Goal: Task Accomplishment & Management: Manage account settings

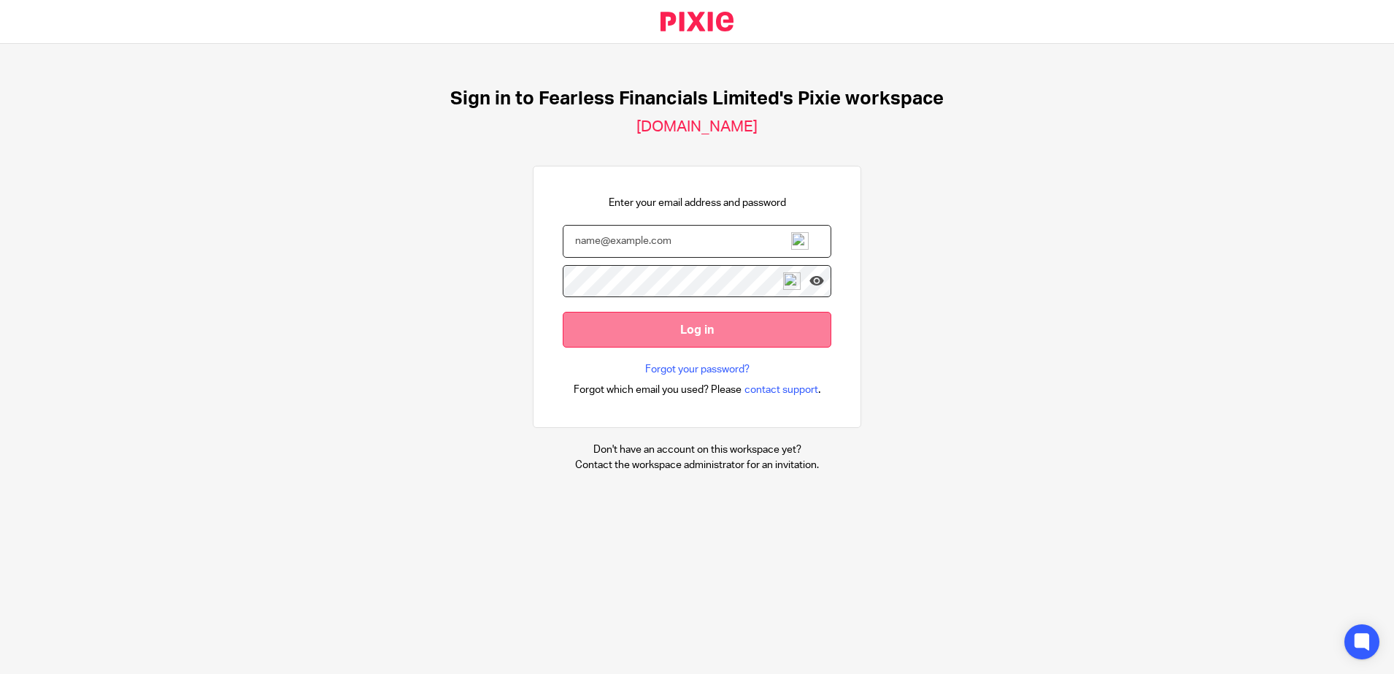
type input "[PERSON_NAME][EMAIL_ADDRESS][DOMAIN_NAME]"
click at [585, 347] on input "Log in" at bounding box center [697, 330] width 269 height 36
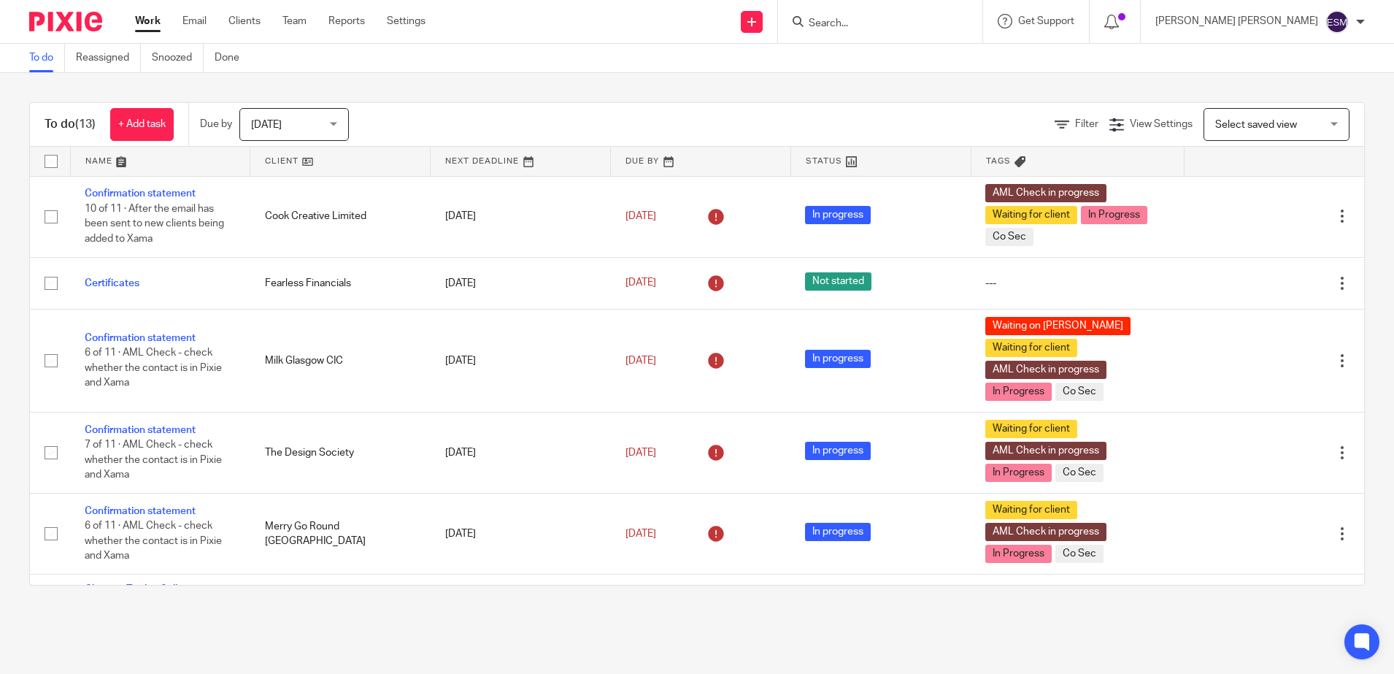
click at [338, 120] on div "Today Today" at bounding box center [293, 124] width 109 height 33
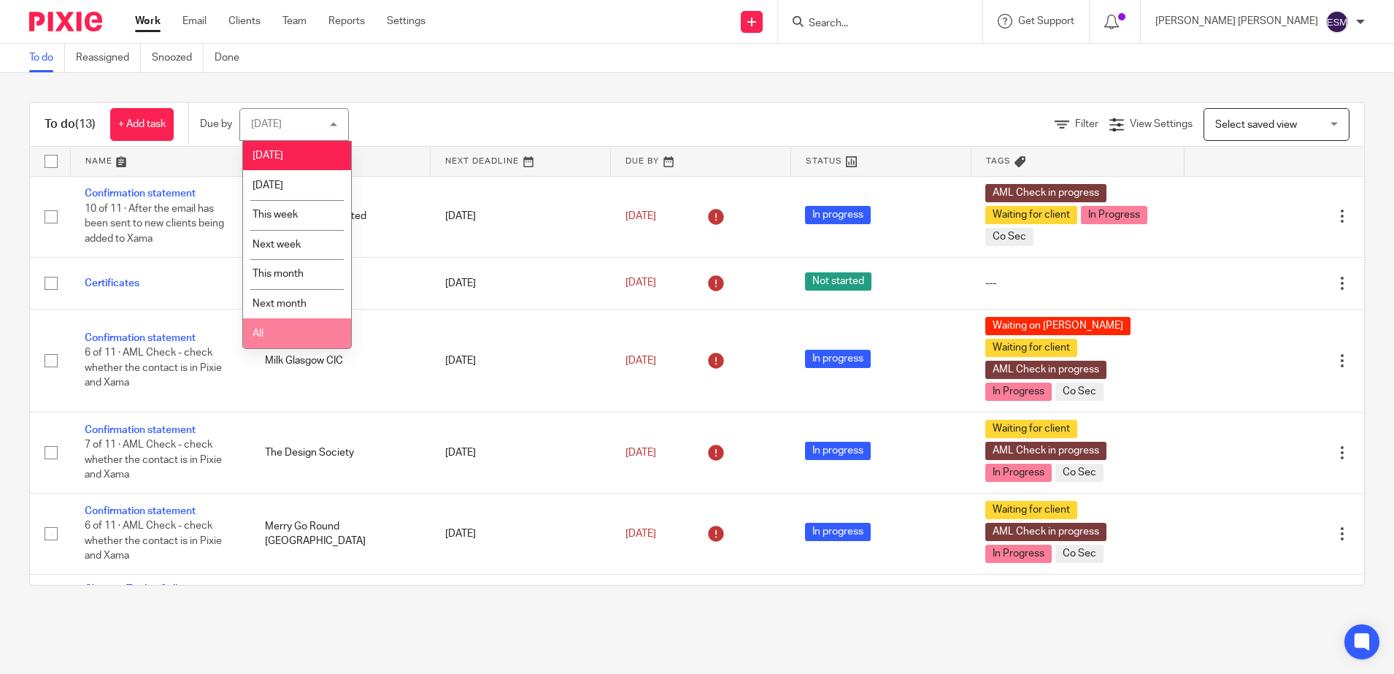
click at [283, 328] on li "All" at bounding box center [297, 333] width 108 height 30
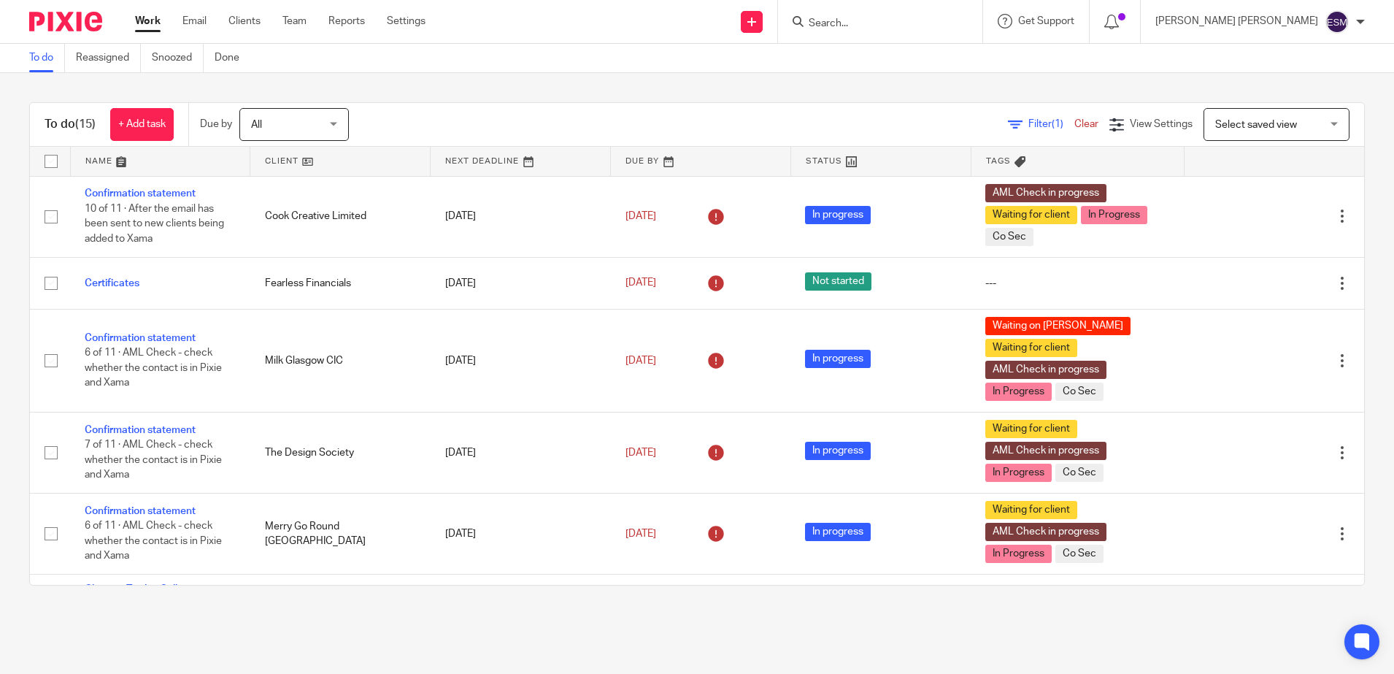
click at [898, 28] on input "Search" at bounding box center [872, 24] width 131 height 13
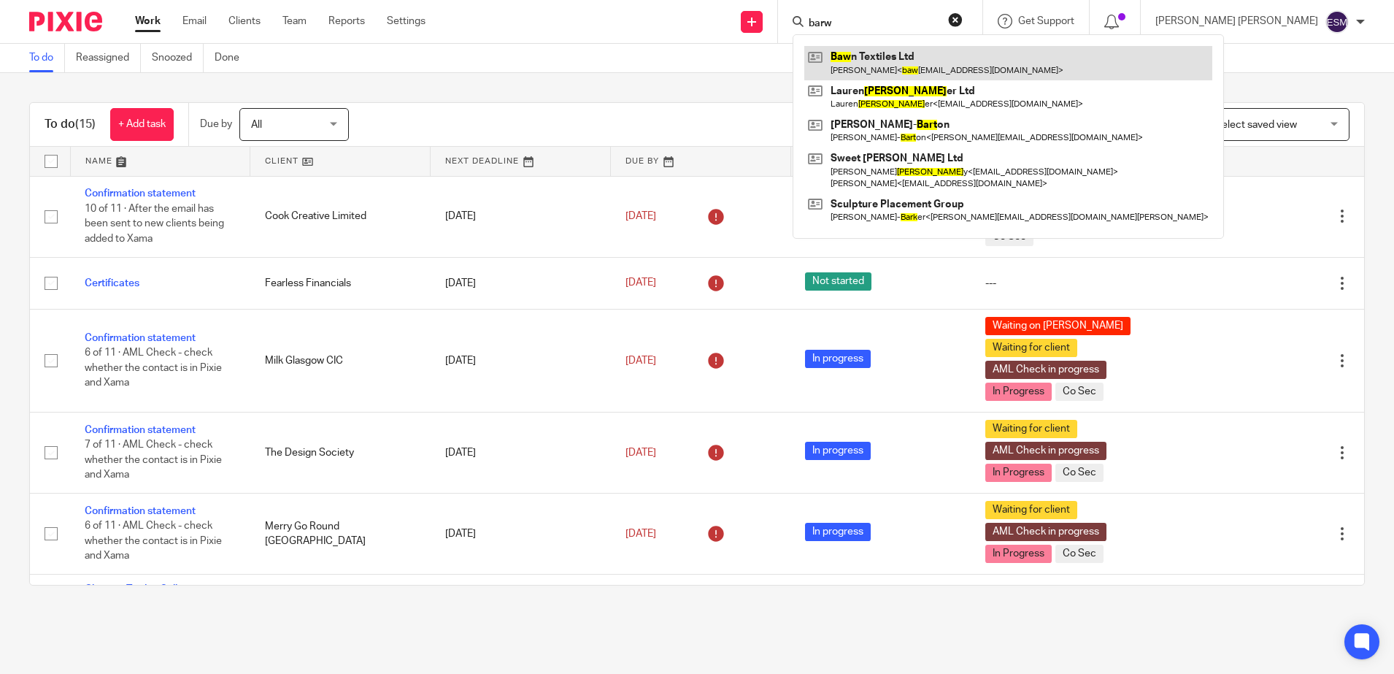
type input "barw"
click at [965, 47] on link at bounding box center [1008, 63] width 408 height 34
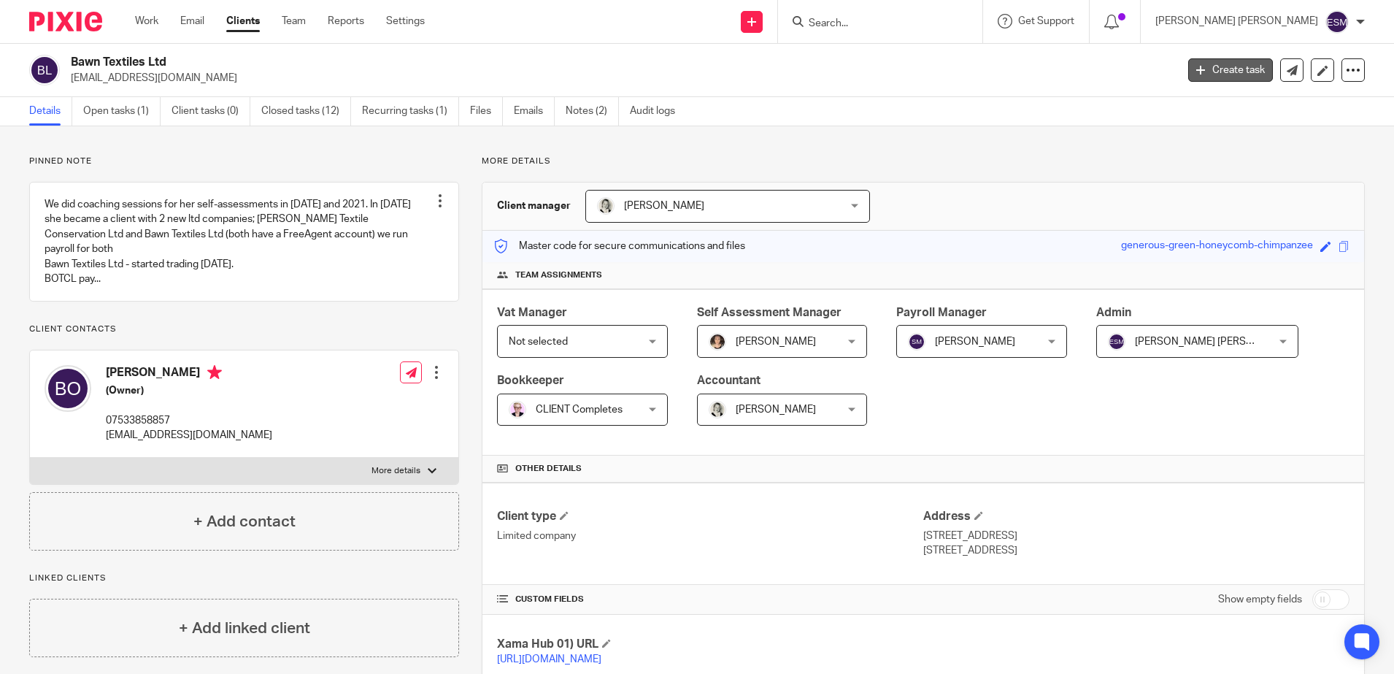
click at [1235, 72] on link "Create task" at bounding box center [1230, 69] width 85 height 23
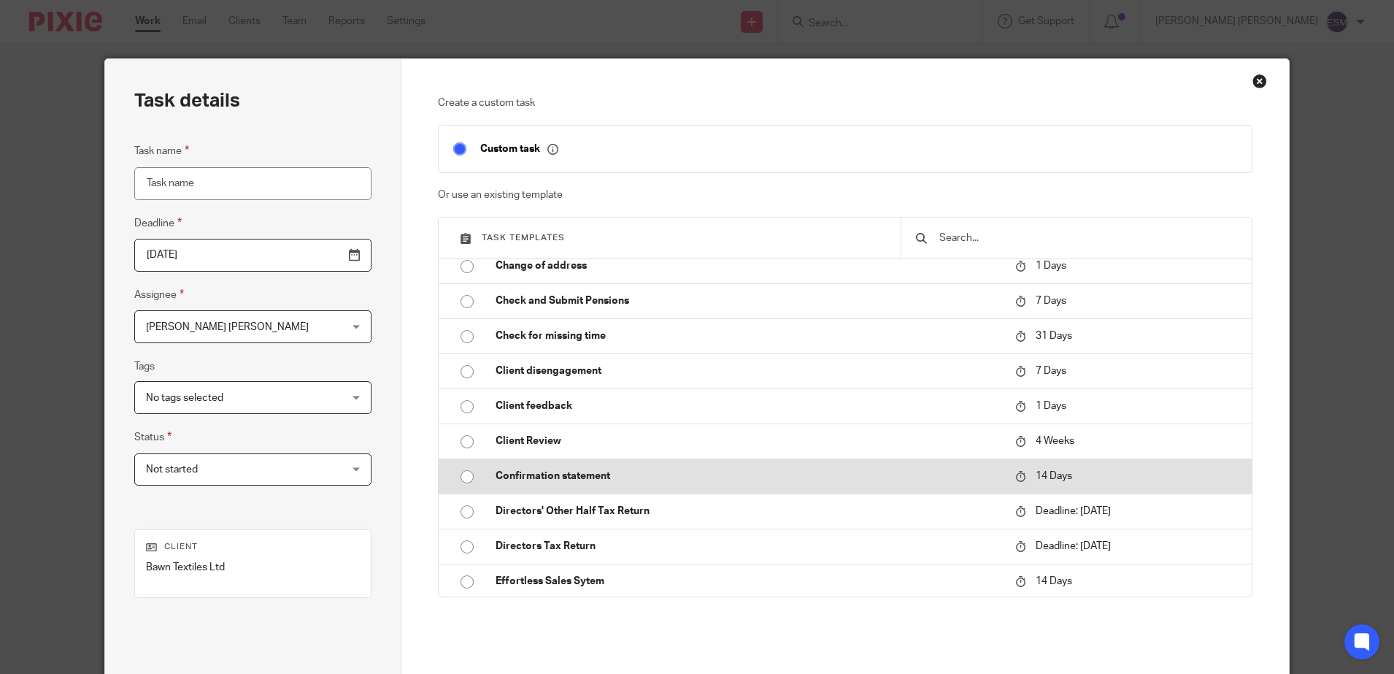
scroll to position [91, 0]
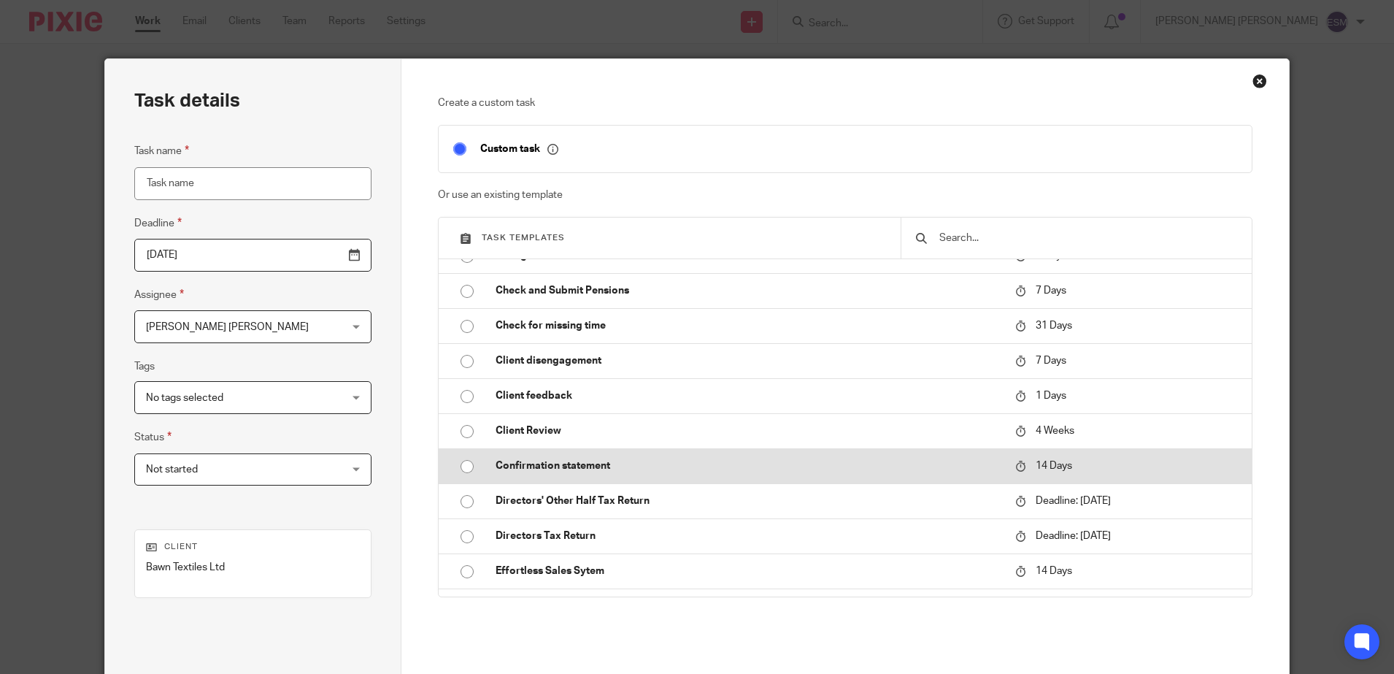
click at [485, 473] on td "Confirmation statement" at bounding box center [744, 465] width 527 height 35
type input "[DATE]"
type input "Confirmation statement"
checkbox input "false"
radio input "true"
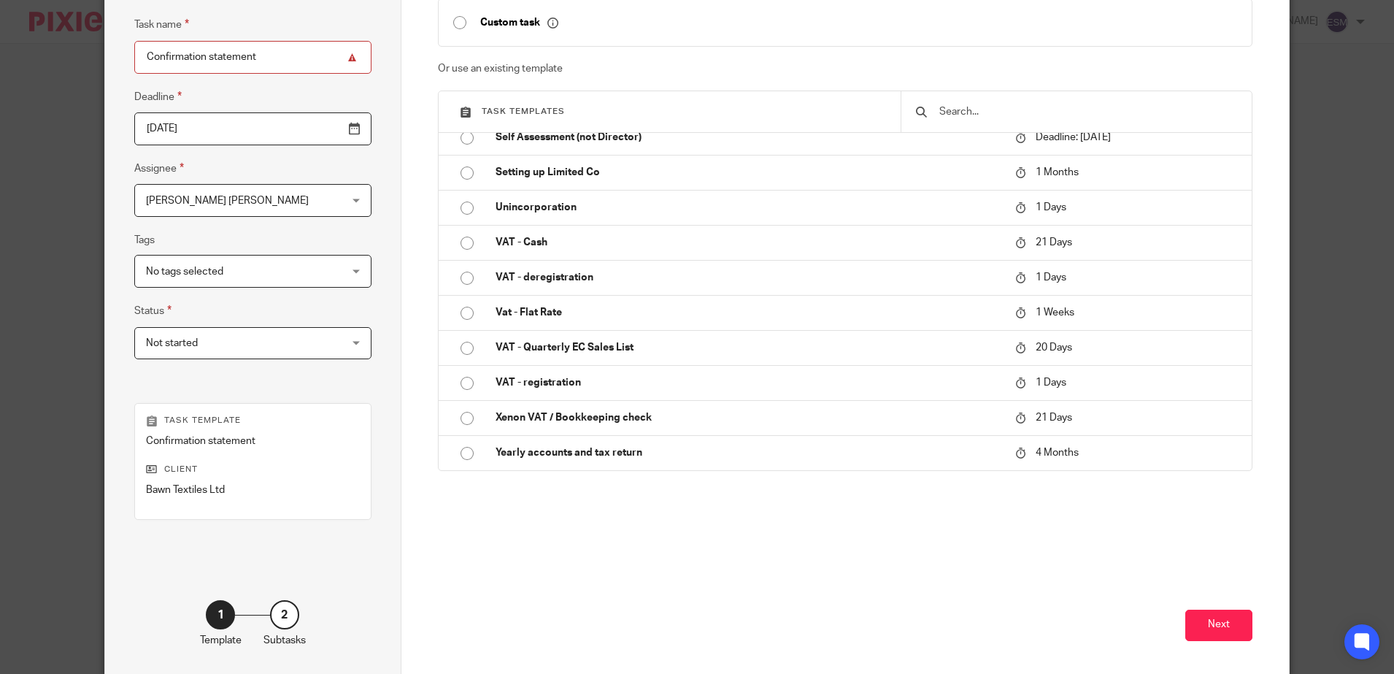
scroll to position [189, 0]
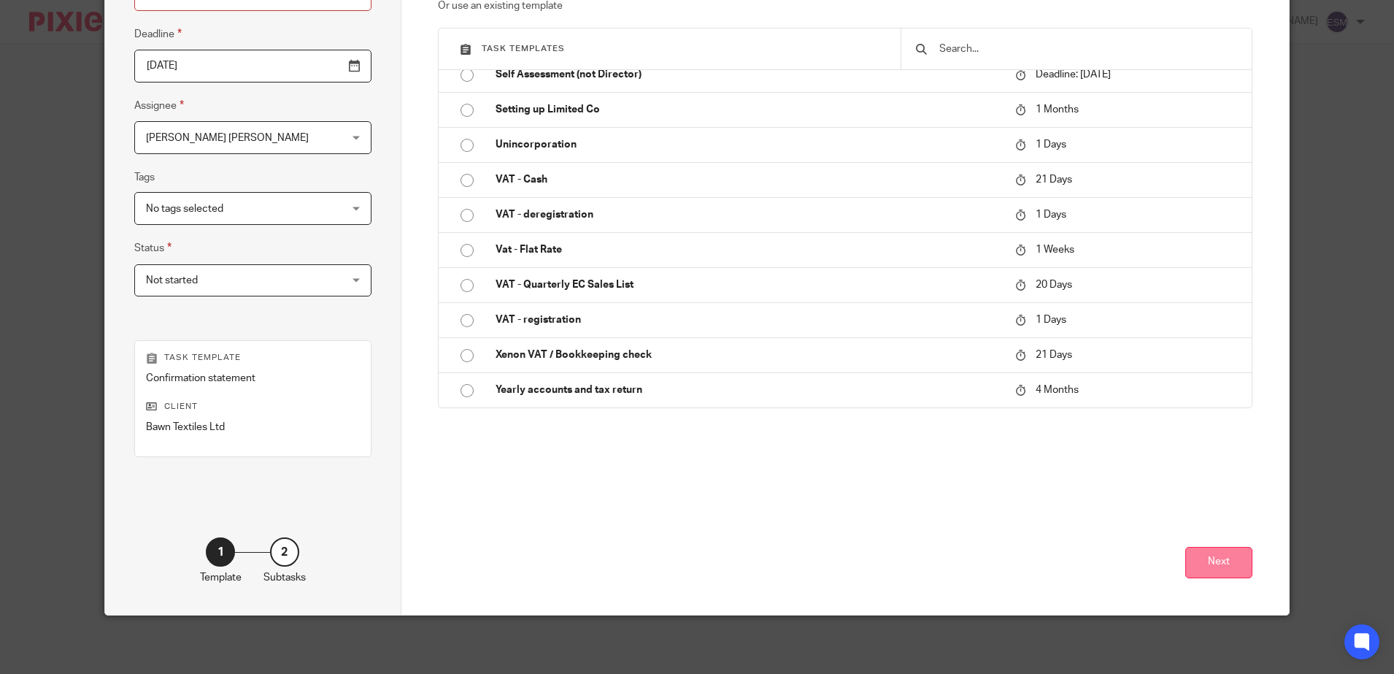
click at [1198, 562] on button "Next" at bounding box center [1218, 562] width 67 height 31
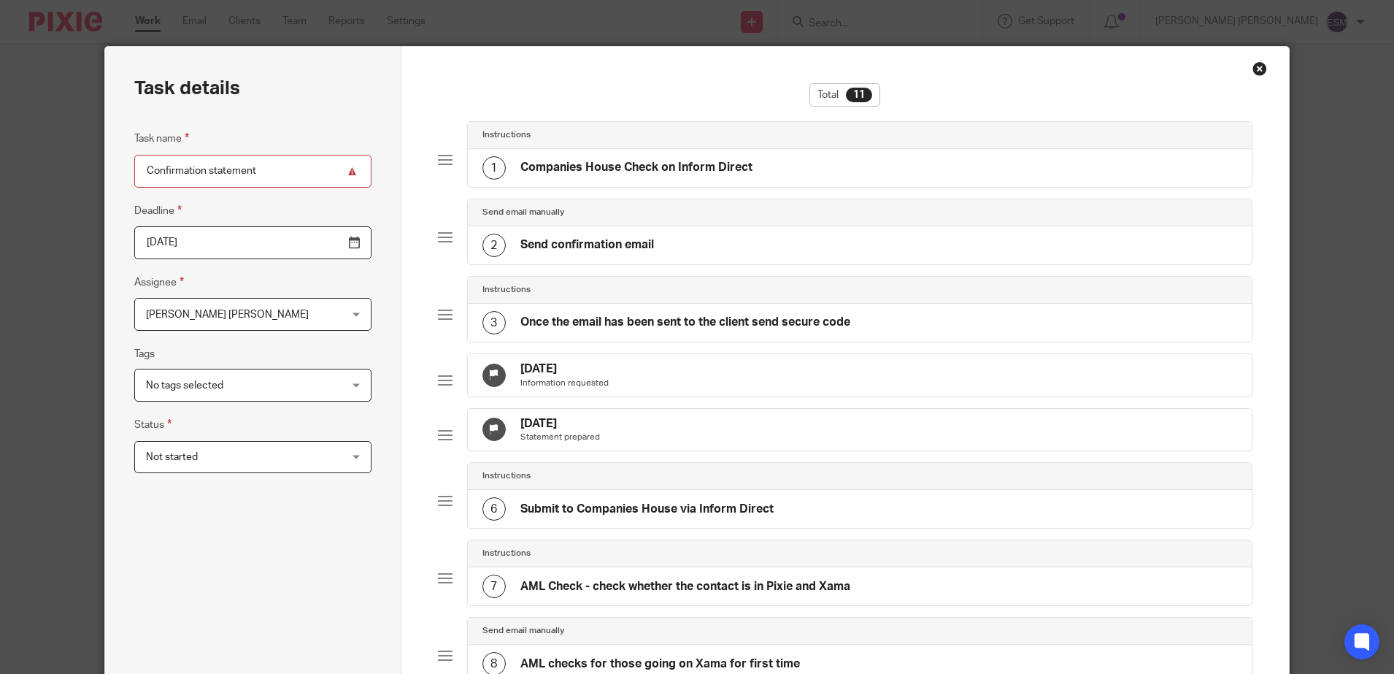
scroll to position [0, 0]
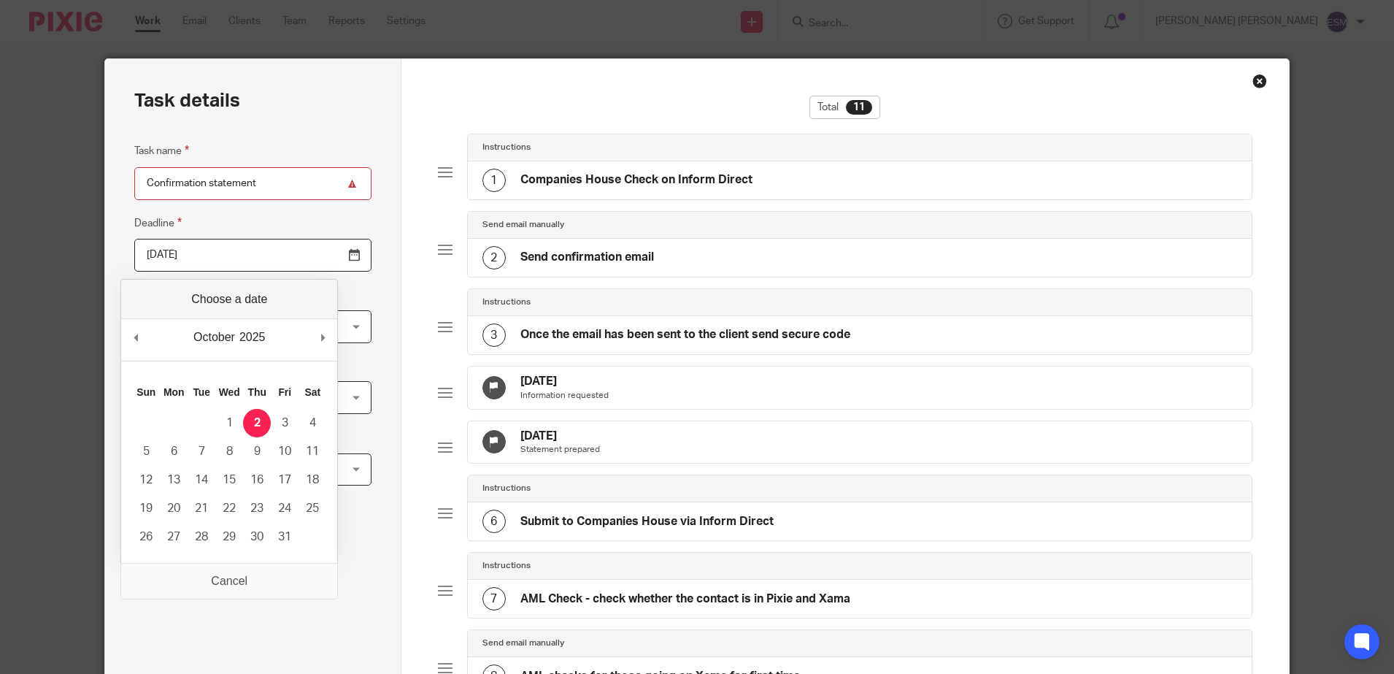
click at [314, 257] on input "2025-10-02" at bounding box center [252, 255] width 236 height 33
type input "2025-10-03"
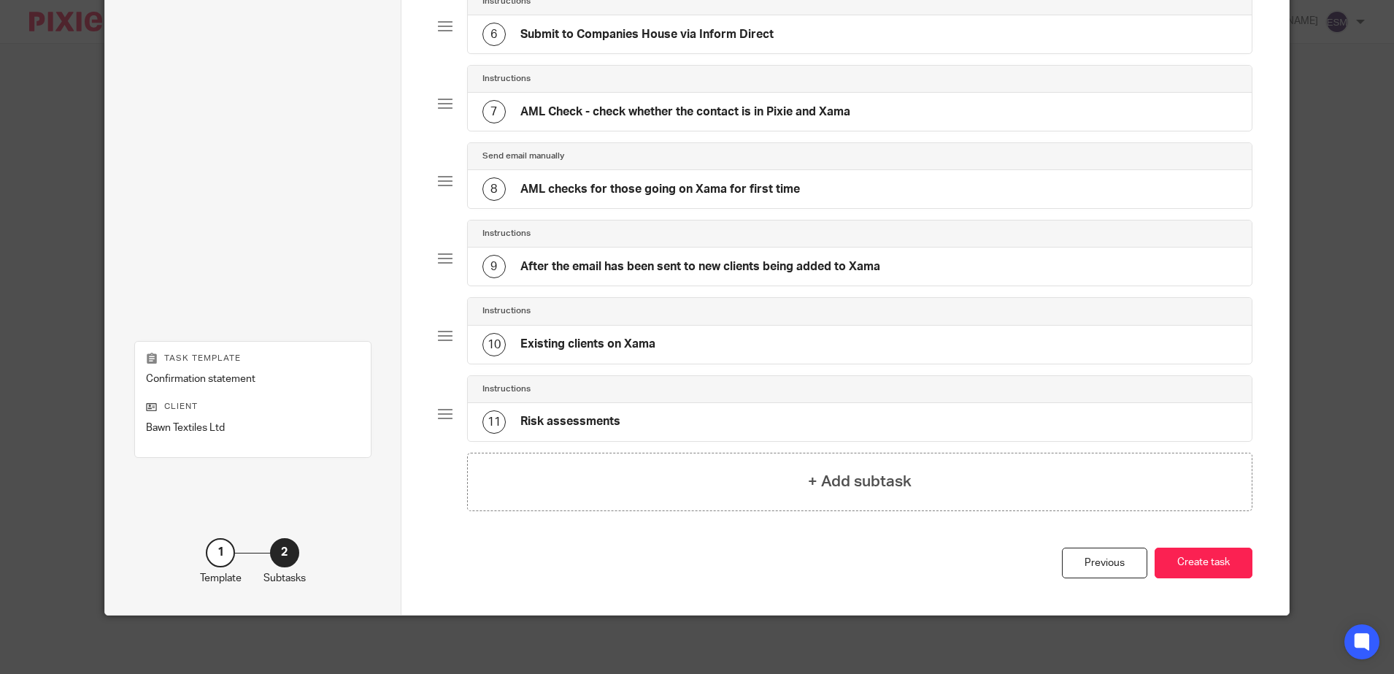
scroll to position [510, 0]
click at [1166, 559] on button "Create task" at bounding box center [1203, 562] width 98 height 31
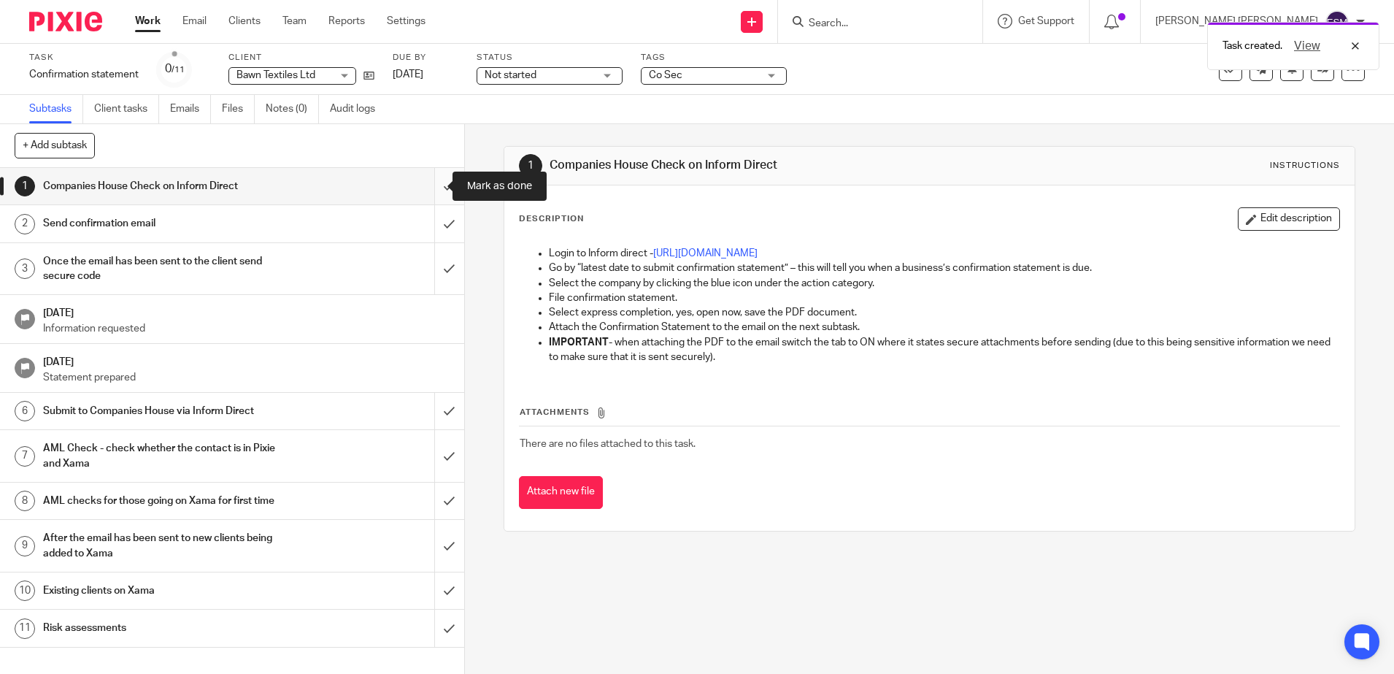
click at [429, 186] on input "submit" at bounding box center [232, 186] width 464 height 36
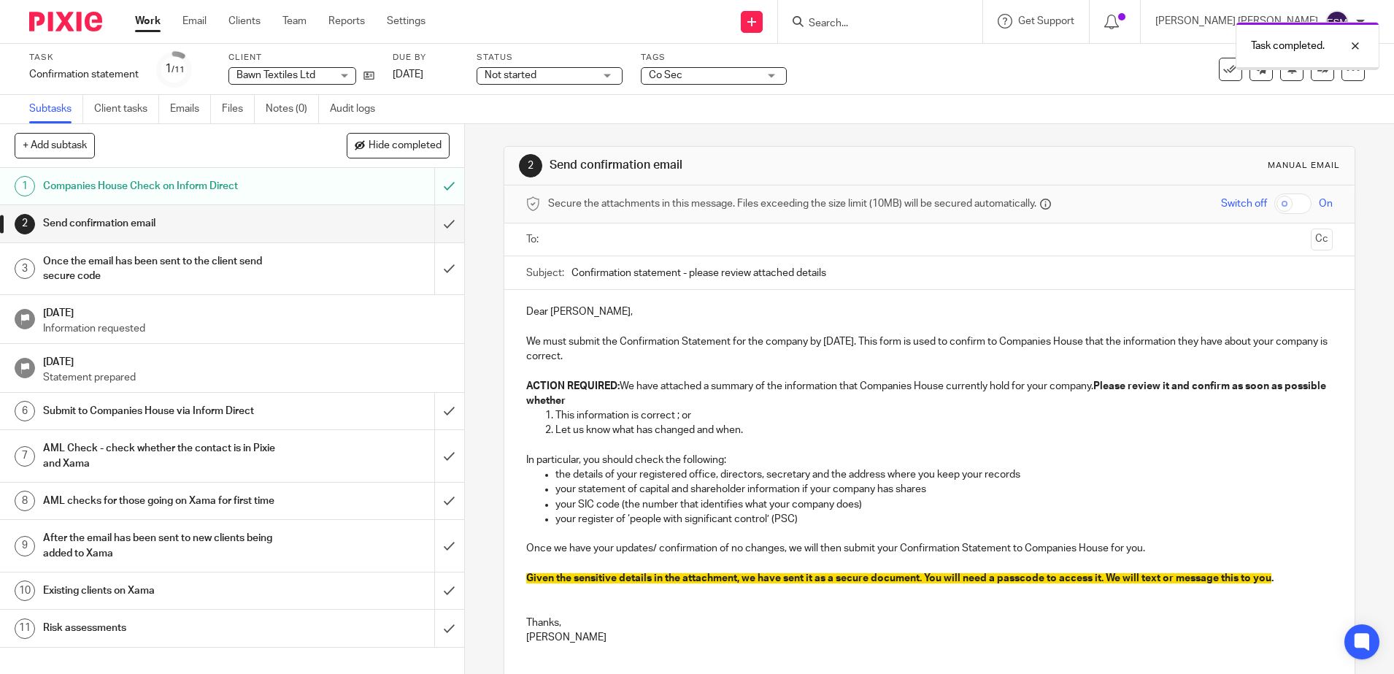
click at [575, 235] on input "text" at bounding box center [929, 239] width 752 height 17
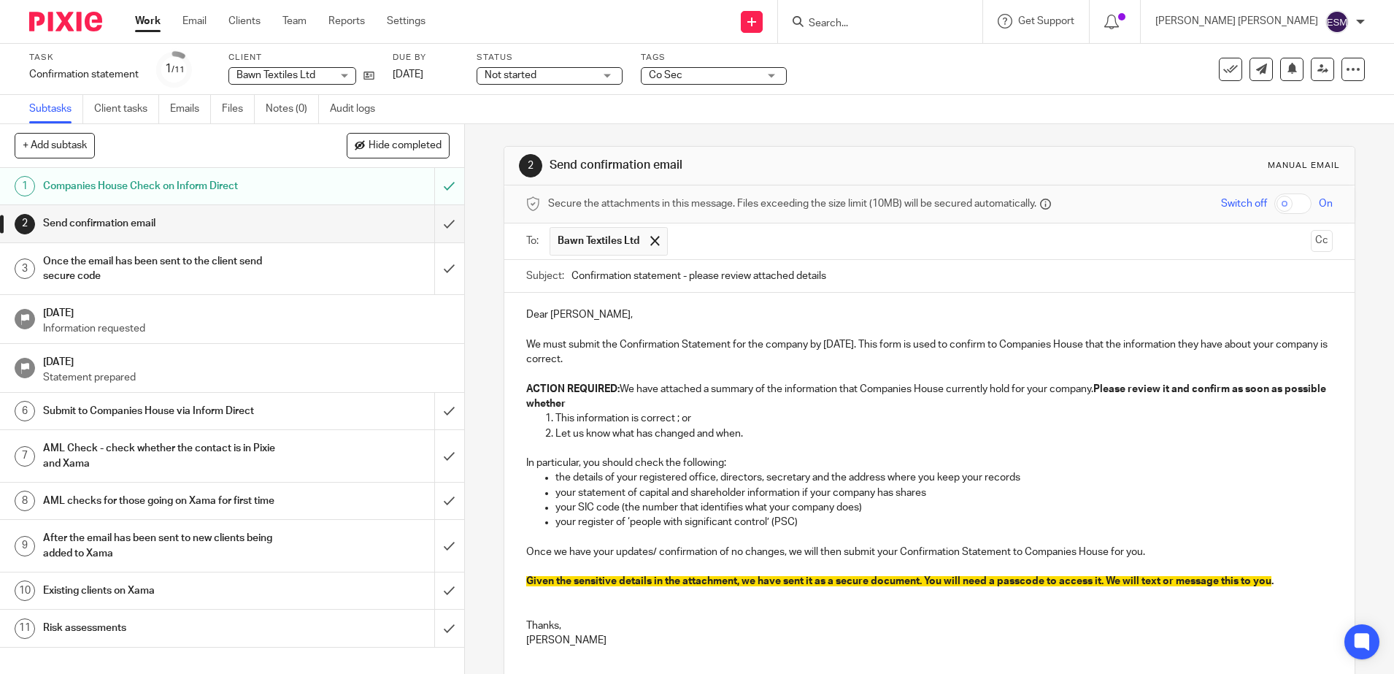
click at [1274, 207] on input "checkbox" at bounding box center [1292, 203] width 37 height 20
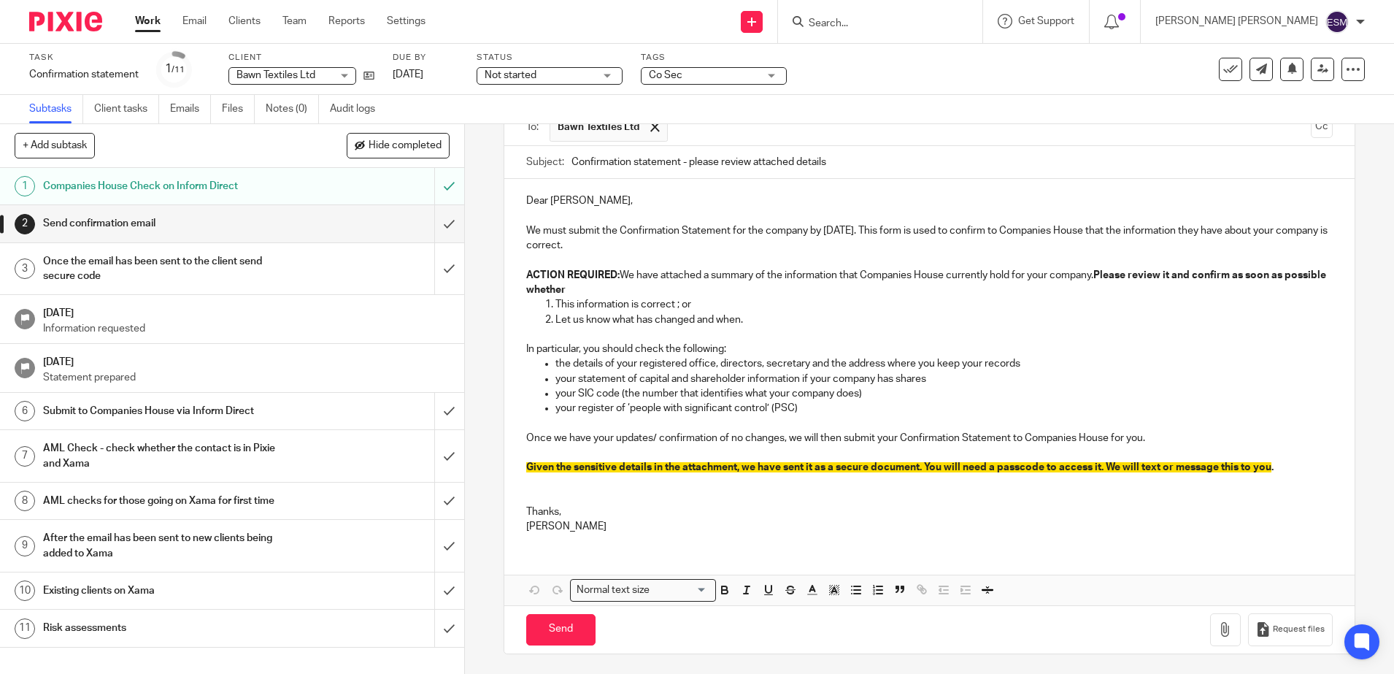
scroll to position [116, 0]
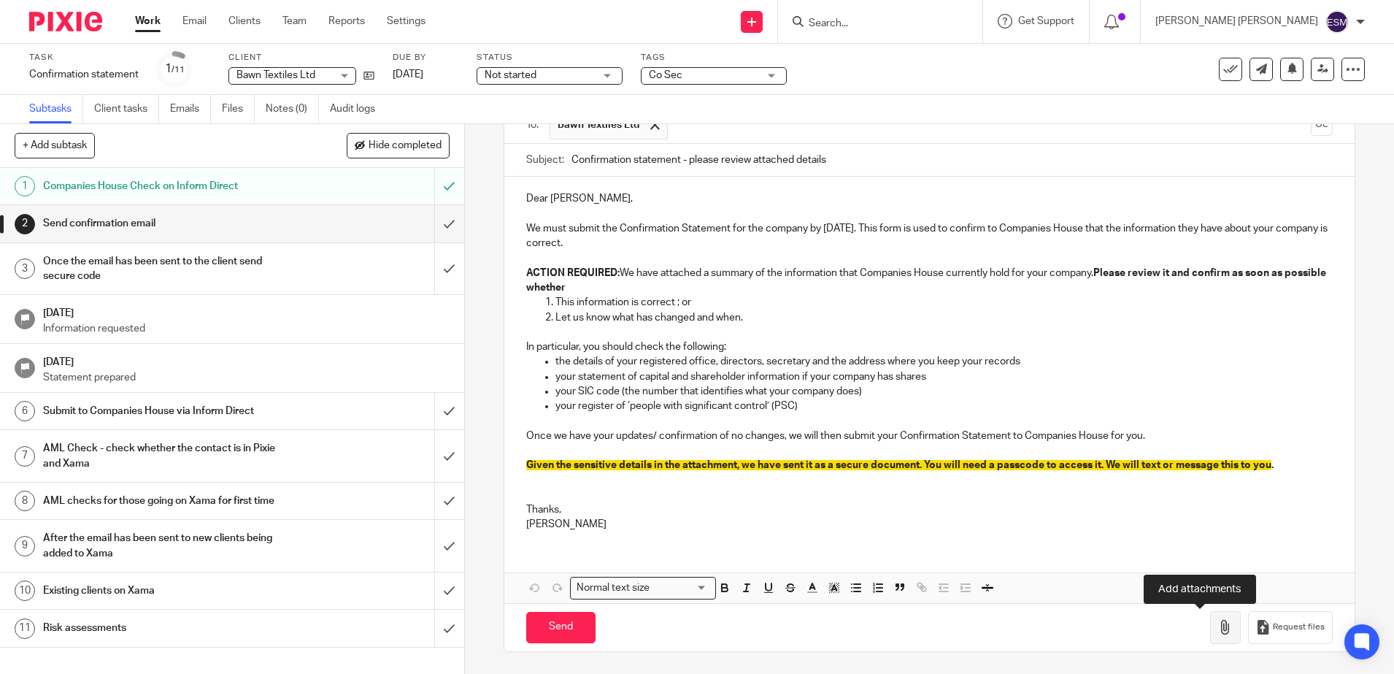
click at [1218, 633] on icon "button" at bounding box center [1225, 627] width 15 height 15
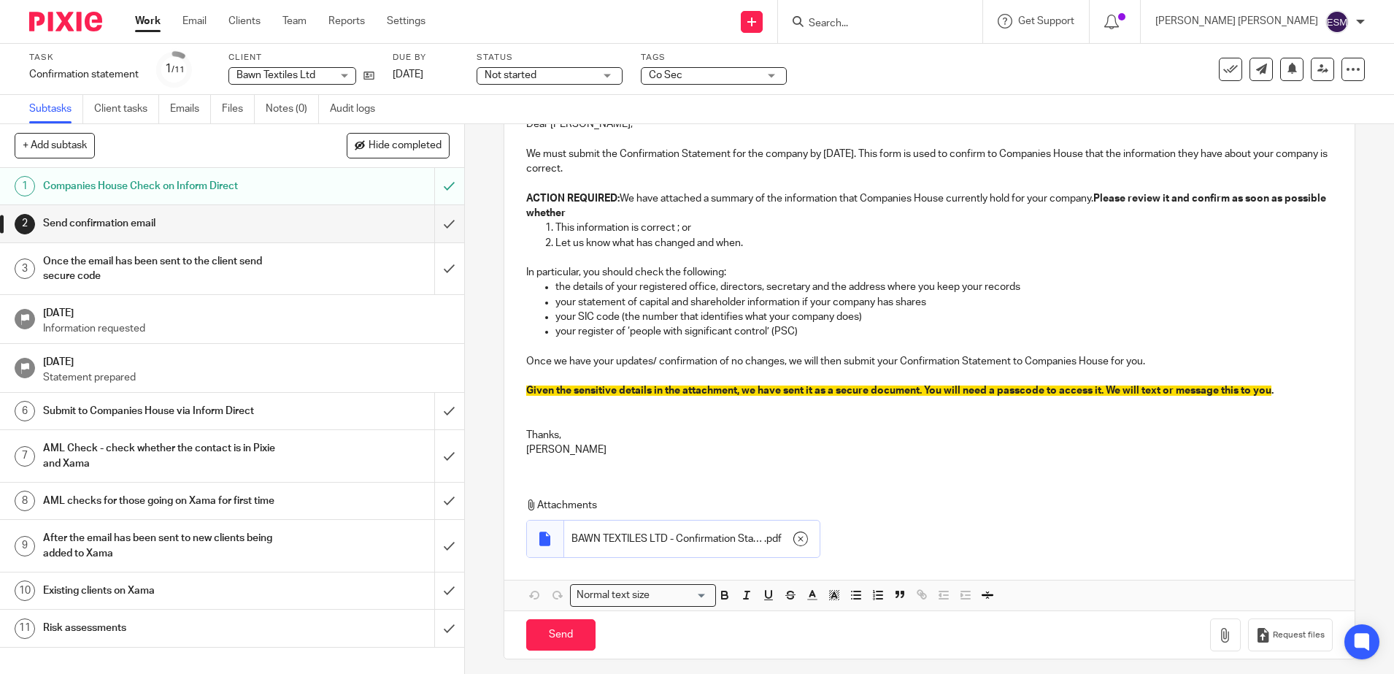
scroll to position [198, 0]
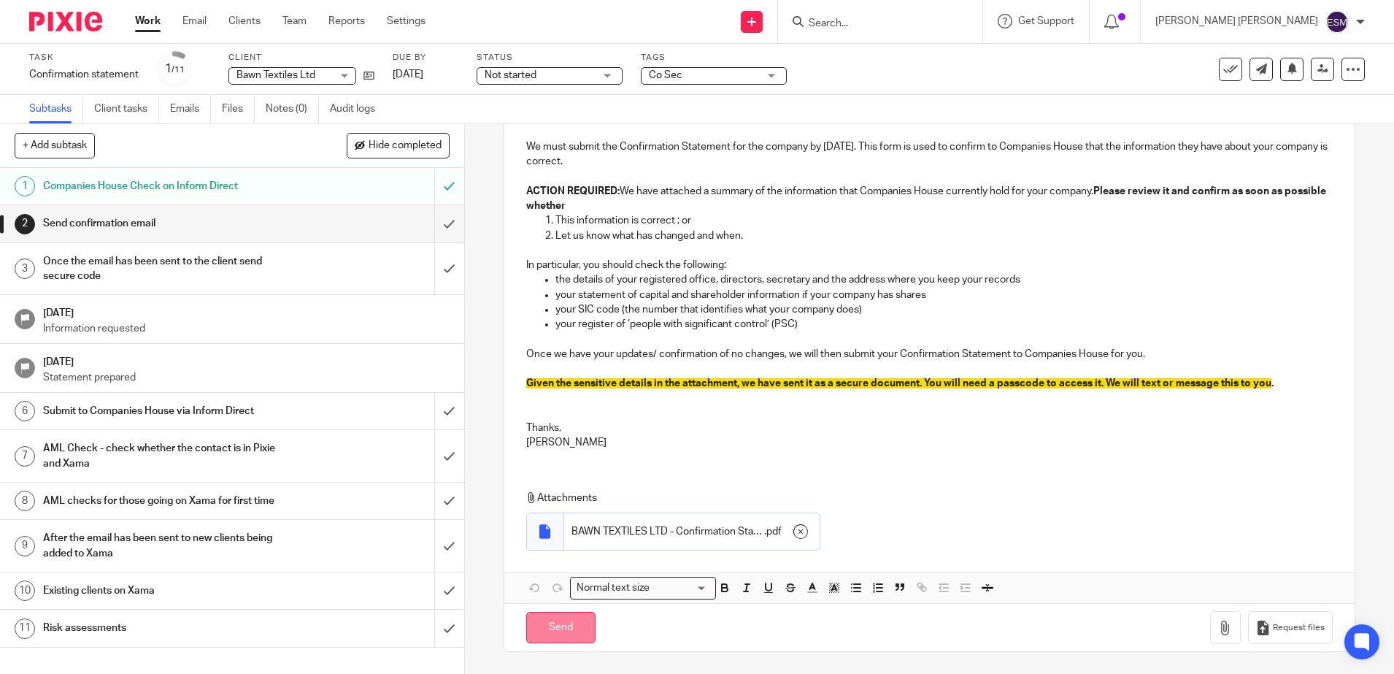
click at [560, 634] on input "Send" at bounding box center [560, 626] width 69 height 31
checkbox input "false"
type input "Sent"
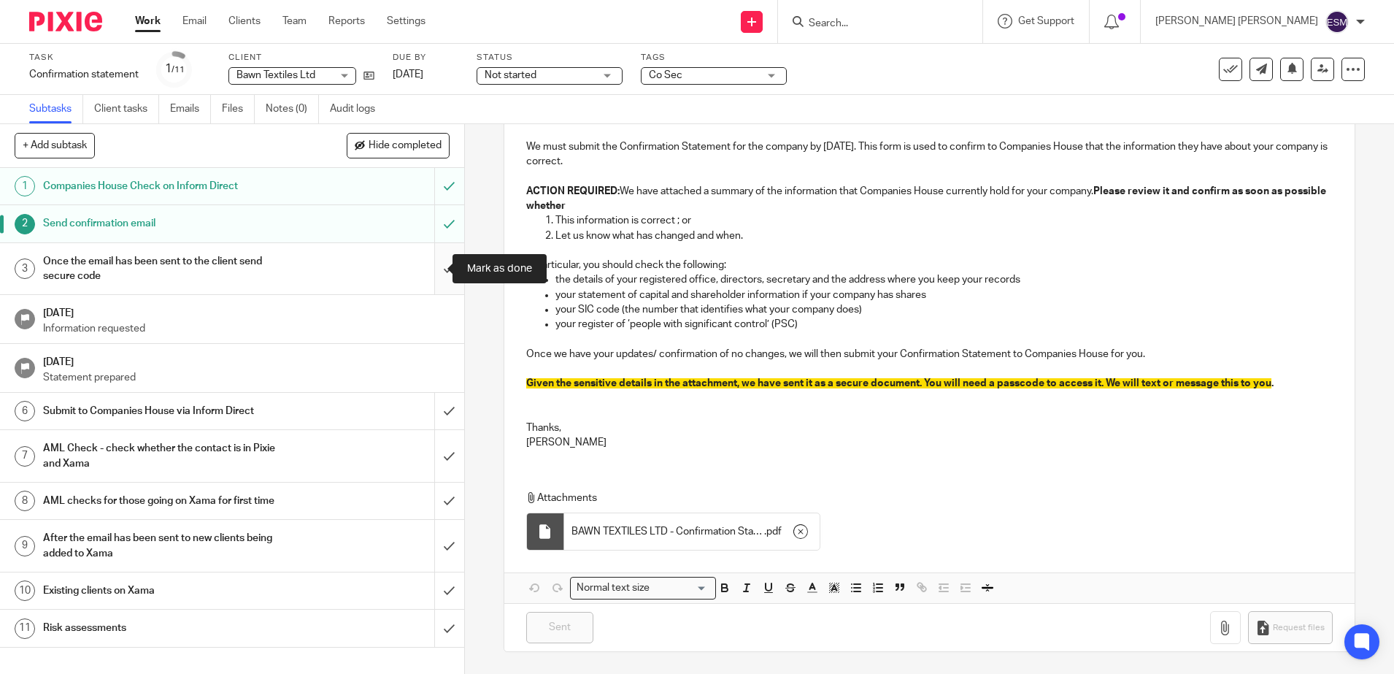
click at [430, 263] on input "submit" at bounding box center [232, 269] width 464 height 52
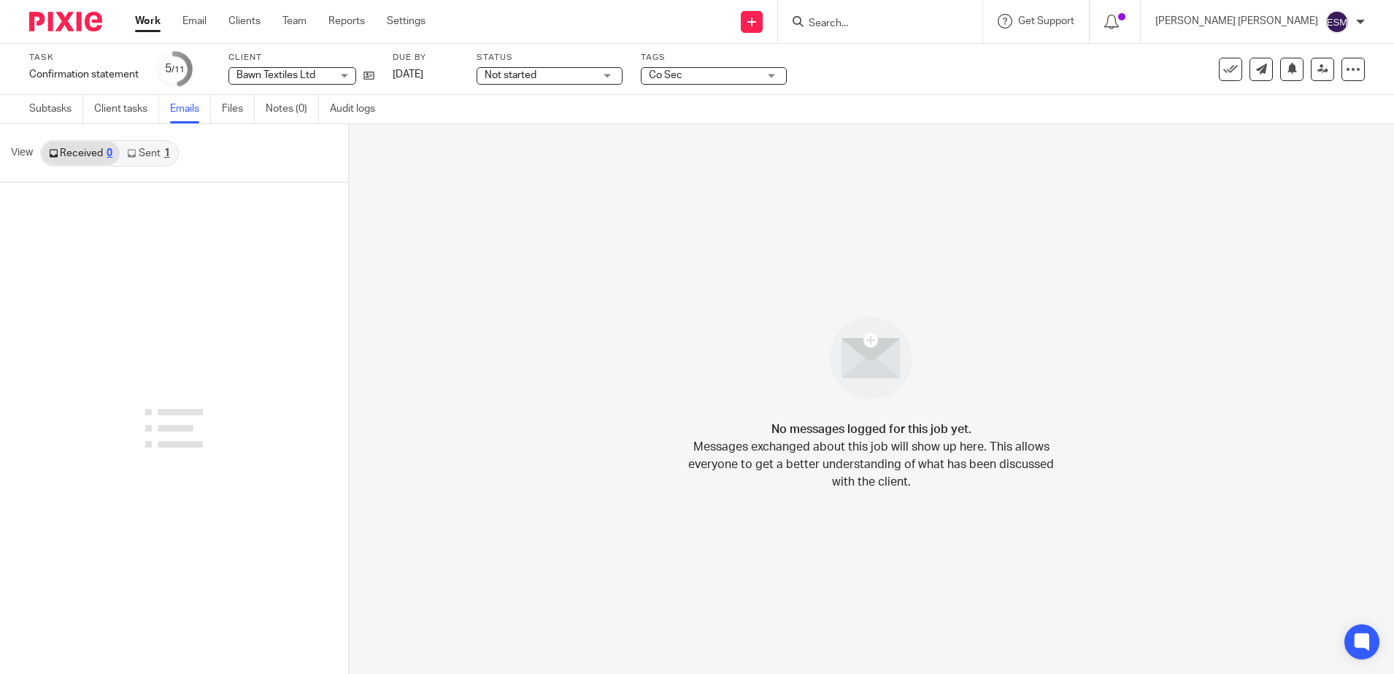
click at [161, 157] on link "Sent 1" at bounding box center [148, 153] width 57 height 23
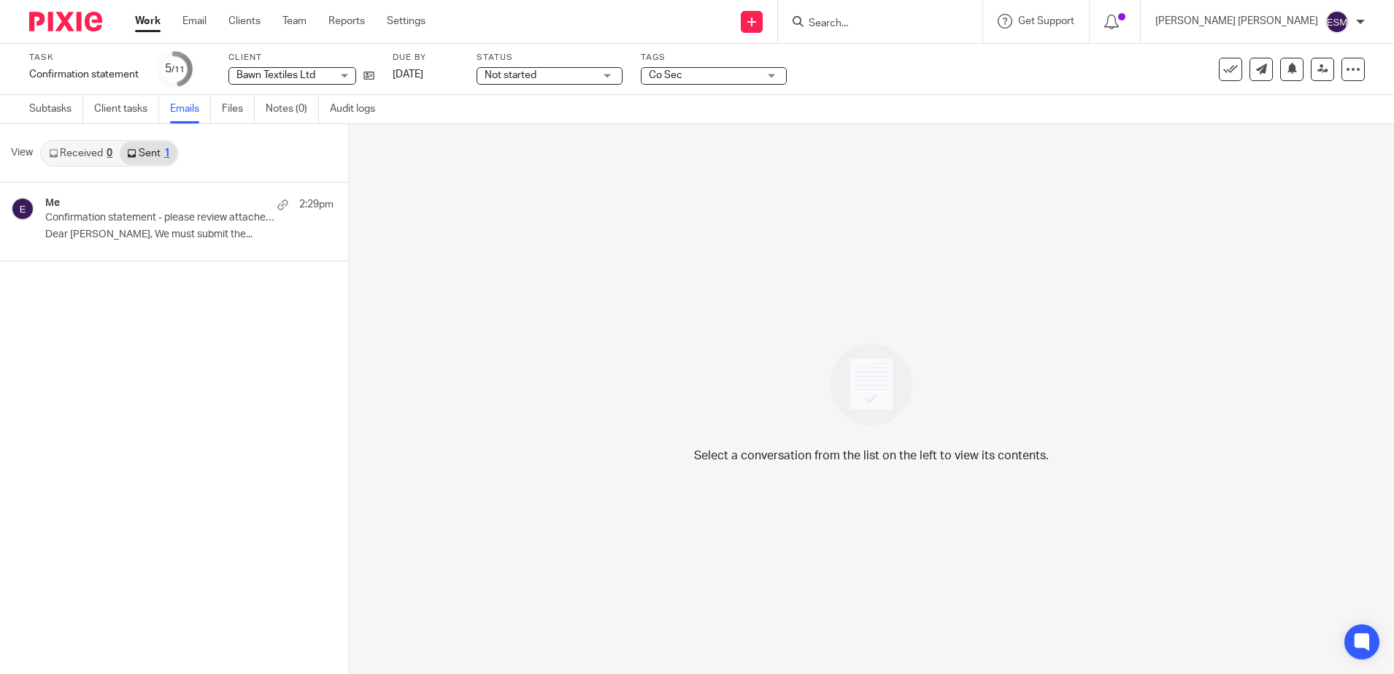
click at [164, 144] on link "Sent 1" at bounding box center [148, 153] width 57 height 23
click at [163, 207] on div "Me 2:29pm" at bounding box center [167, 204] width 244 height 15
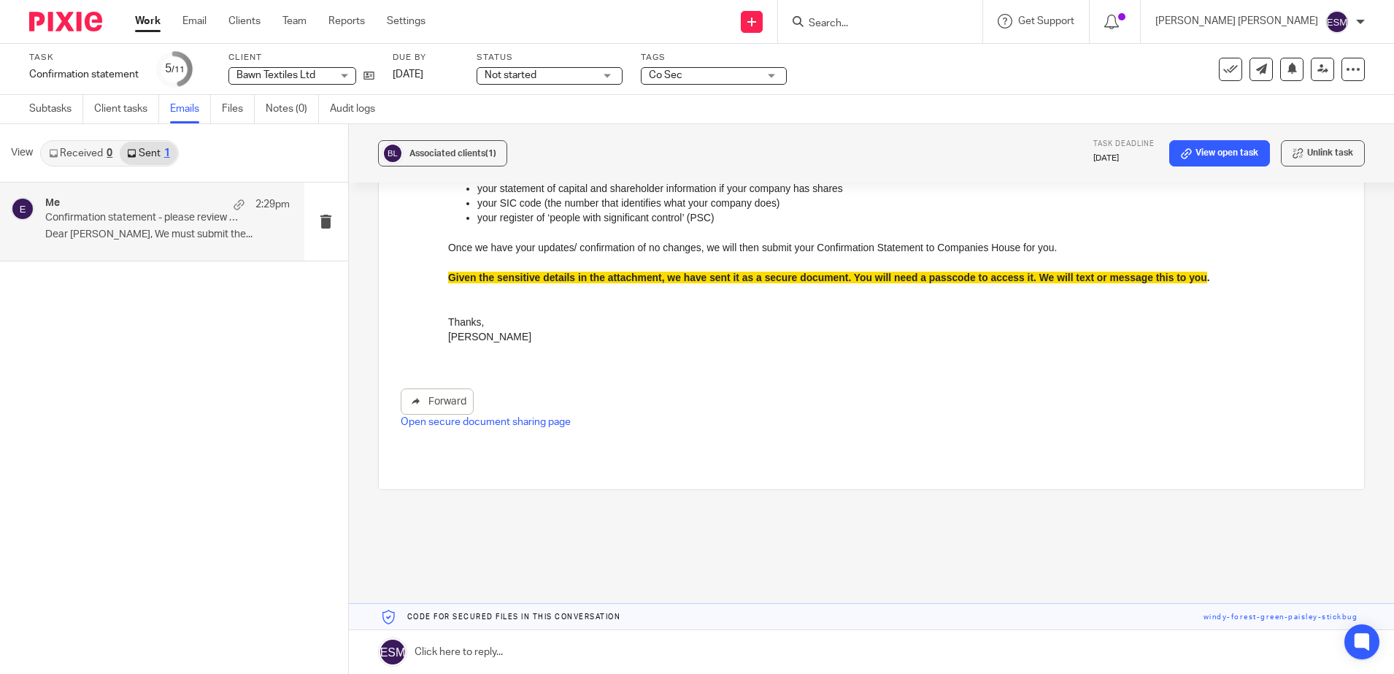
scroll to position [329, 0]
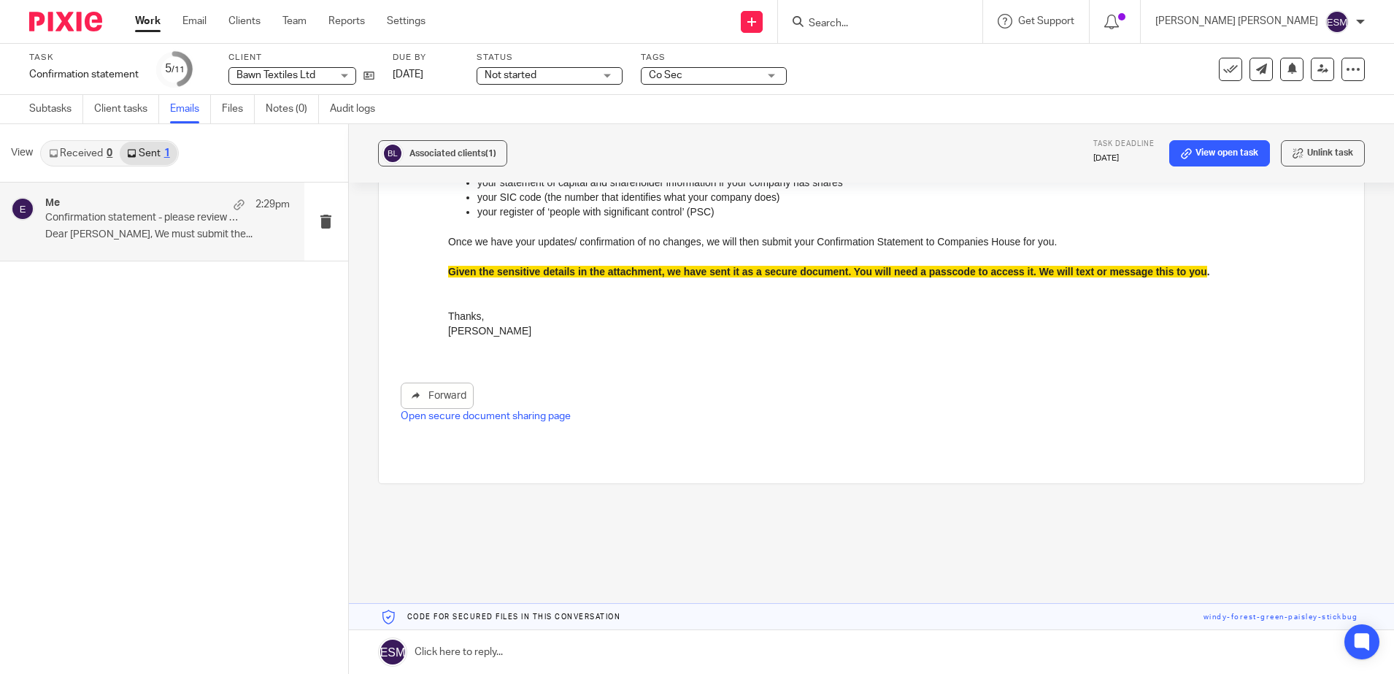
click at [881, 19] on input "Search" at bounding box center [872, 24] width 131 height 13
click at [45, 18] on img at bounding box center [65, 22] width 73 height 20
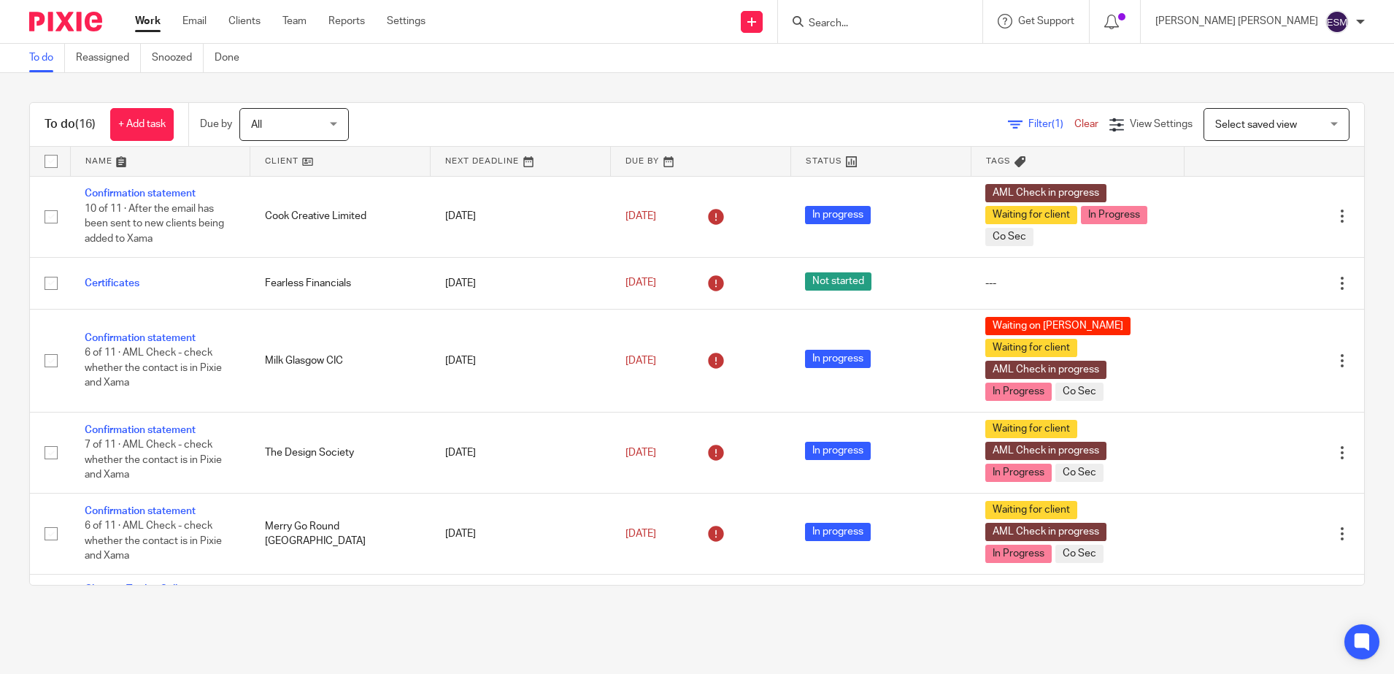
click at [893, 26] on input "Search" at bounding box center [872, 24] width 131 height 13
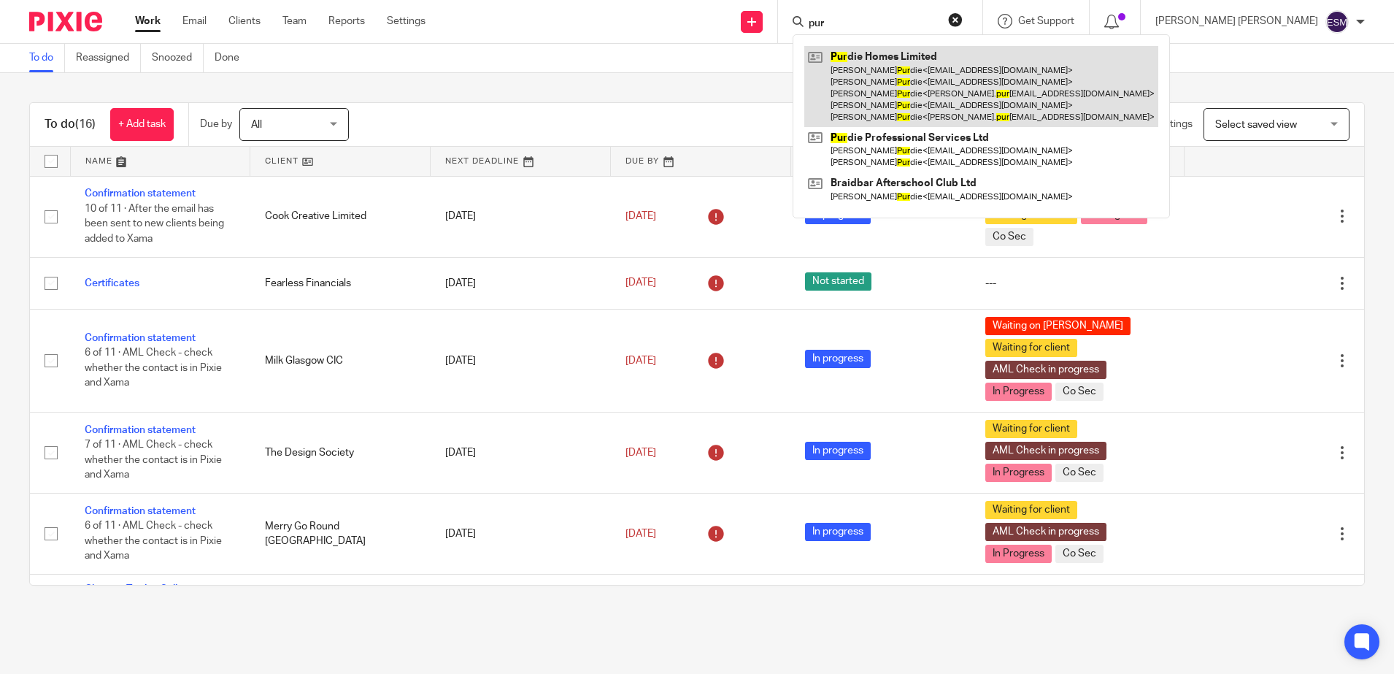
type input "pur"
click at [914, 74] on link at bounding box center [981, 86] width 354 height 81
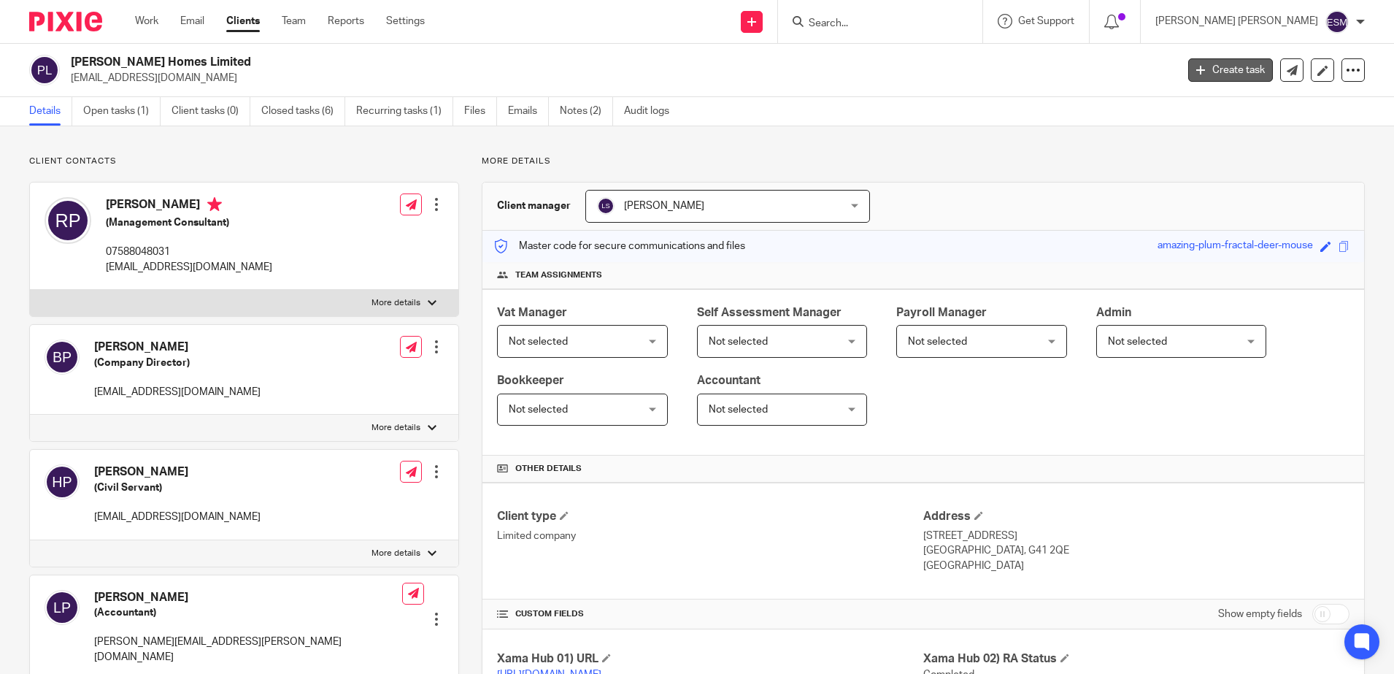
click at [1195, 74] on link "Create task" at bounding box center [1230, 69] width 85 height 23
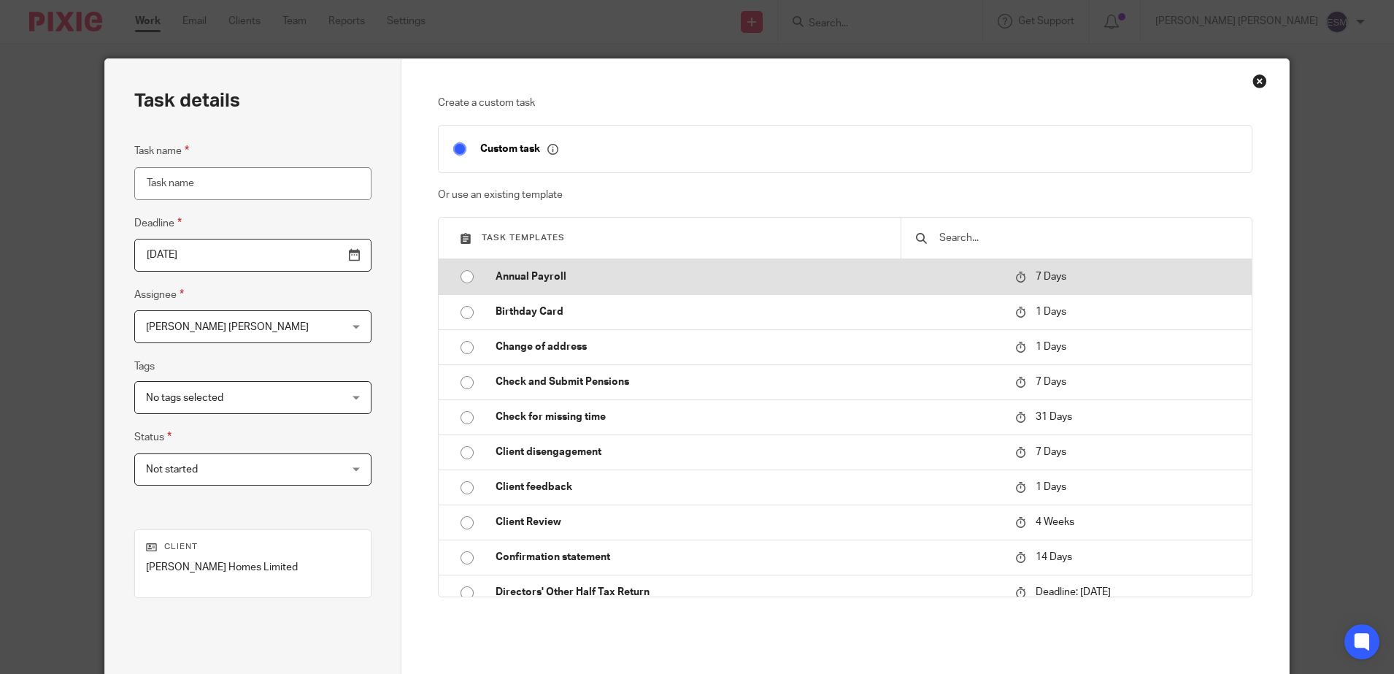
scroll to position [91, 0]
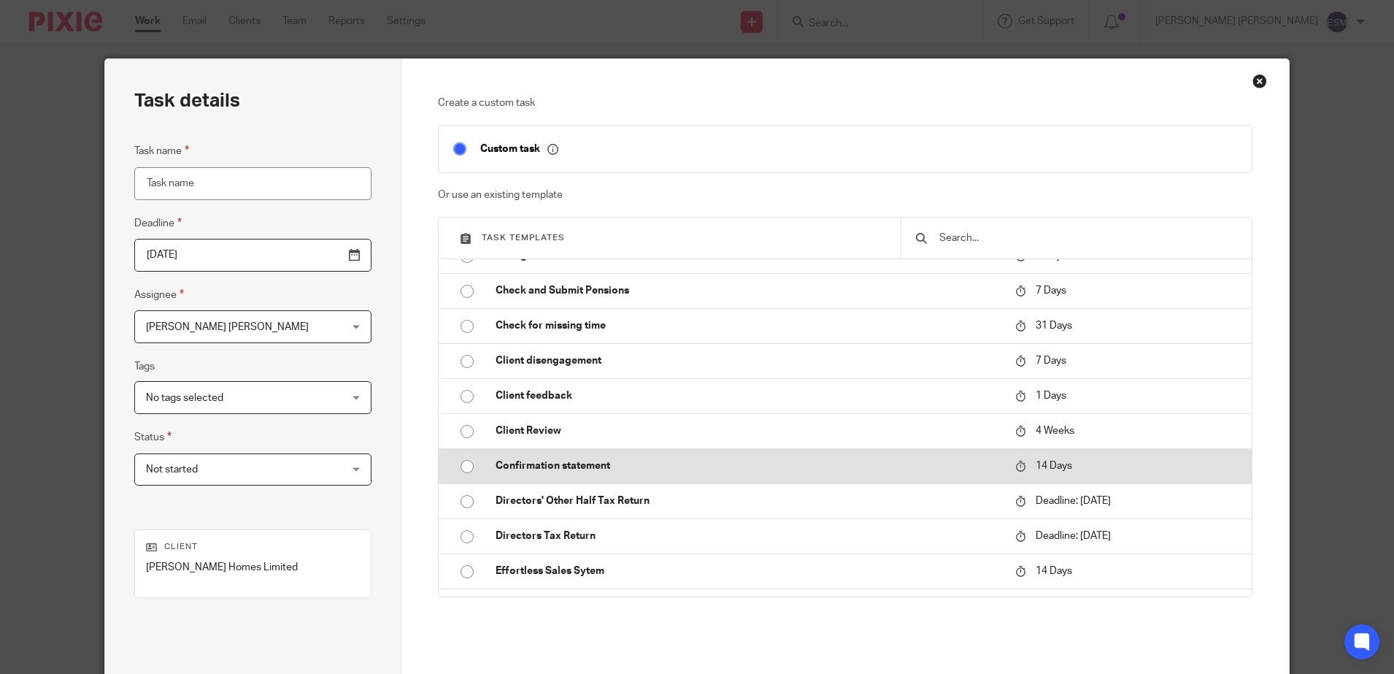
click at [495, 461] on p "Confirmation statement" at bounding box center [747, 465] width 505 height 15
type input "[DATE]"
type input "Confirmation statement"
checkbox input "false"
radio input "true"
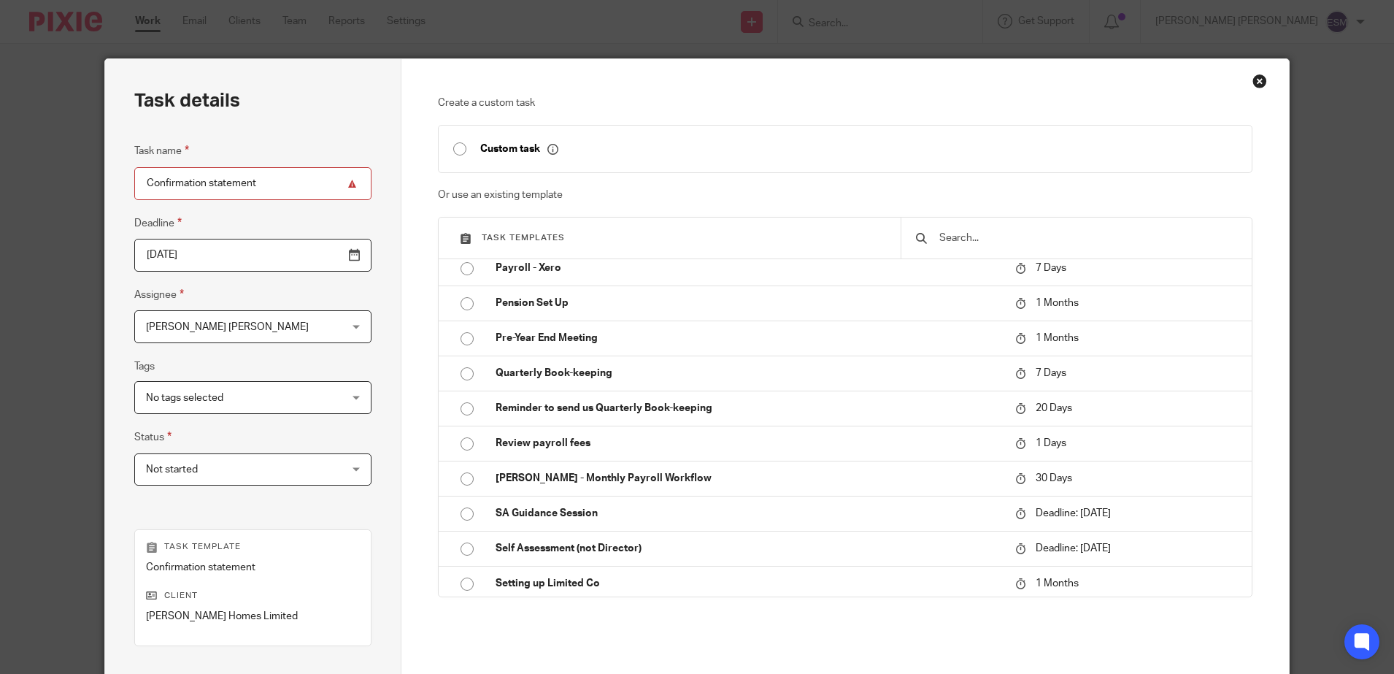
scroll to position [189, 0]
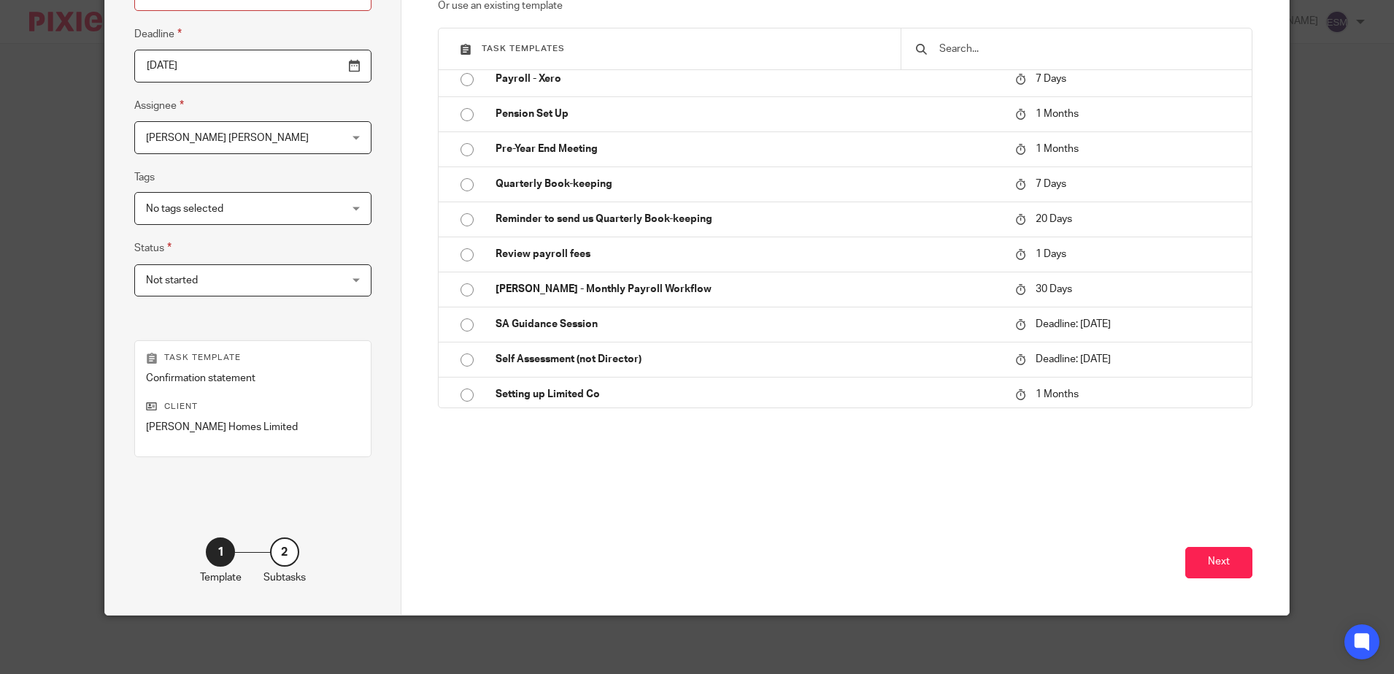
click at [1217, 582] on div "Next" at bounding box center [845, 550] width 814 height 130
click at [1206, 565] on button "Next" at bounding box center [1218, 562] width 67 height 31
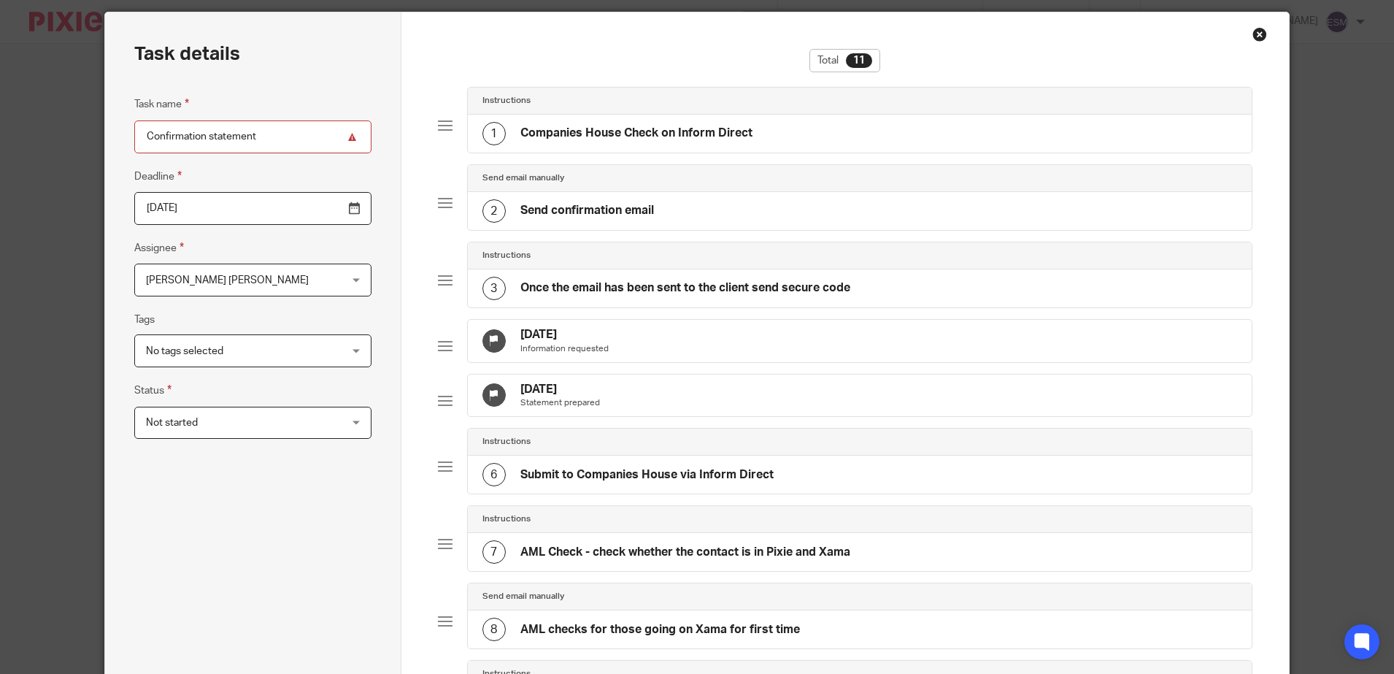
scroll to position [0, 0]
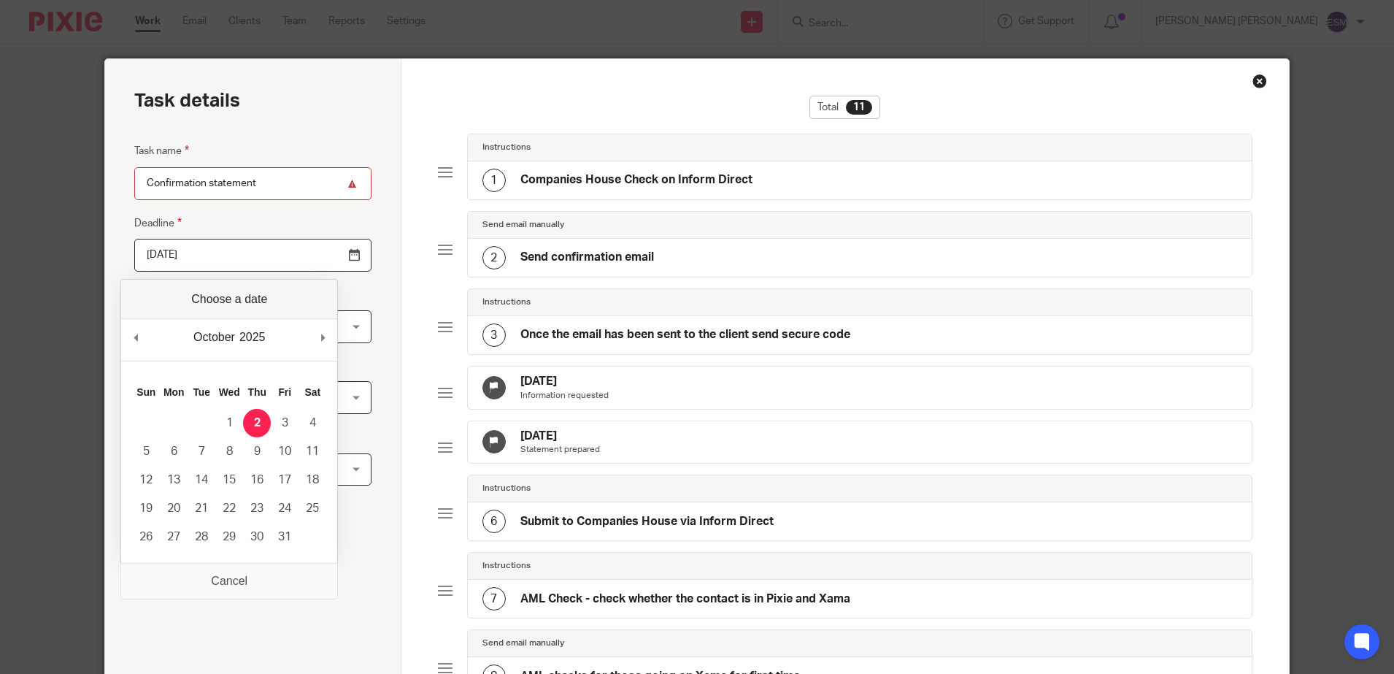
click at [327, 251] on input "[DATE]" at bounding box center [252, 255] width 236 height 33
type input "[DATE]"
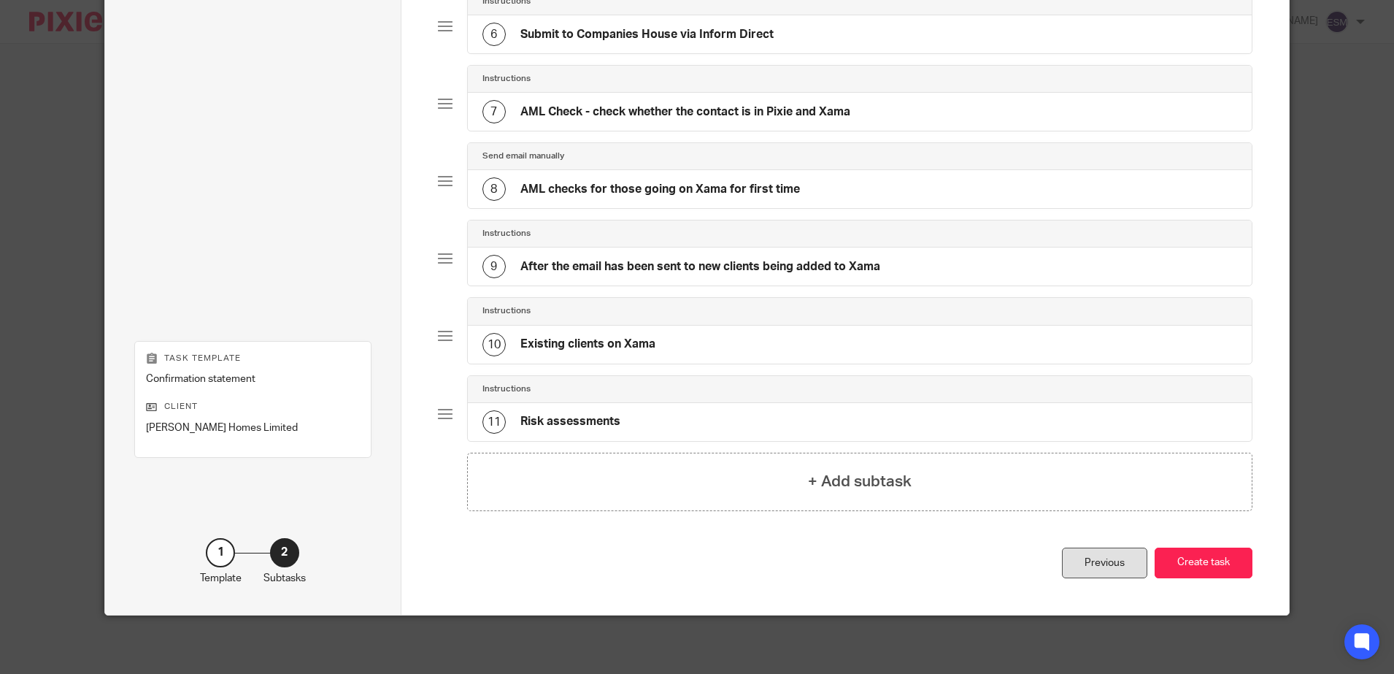
scroll to position [510, 0]
click at [1208, 562] on button "Create task" at bounding box center [1203, 562] width 98 height 31
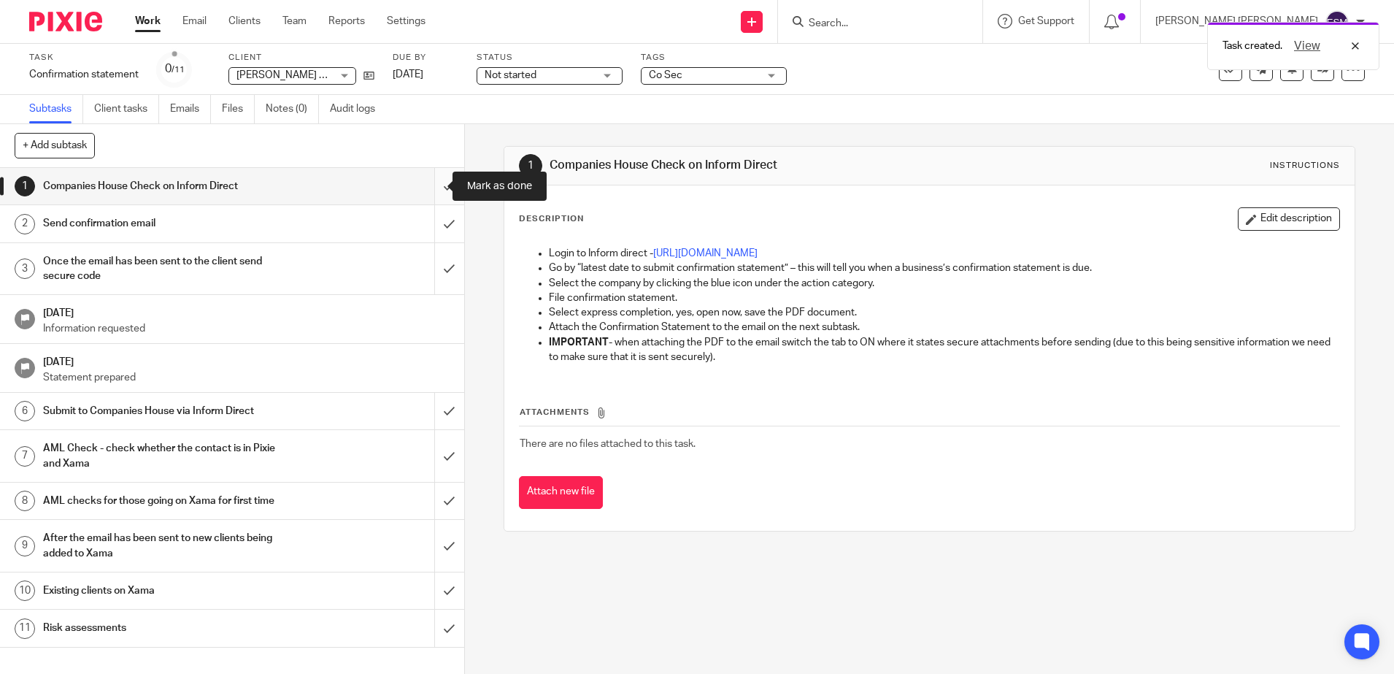
click at [431, 185] on input "submit" at bounding box center [232, 186] width 464 height 36
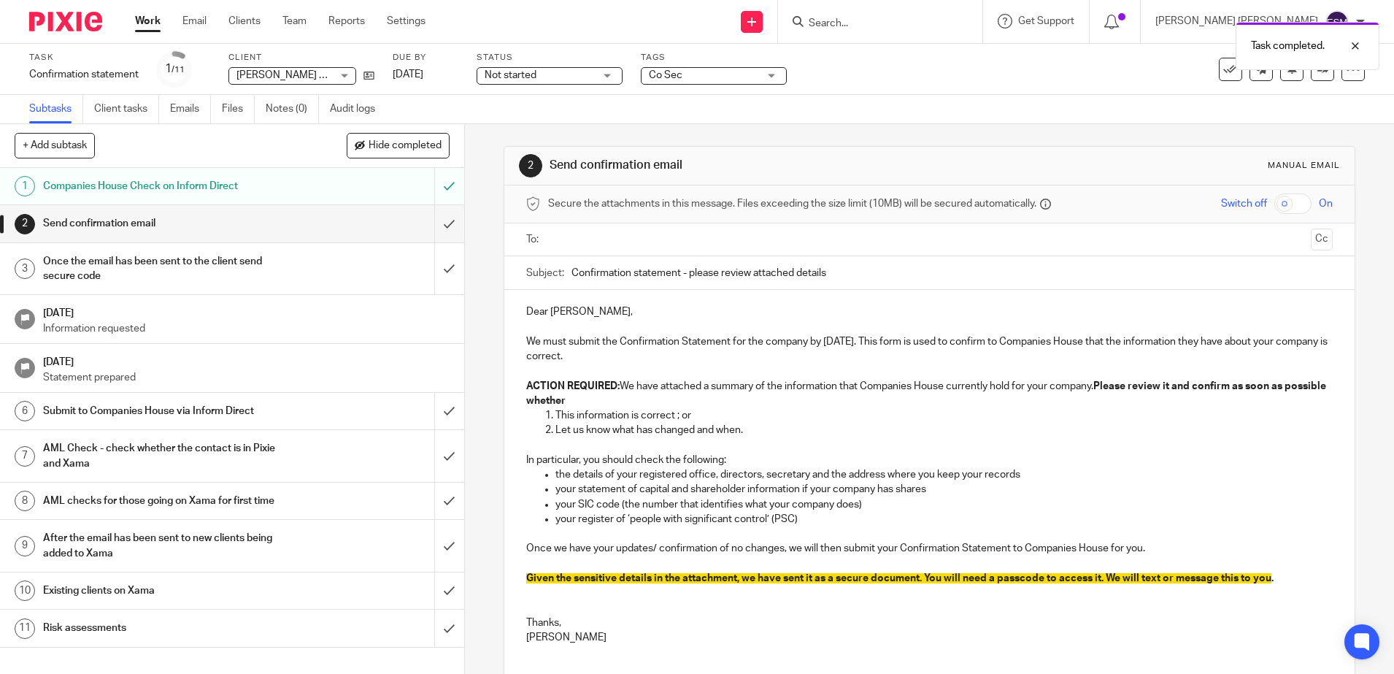
click at [607, 244] on input "text" at bounding box center [929, 239] width 752 height 17
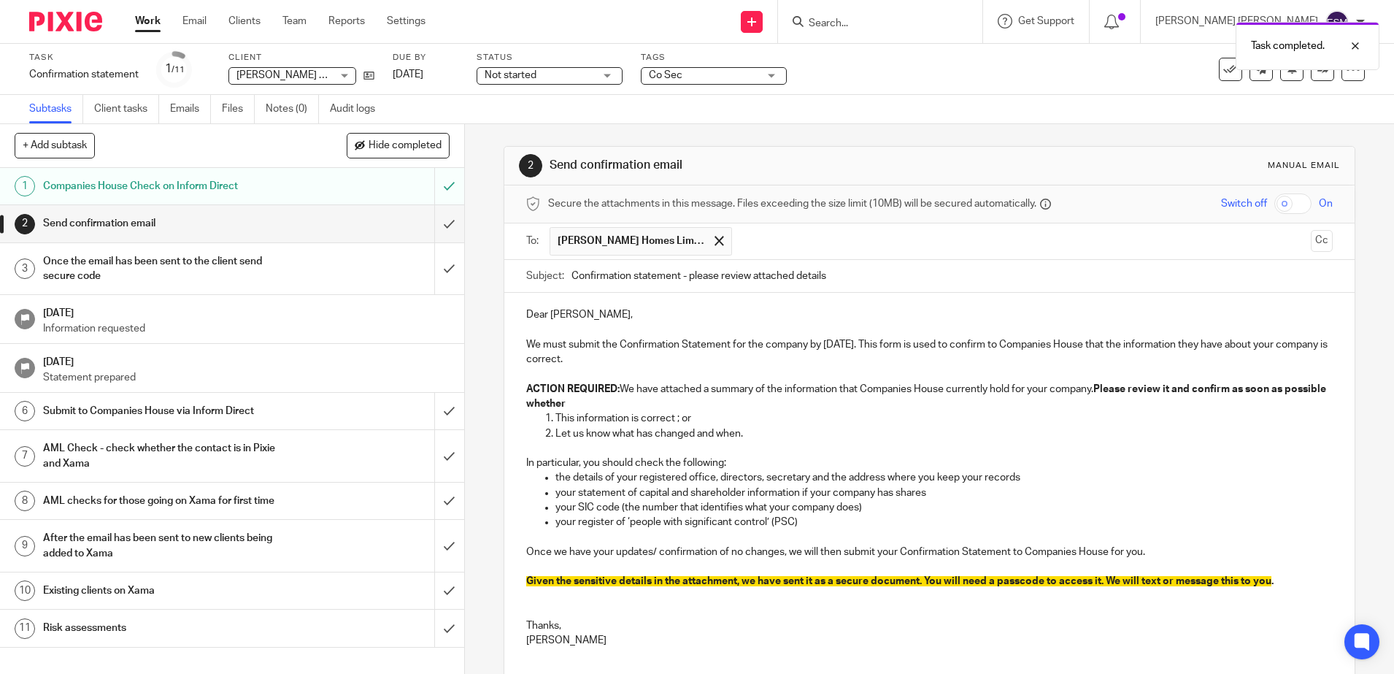
click at [1274, 204] on input "checkbox" at bounding box center [1292, 203] width 37 height 20
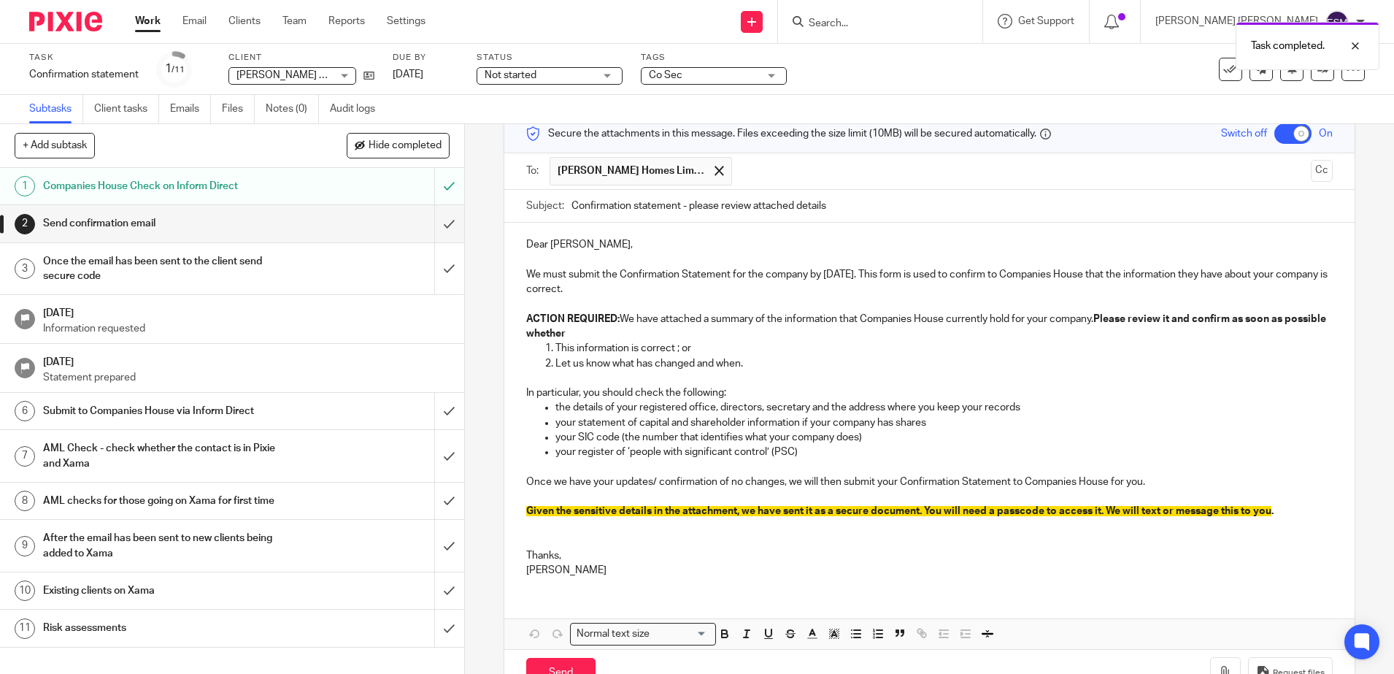
scroll to position [116, 0]
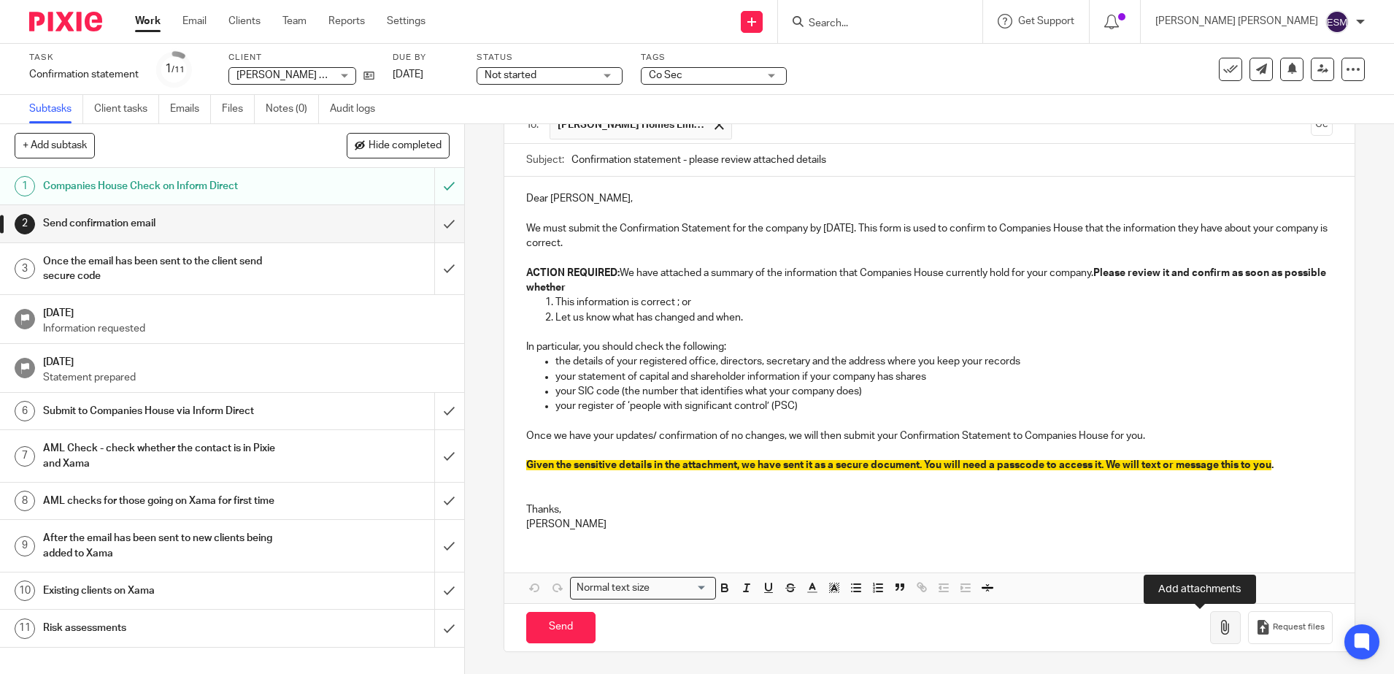
click at [1218, 625] on icon "button" at bounding box center [1225, 627] width 15 height 15
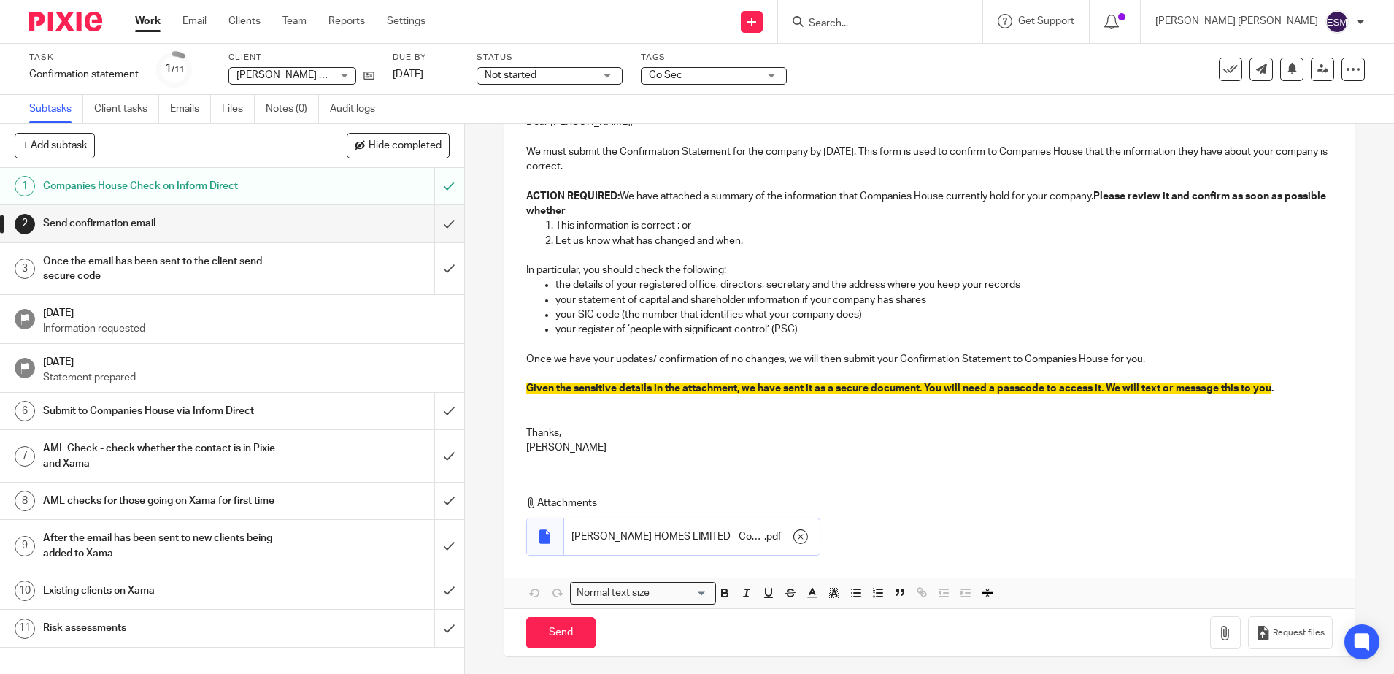
scroll to position [198, 0]
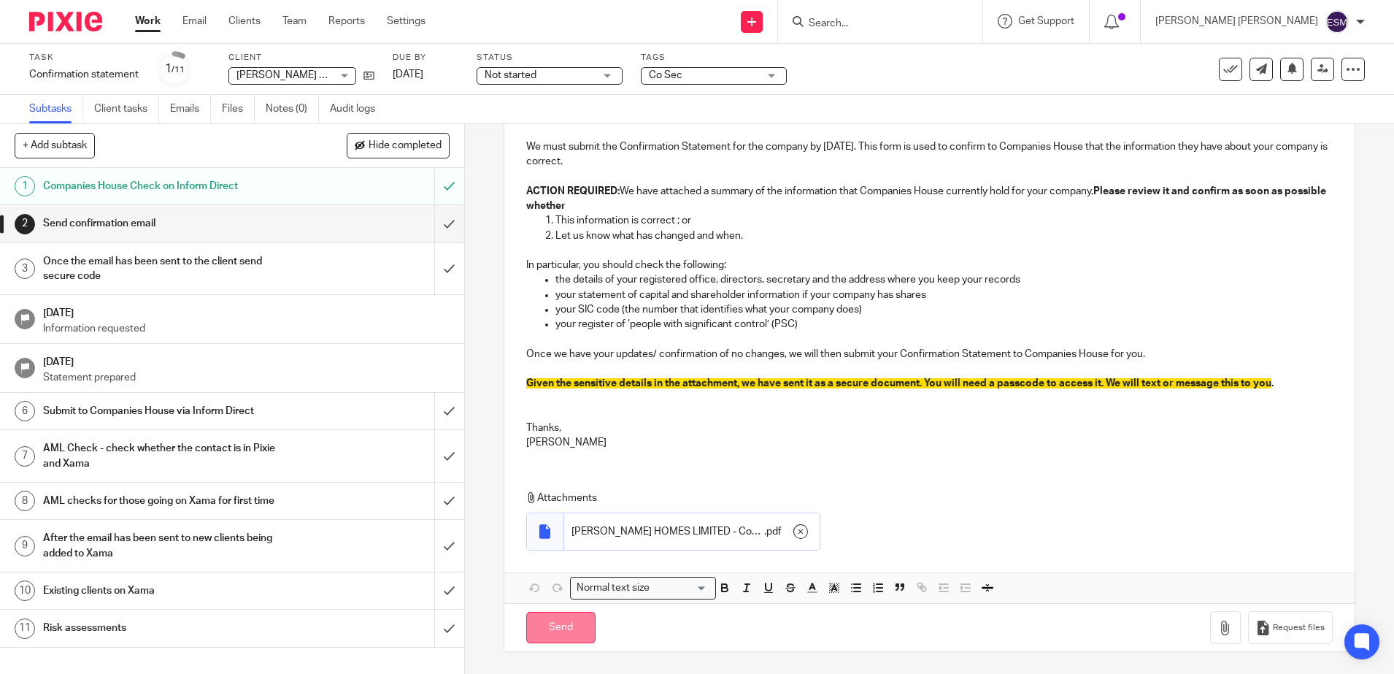
click at [572, 630] on input "Send" at bounding box center [560, 626] width 69 height 31
checkbox input "false"
type input "Sent"
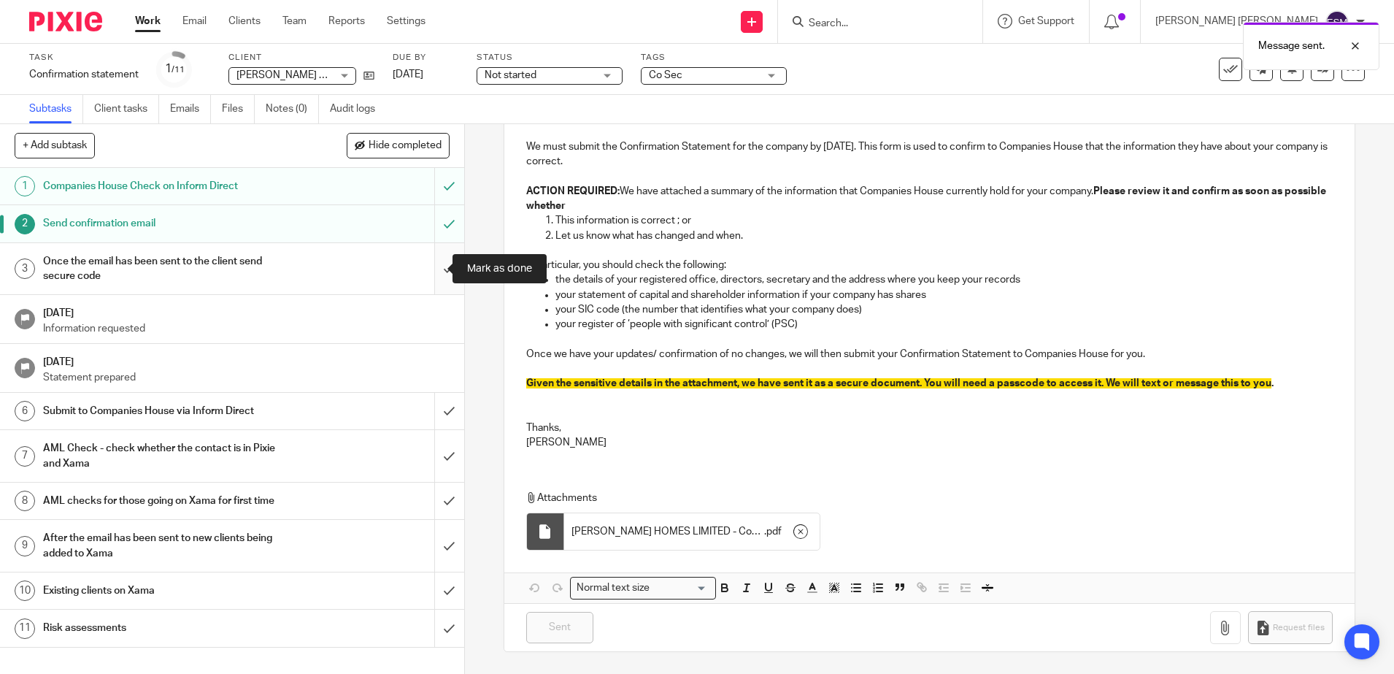
click at [426, 268] on input "submit" at bounding box center [232, 269] width 464 height 52
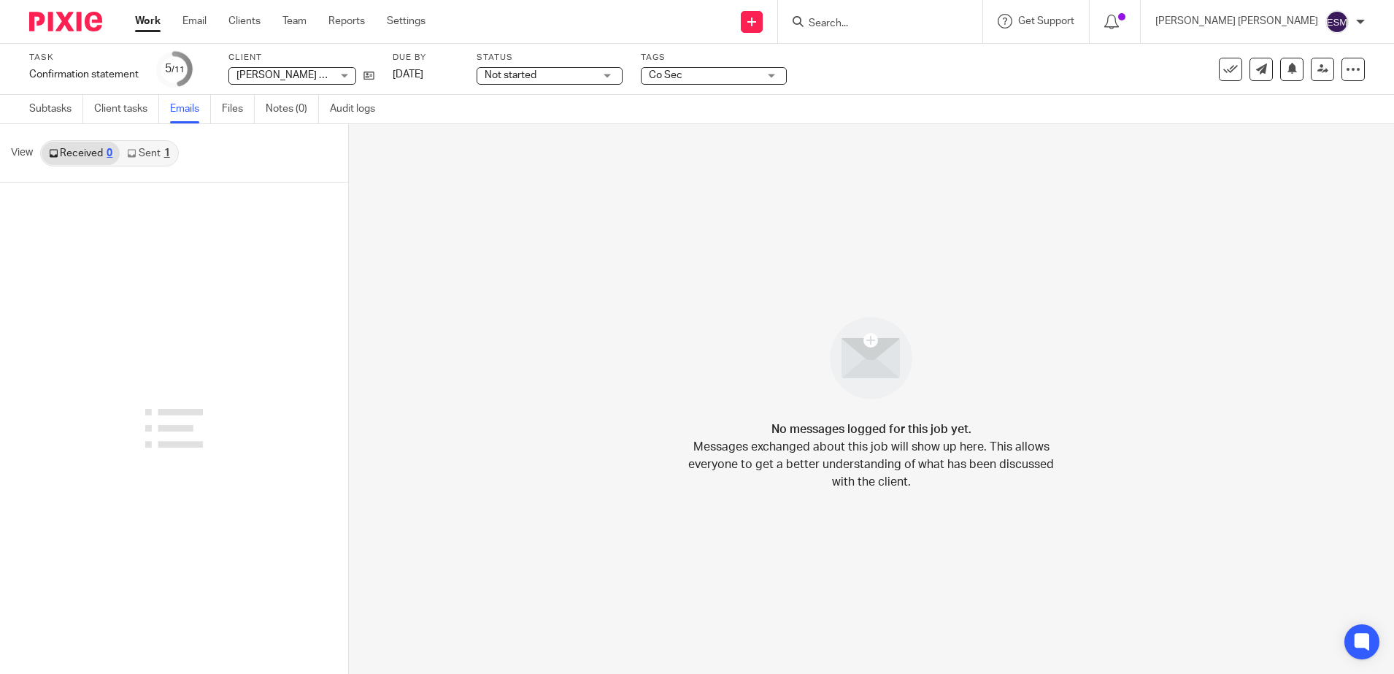
click at [153, 153] on link "Sent 1" at bounding box center [148, 153] width 57 height 23
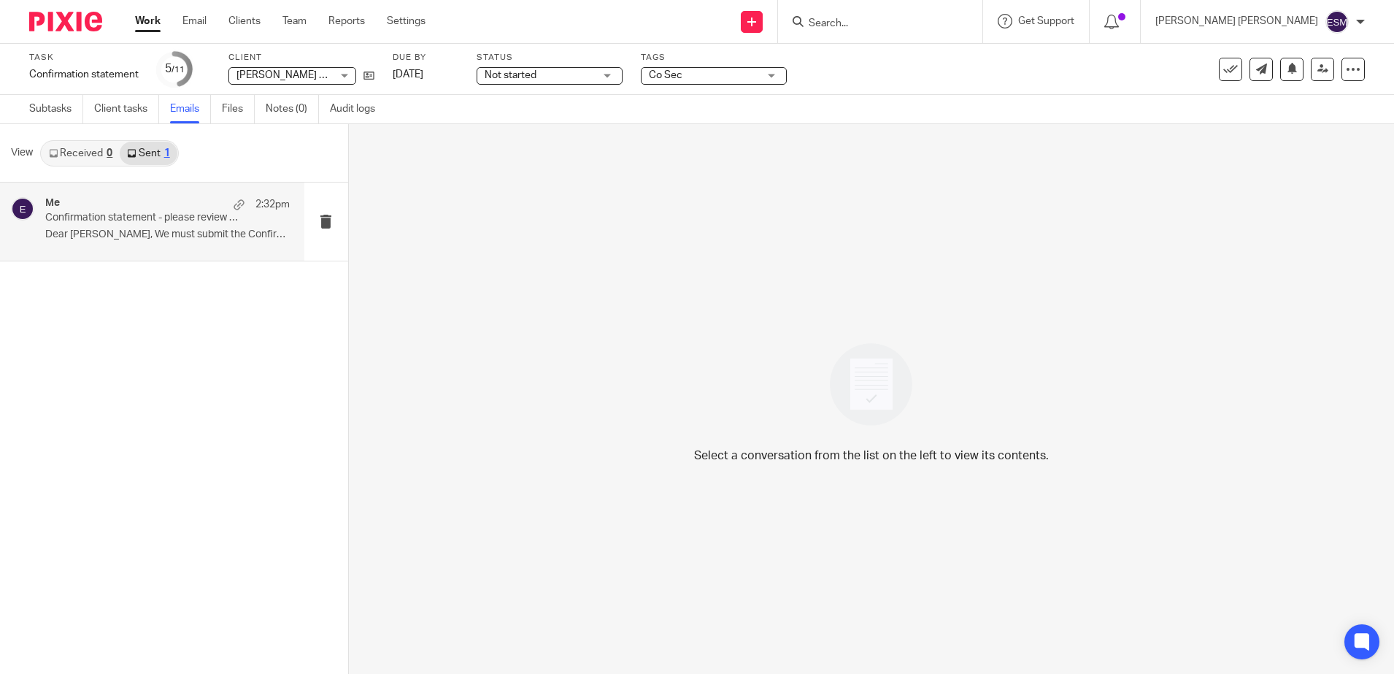
click at [104, 252] on div "Me 2:32pm Confirmation statement - please review attached details Dear [PERSON_…" at bounding box center [152, 221] width 304 height 78
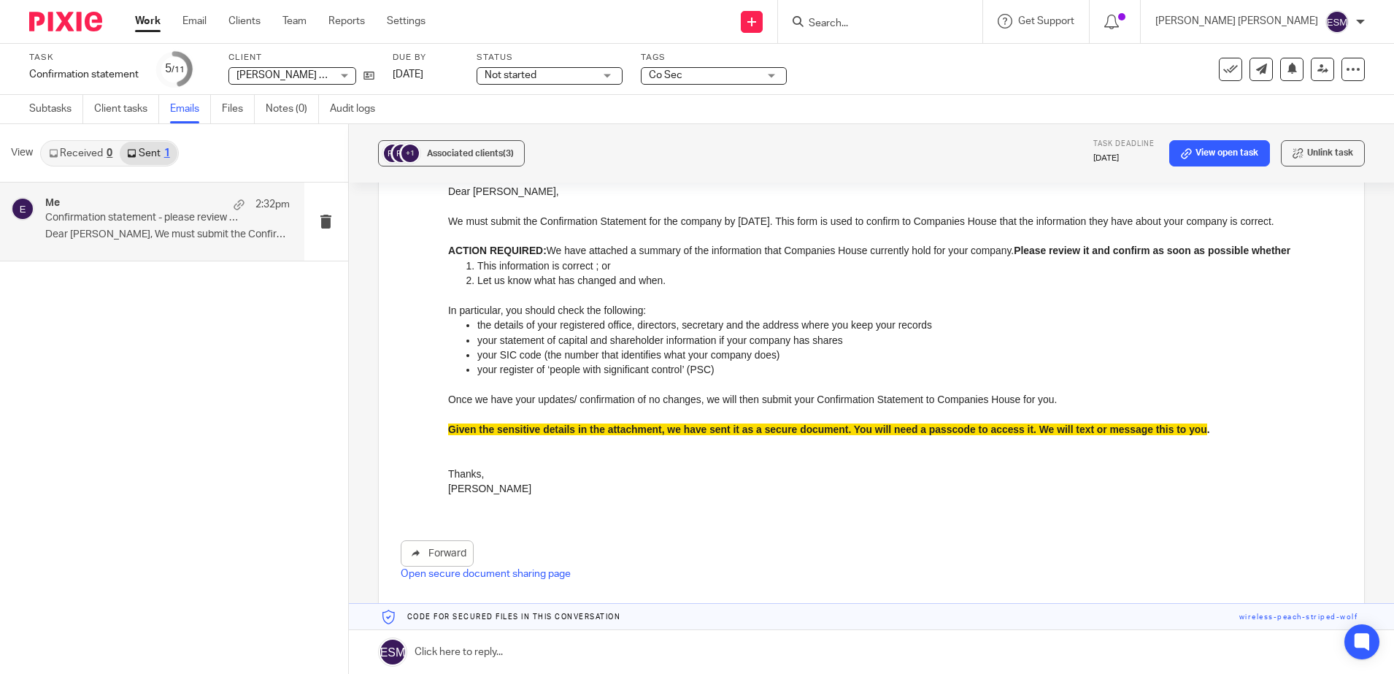
scroll to position [182, 0]
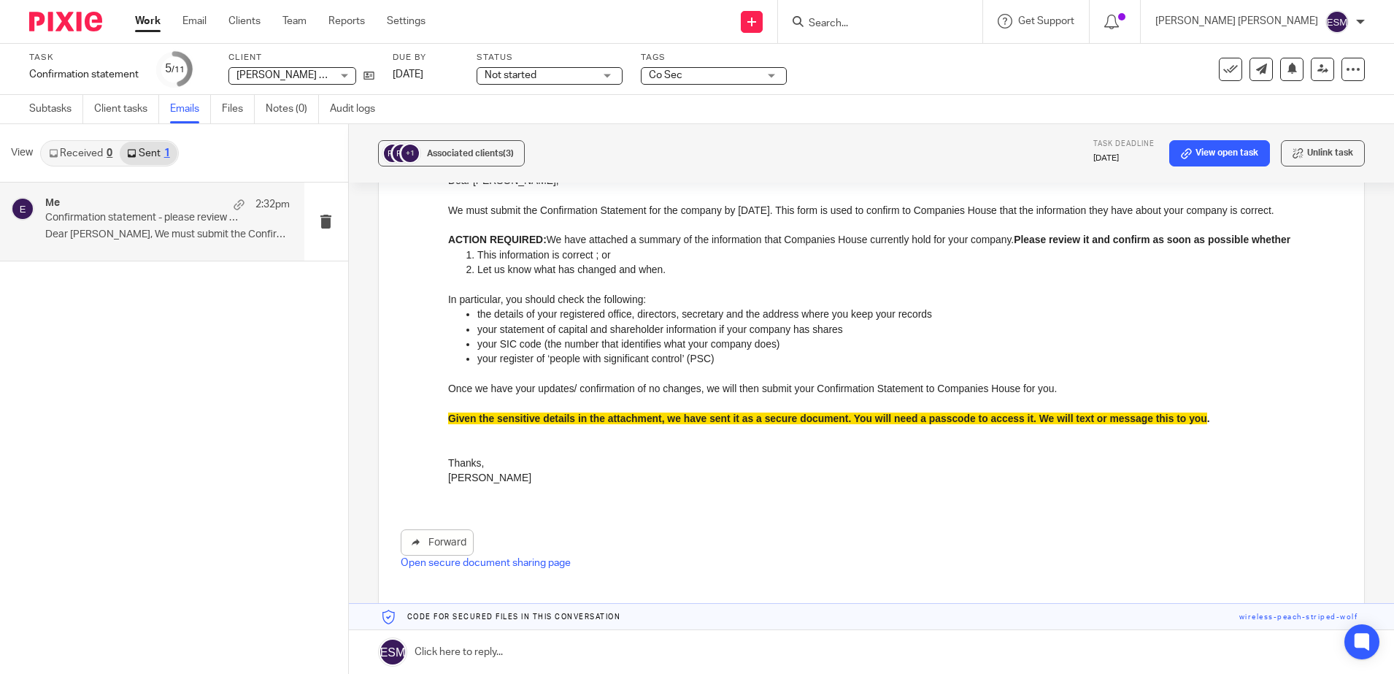
click at [773, 78] on div "Co Sec" at bounding box center [714, 76] width 146 height 18
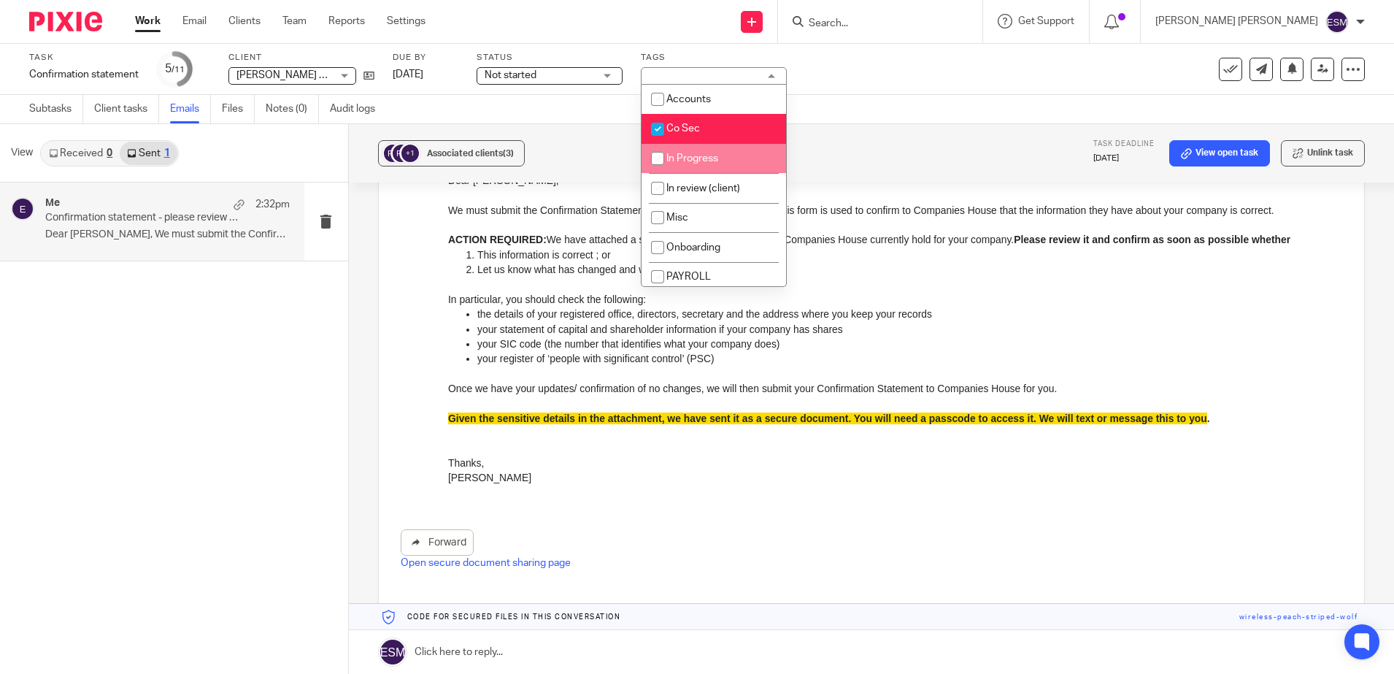
click at [719, 155] on li "In Progress" at bounding box center [713, 159] width 144 height 30
checkbox input "true"
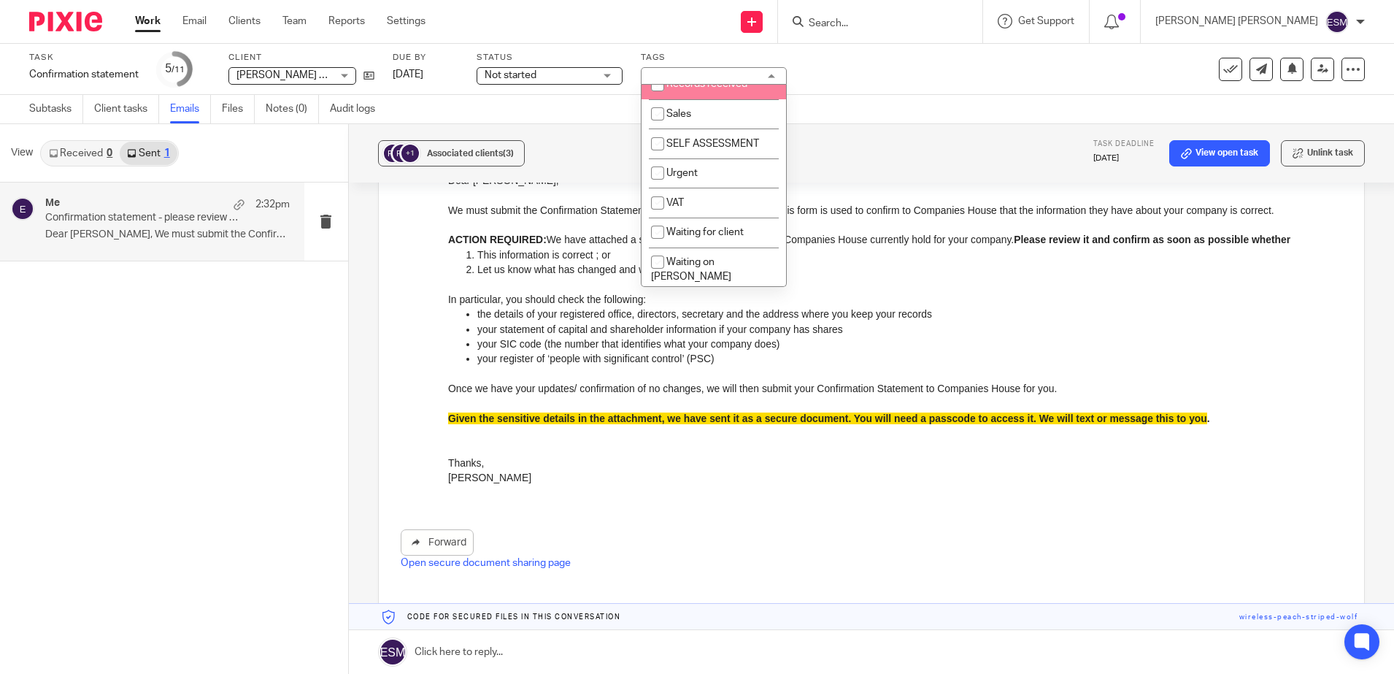
scroll to position [274, 0]
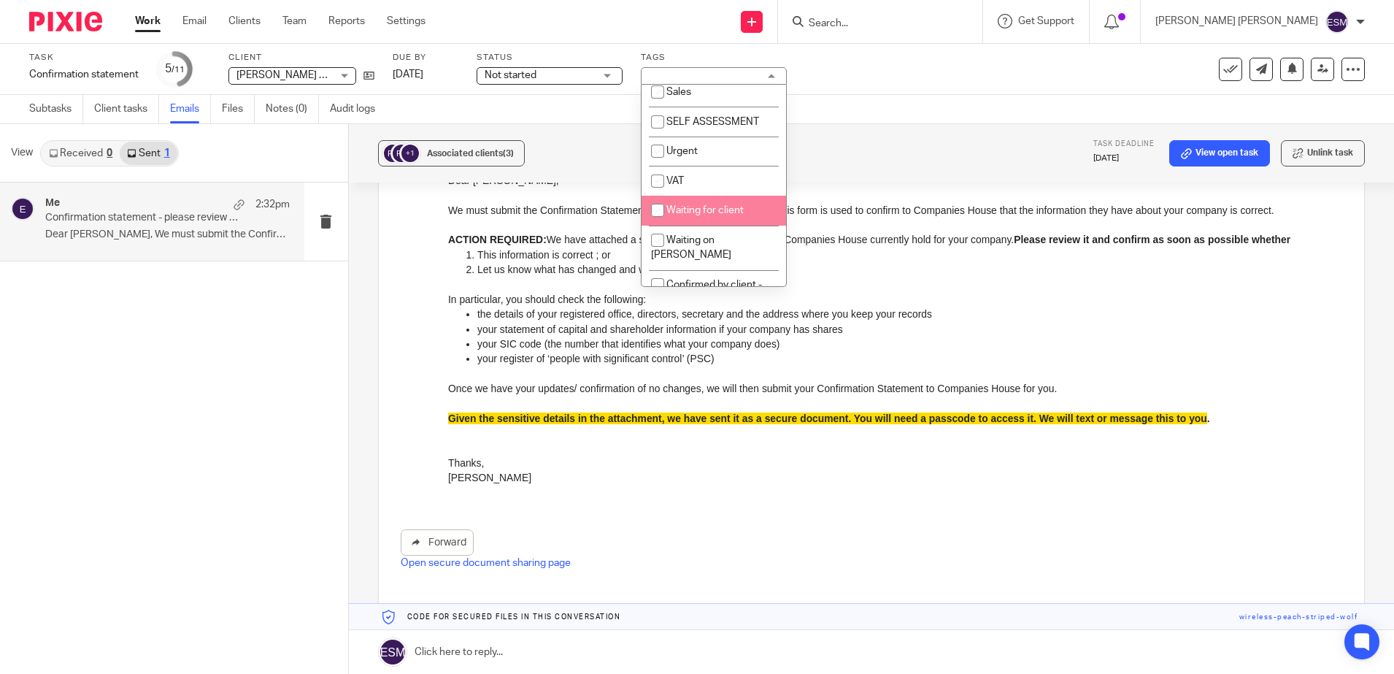
click at [701, 220] on li "Waiting for client" at bounding box center [713, 211] width 144 height 30
checkbox input "true"
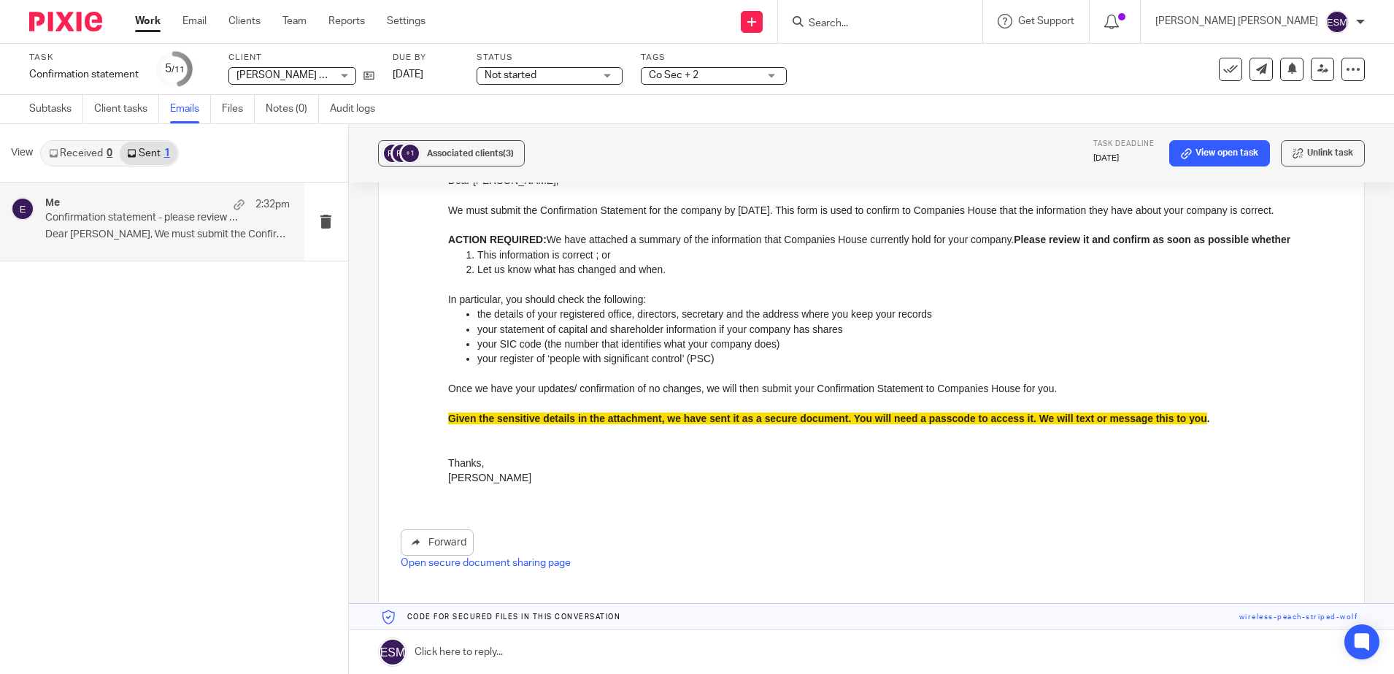
click at [59, 22] on img at bounding box center [65, 22] width 73 height 20
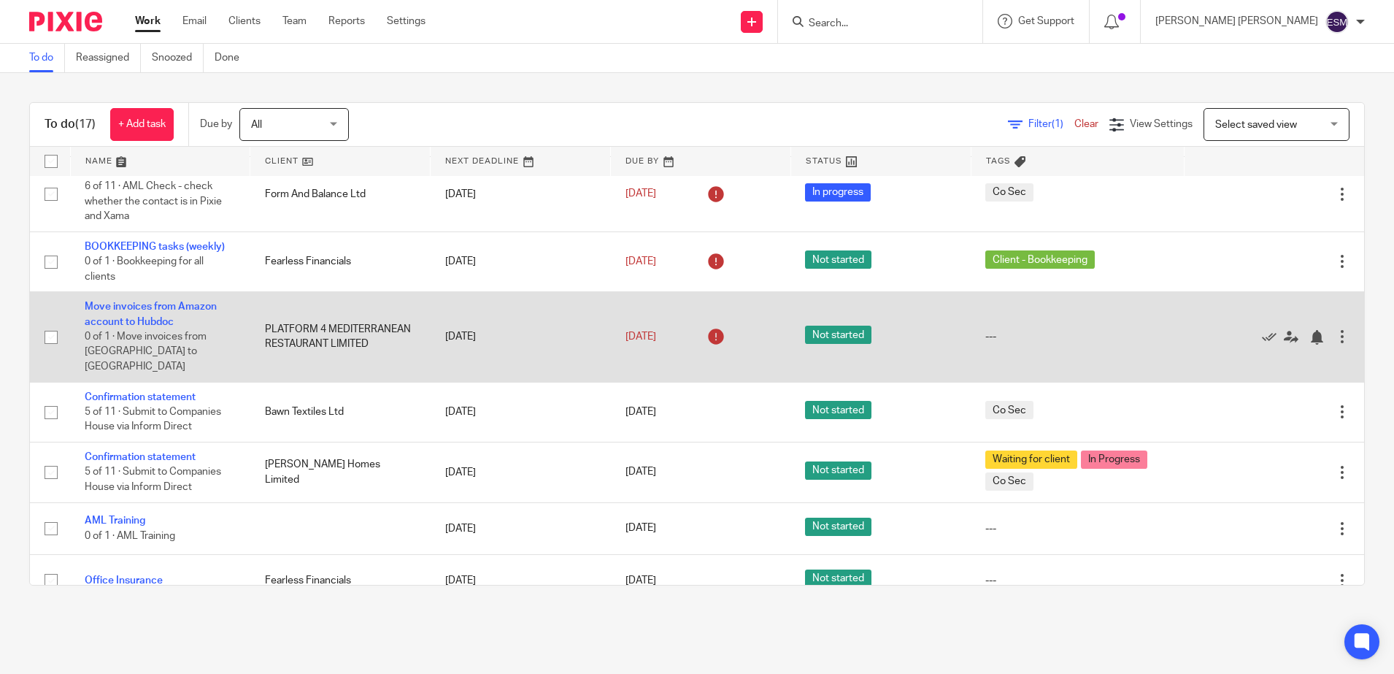
scroll to position [768, 0]
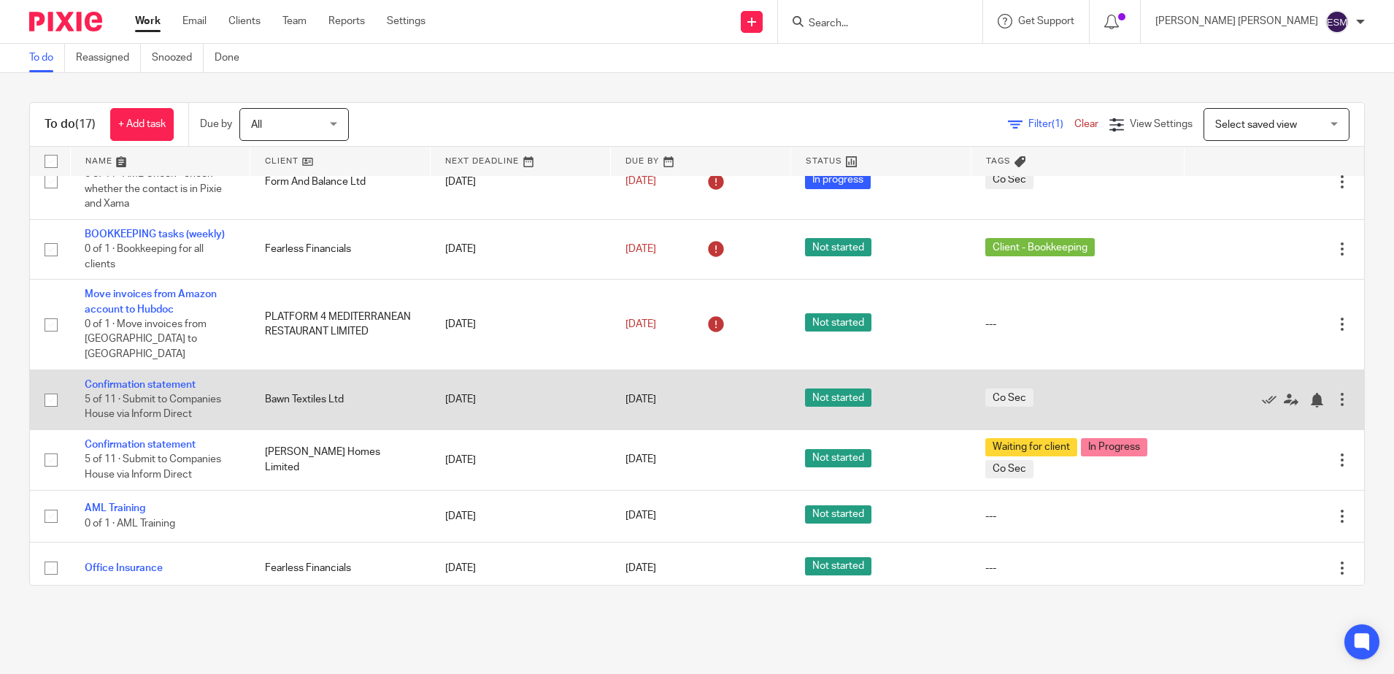
click at [167, 369] on td "Confirmation statement 5 of 11 · Submit to Companies House via Inform Direct" at bounding box center [160, 399] width 180 height 60
click at [177, 369] on td "Confirmation statement 5 of 11 · Submit to Companies House via Inform Direct" at bounding box center [160, 399] width 180 height 60
click at [171, 379] on link "Confirmation statement" at bounding box center [140, 384] width 111 height 10
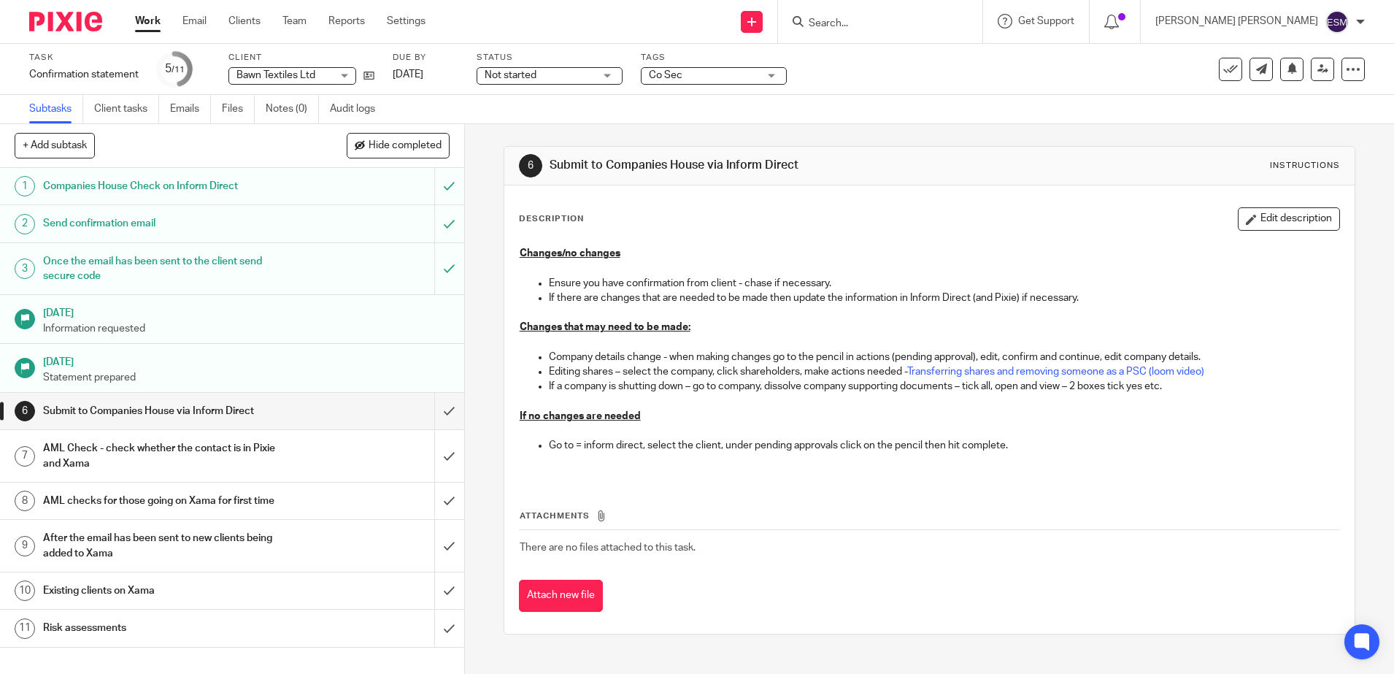
click at [776, 79] on div "Co Sec" at bounding box center [714, 76] width 146 height 18
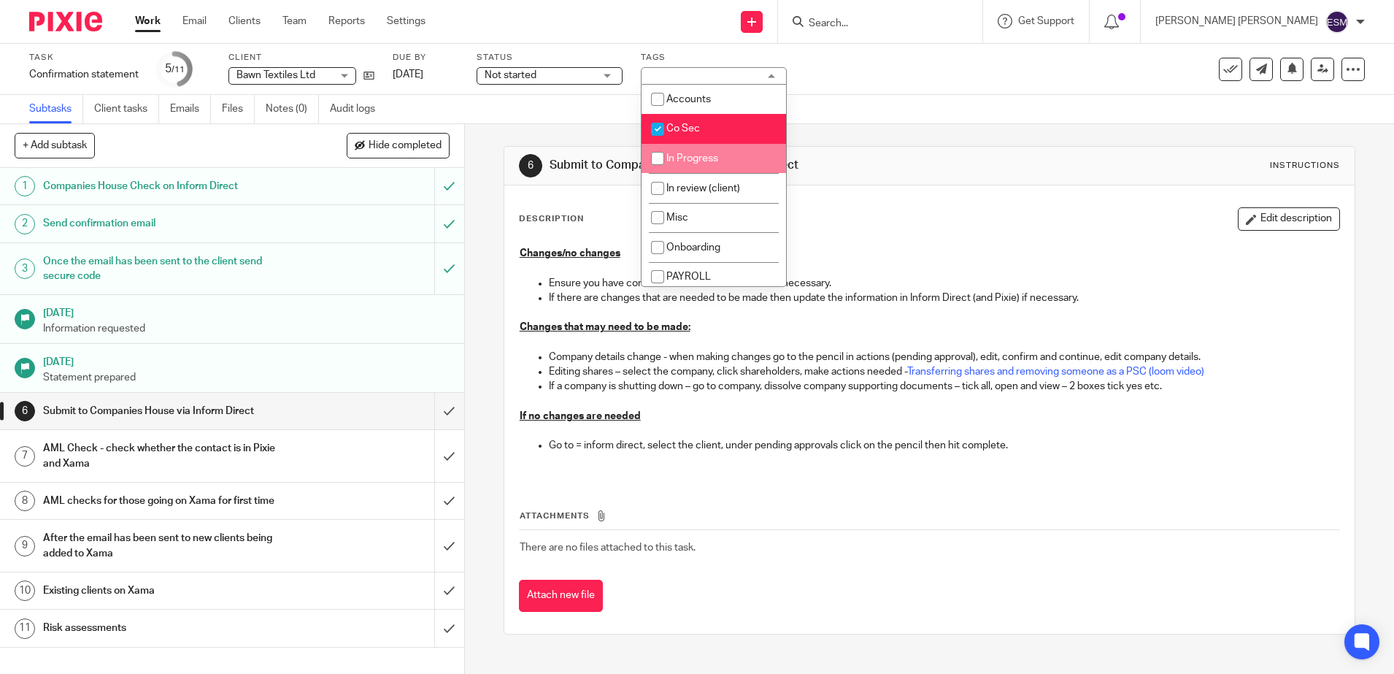
click at [714, 155] on span "In Progress" at bounding box center [692, 158] width 52 height 10
checkbox input "true"
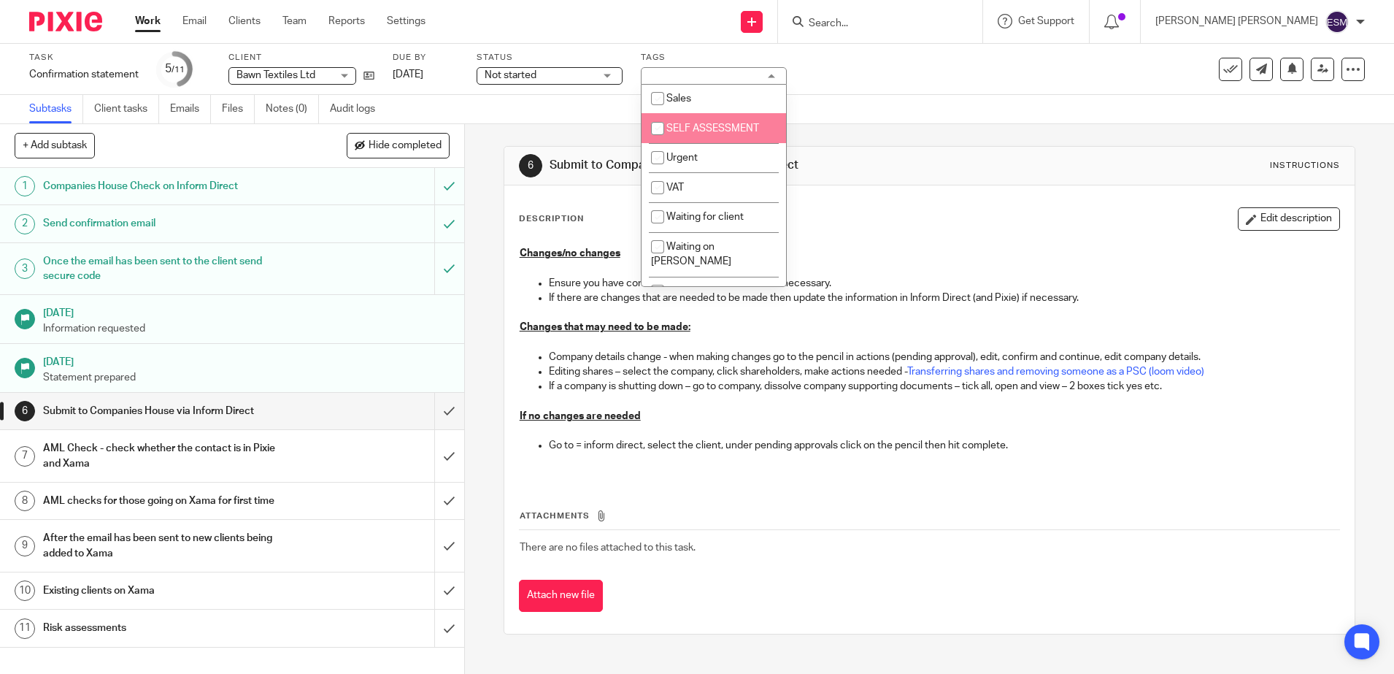
scroll to position [365, 0]
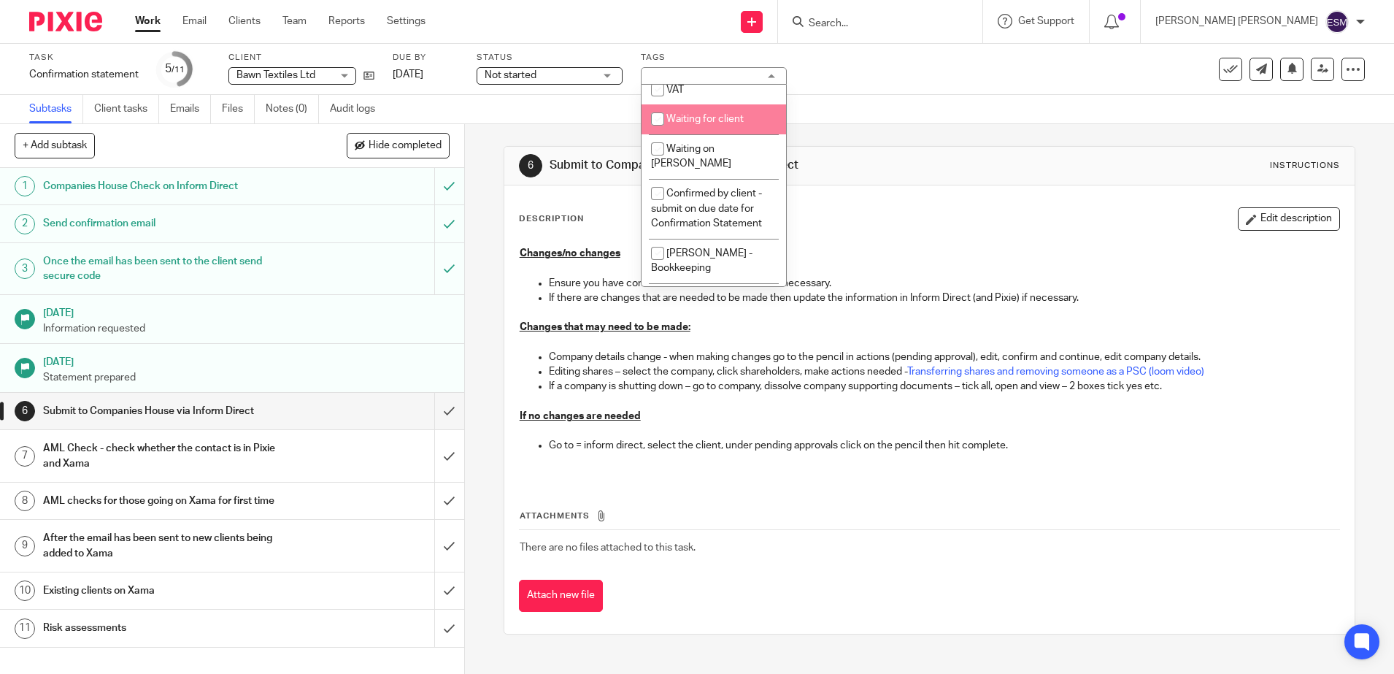
click at [692, 120] on span "Waiting for client" at bounding box center [704, 119] width 77 height 10
checkbox input "true"
click at [83, 10] on div at bounding box center [60, 21] width 120 height 43
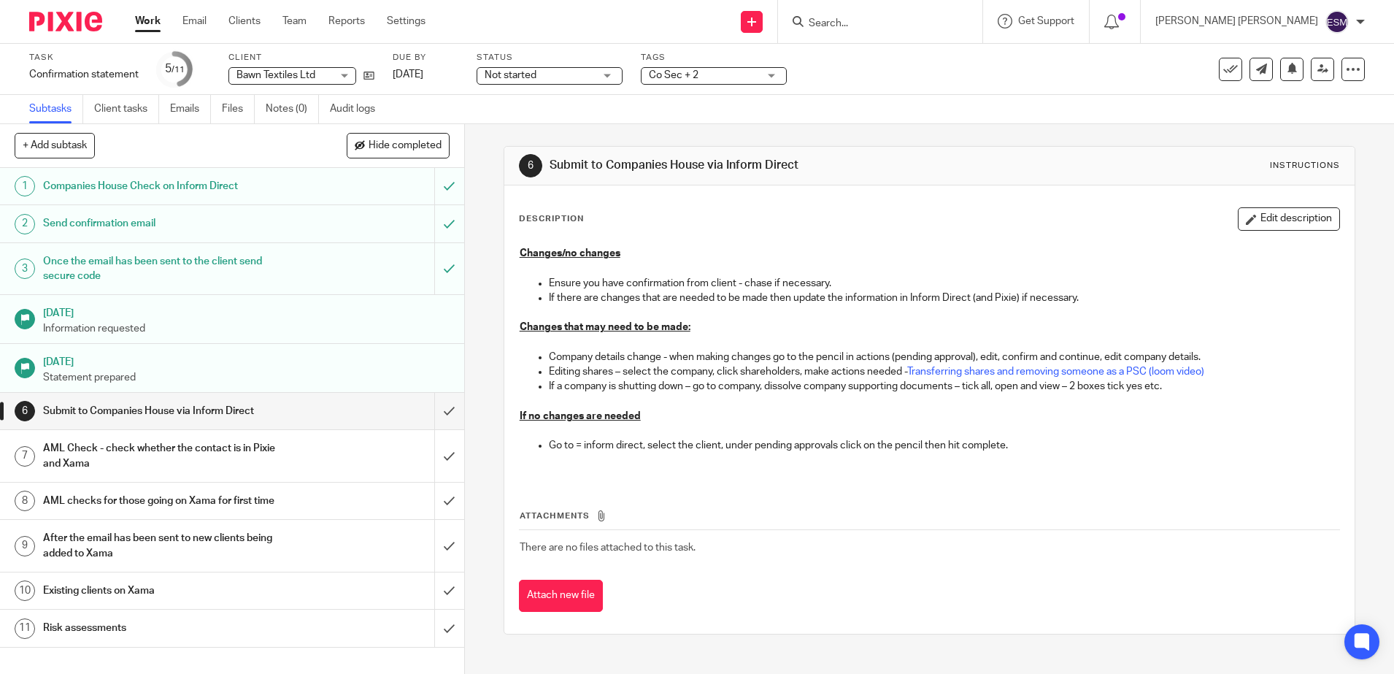
click at [82, 12] on img at bounding box center [65, 22] width 73 height 20
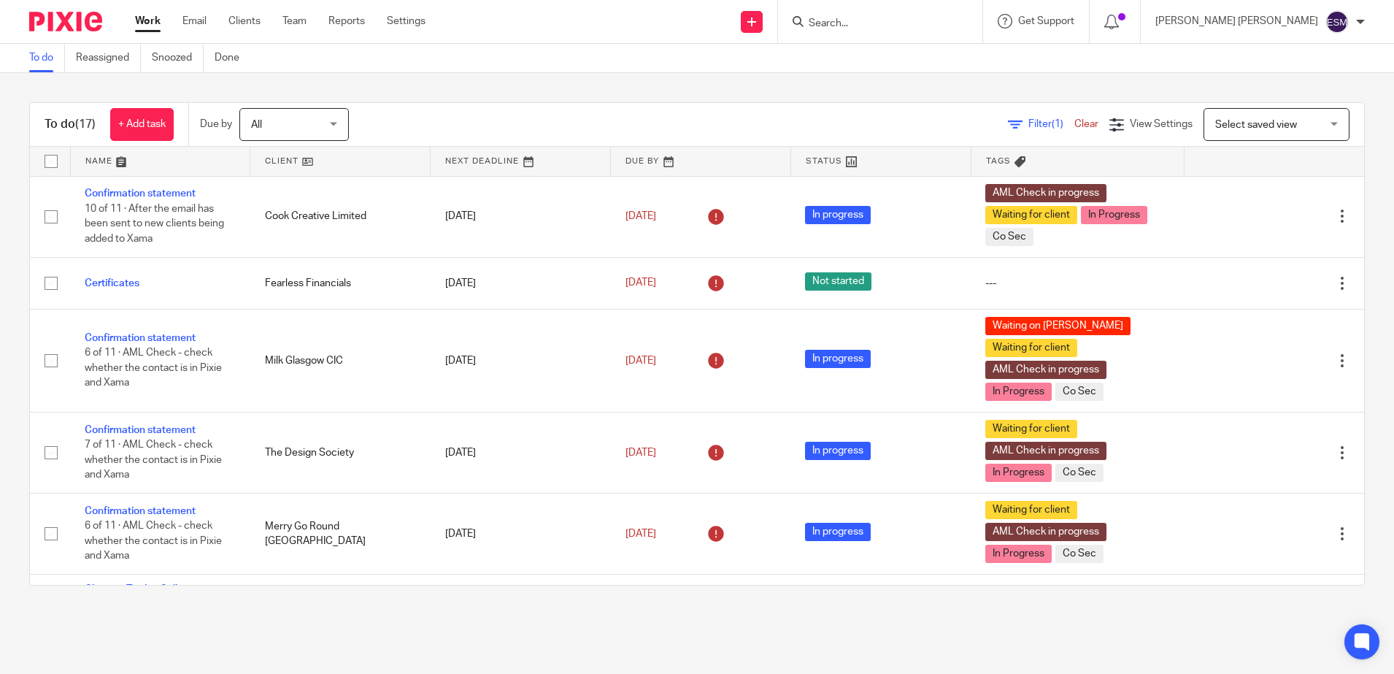
click at [891, 26] on input "Search" at bounding box center [872, 24] width 131 height 13
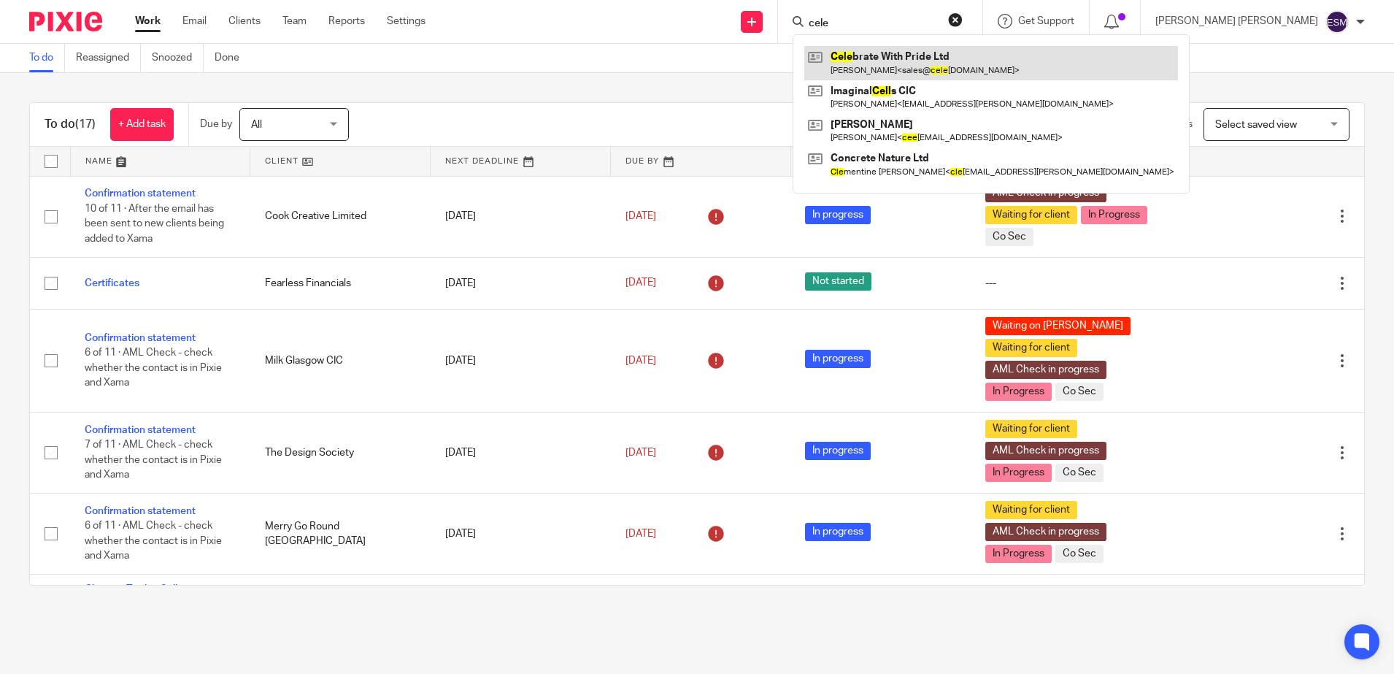
type input "cele"
click at [911, 66] on link at bounding box center [991, 63] width 374 height 34
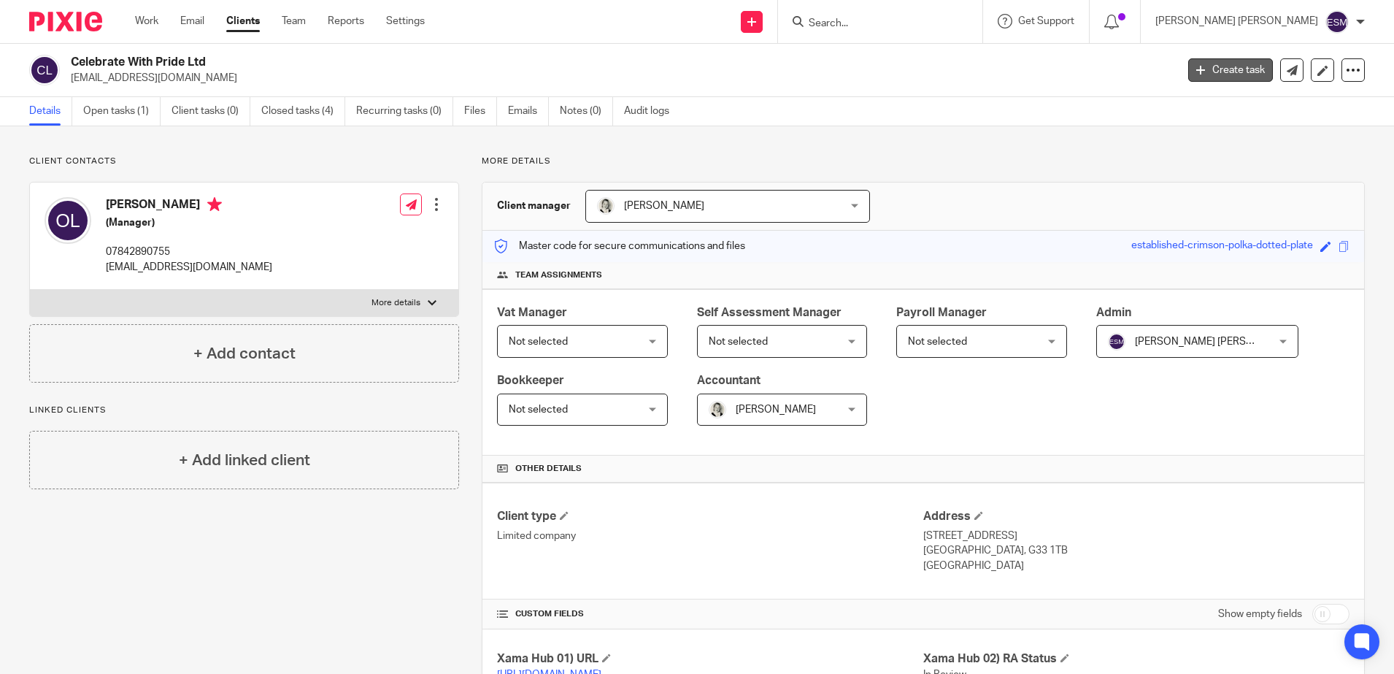
click at [1223, 75] on link "Create task" at bounding box center [1230, 69] width 85 height 23
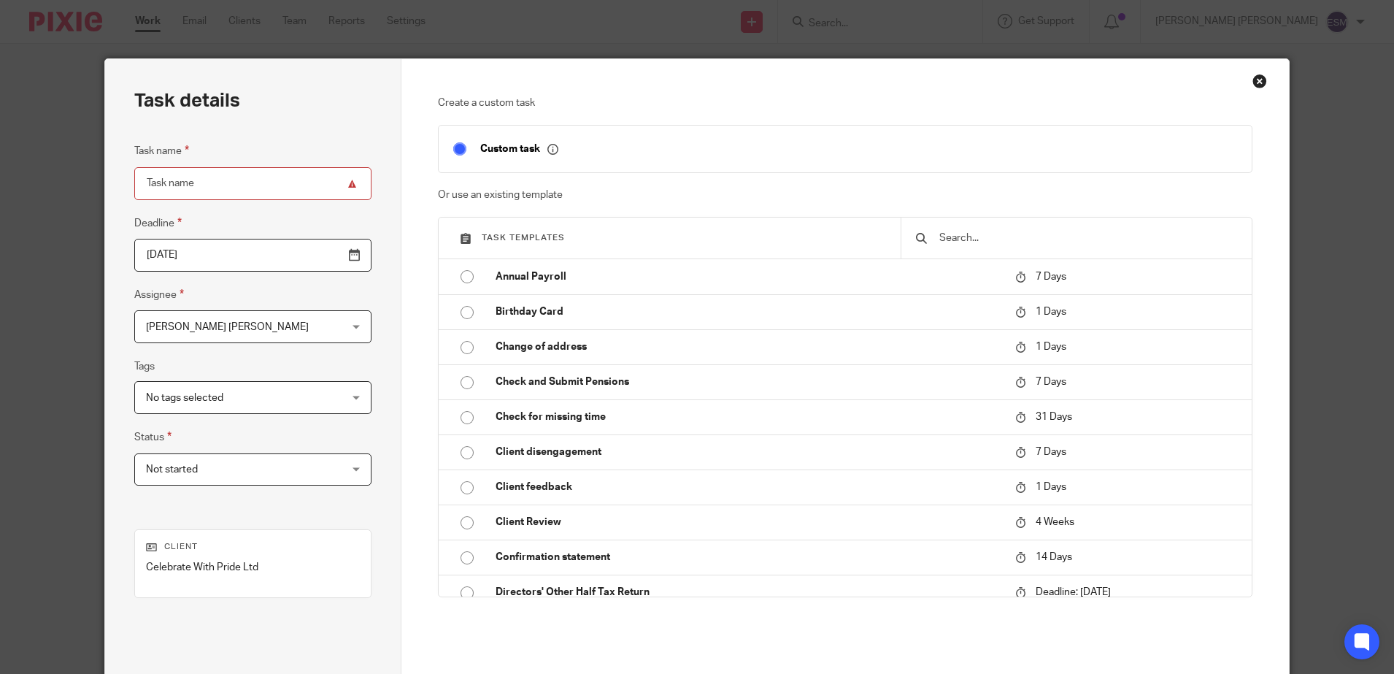
click at [321, 254] on input "2025-09-18" at bounding box center [252, 255] width 236 height 33
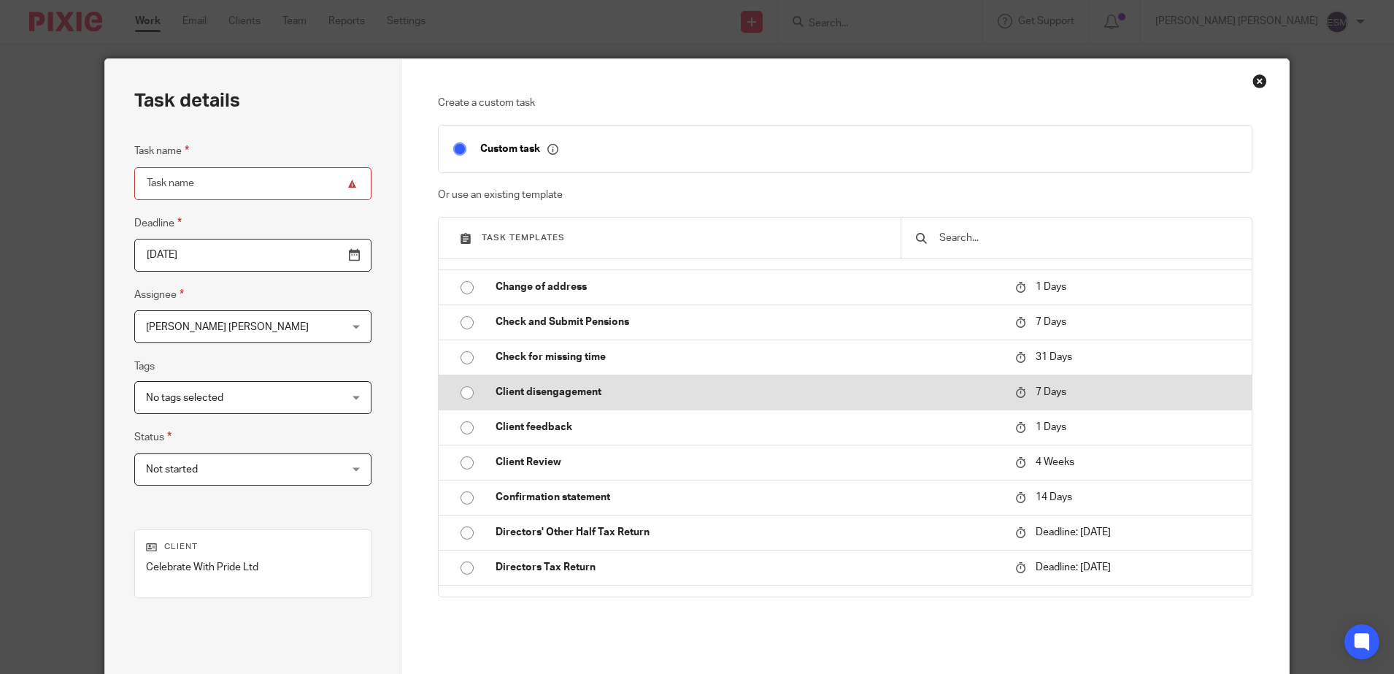
scroll to position [91, 0]
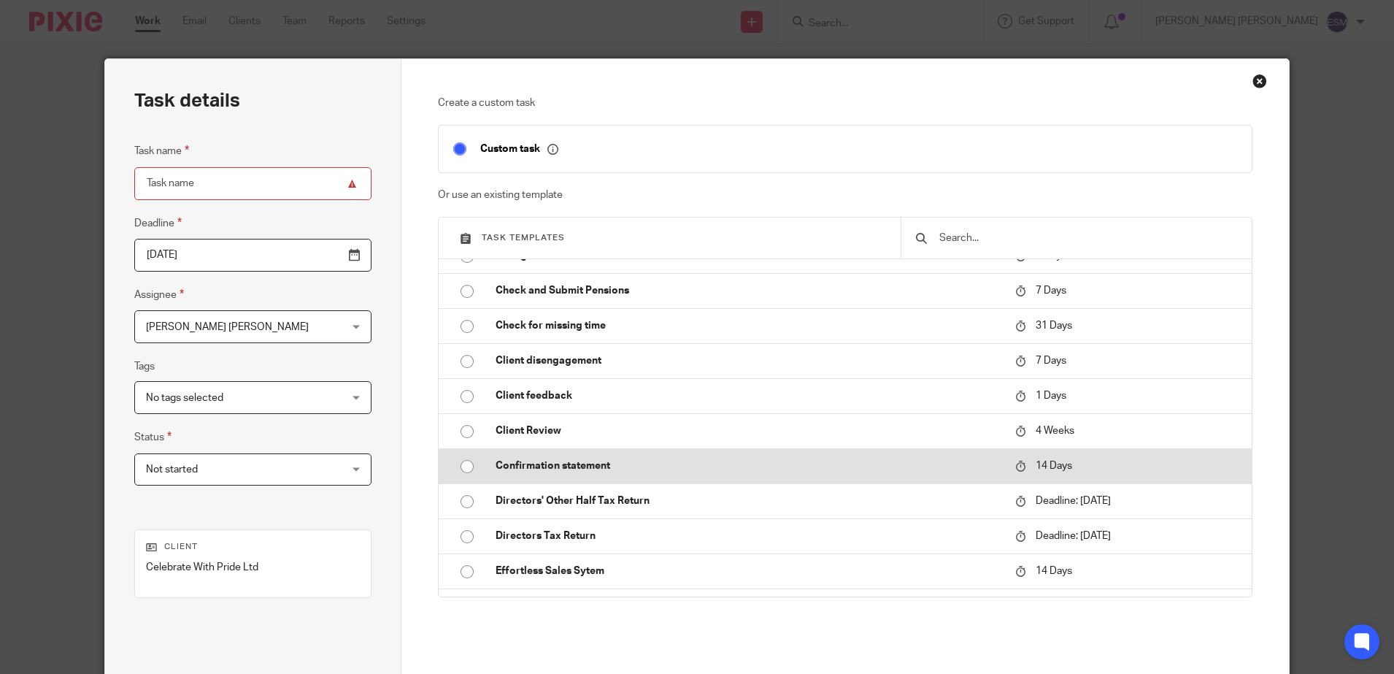
click at [578, 458] on p "Confirmation statement" at bounding box center [747, 465] width 505 height 15
type input "2025-10-02"
type input "Confirmation statement"
checkbox input "false"
radio input "true"
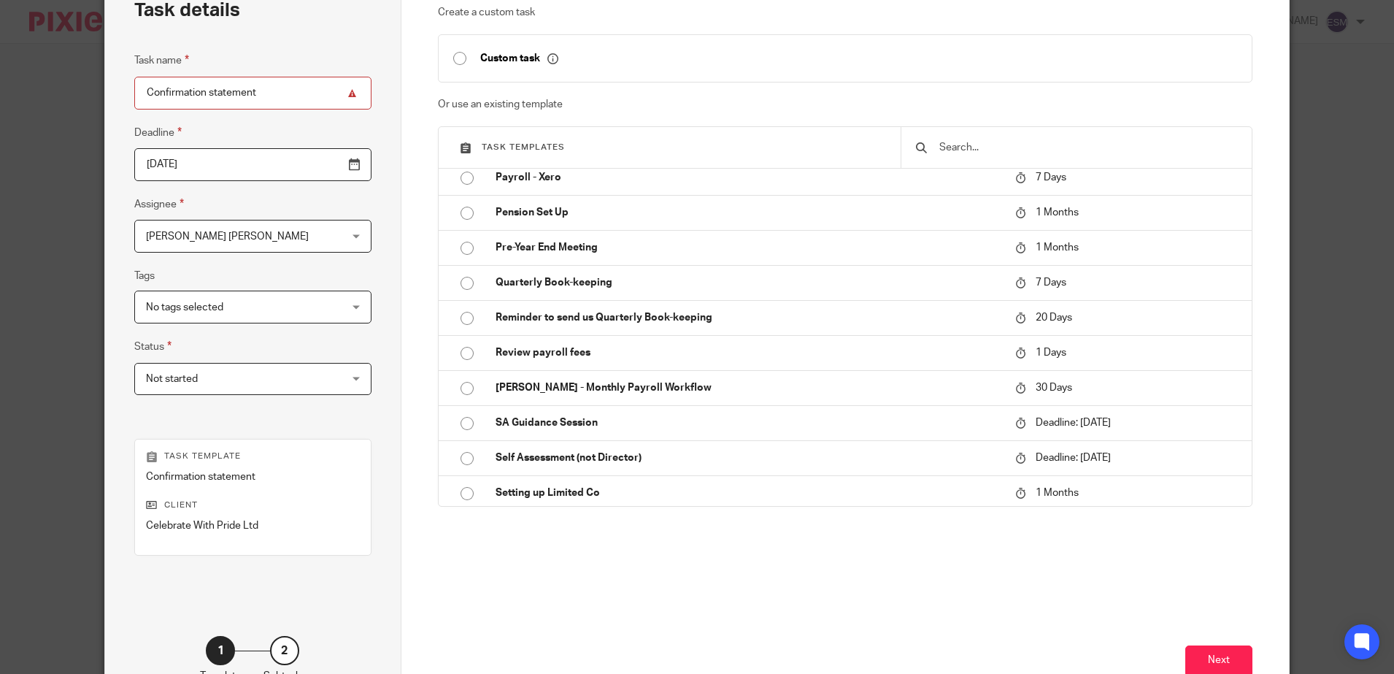
scroll to position [189, 0]
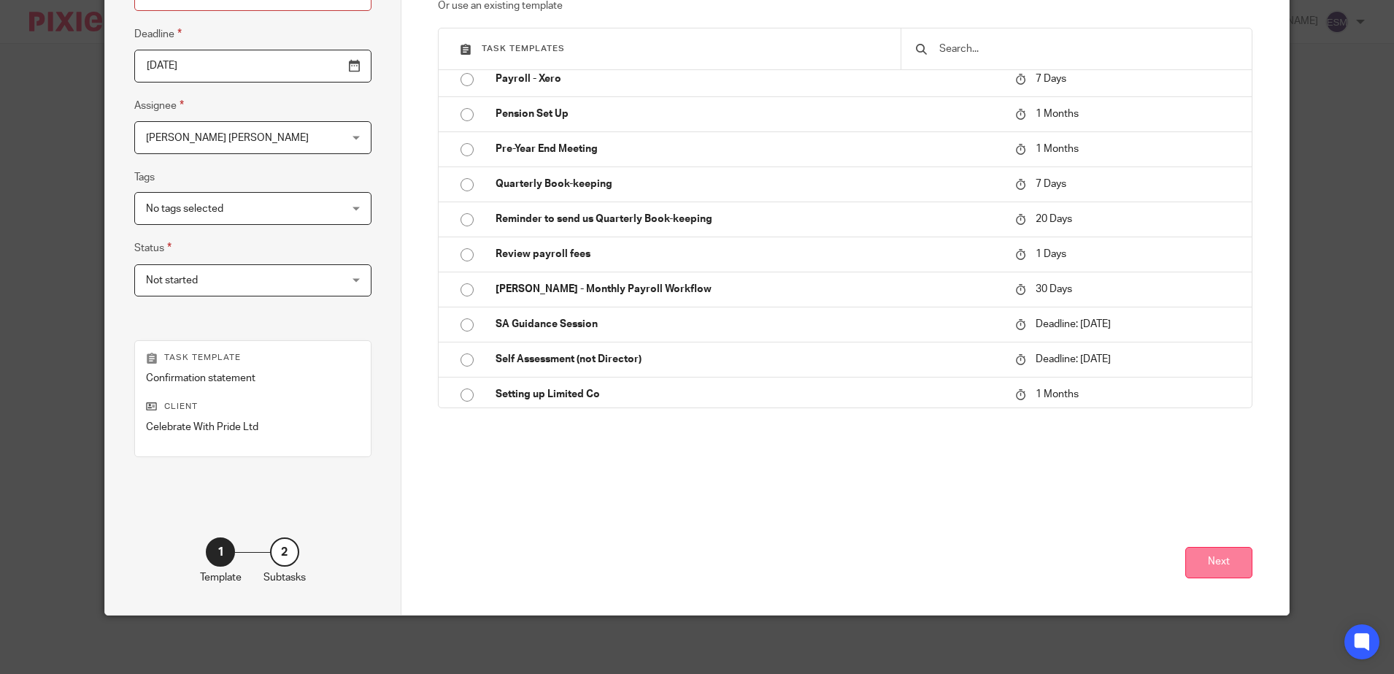
click at [1209, 566] on button "Next" at bounding box center [1218, 562] width 67 height 31
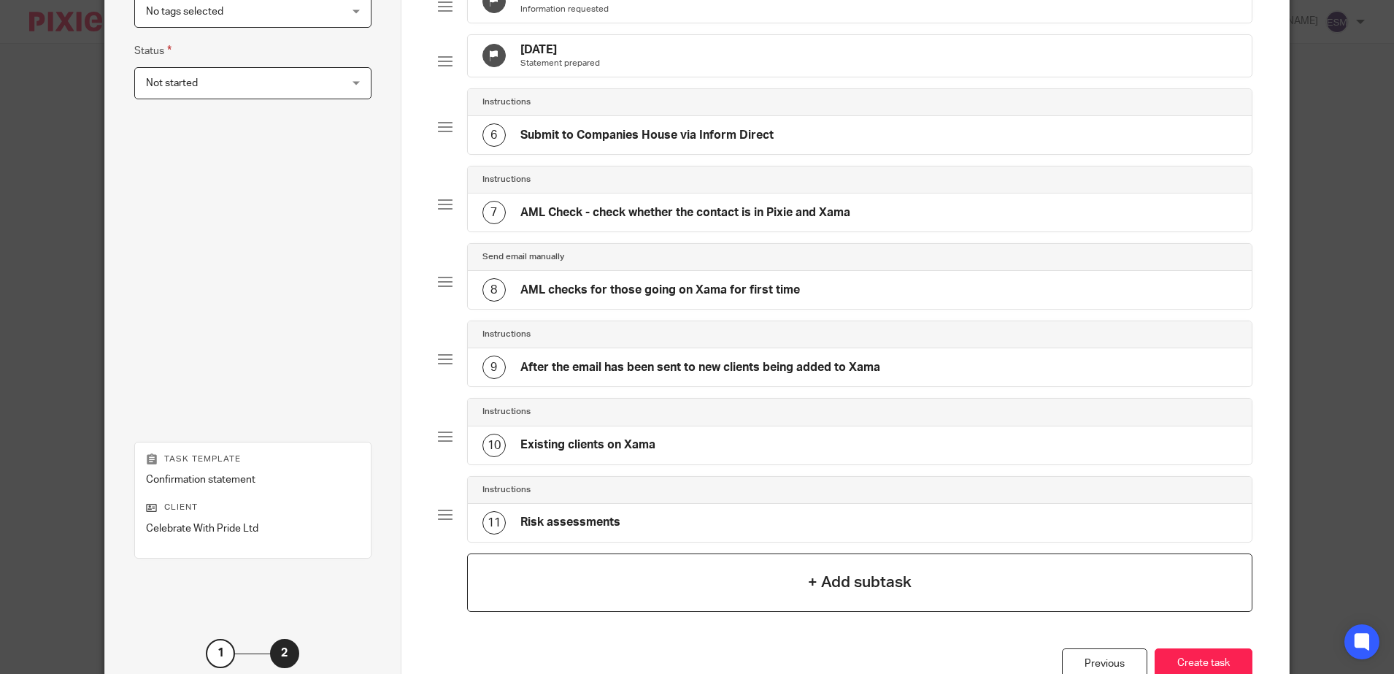
scroll to position [510, 0]
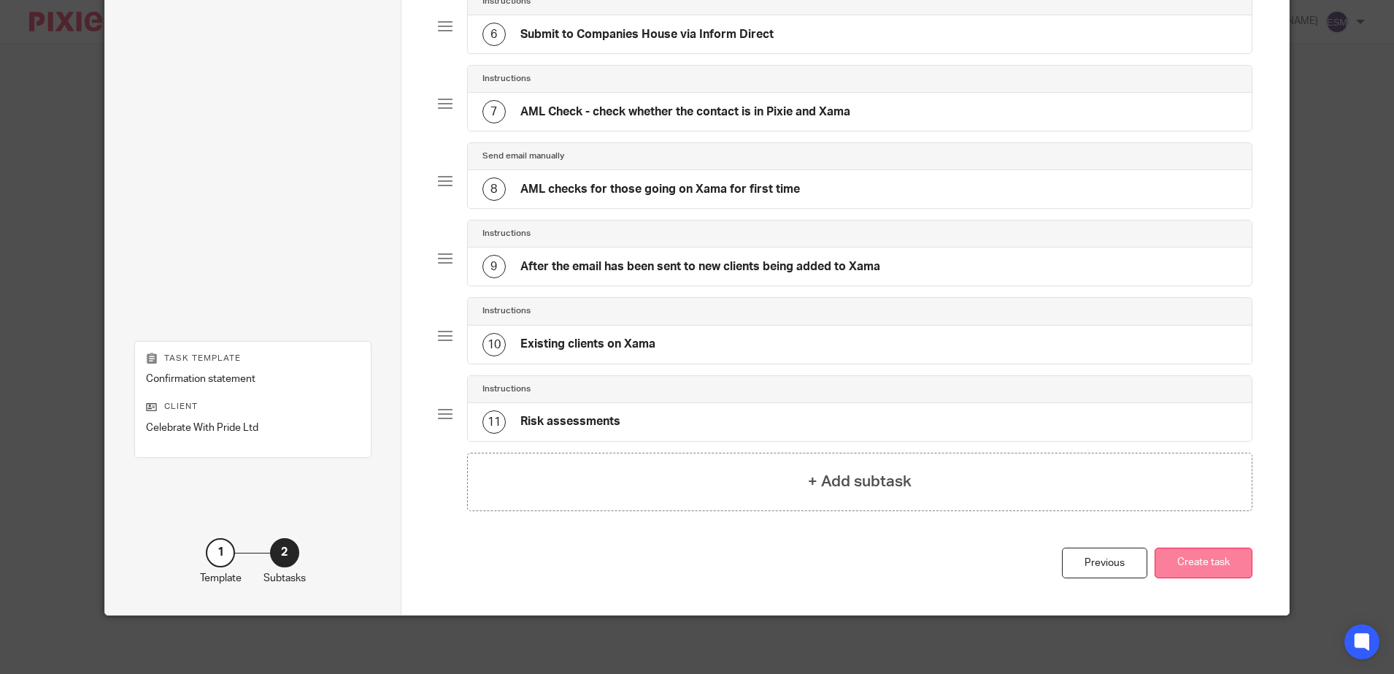
click at [1165, 553] on button "Create task" at bounding box center [1203, 562] width 98 height 31
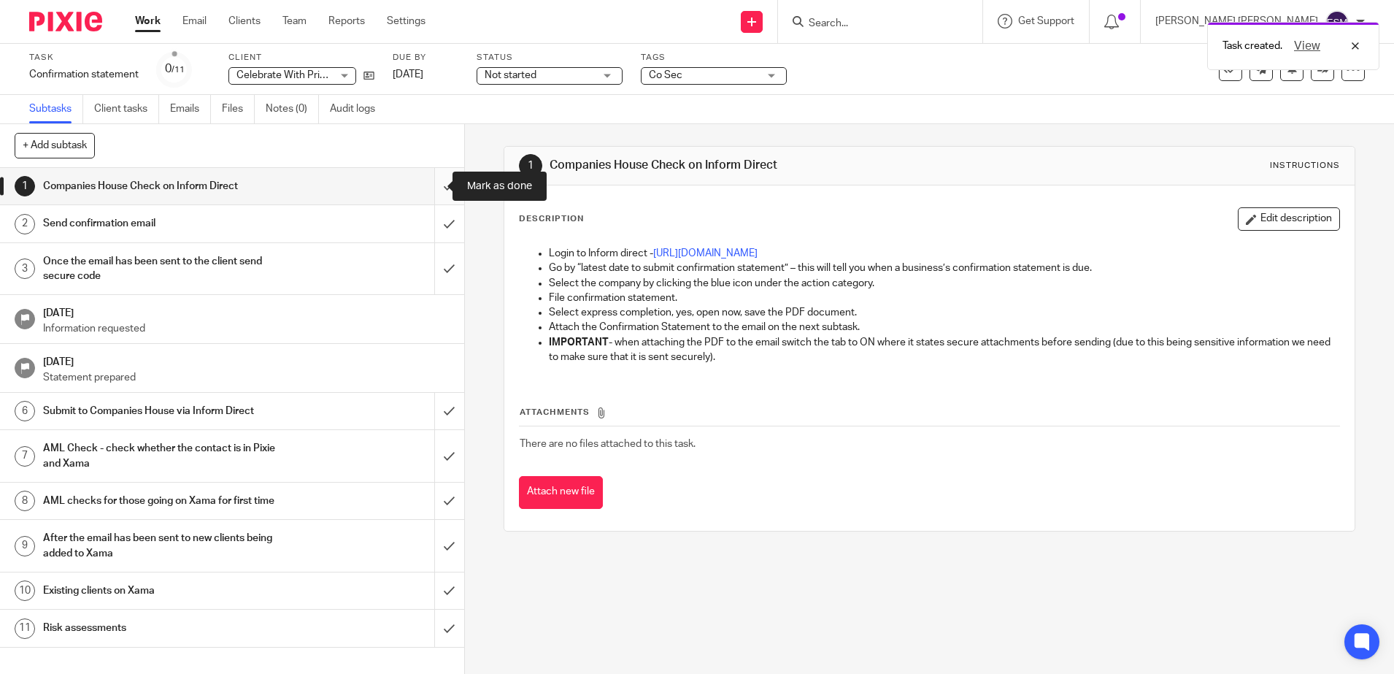
click at [435, 185] on input "submit" at bounding box center [232, 186] width 464 height 36
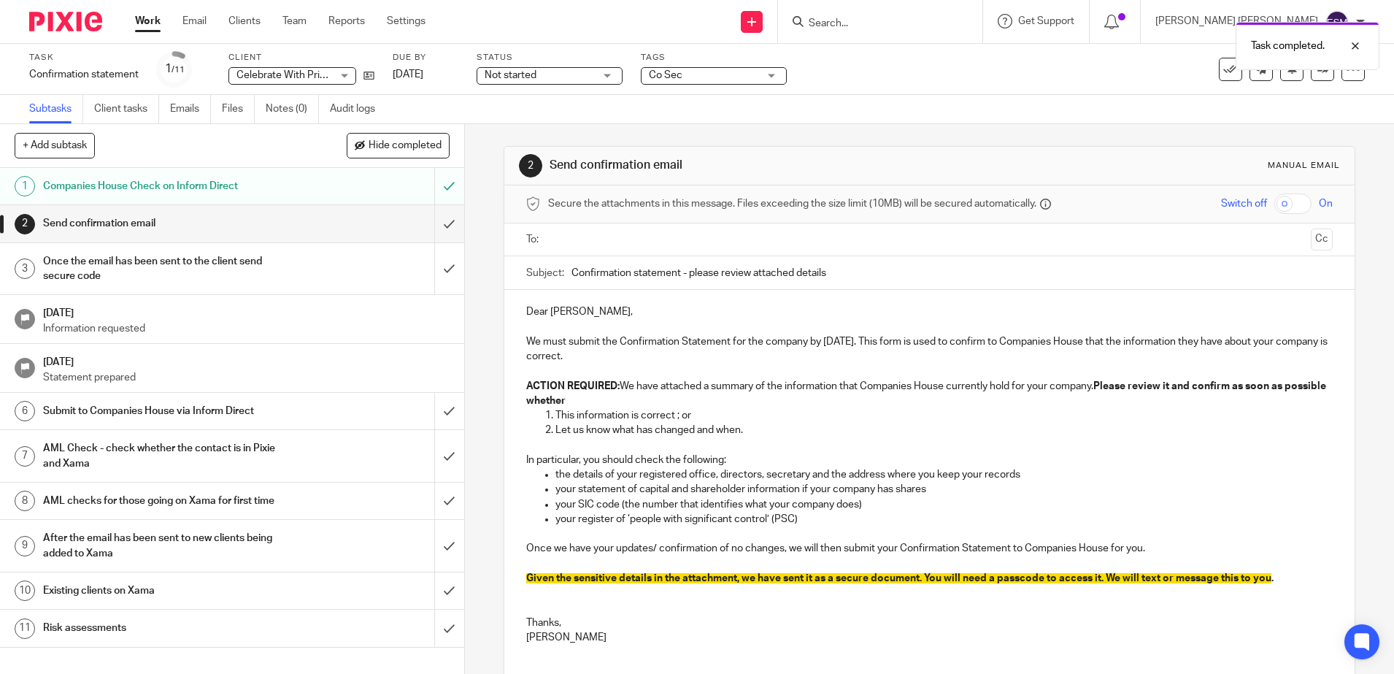
click at [911, 19] on div "Task completed." at bounding box center [1038, 42] width 682 height 55
click at [903, 23] on div "Task completed." at bounding box center [1038, 42] width 682 height 55
click at [901, 31] on div at bounding box center [880, 21] width 204 height 43
click at [901, 23] on input "Search" at bounding box center [872, 24] width 131 height 13
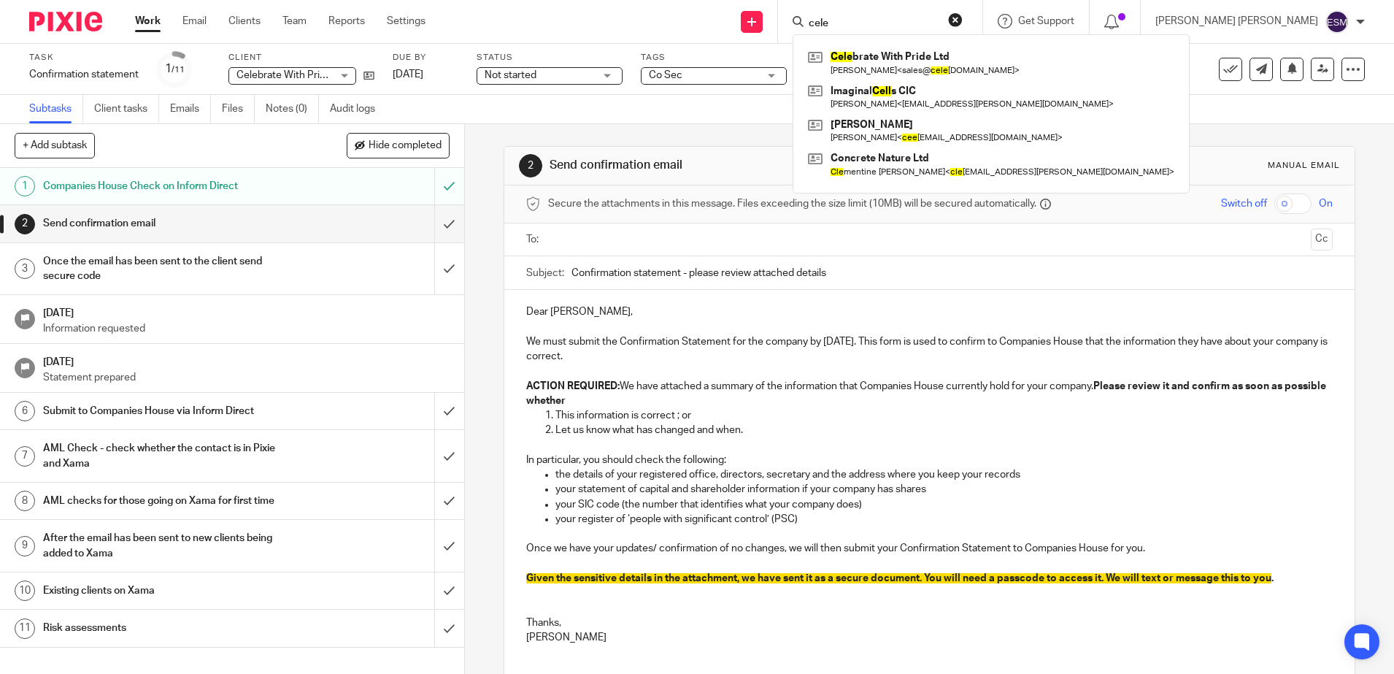
type input "cele"
click at [585, 243] on input "text" at bounding box center [929, 239] width 752 height 17
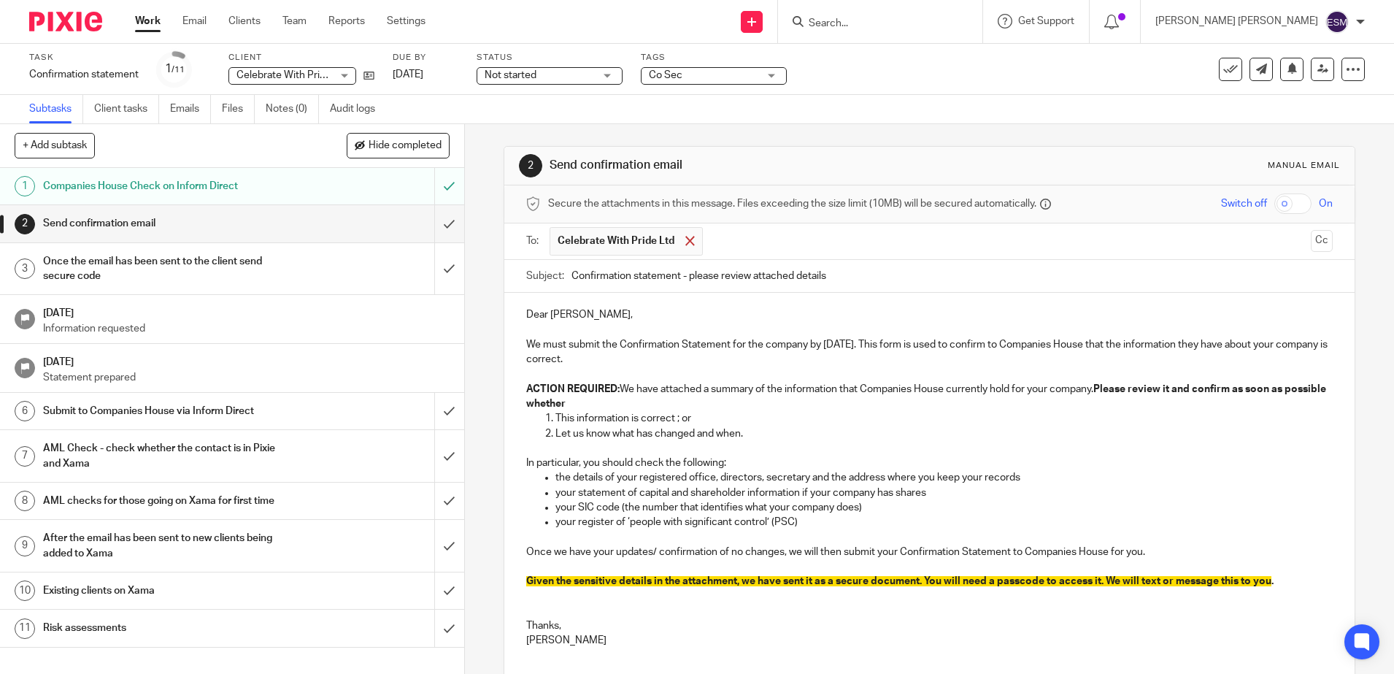
click at [689, 242] on div at bounding box center [690, 241] width 17 height 22
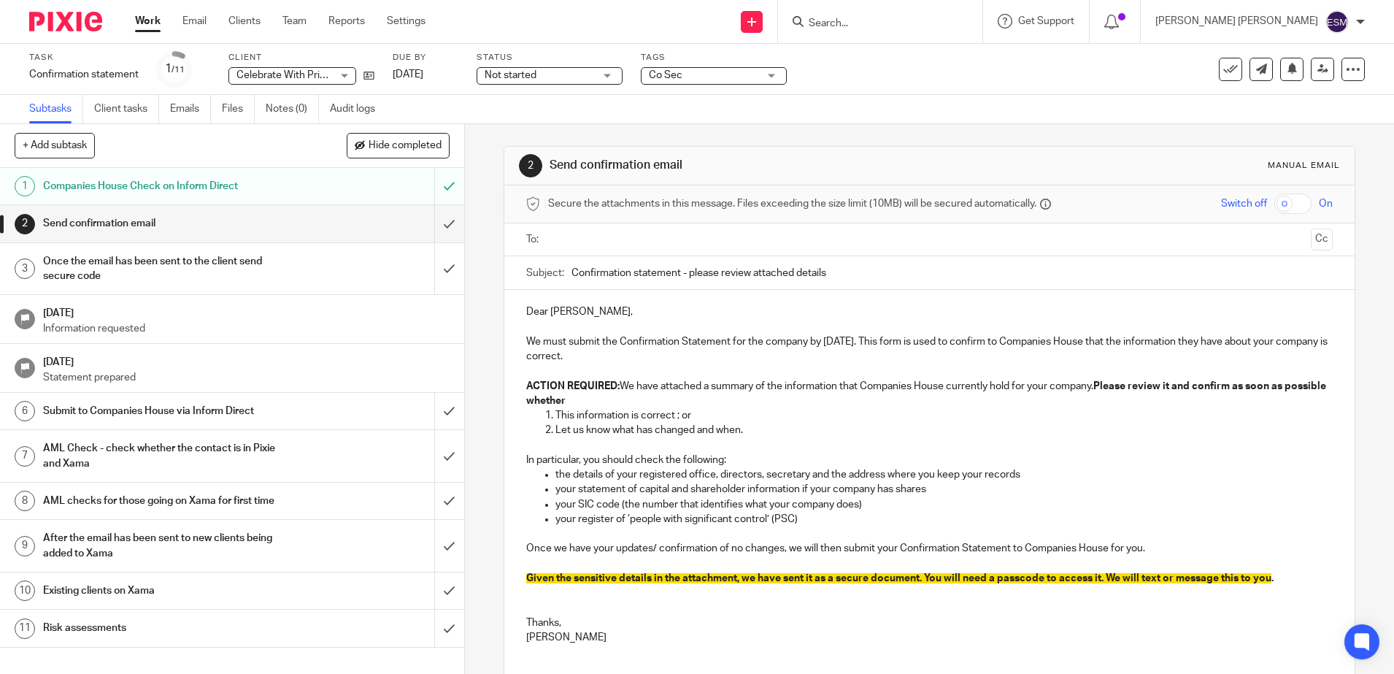
click at [660, 242] on input "text" at bounding box center [929, 239] width 752 height 17
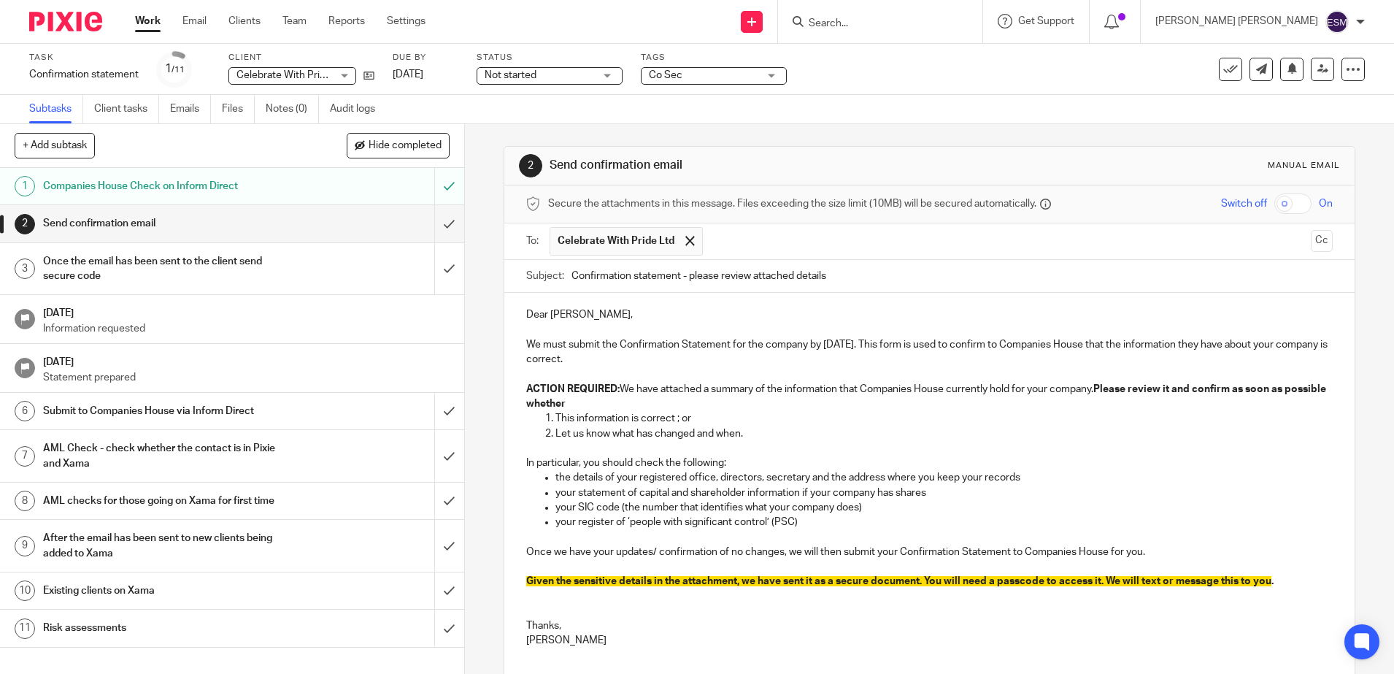
click at [1274, 209] on input "checkbox" at bounding box center [1292, 203] width 37 height 20
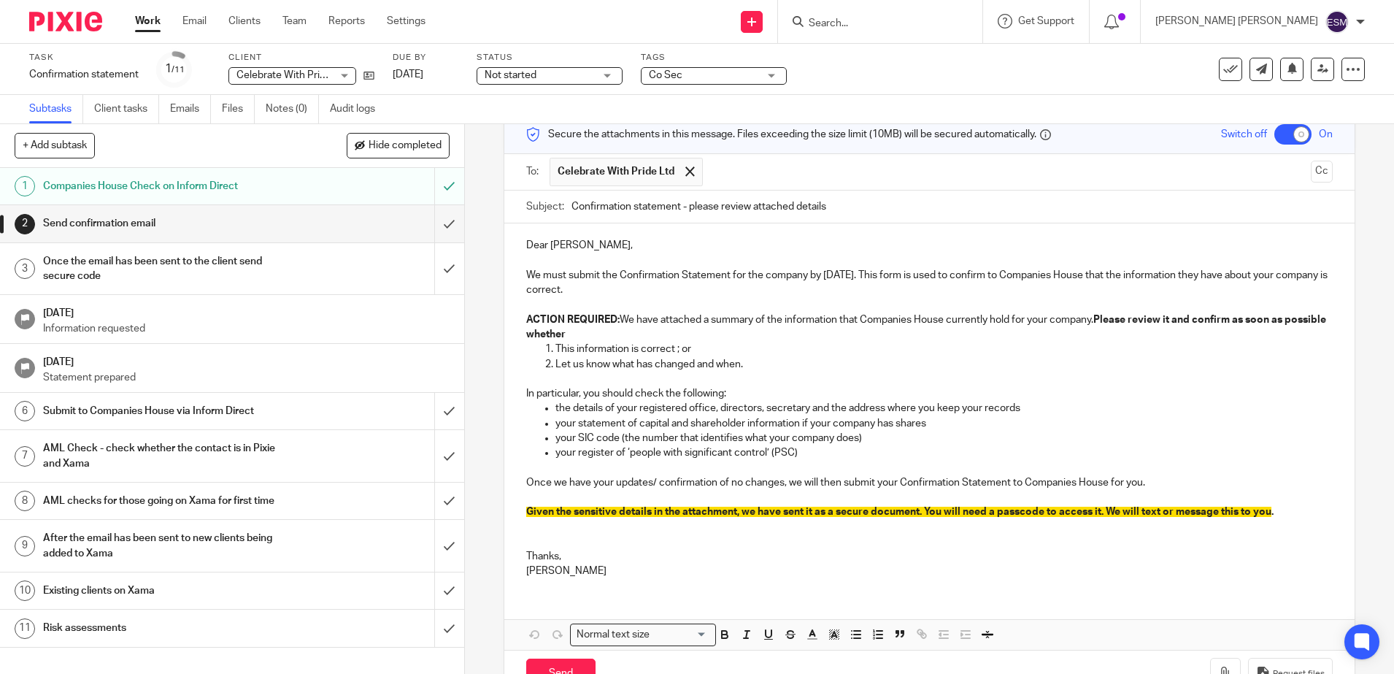
scroll to position [116, 0]
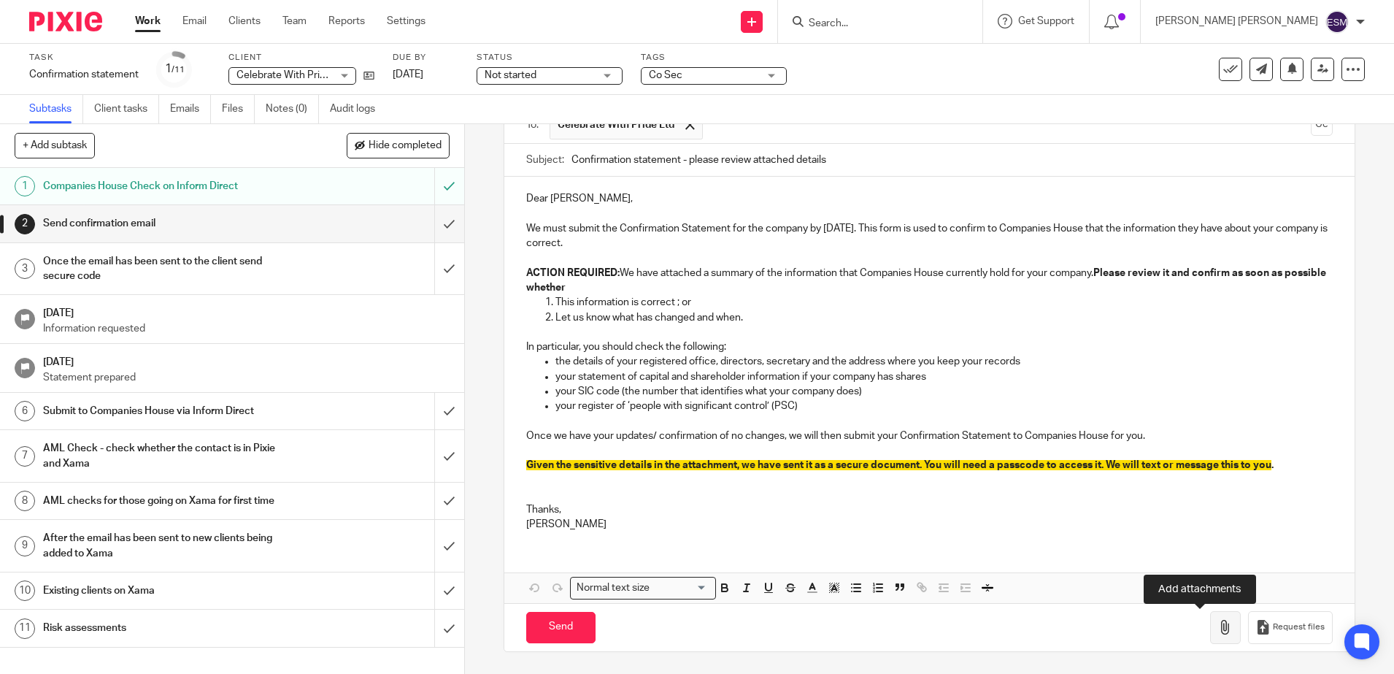
click at [1218, 620] on icon "button" at bounding box center [1225, 627] width 15 height 15
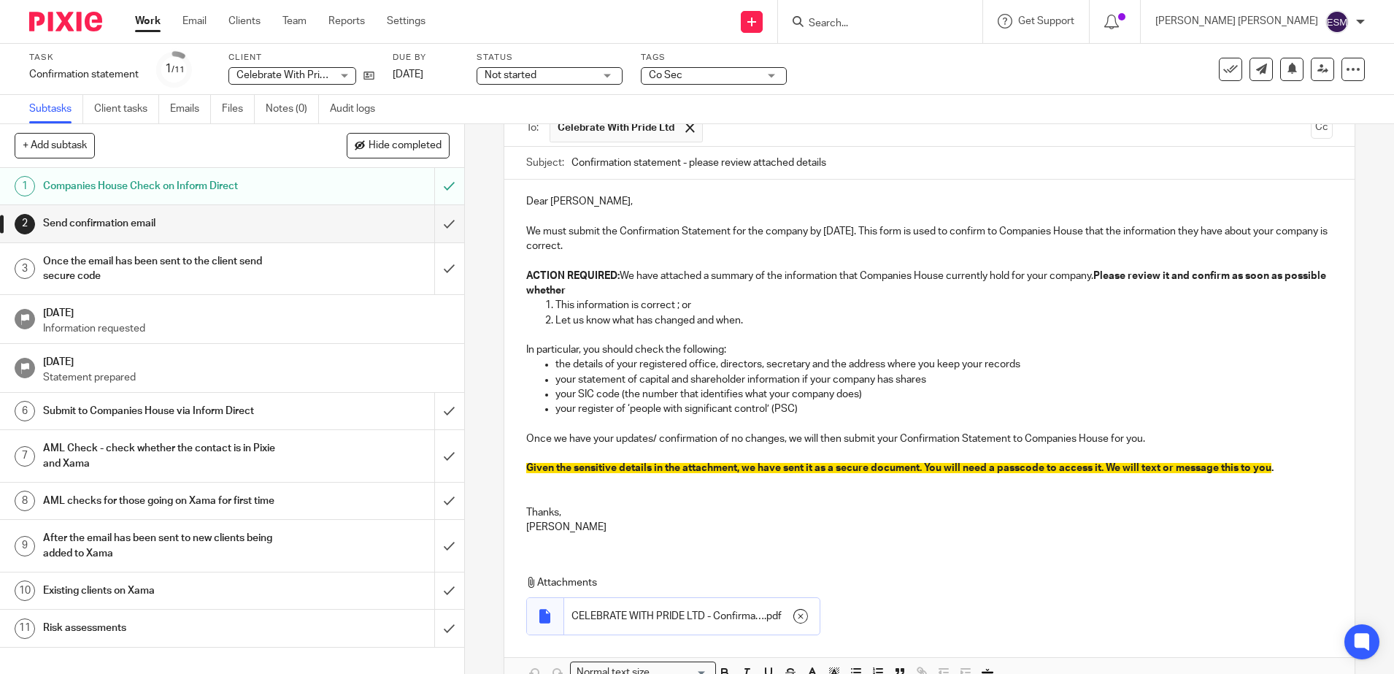
scroll to position [198, 0]
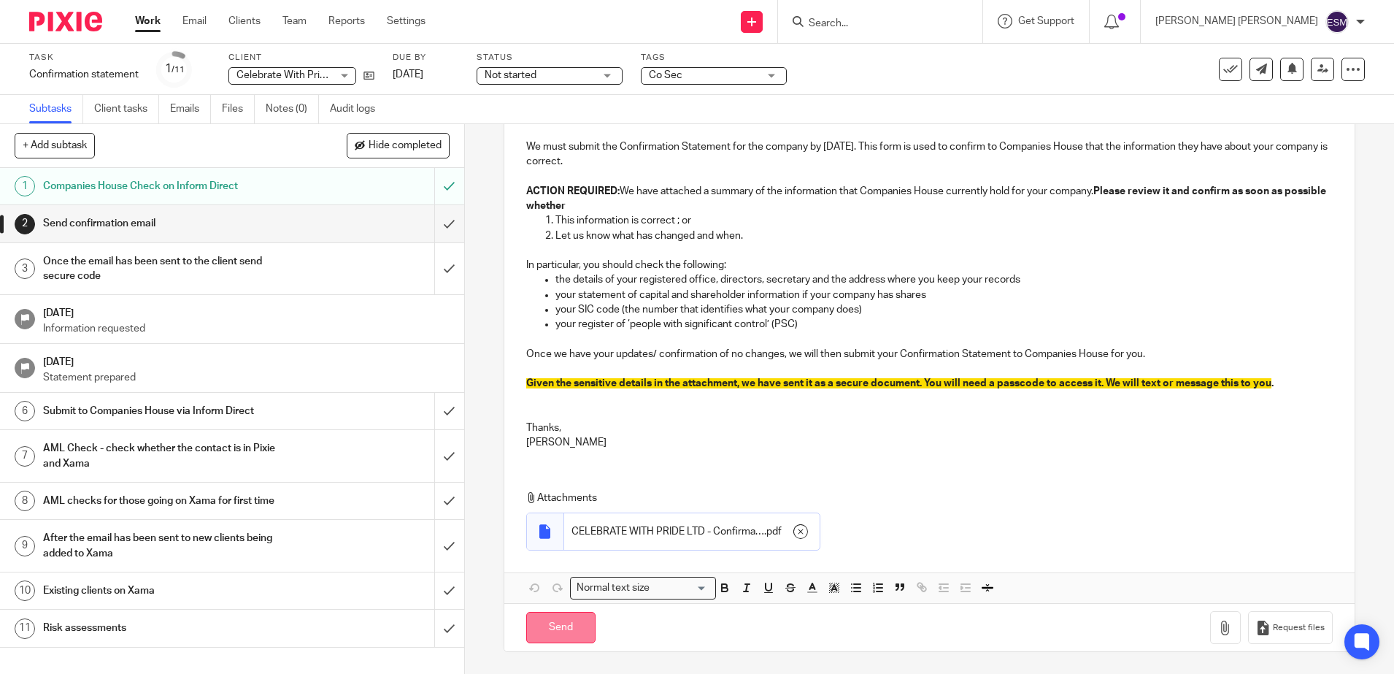
click at [536, 619] on input "Send" at bounding box center [560, 626] width 69 height 31
checkbox input "false"
type input "Sent"
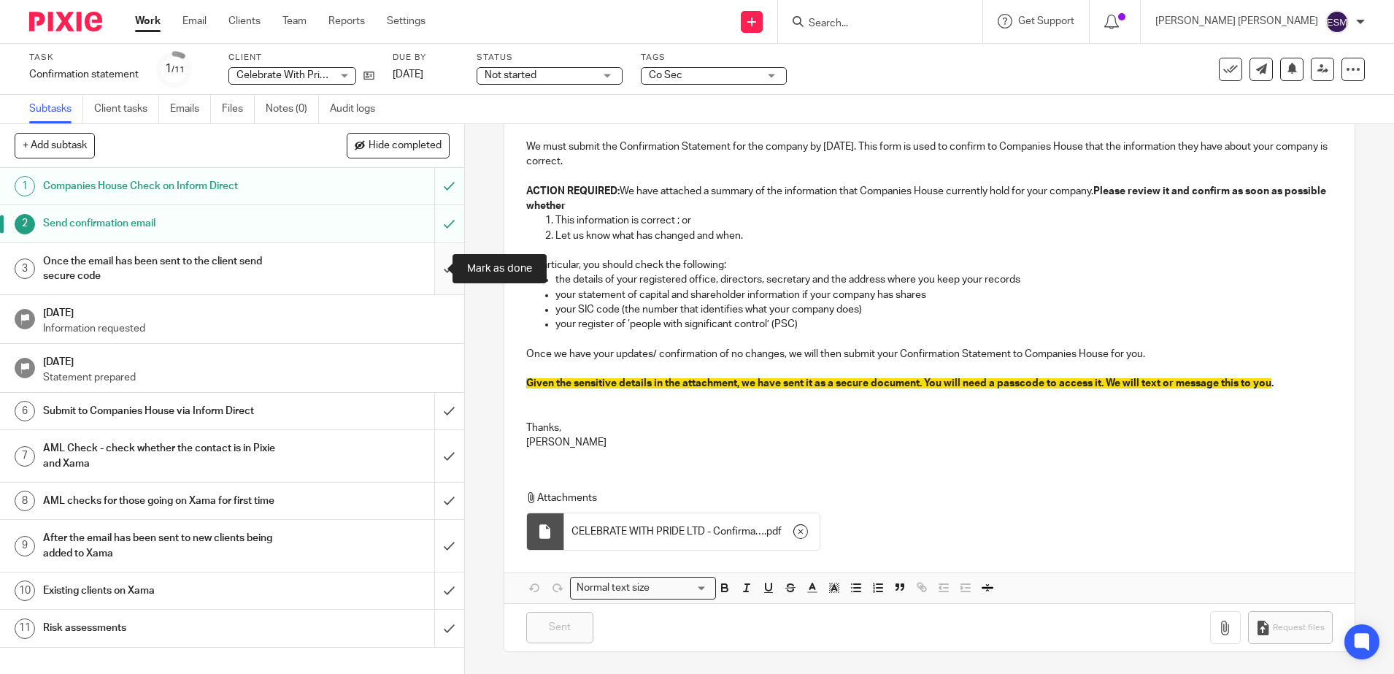
click at [431, 278] on input "submit" at bounding box center [232, 269] width 464 height 52
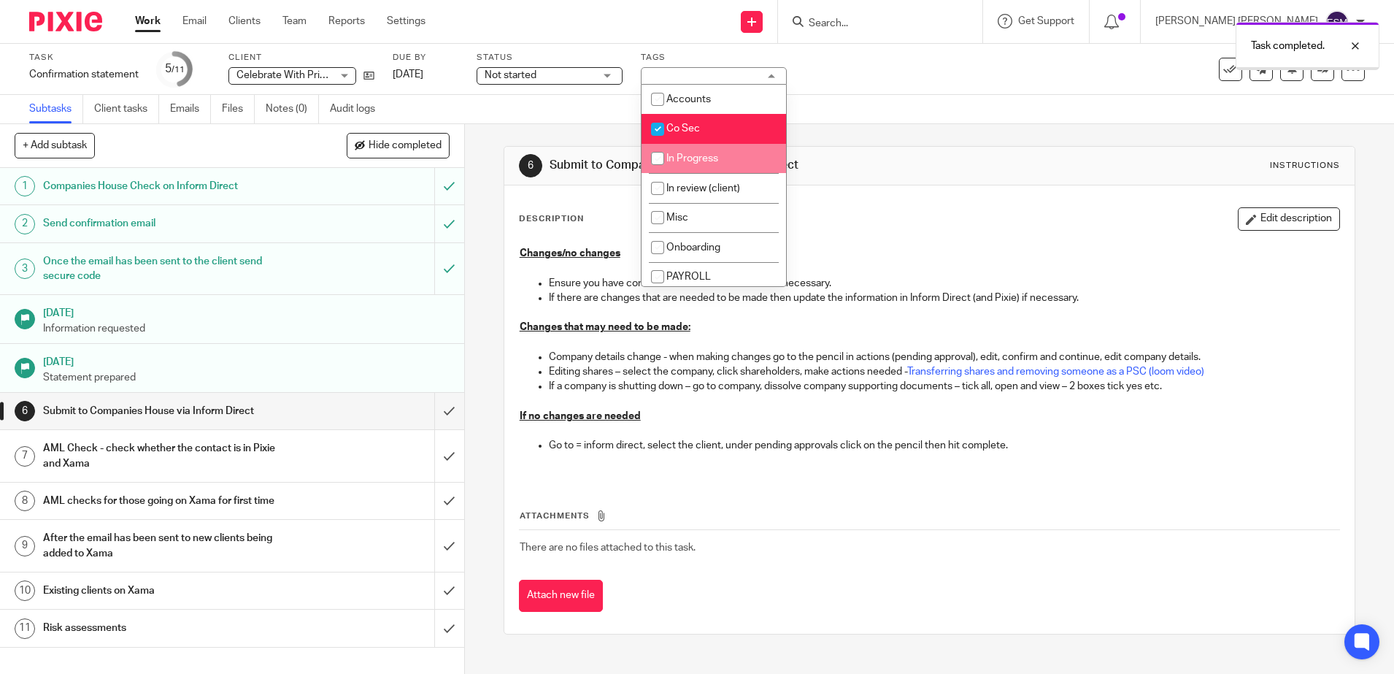
click at [708, 163] on span "In Progress" at bounding box center [692, 158] width 52 height 10
checkbox input "true"
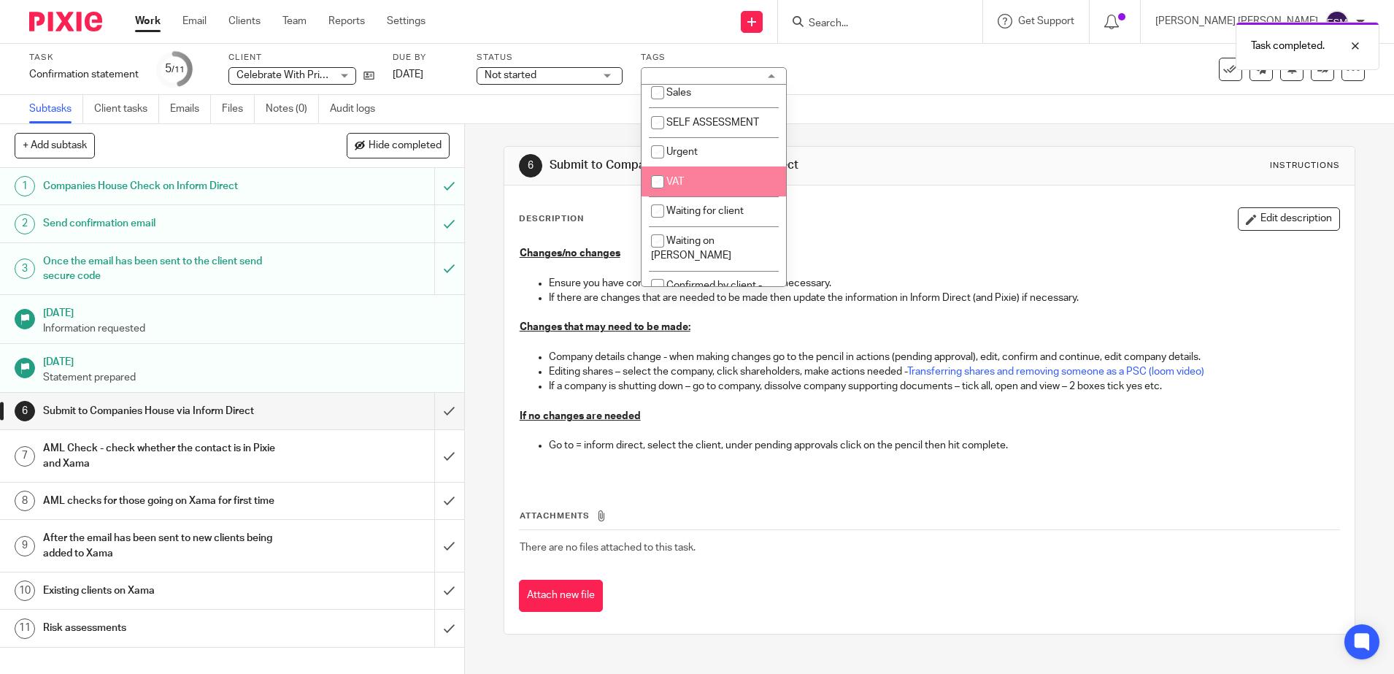
scroll to position [274, 0]
click at [690, 202] on li "Waiting for client" at bounding box center [713, 211] width 144 height 30
checkbox input "true"
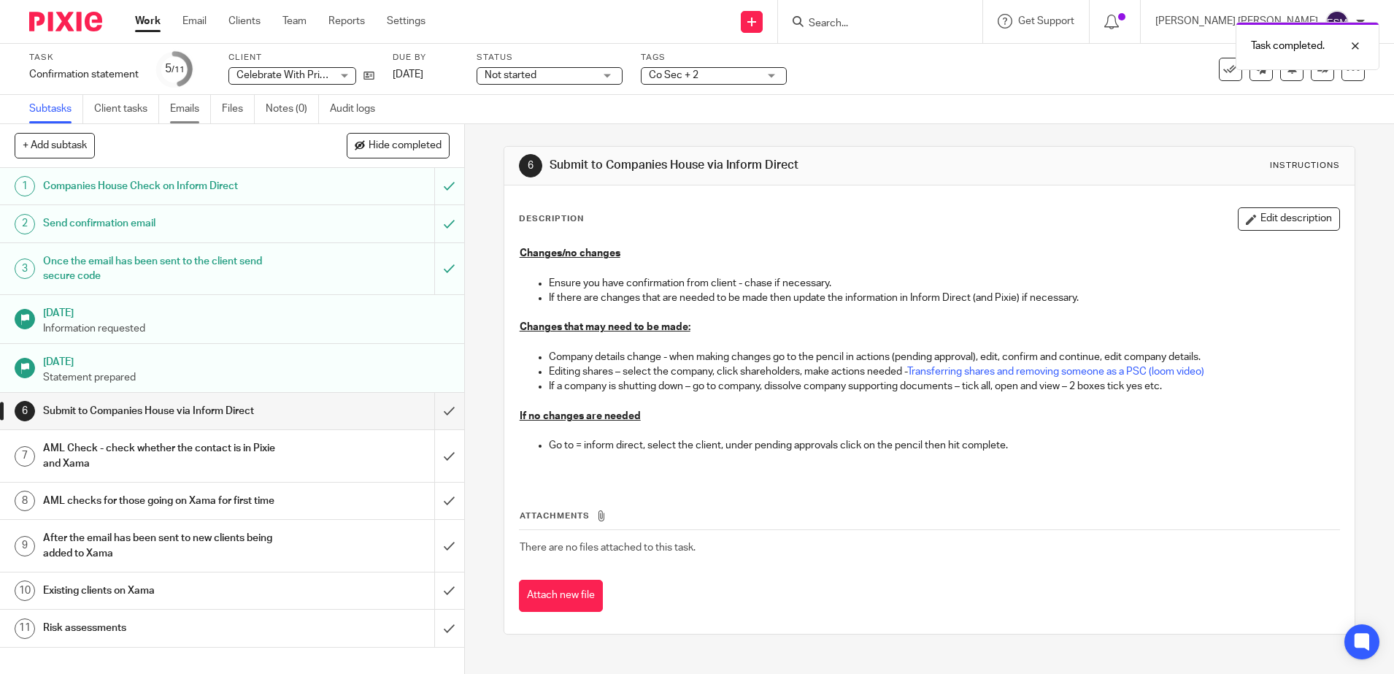
click at [190, 109] on link "Emails" at bounding box center [190, 109] width 41 height 28
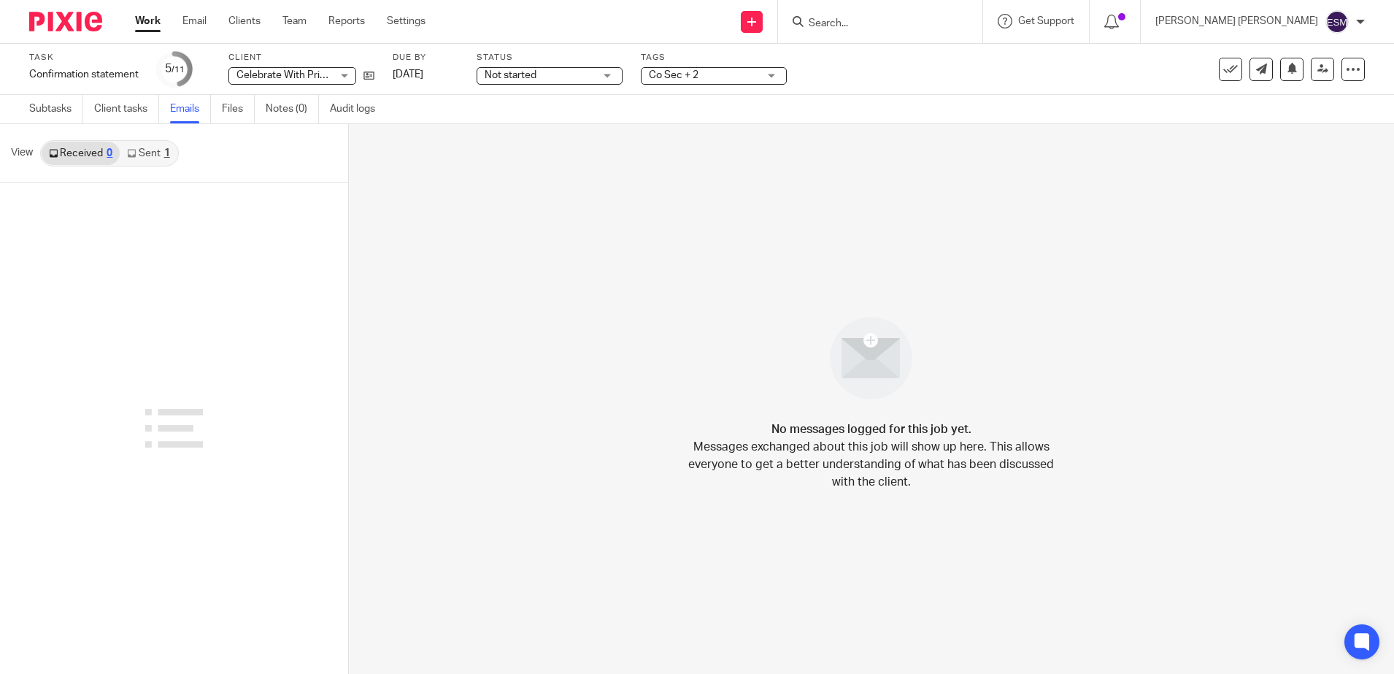
click at [150, 151] on link "Sent 1" at bounding box center [148, 153] width 57 height 23
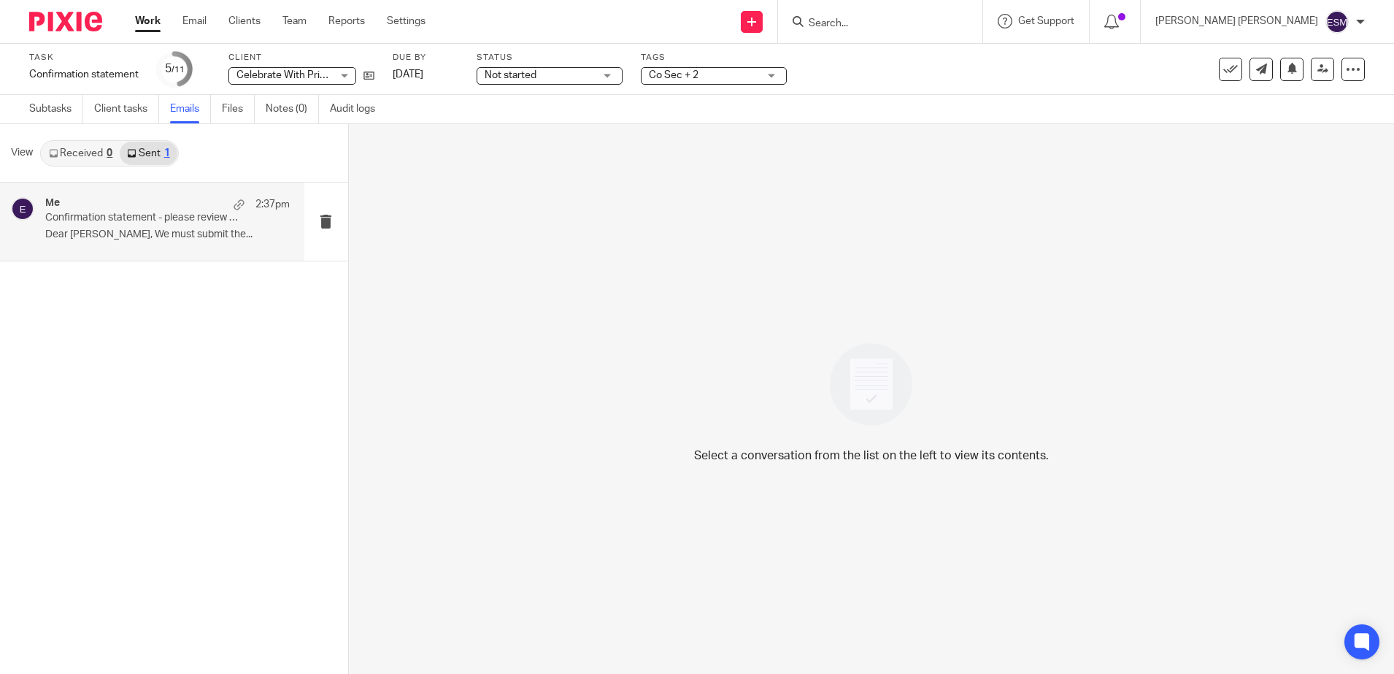
click at [164, 217] on p "Confirmation statement - please review attached details" at bounding box center [143, 218] width 196 height 12
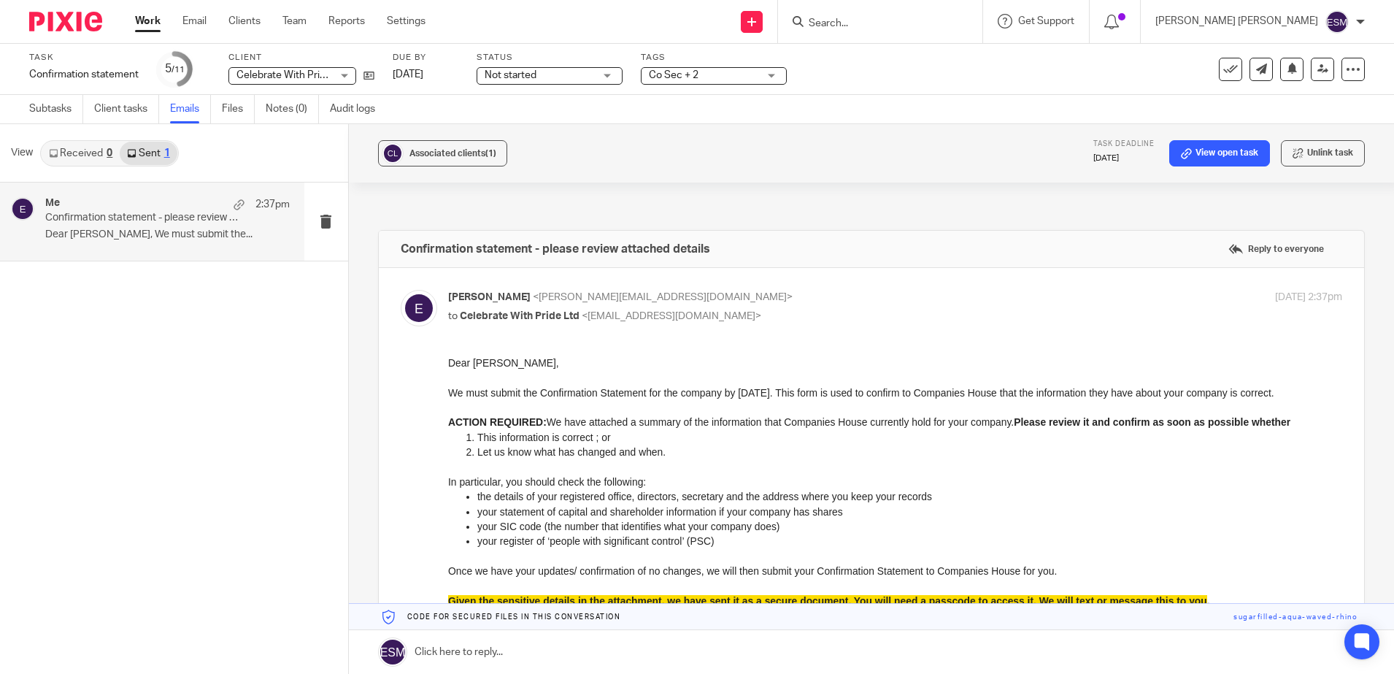
click at [85, 15] on img at bounding box center [65, 22] width 73 height 20
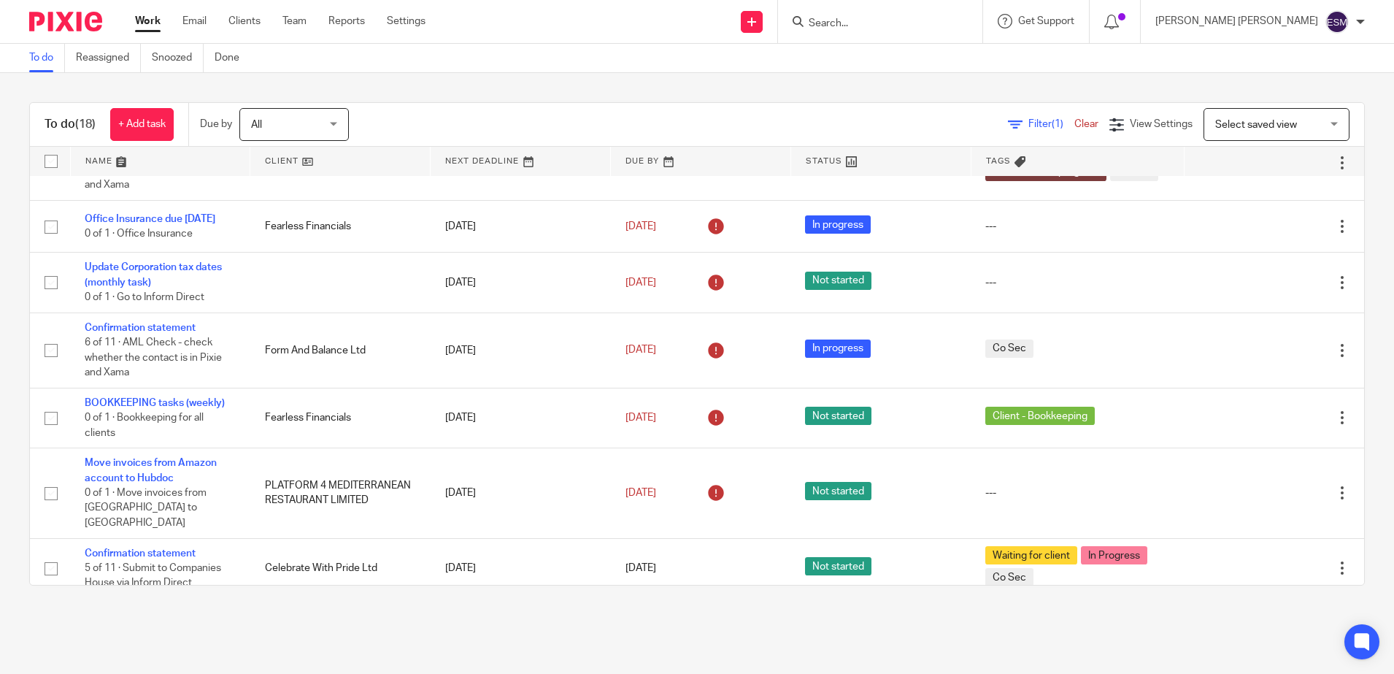
scroll to position [371, 0]
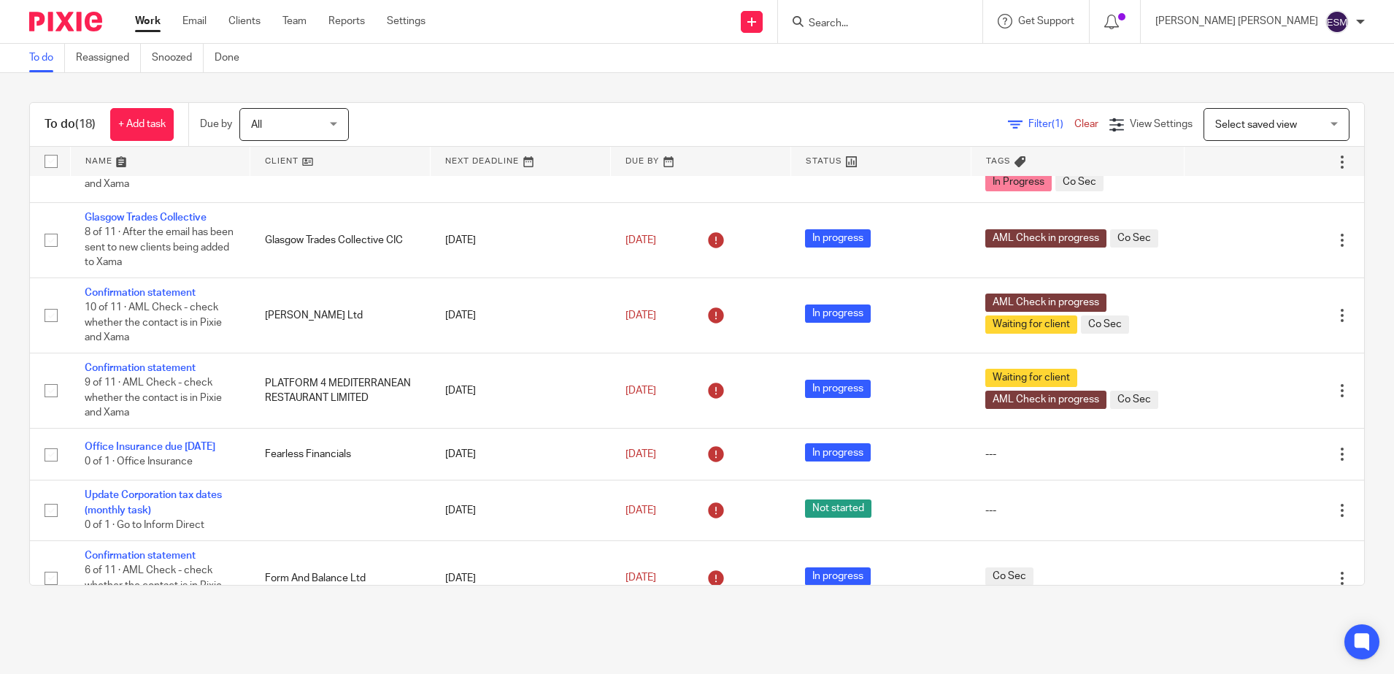
click at [903, 15] on form at bounding box center [884, 21] width 155 height 18
click at [910, 22] on input "Search" at bounding box center [872, 24] width 131 height 13
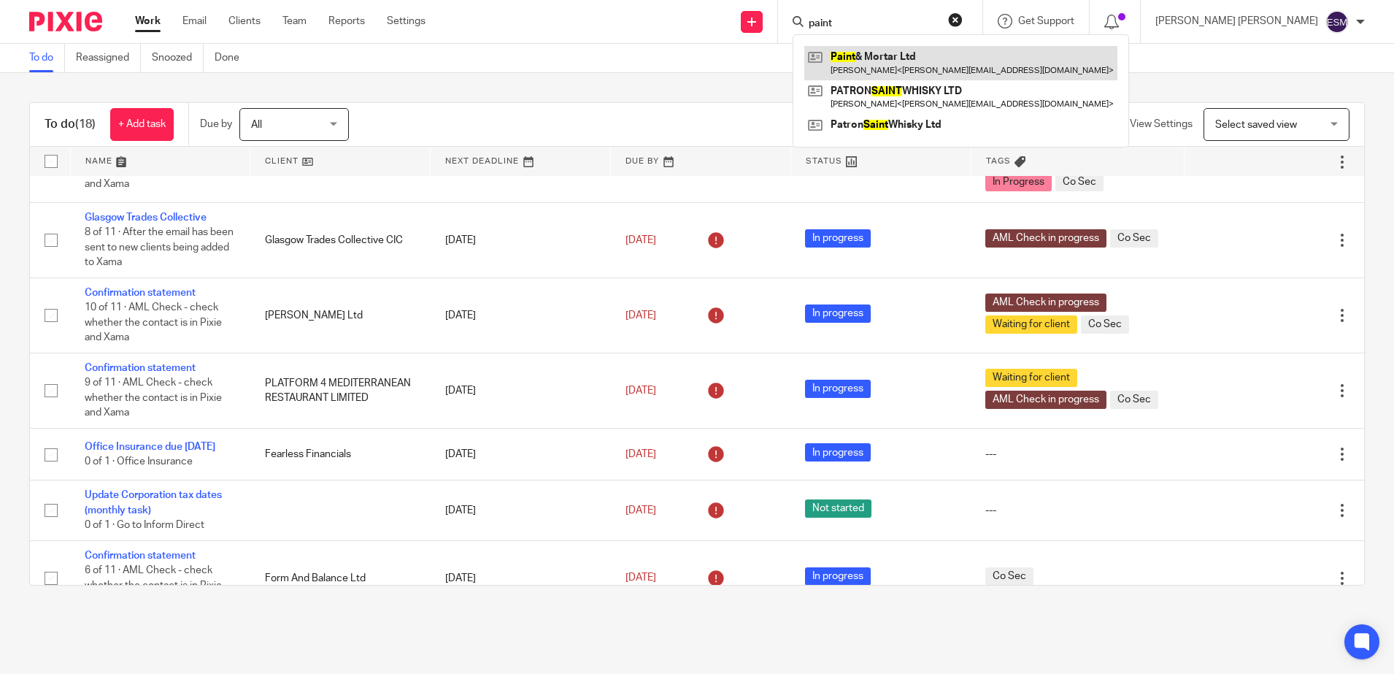
type input "paint"
click at [929, 74] on link at bounding box center [960, 63] width 313 height 34
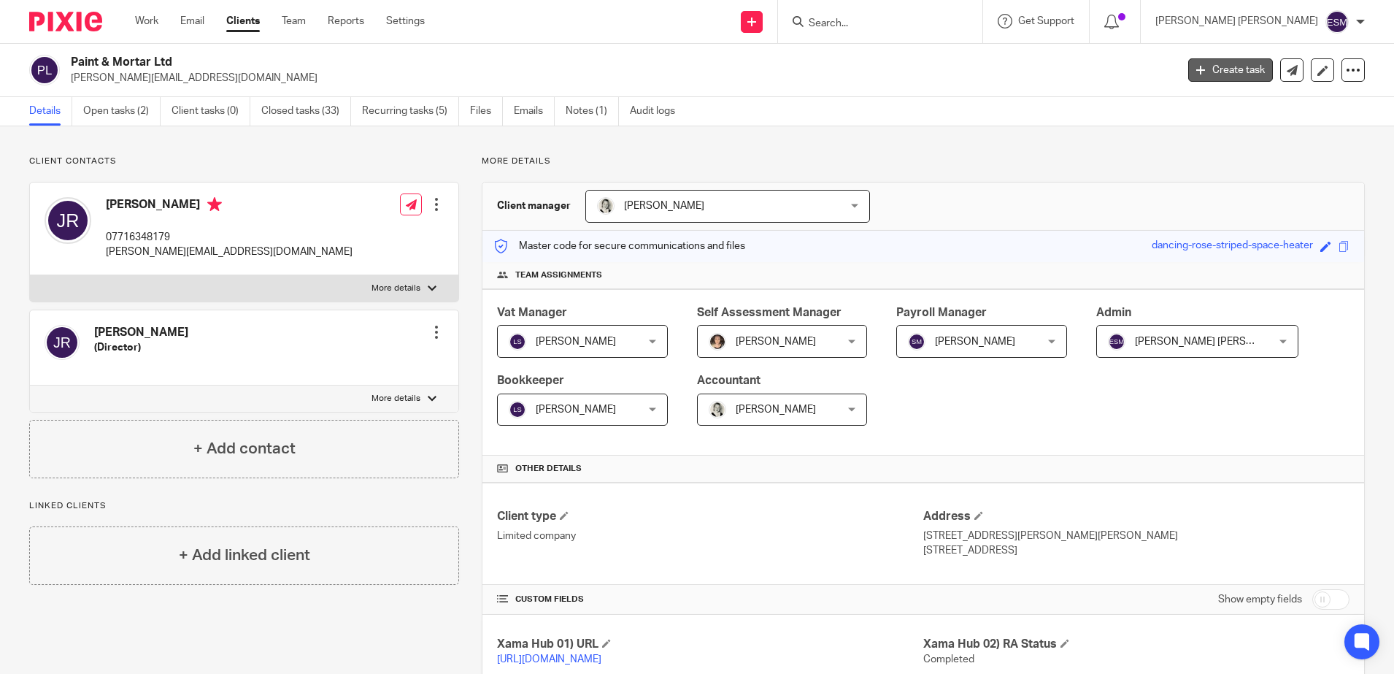
click at [1200, 68] on link "Create task" at bounding box center [1230, 69] width 85 height 23
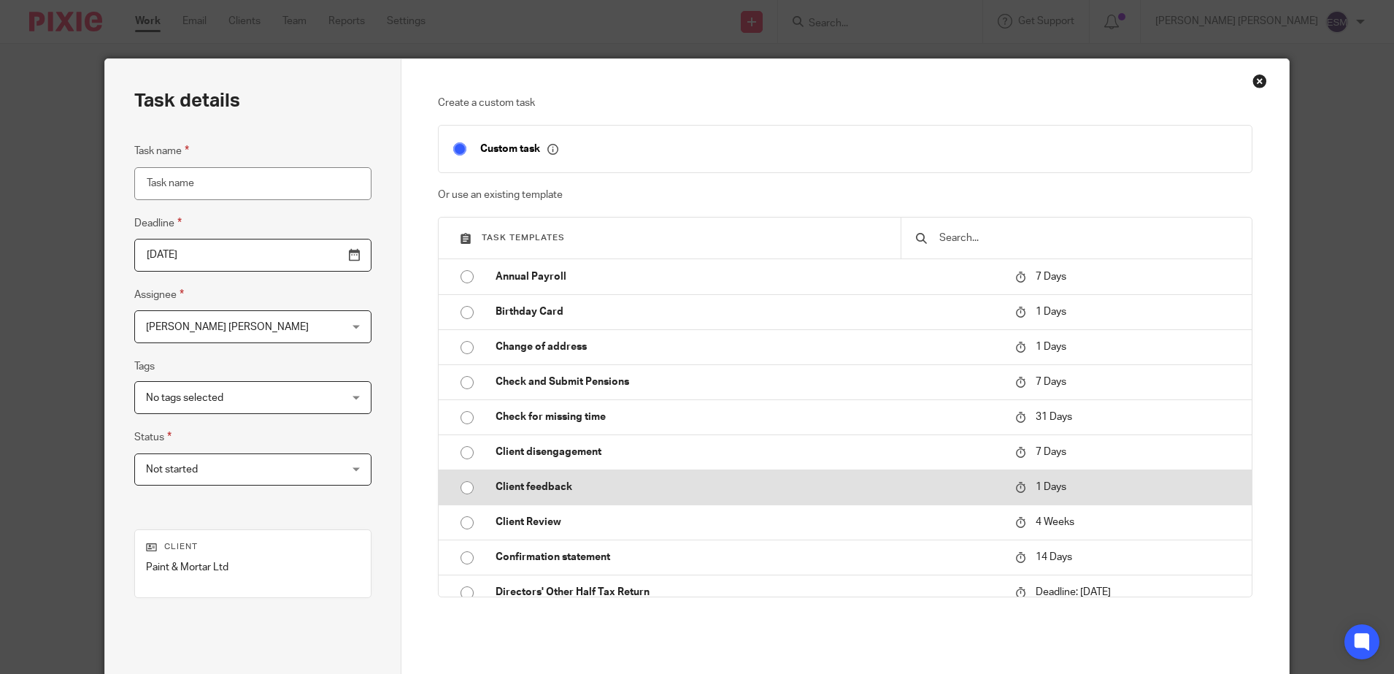
scroll to position [91, 0]
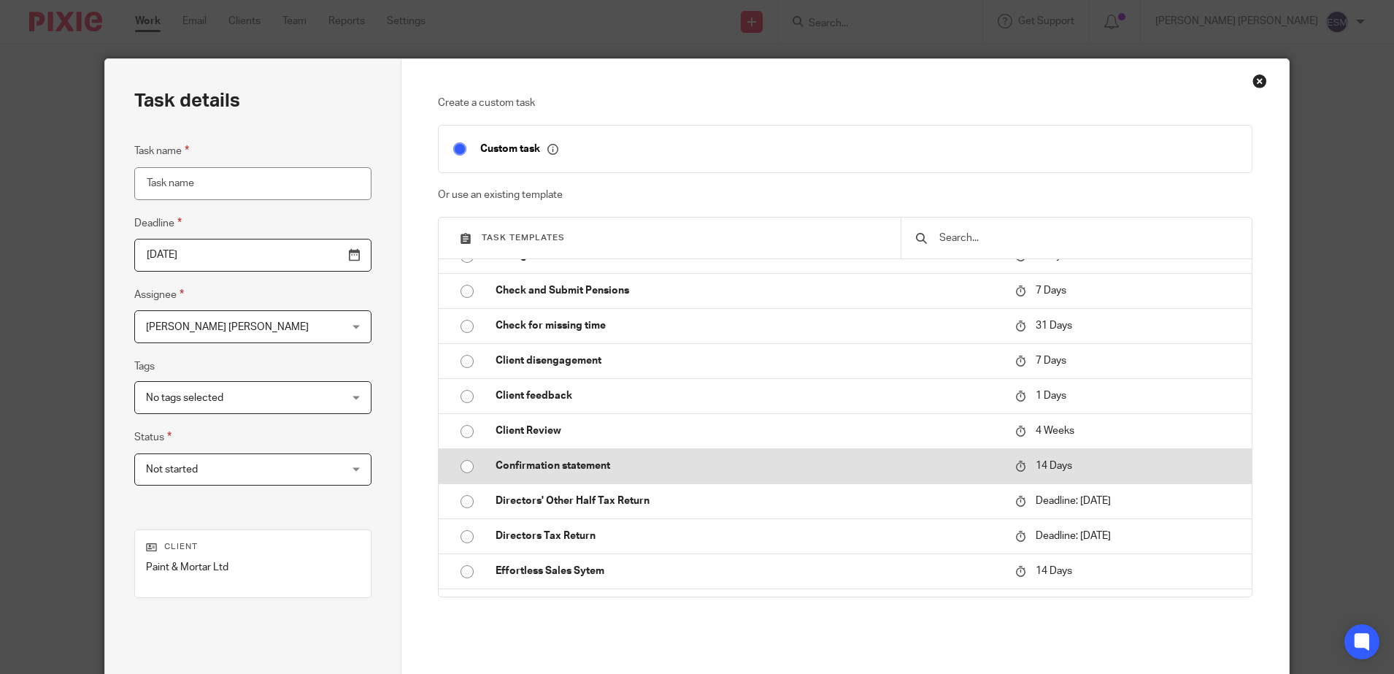
click at [506, 463] on p "Confirmation statement" at bounding box center [747, 465] width 505 height 15
type input "2025-10-02"
type input "Confirmation statement"
checkbox input "false"
radio input "true"
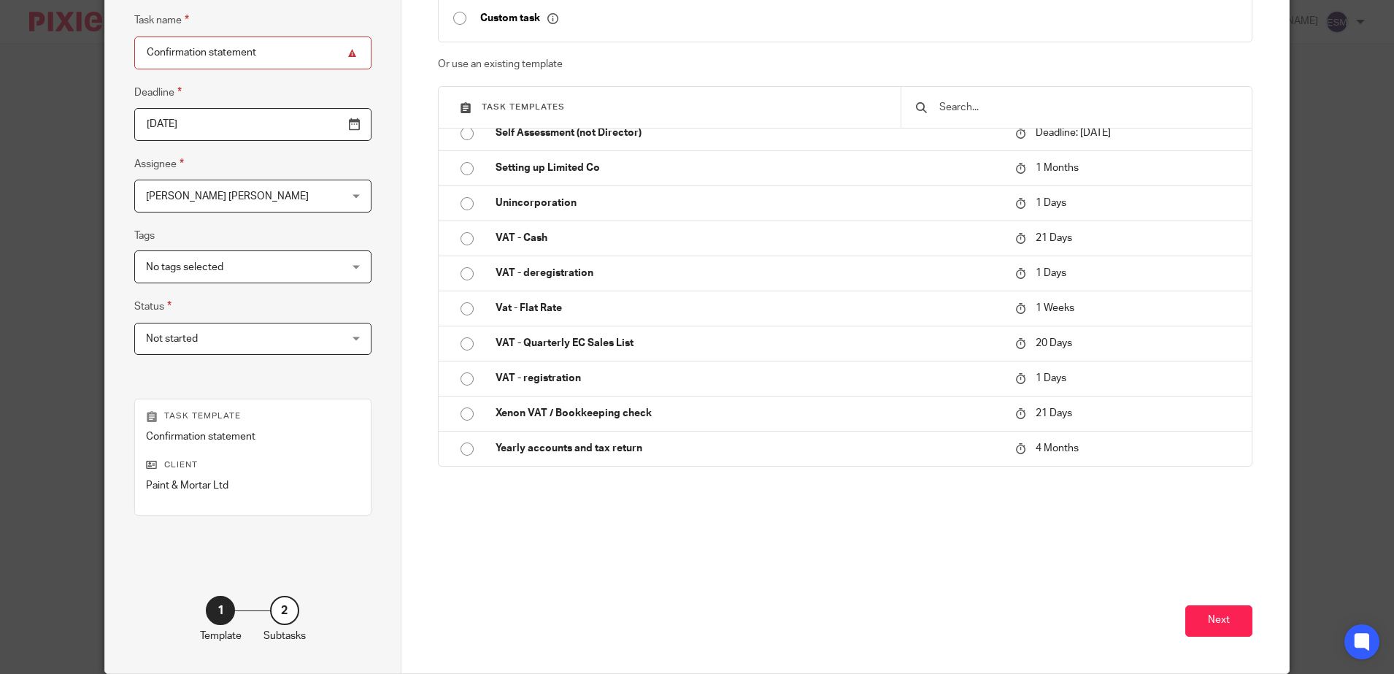
scroll to position [189, 0]
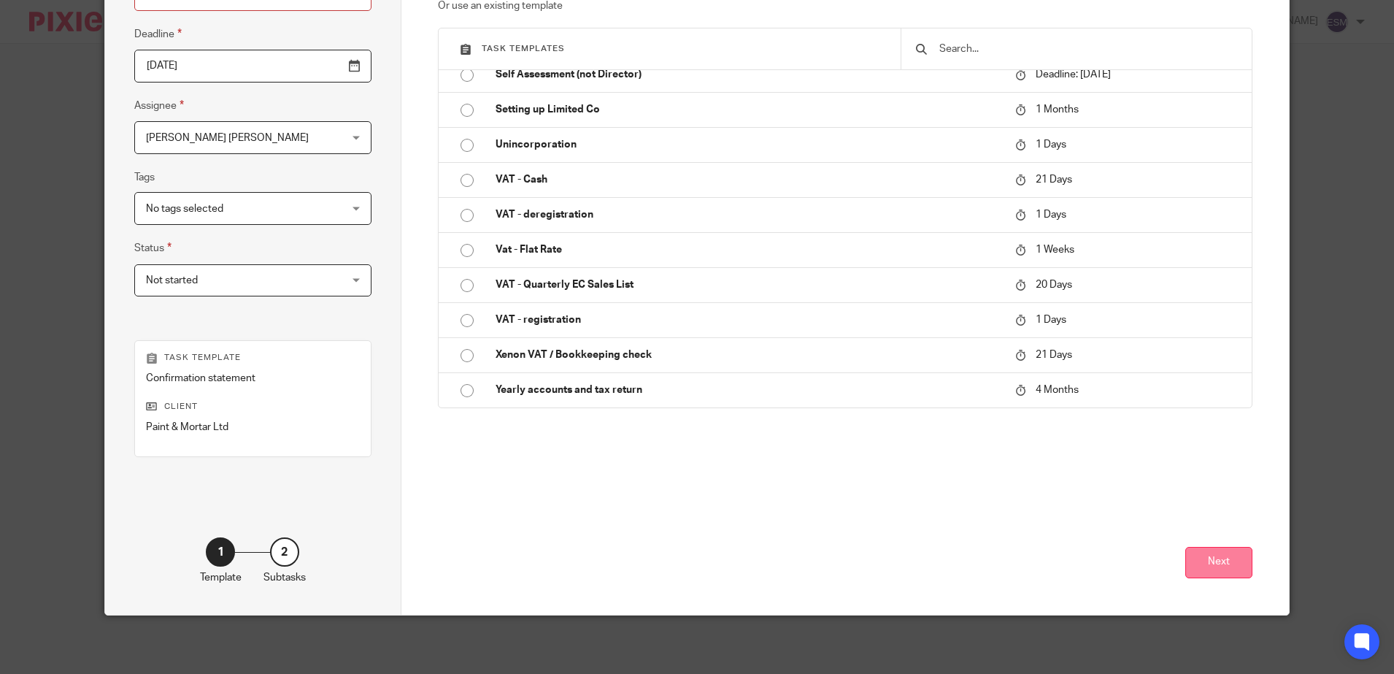
click at [1204, 562] on button "Next" at bounding box center [1218, 562] width 67 height 31
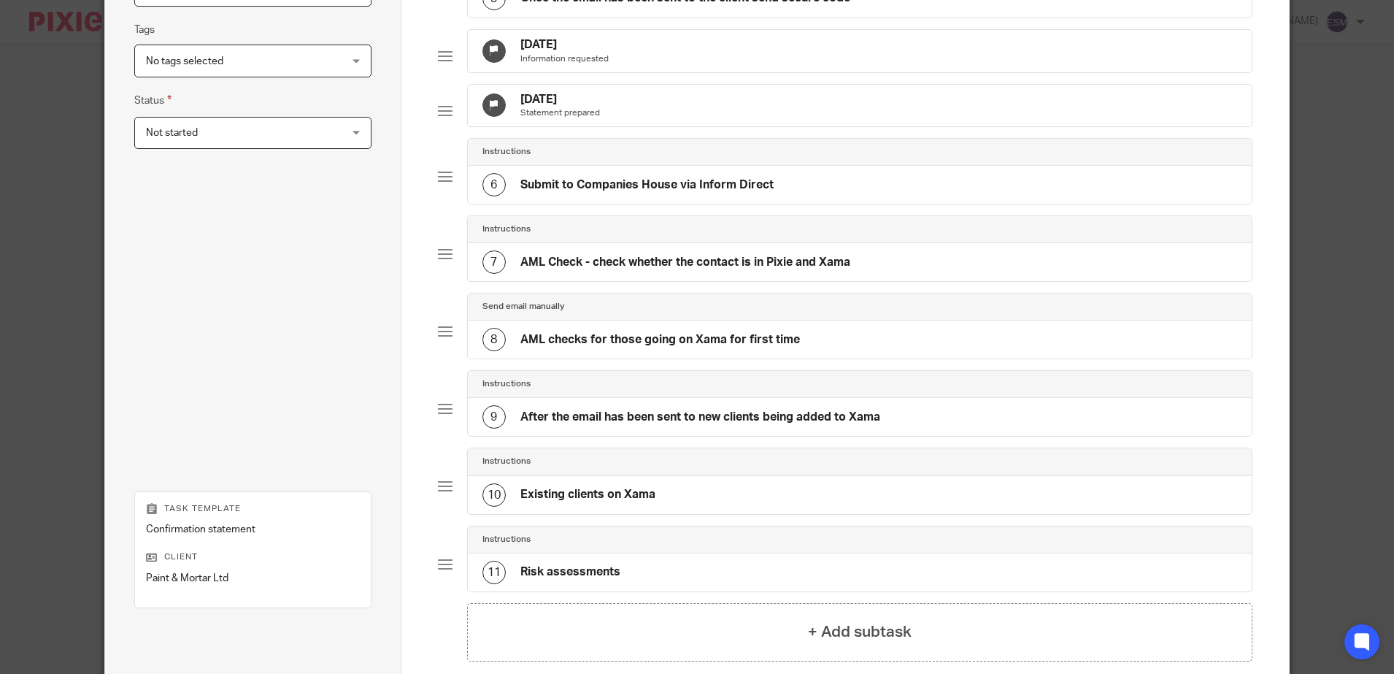
scroll to position [510, 0]
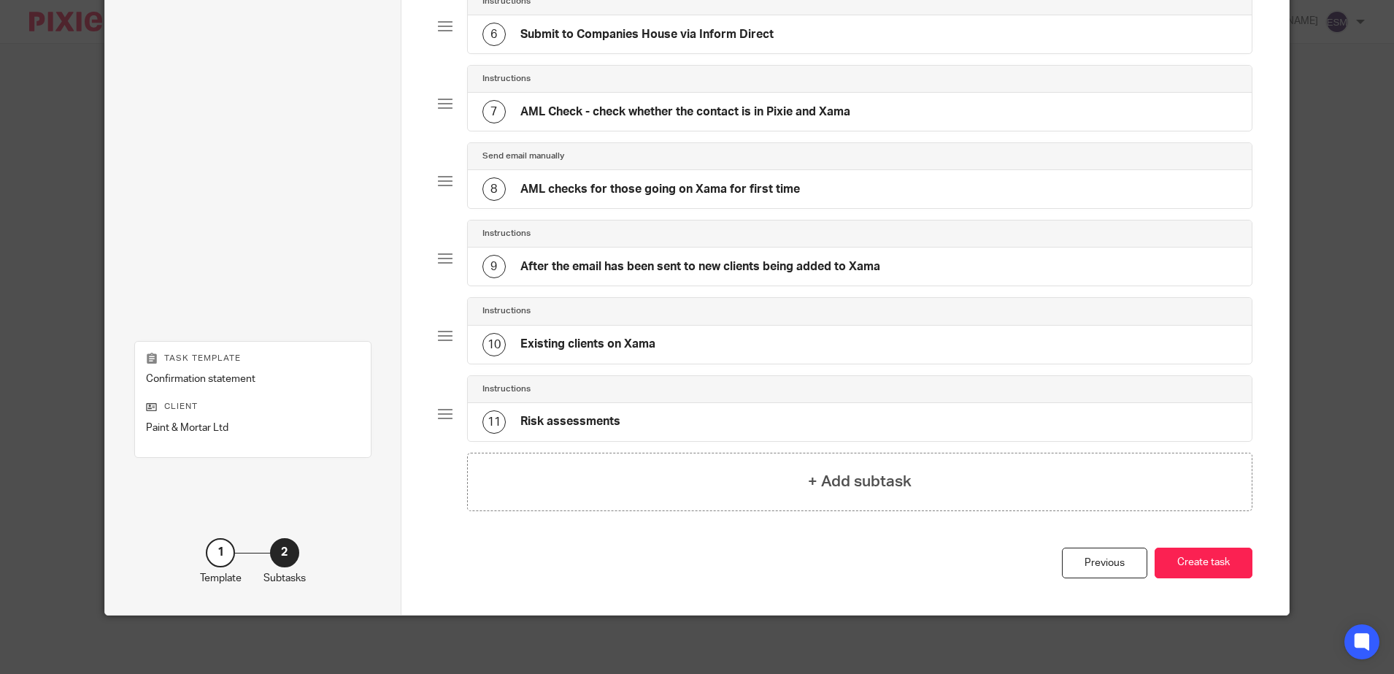
drag, startPoint x: 1181, startPoint y: 555, endPoint x: 681, endPoint y: 425, distance: 516.6
click at [686, 478] on div "Total 11 Instructions 1 Companies House Check on Inform Direct Send email manua…" at bounding box center [844, 93] width 887 height 1042
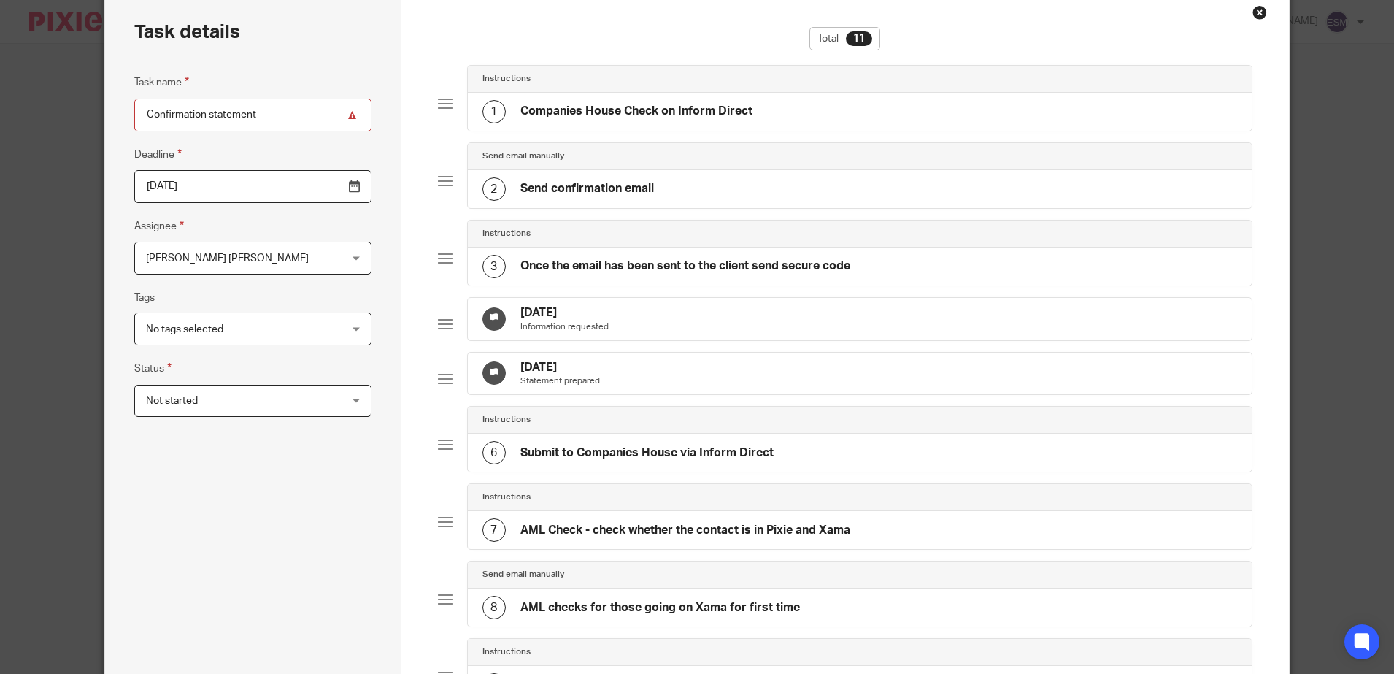
scroll to position [0, 0]
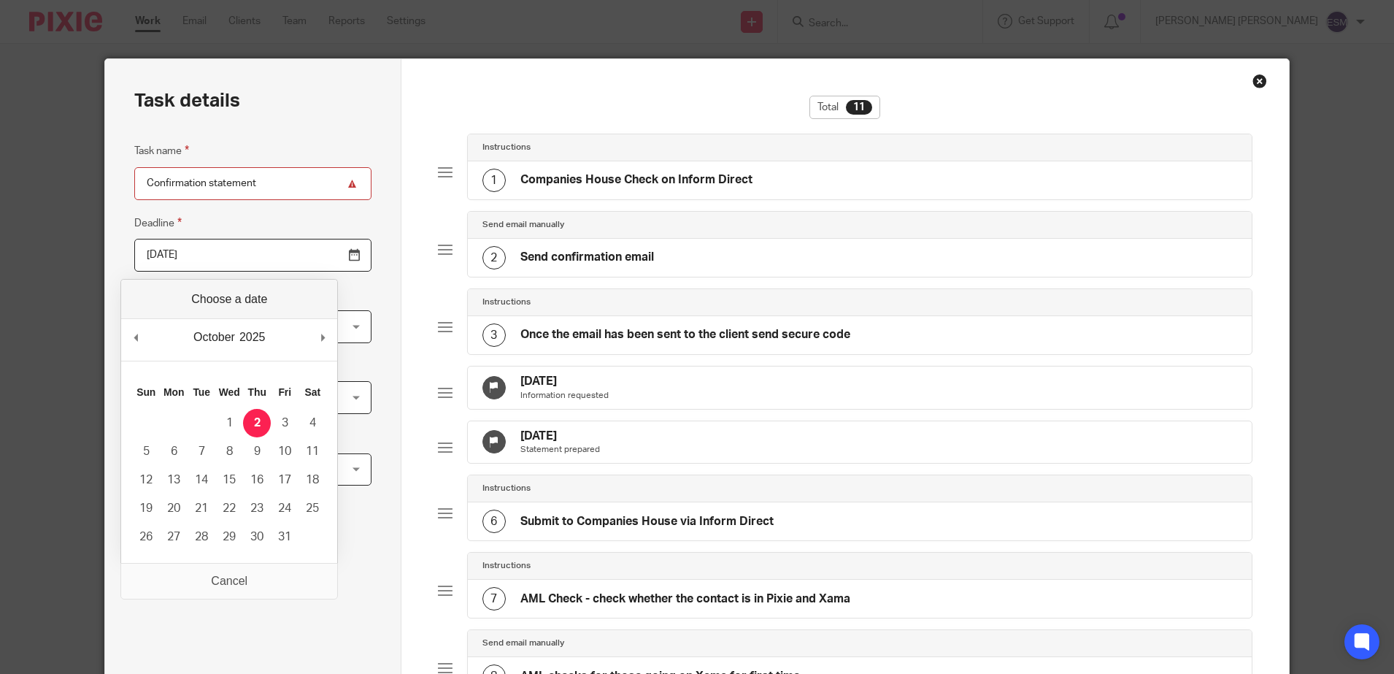
click at [319, 257] on input "2025-10-02" at bounding box center [252, 255] width 236 height 33
type input "2025-10-24"
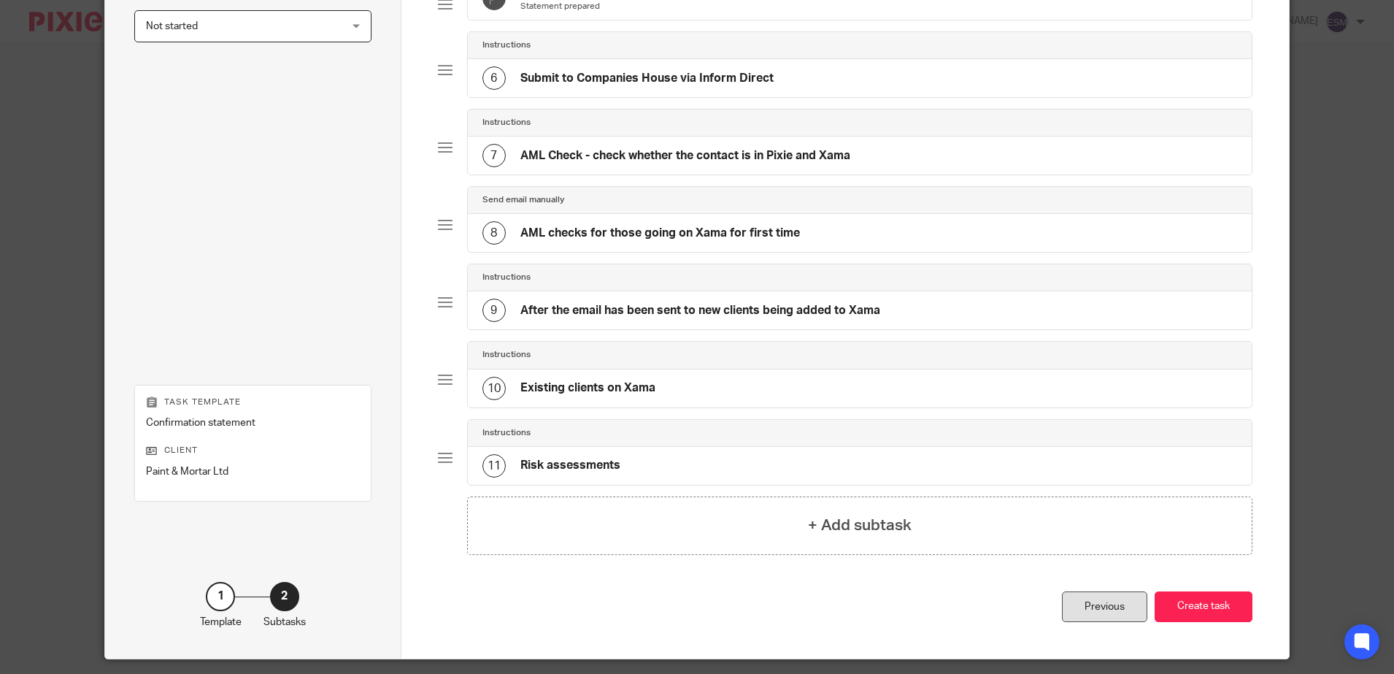
scroll to position [510, 0]
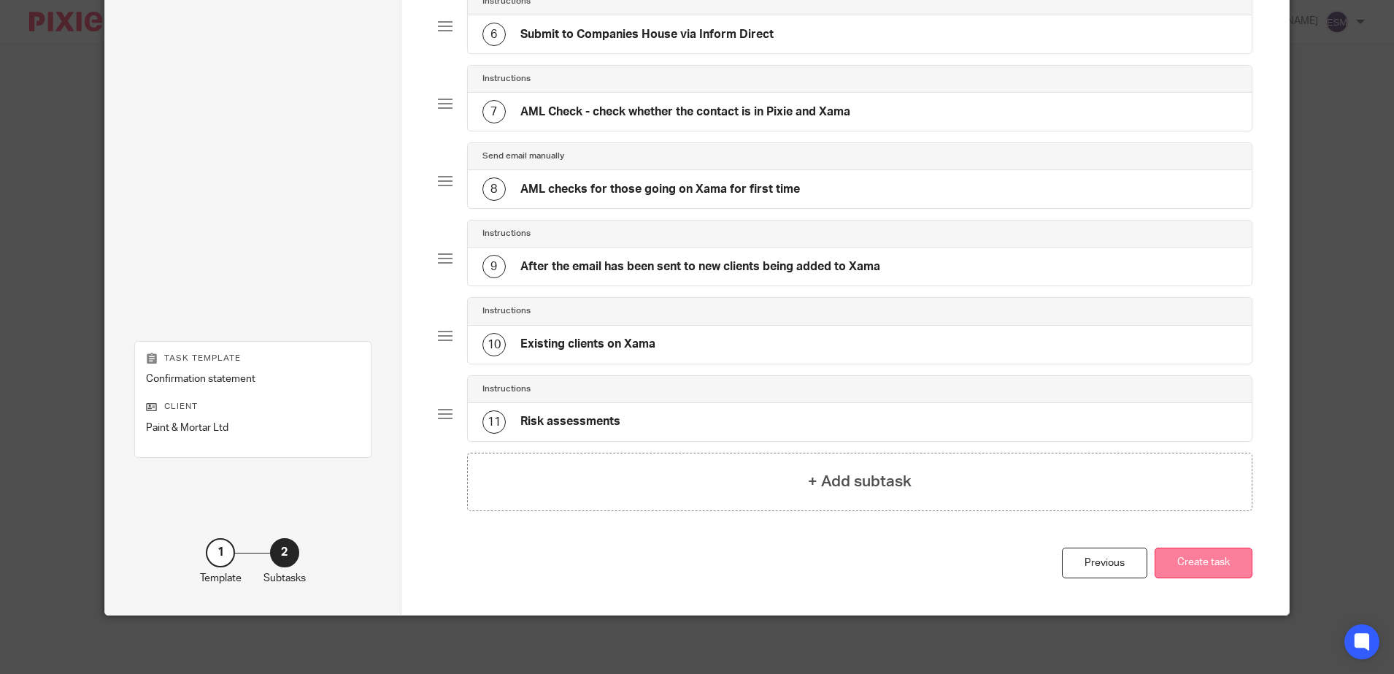
click at [1159, 571] on button "Create task" at bounding box center [1203, 562] width 98 height 31
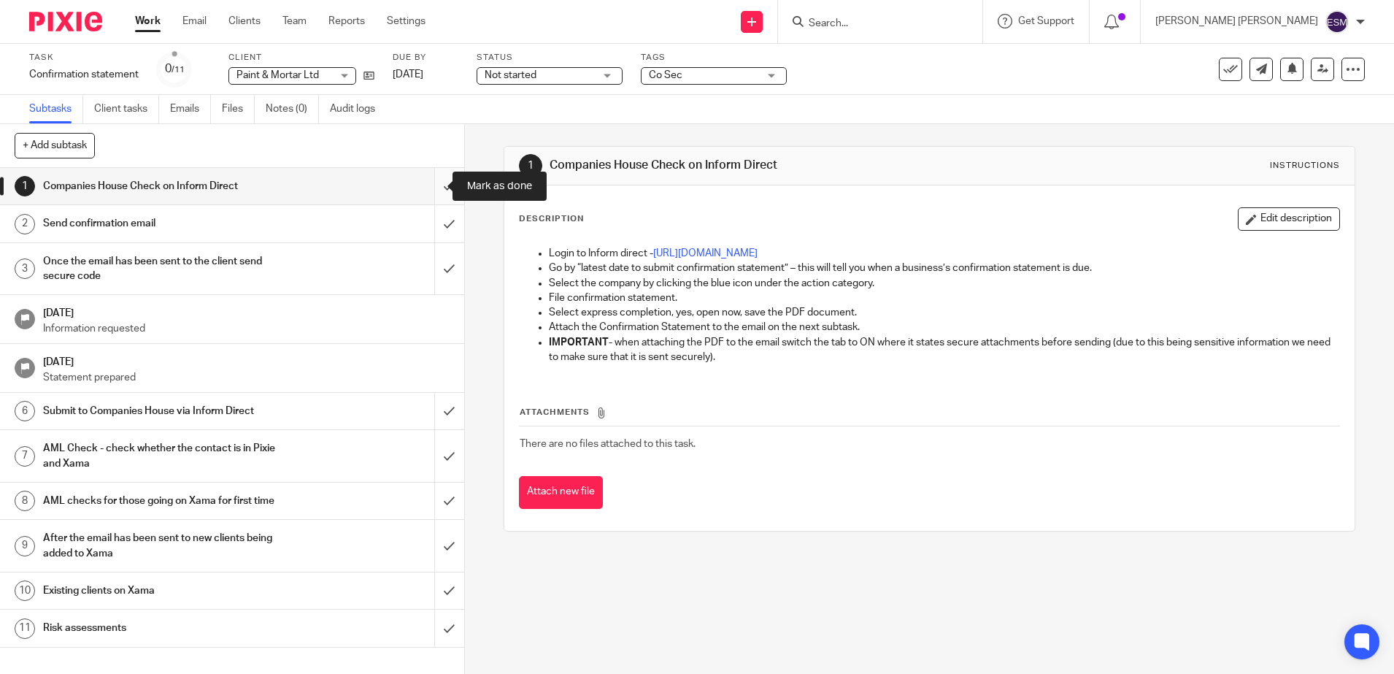
click at [430, 194] on input "submit" at bounding box center [232, 186] width 464 height 36
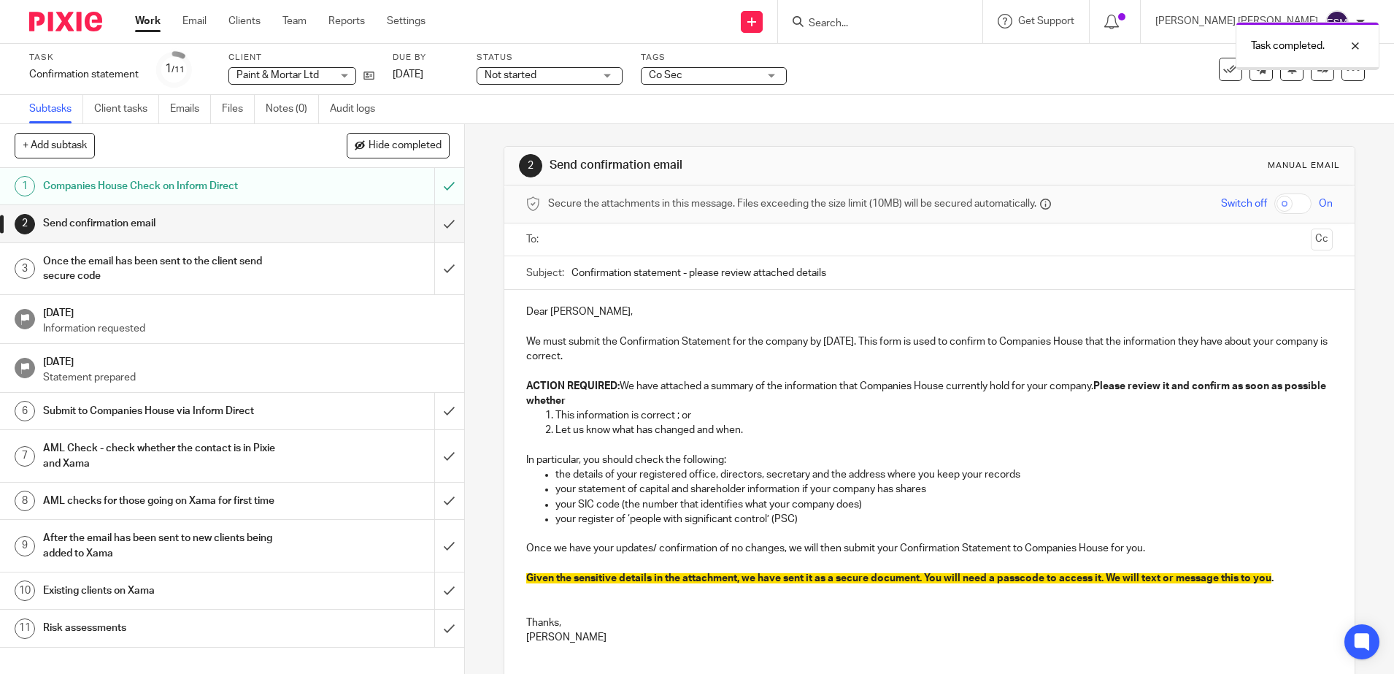
click at [780, 74] on div "Co Sec" at bounding box center [714, 76] width 146 height 18
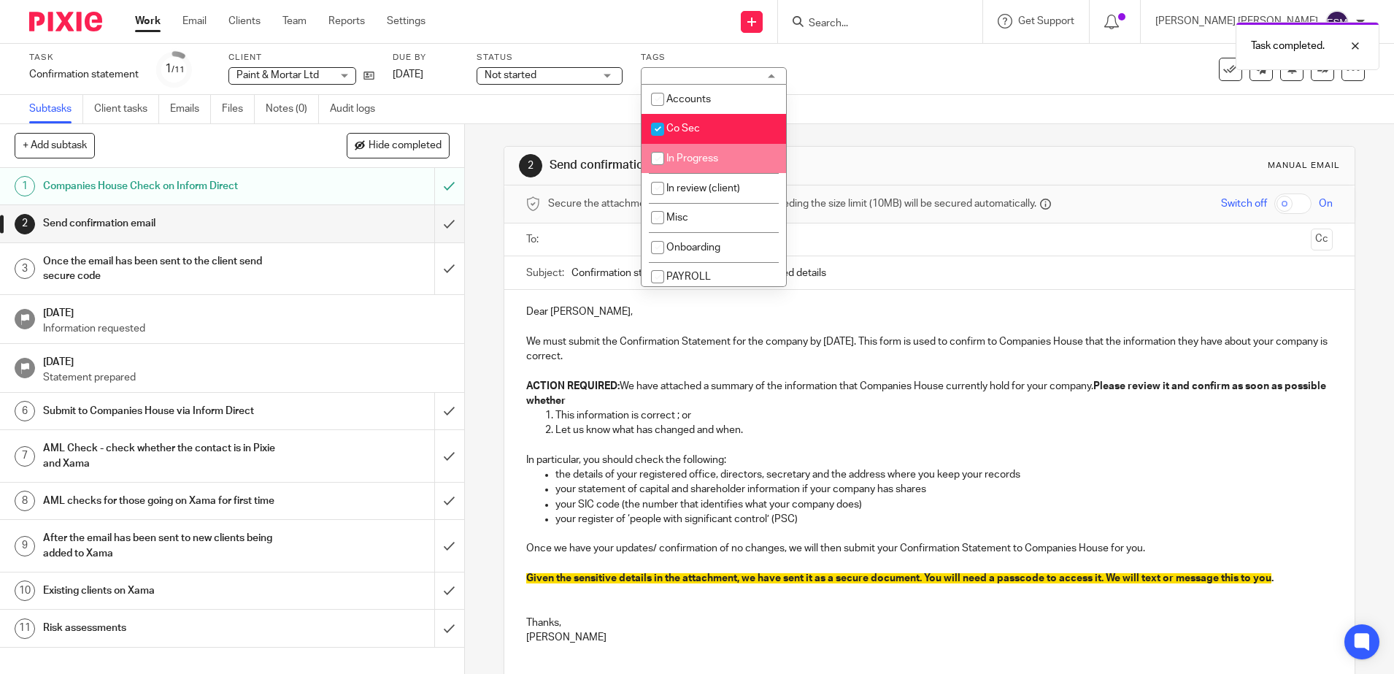
click at [699, 156] on span "In Progress" at bounding box center [692, 158] width 52 height 10
checkbox input "true"
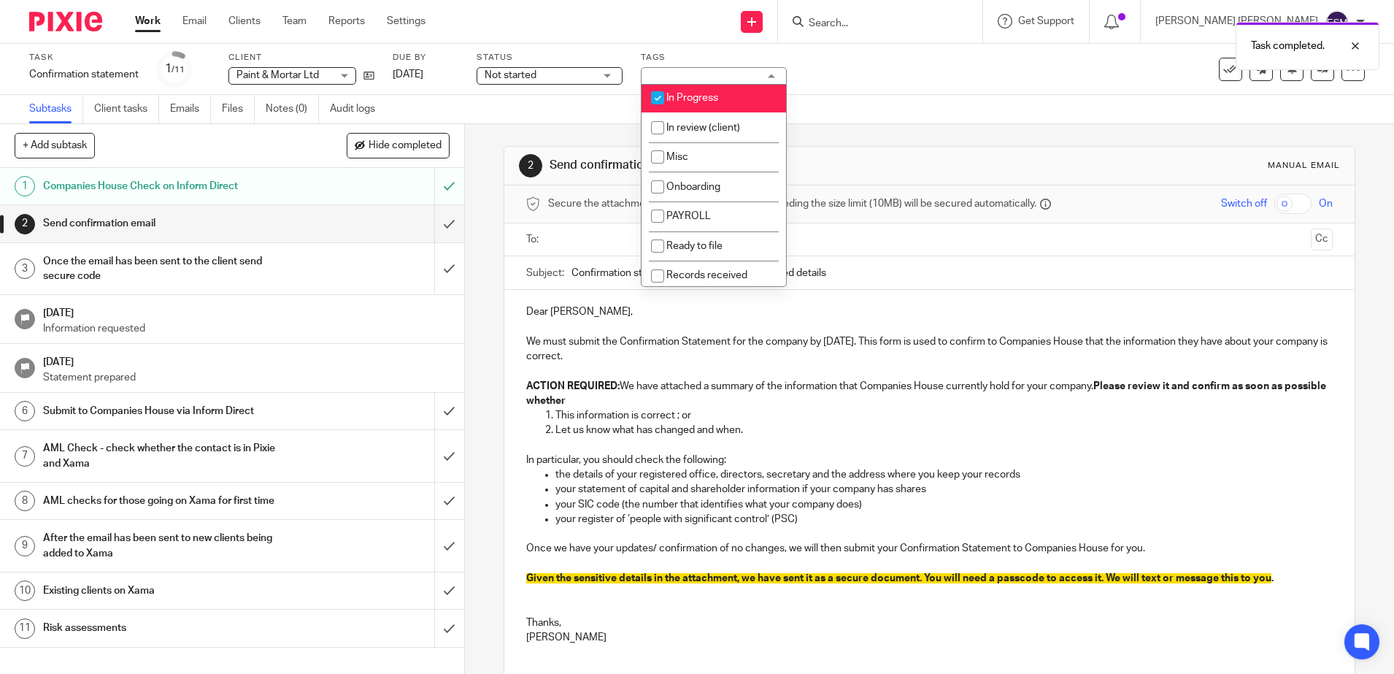
scroll to position [274, 0]
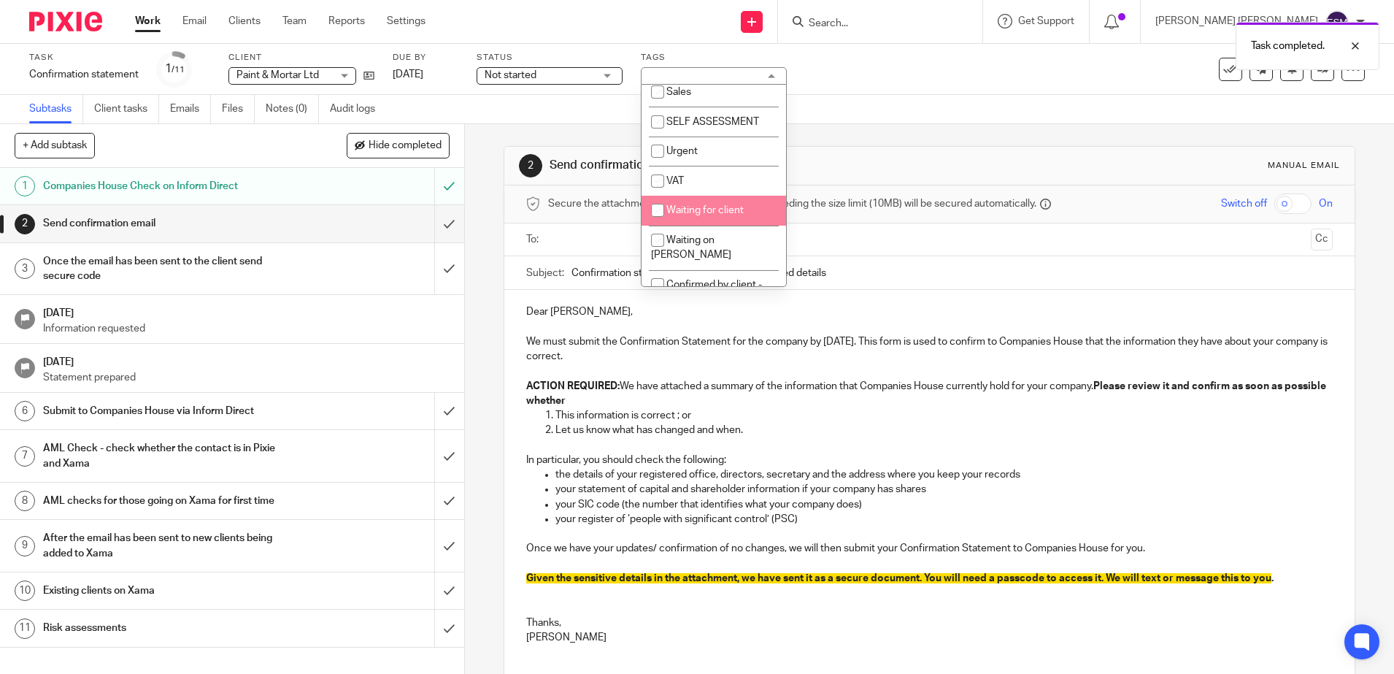
click at [707, 209] on span "Waiting for client" at bounding box center [704, 210] width 77 height 10
checkbox input "true"
click at [571, 247] on input "text" at bounding box center [929, 239] width 752 height 17
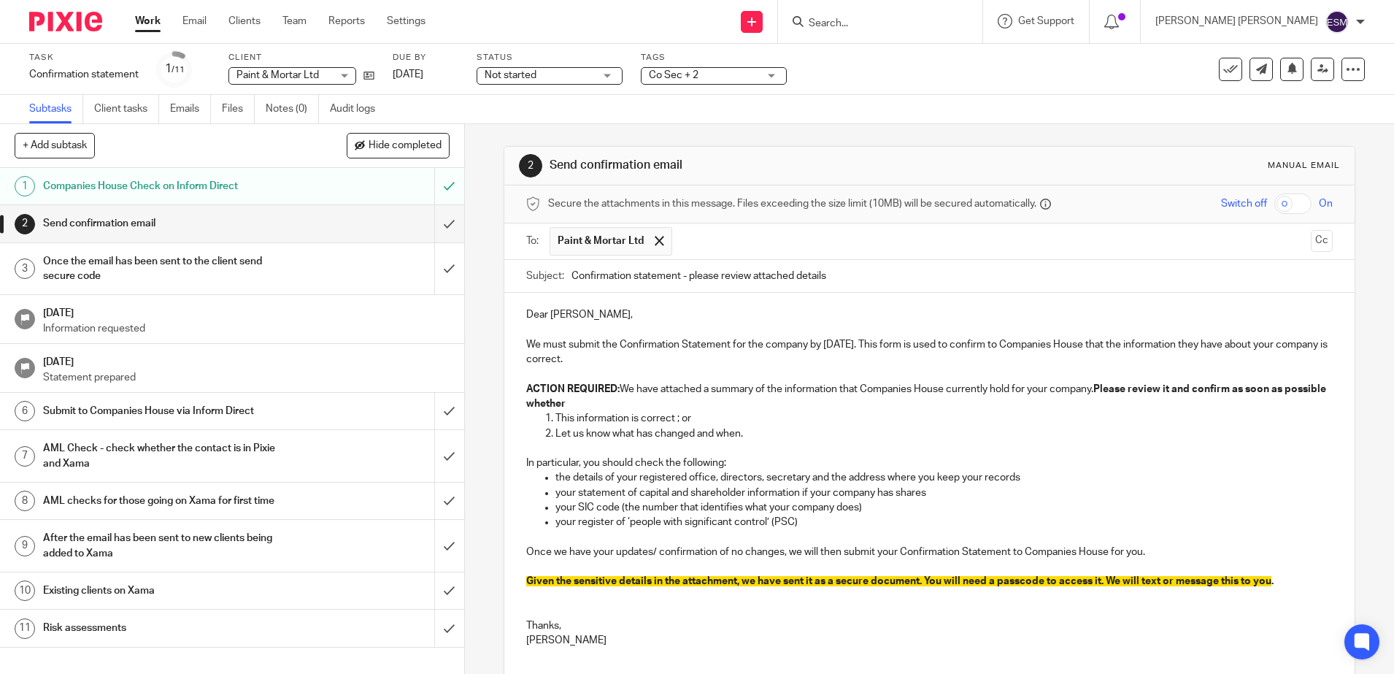
click at [1274, 207] on input "checkbox" at bounding box center [1292, 203] width 37 height 20
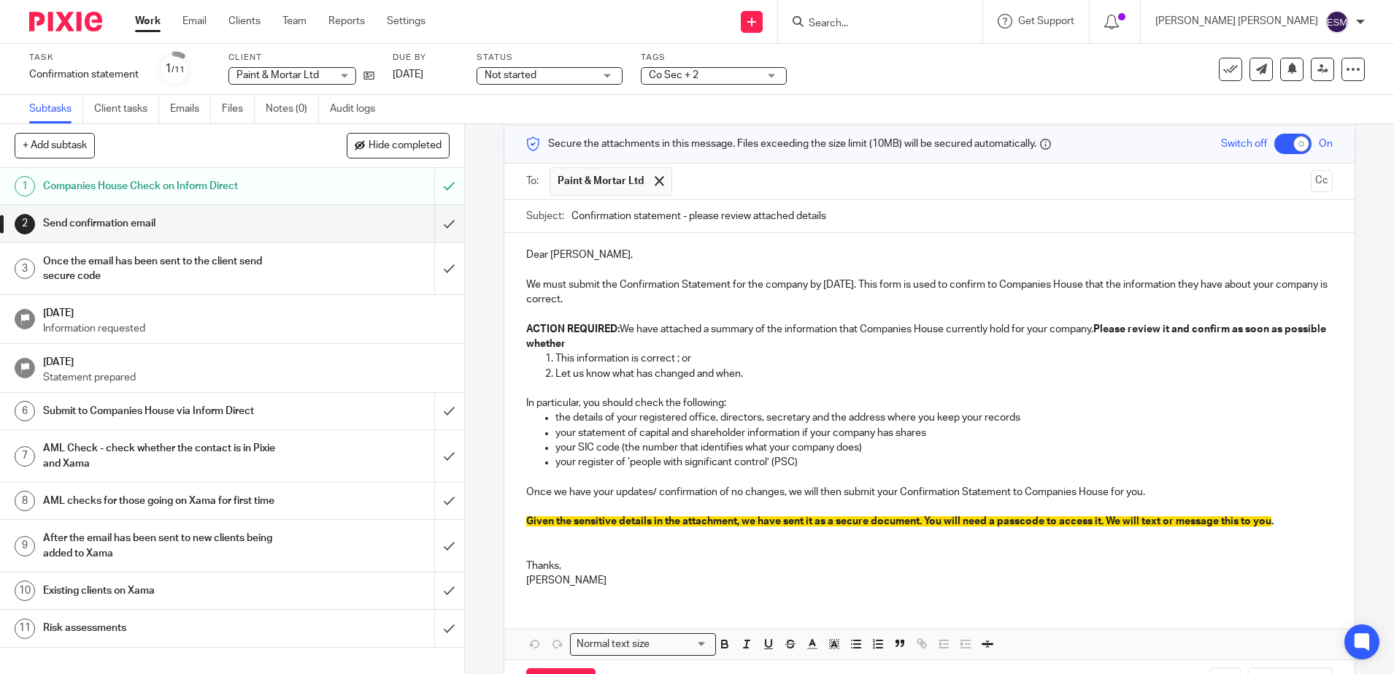
scroll to position [116, 0]
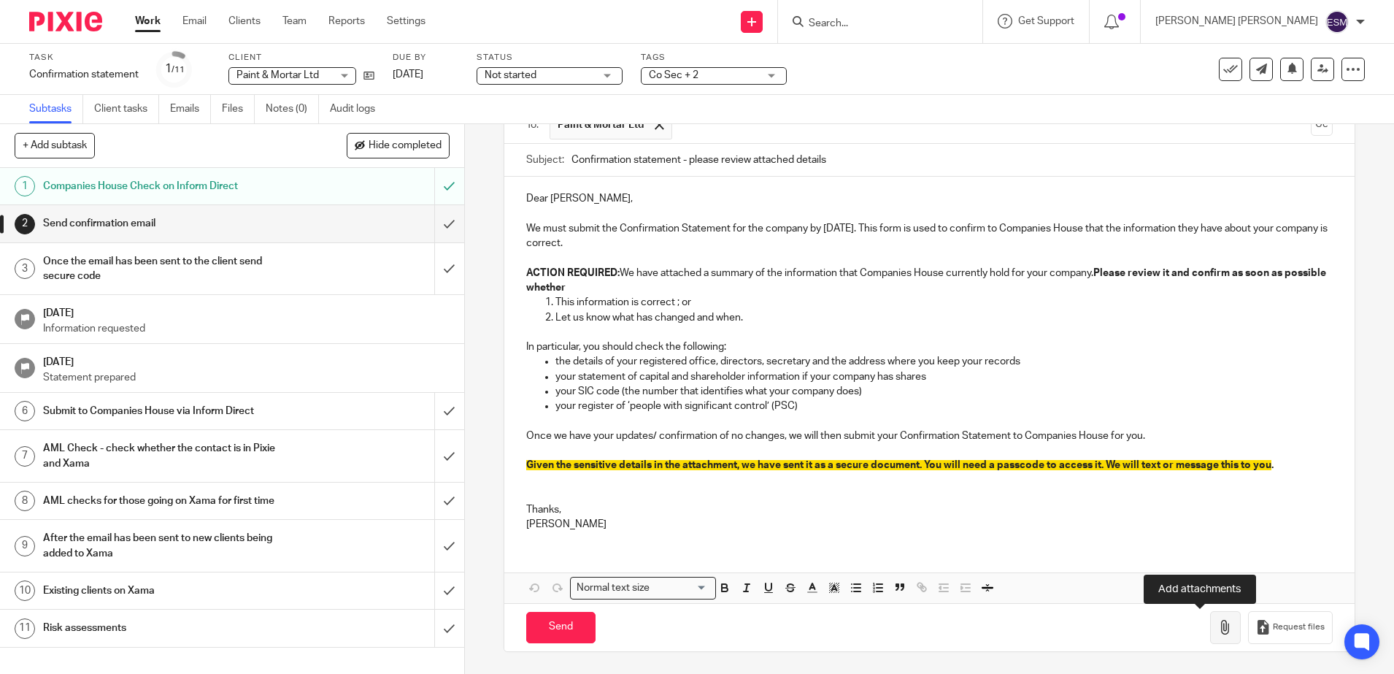
click at [1210, 629] on button "button" at bounding box center [1225, 627] width 31 height 33
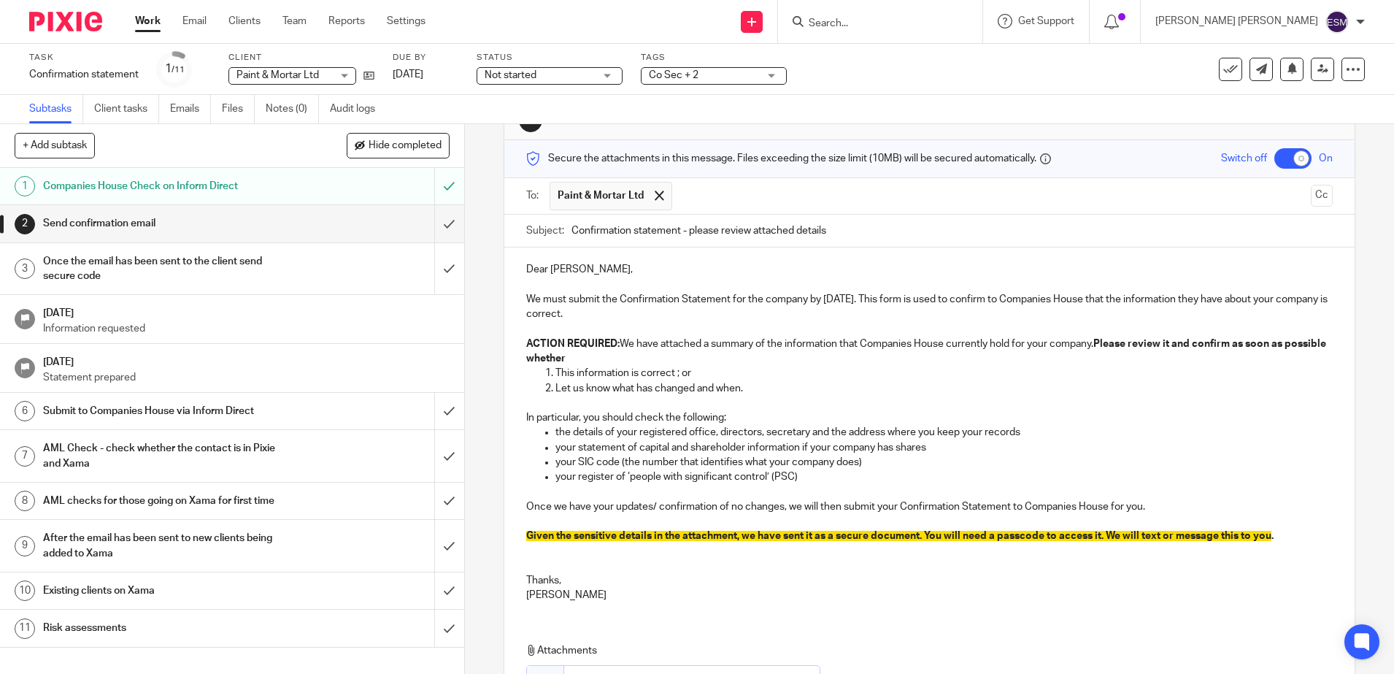
scroll to position [0, 0]
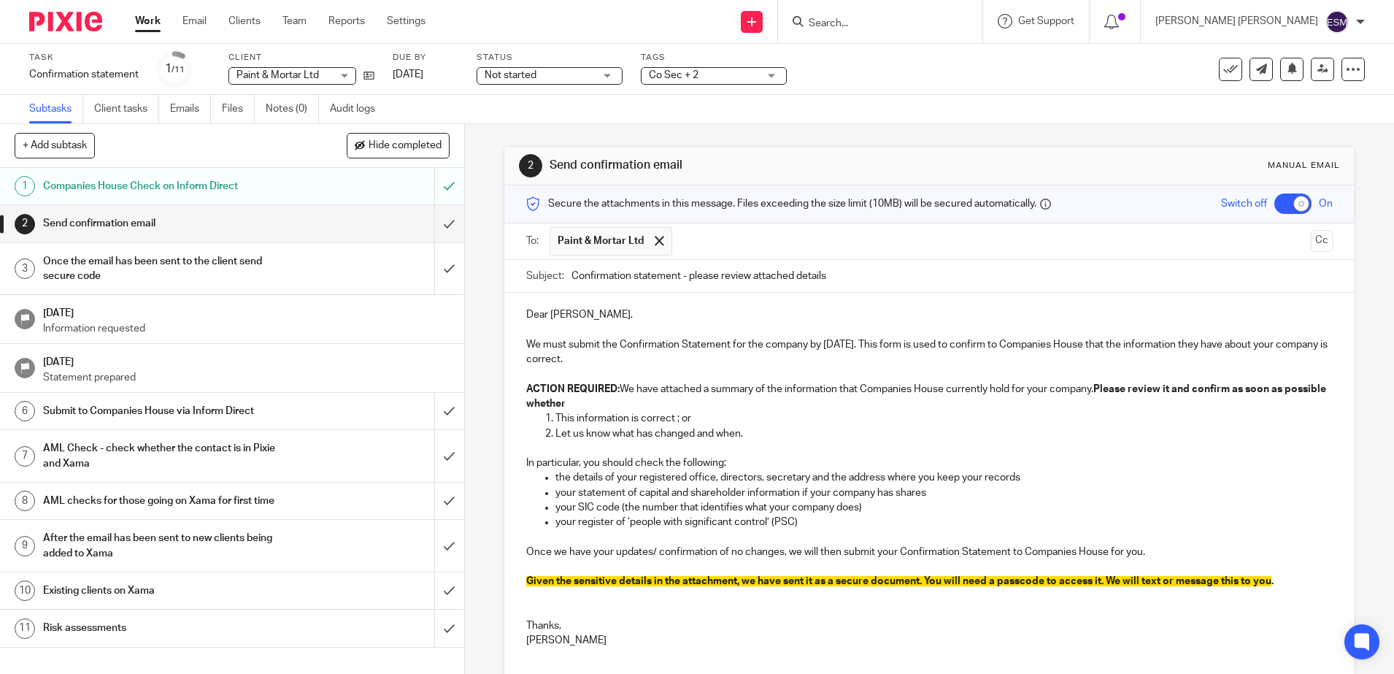
drag, startPoint x: 863, startPoint y: 356, endPoint x: 811, endPoint y: 387, distance: 60.2
click at [811, 392] on p "ACTION REQUIRED: We have attached a summary of the information that Companies H…" at bounding box center [929, 397] width 806 height 30
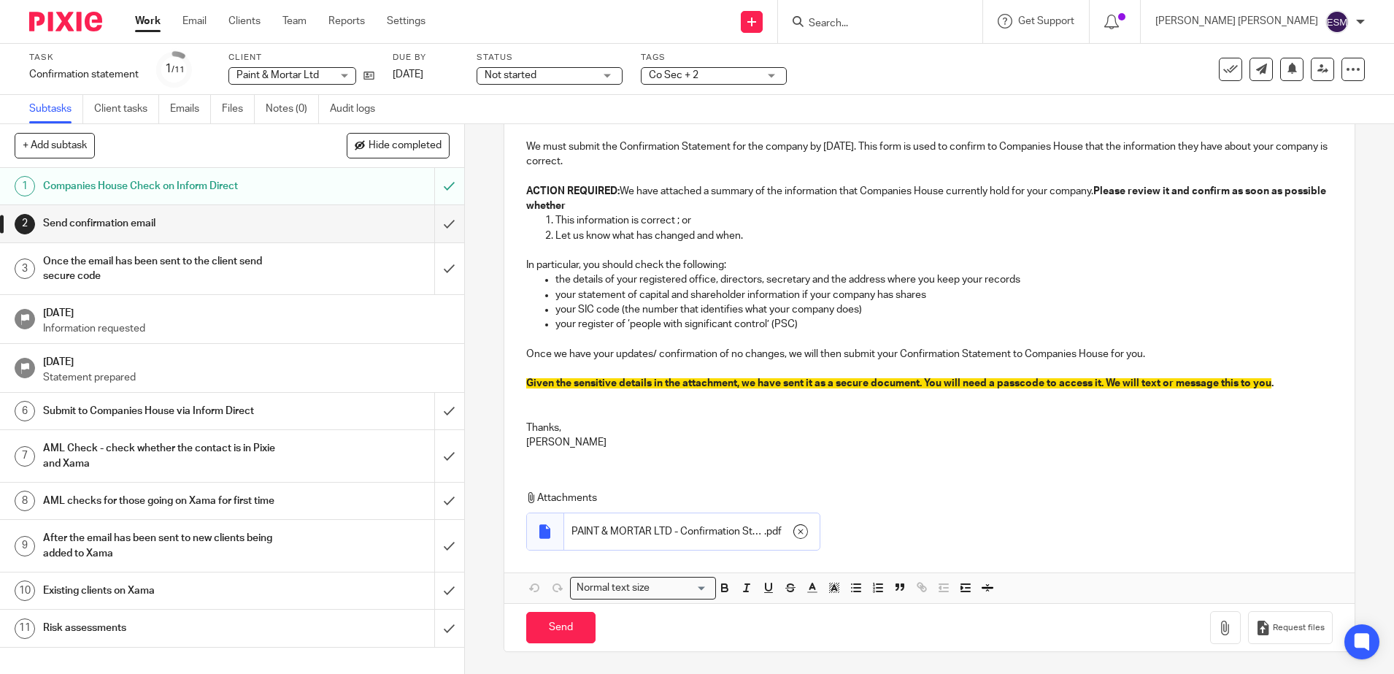
scroll to position [198, 0]
click at [765, 75] on div "Co Sec + 2" at bounding box center [714, 76] width 146 height 18
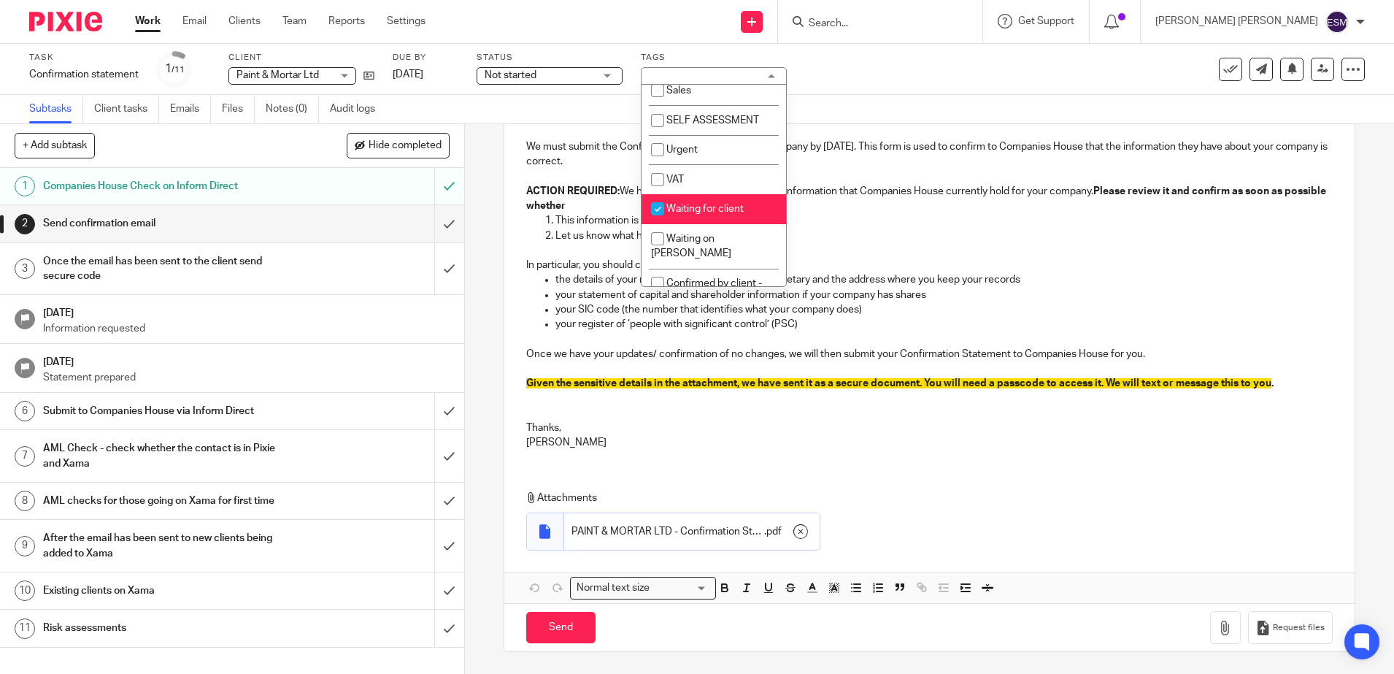
scroll to position [239, 0]
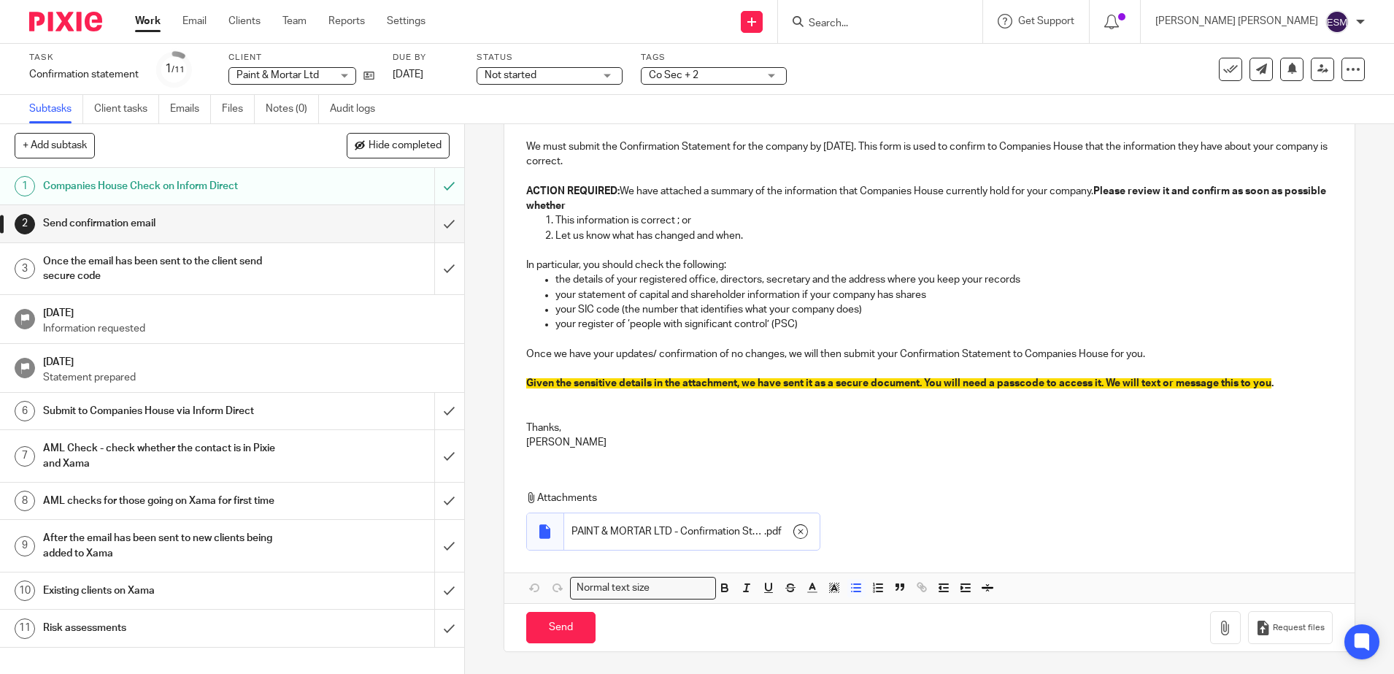
click at [860, 317] on p "your register of ‘people with significant control’ (PSC)" at bounding box center [943, 324] width 777 height 15
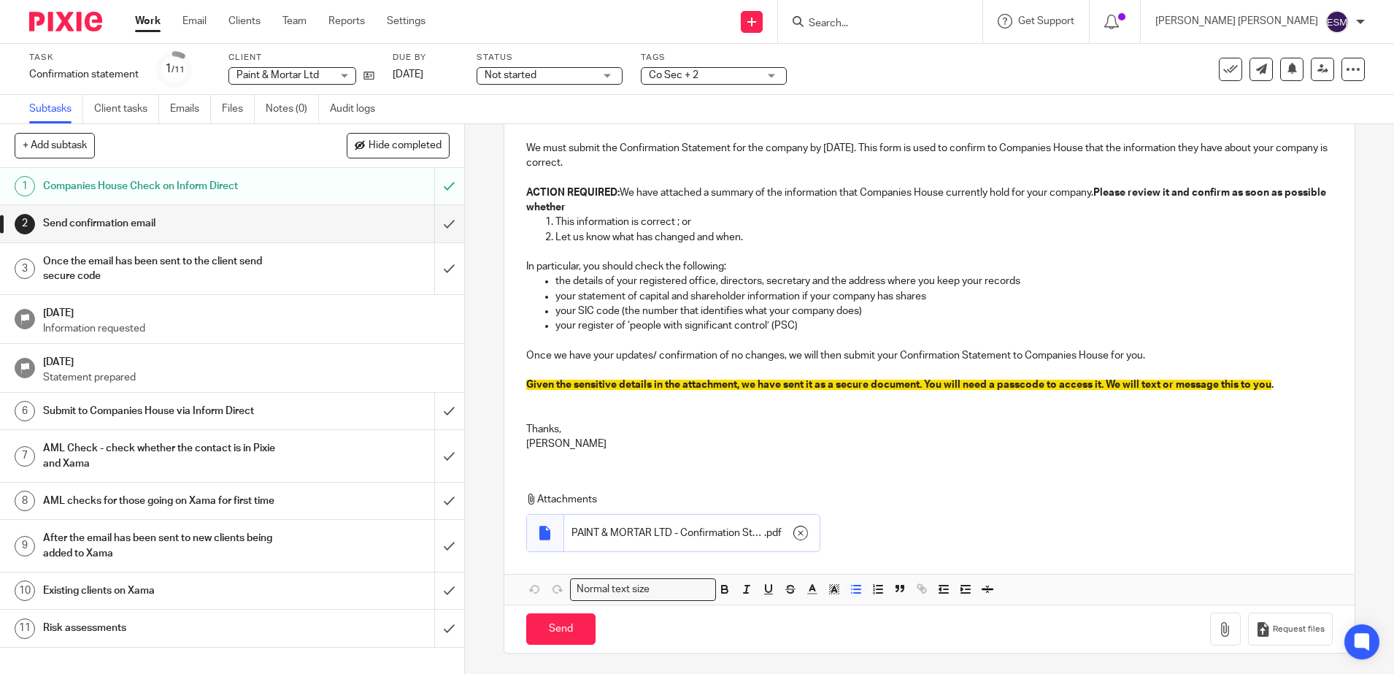
scroll to position [198, 0]
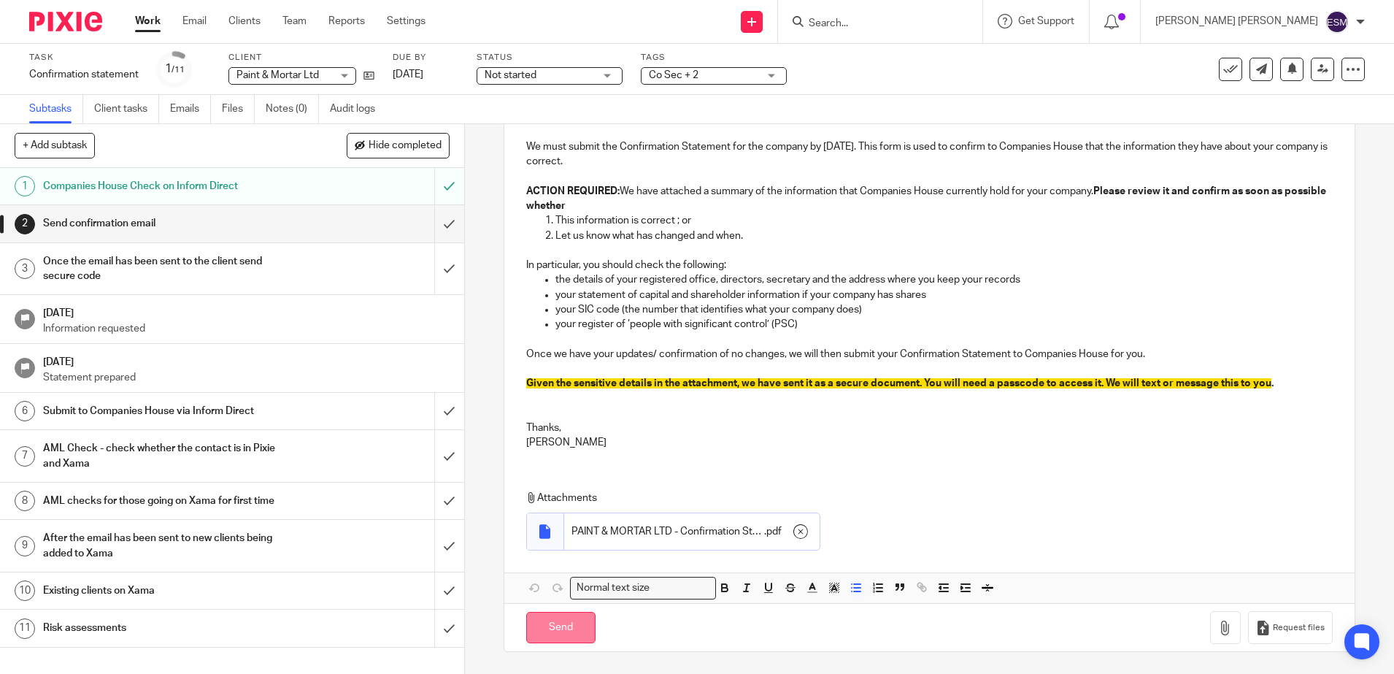
click at [554, 624] on input "Send" at bounding box center [560, 626] width 69 height 31
checkbox input "false"
type input "Sent"
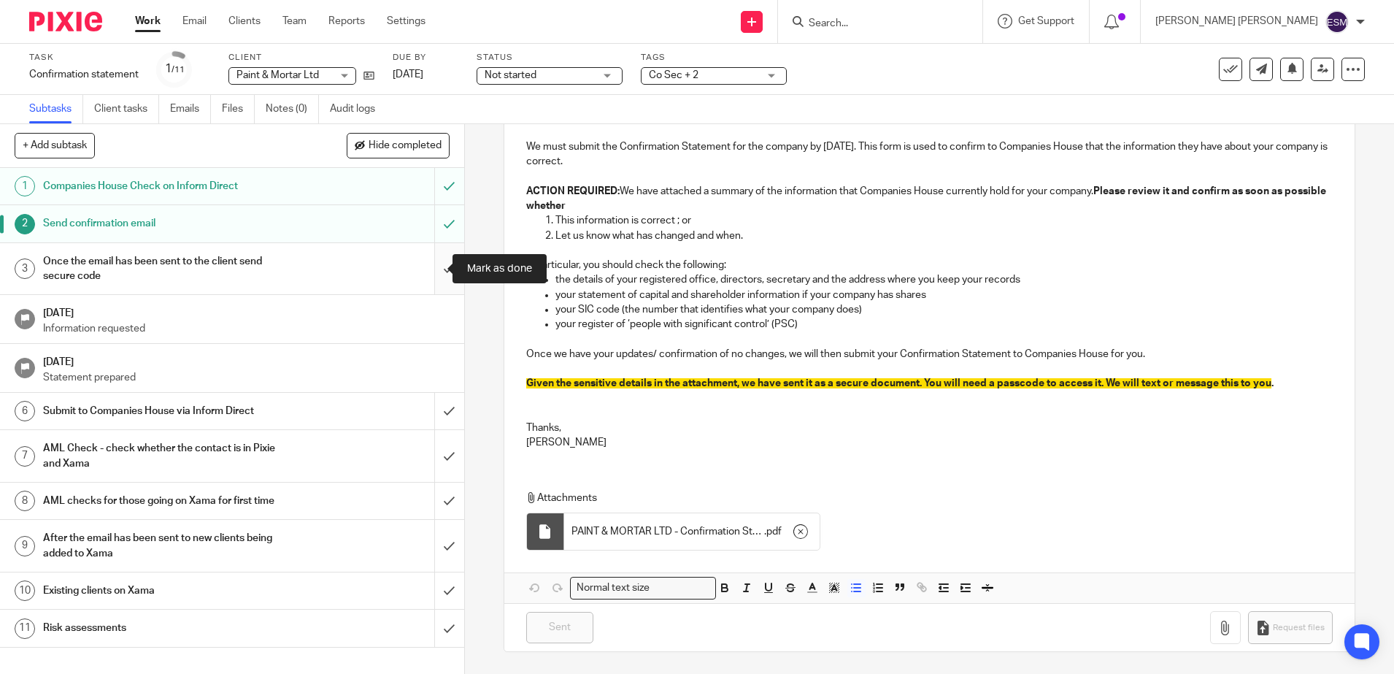
click at [424, 274] on input "submit" at bounding box center [232, 269] width 464 height 52
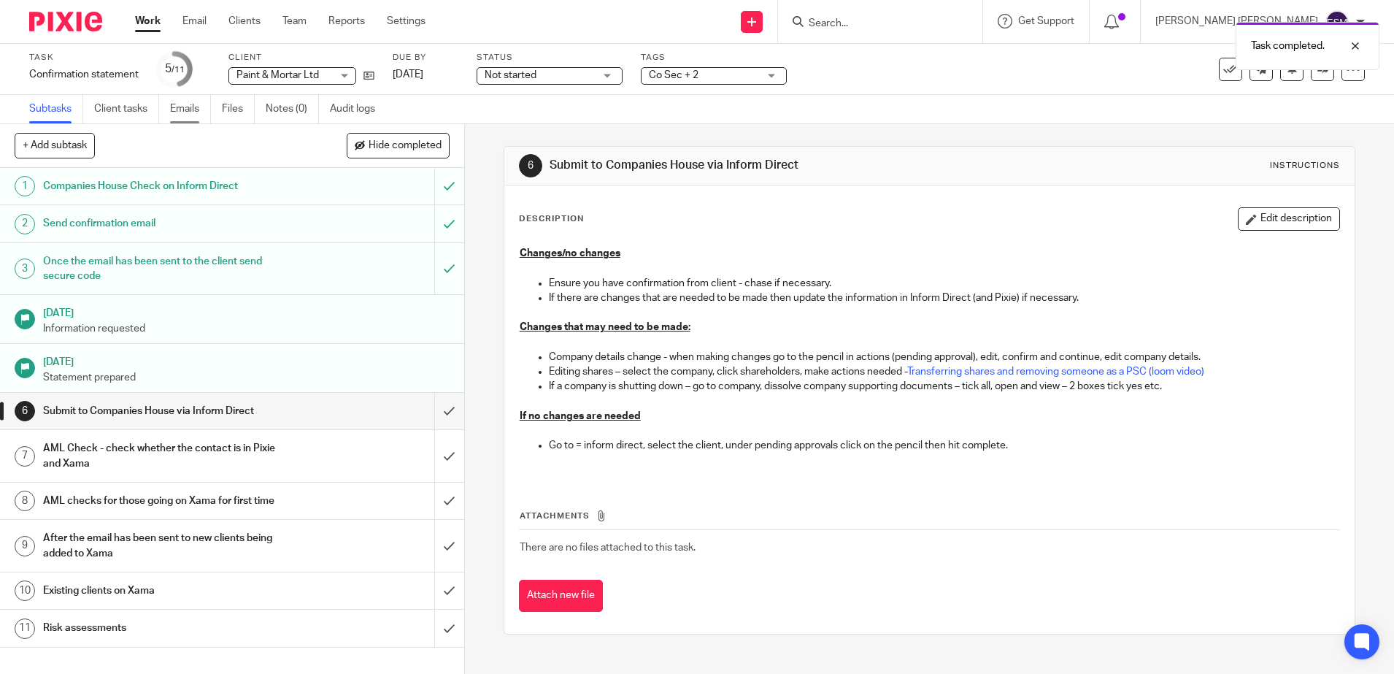
click at [171, 104] on link "Emails" at bounding box center [190, 109] width 41 height 28
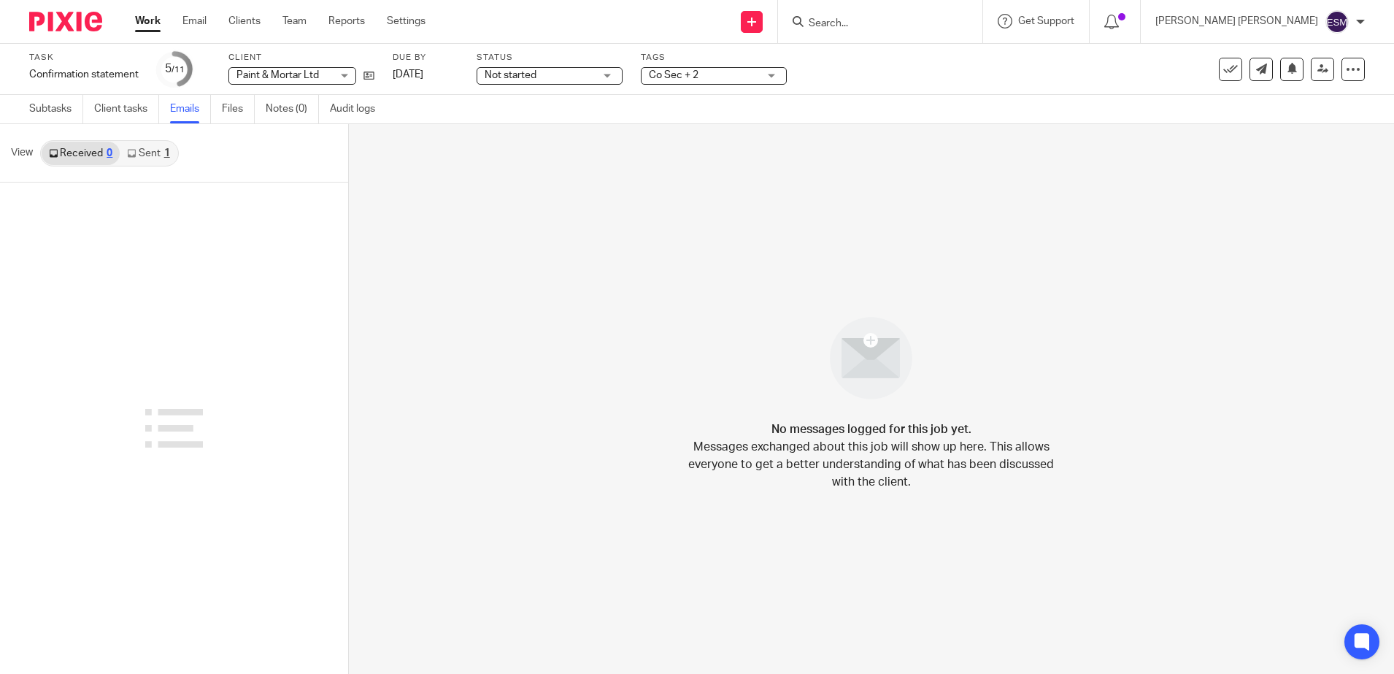
click at [150, 161] on link "Sent 1" at bounding box center [148, 153] width 57 height 23
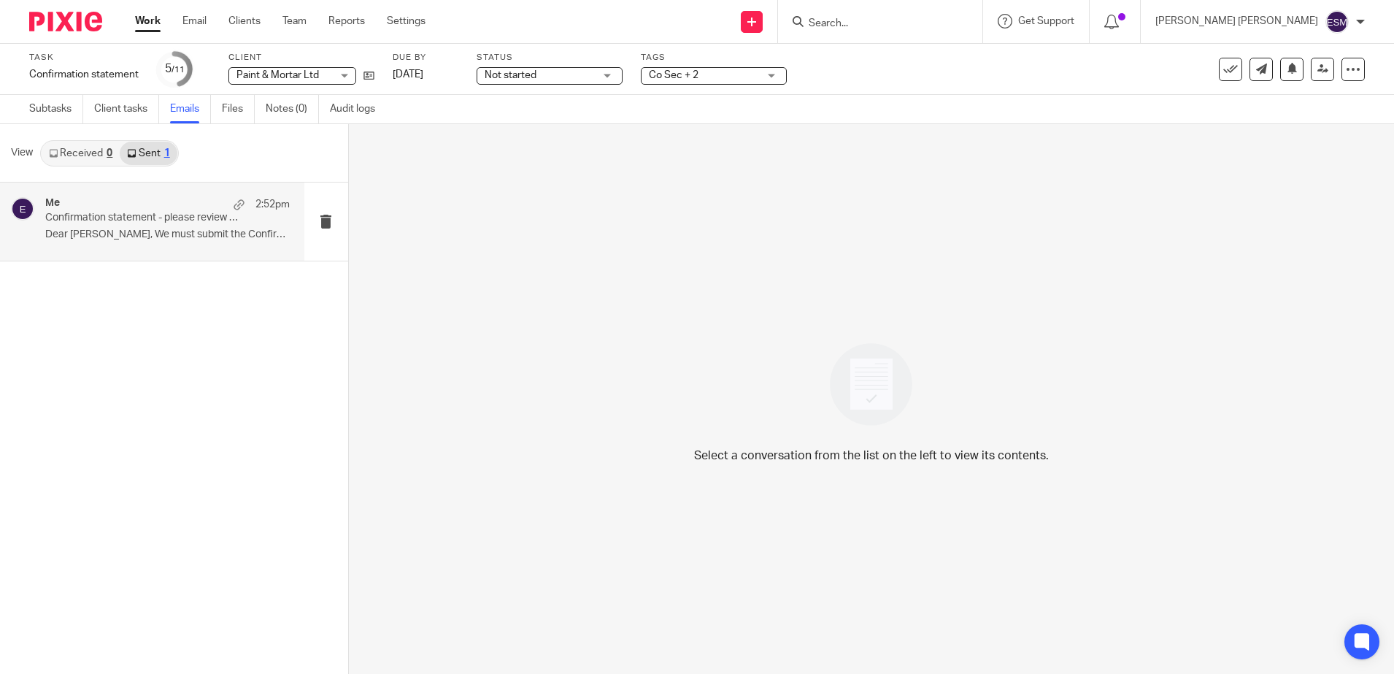
click at [179, 241] on div "Me 2:52pm Confirmation statement - please review attached details Dear Jake, We…" at bounding box center [167, 221] width 244 height 49
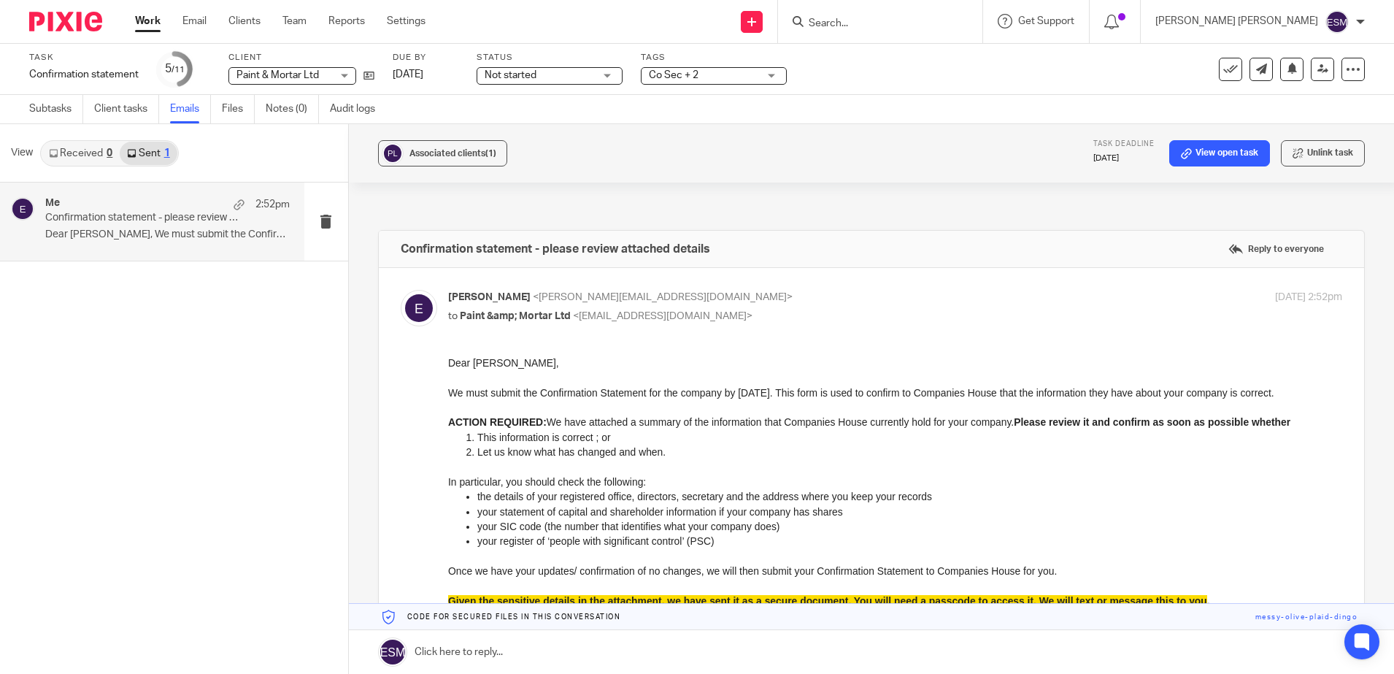
click at [90, 17] on img at bounding box center [65, 22] width 73 height 20
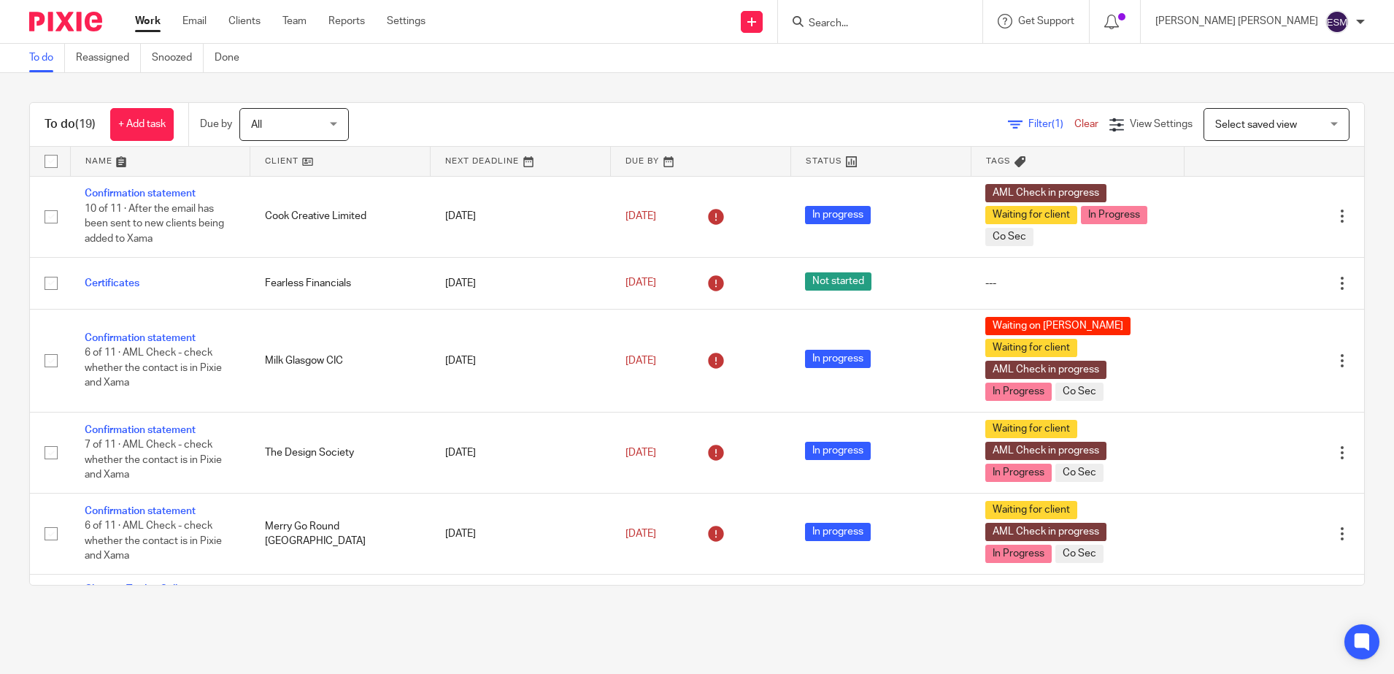
click at [884, 18] on input "Search" at bounding box center [872, 24] width 131 height 13
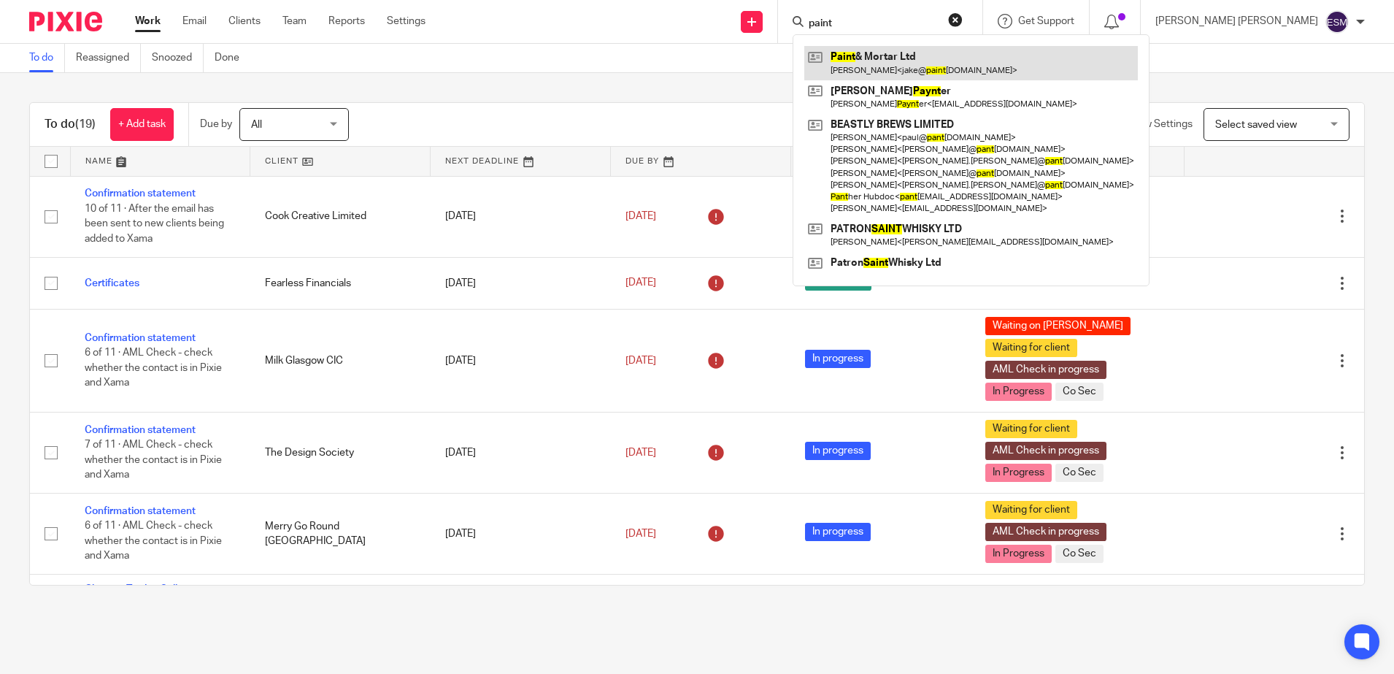
type input "paint"
click at [911, 53] on link at bounding box center [970, 63] width 333 height 34
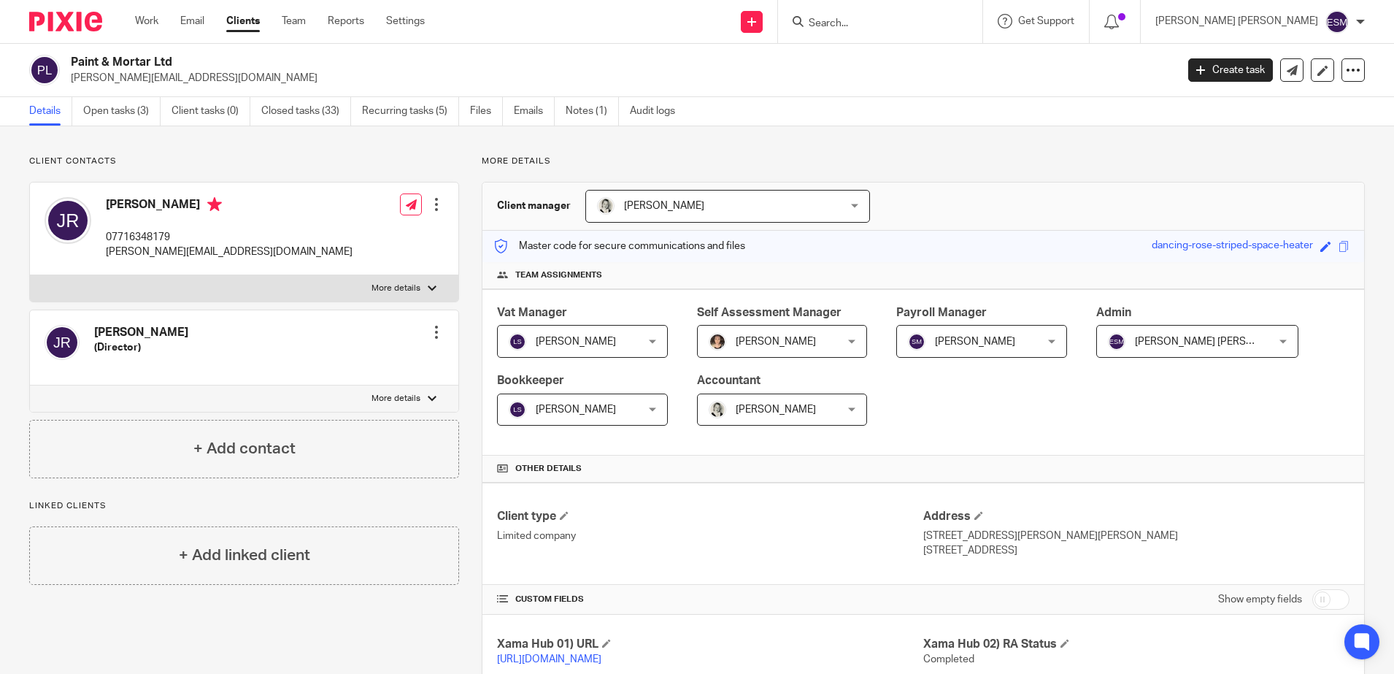
click at [65, 19] on img at bounding box center [65, 22] width 73 height 20
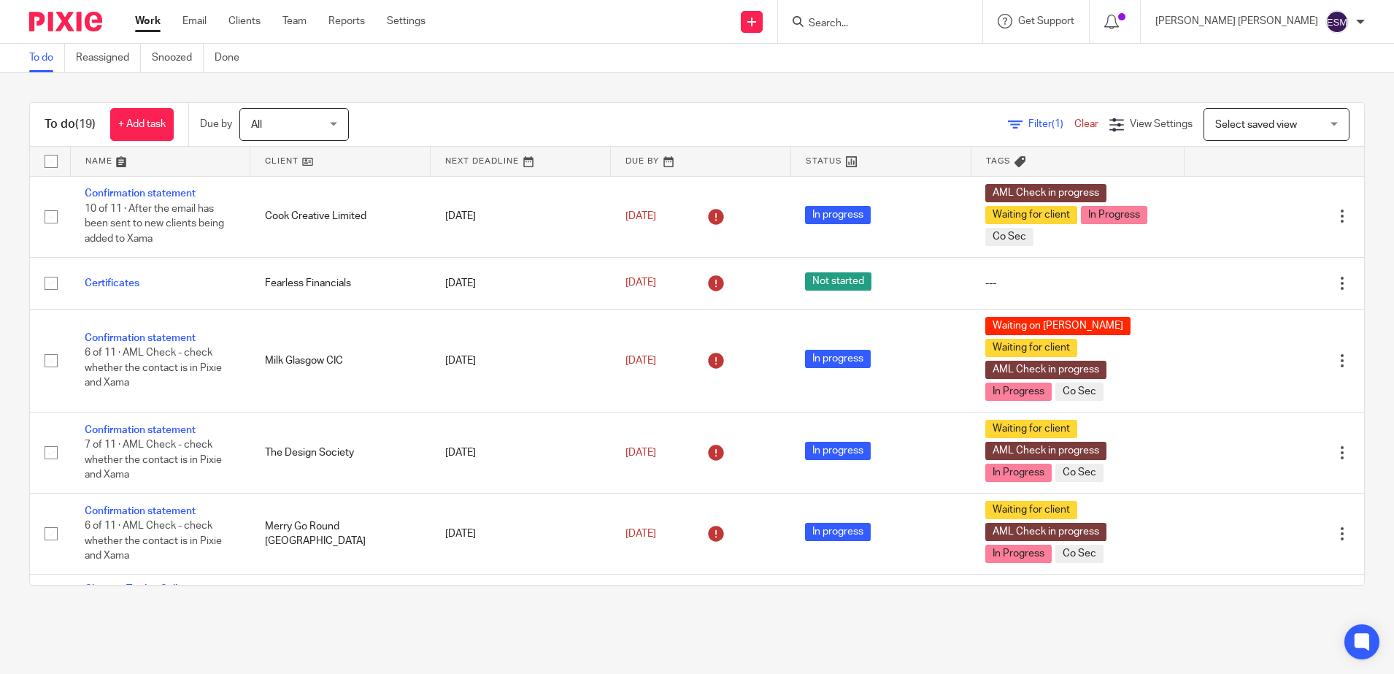
click at [77, 21] on img at bounding box center [65, 22] width 73 height 20
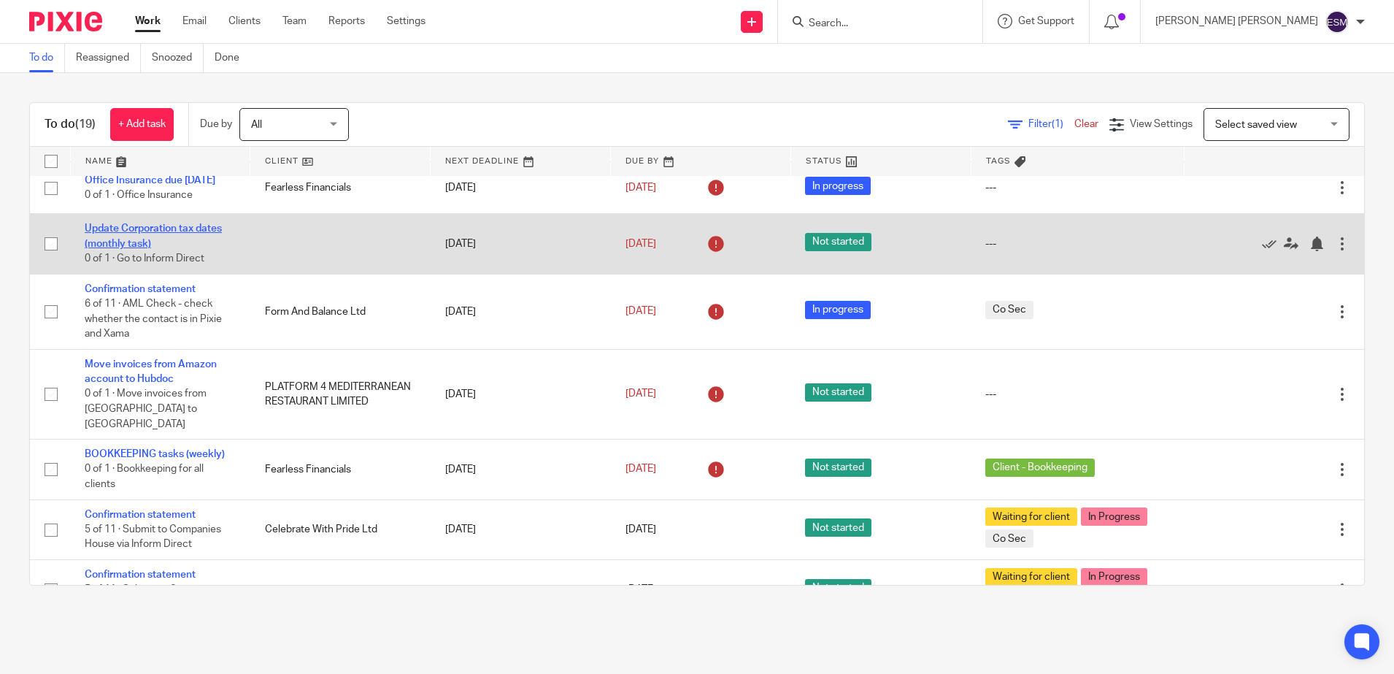
scroll to position [638, 0]
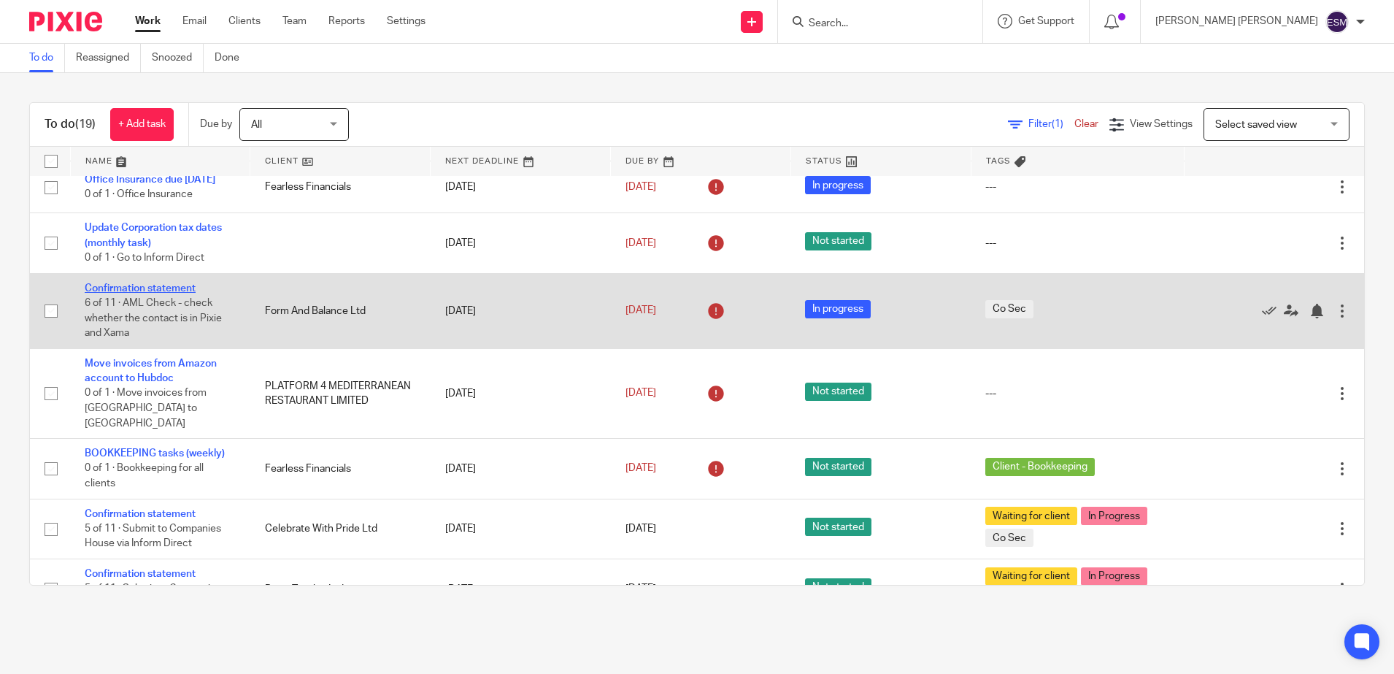
click at [138, 292] on link "Confirmation statement" at bounding box center [140, 288] width 111 height 10
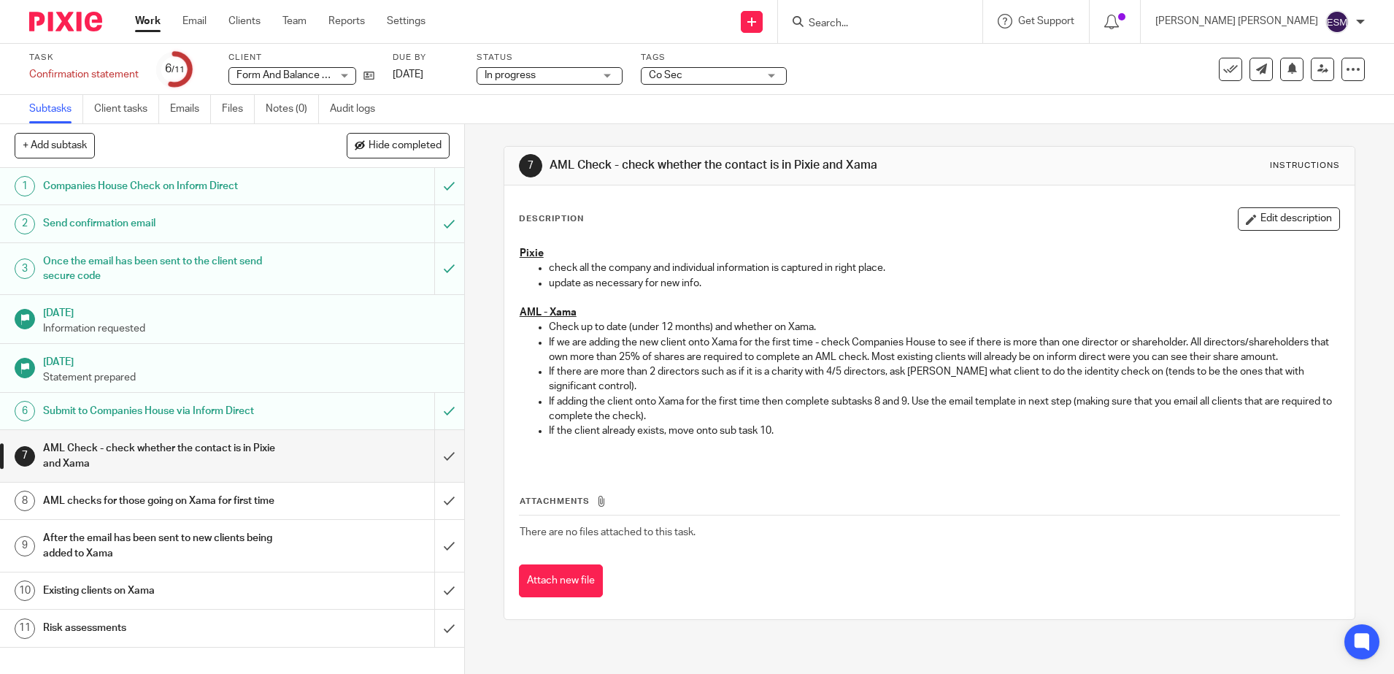
click at [776, 77] on div "Co Sec" at bounding box center [714, 76] width 146 height 18
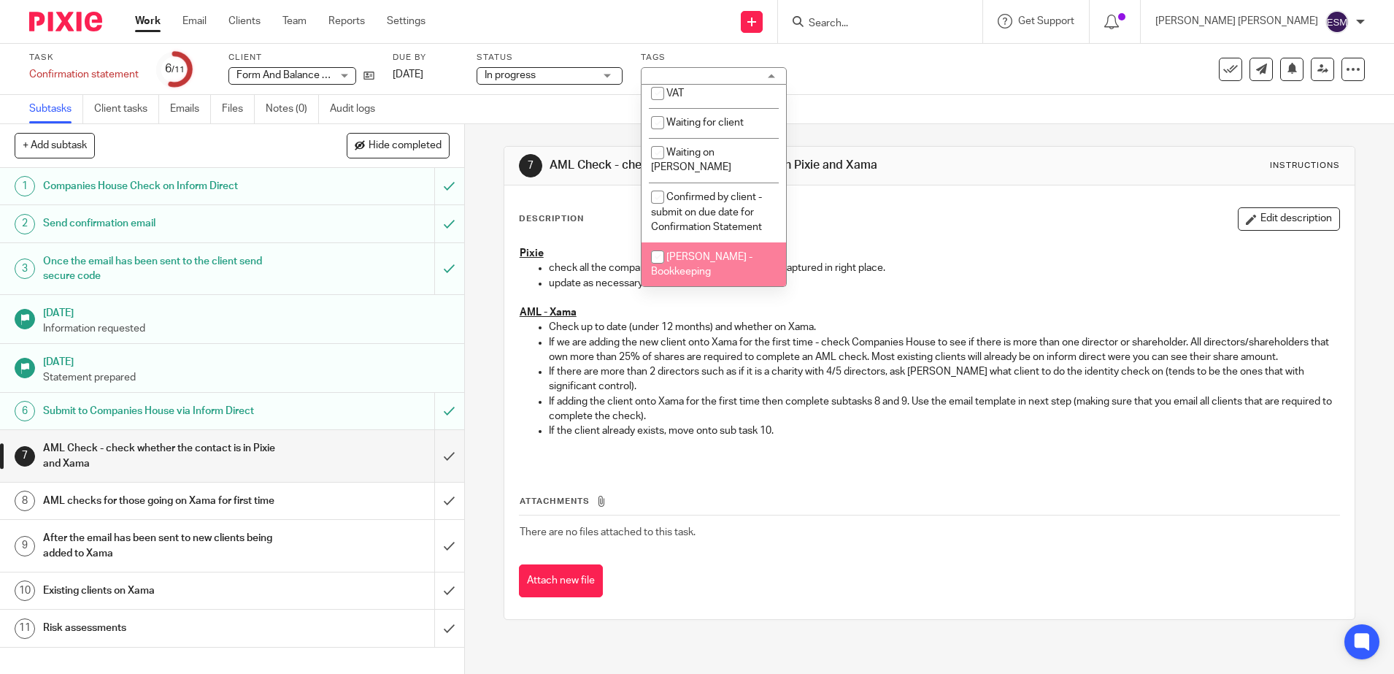
scroll to position [420, 0]
click at [699, 267] on span "AML Check in progress" at bounding box center [719, 272] width 107 height 10
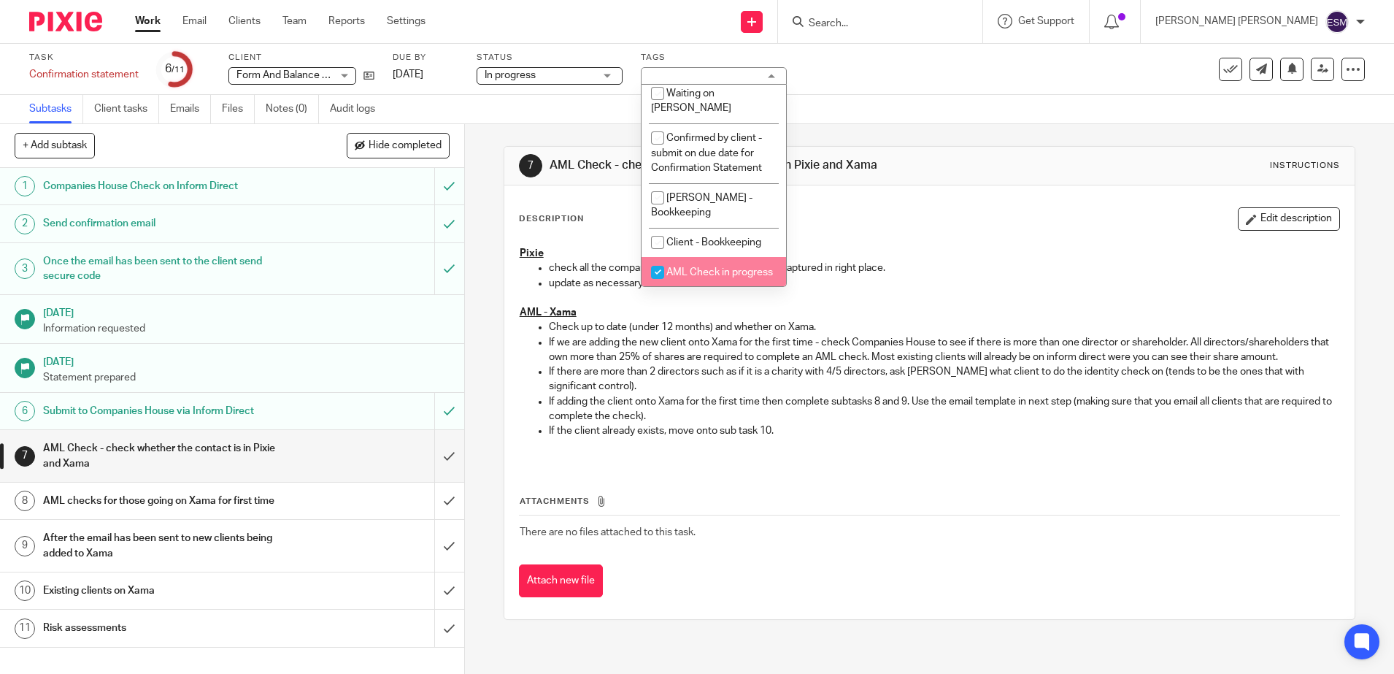
checkbox input "true"
click at [75, 12] on img at bounding box center [65, 22] width 73 height 20
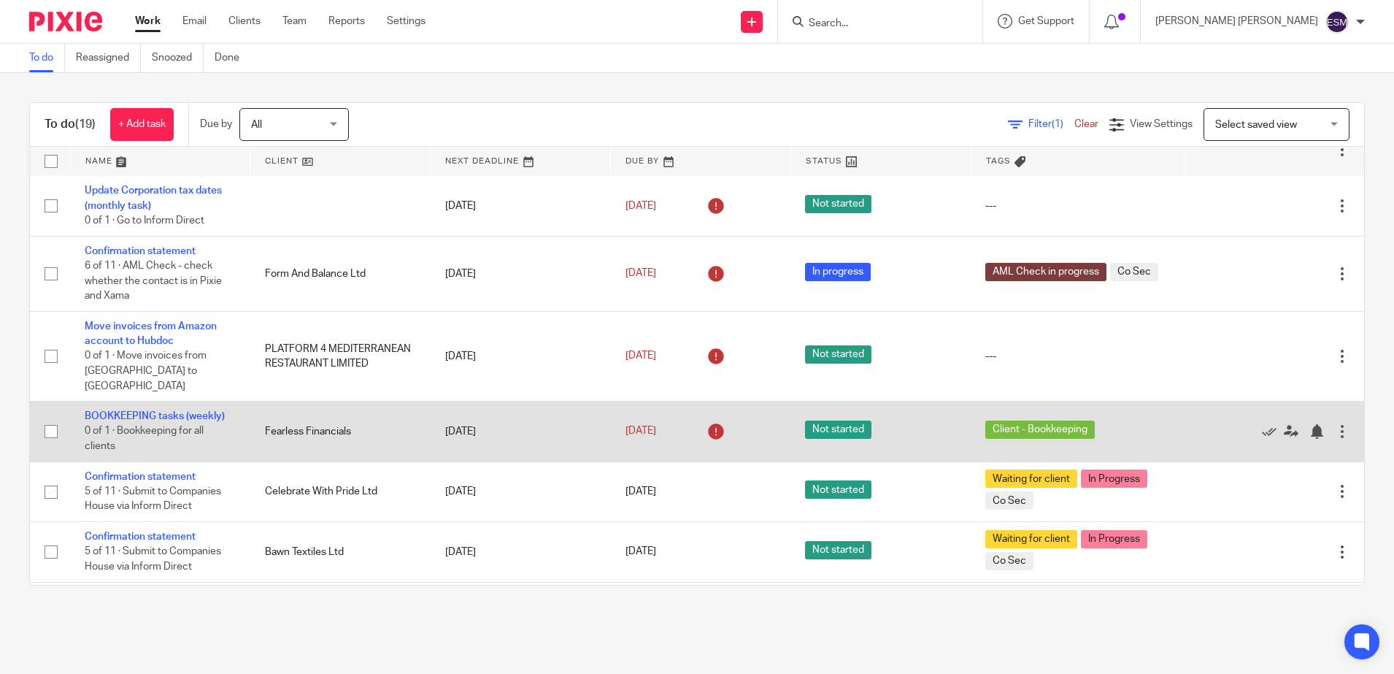
scroll to position [706, 0]
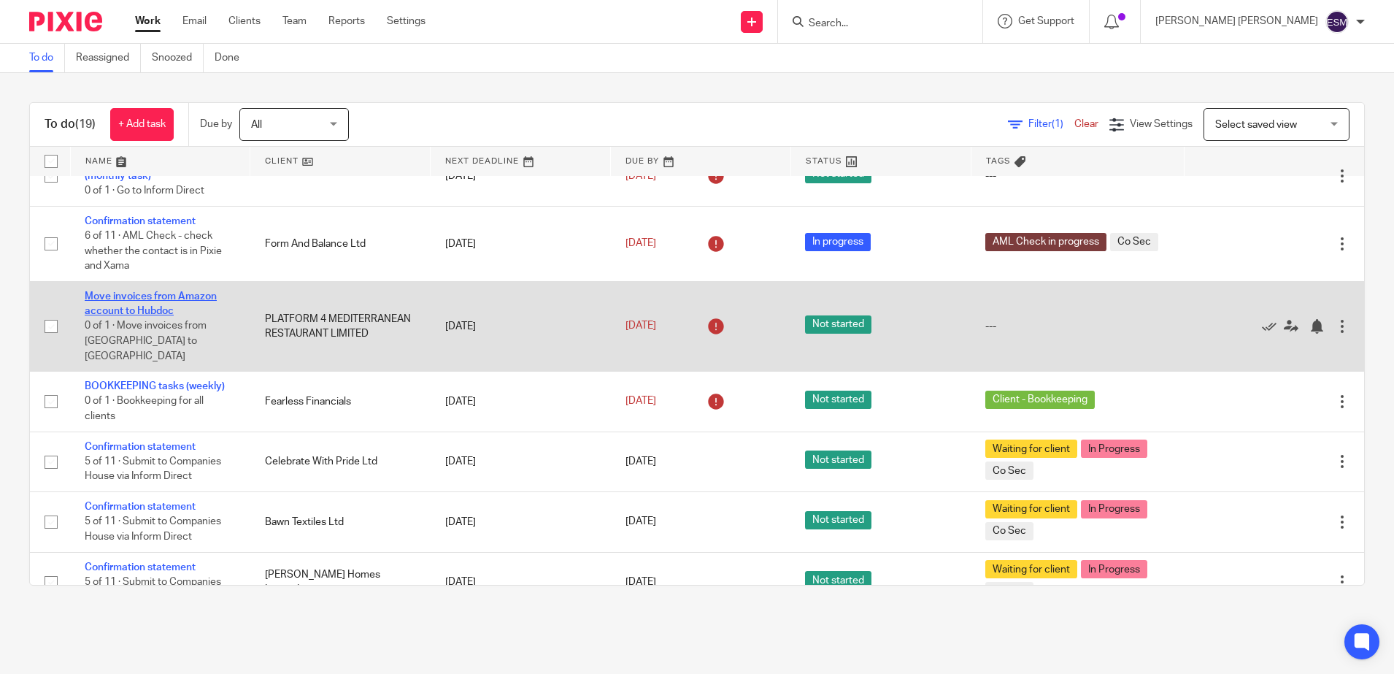
click at [151, 313] on link "Move invoices from Amazon account to Hubdoc" at bounding box center [151, 303] width 132 height 25
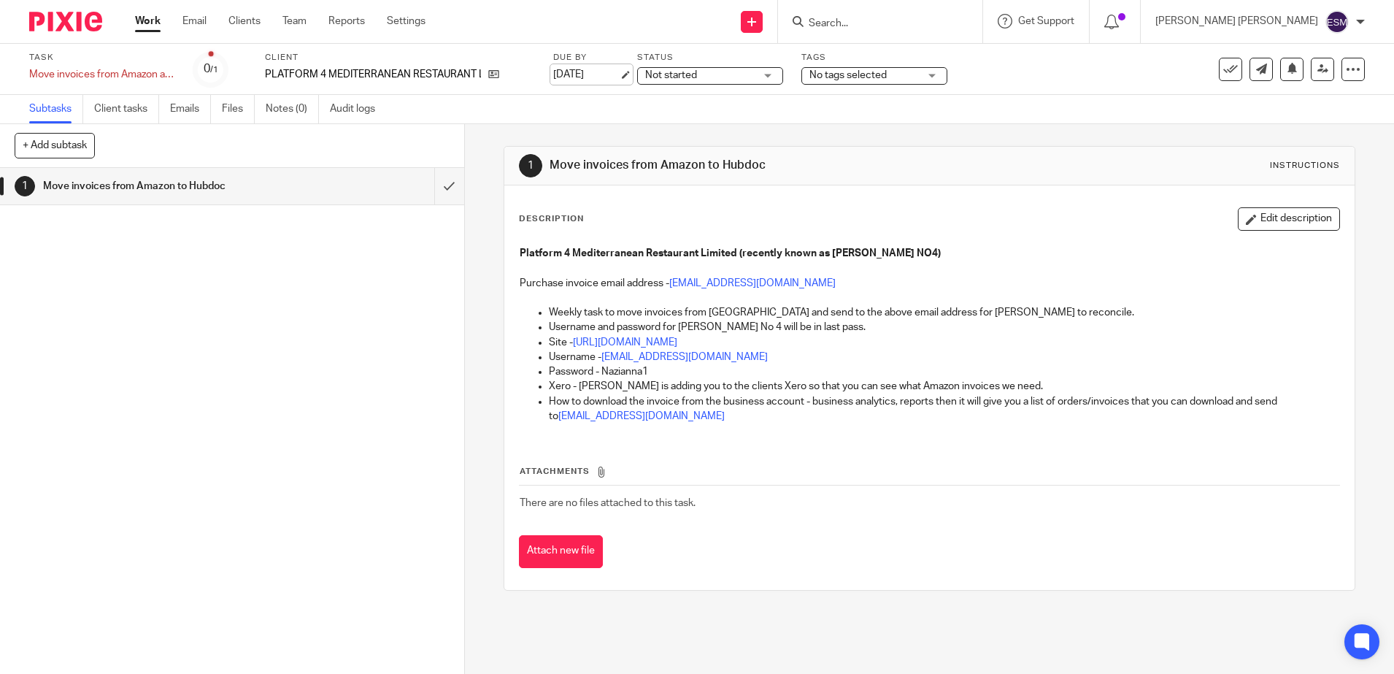
click at [606, 76] on link "[DATE]" at bounding box center [586, 74] width 66 height 15
drag, startPoint x: 659, startPoint y: 416, endPoint x: 517, endPoint y: 416, distance: 142.3
click at [520, 416] on ul "Weekly task to move invoices from Amazon and send to the above email address fo…" at bounding box center [929, 364] width 819 height 118
copy link "no.4.riverside@in.getapron.com"
click at [82, 22] on img at bounding box center [65, 22] width 73 height 20
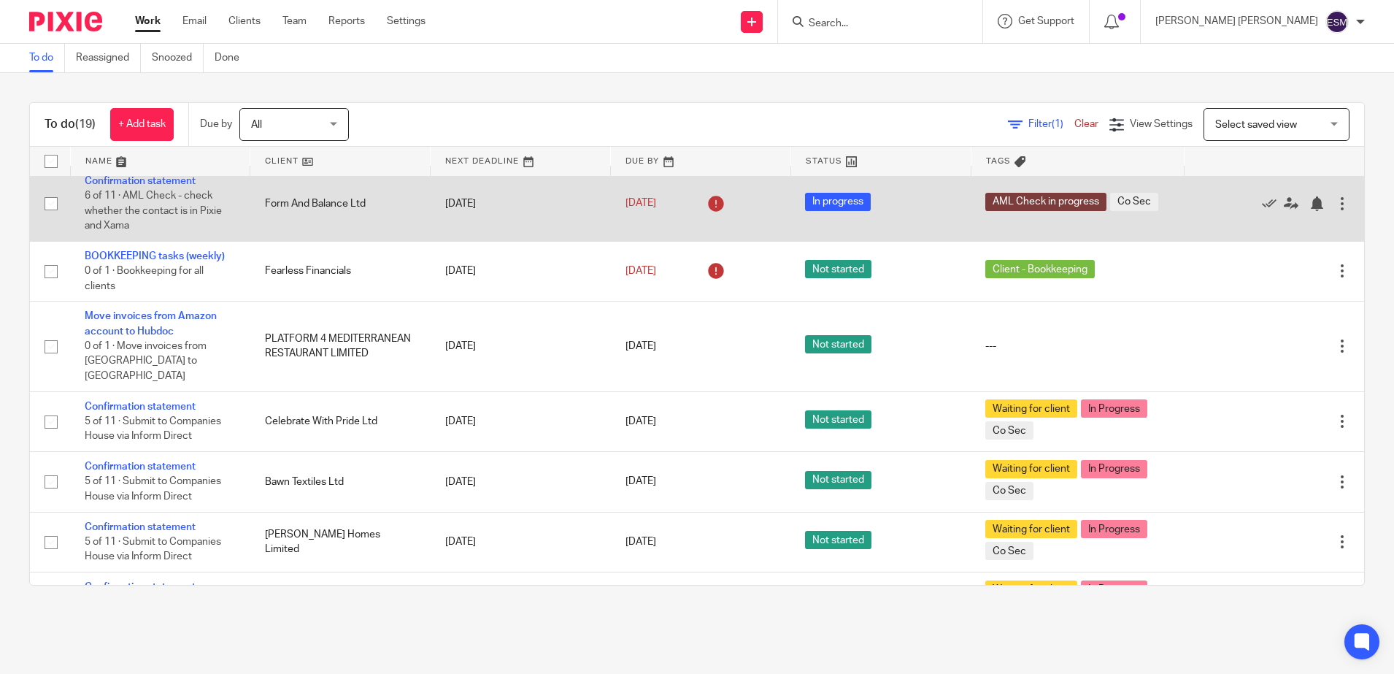
scroll to position [706, 0]
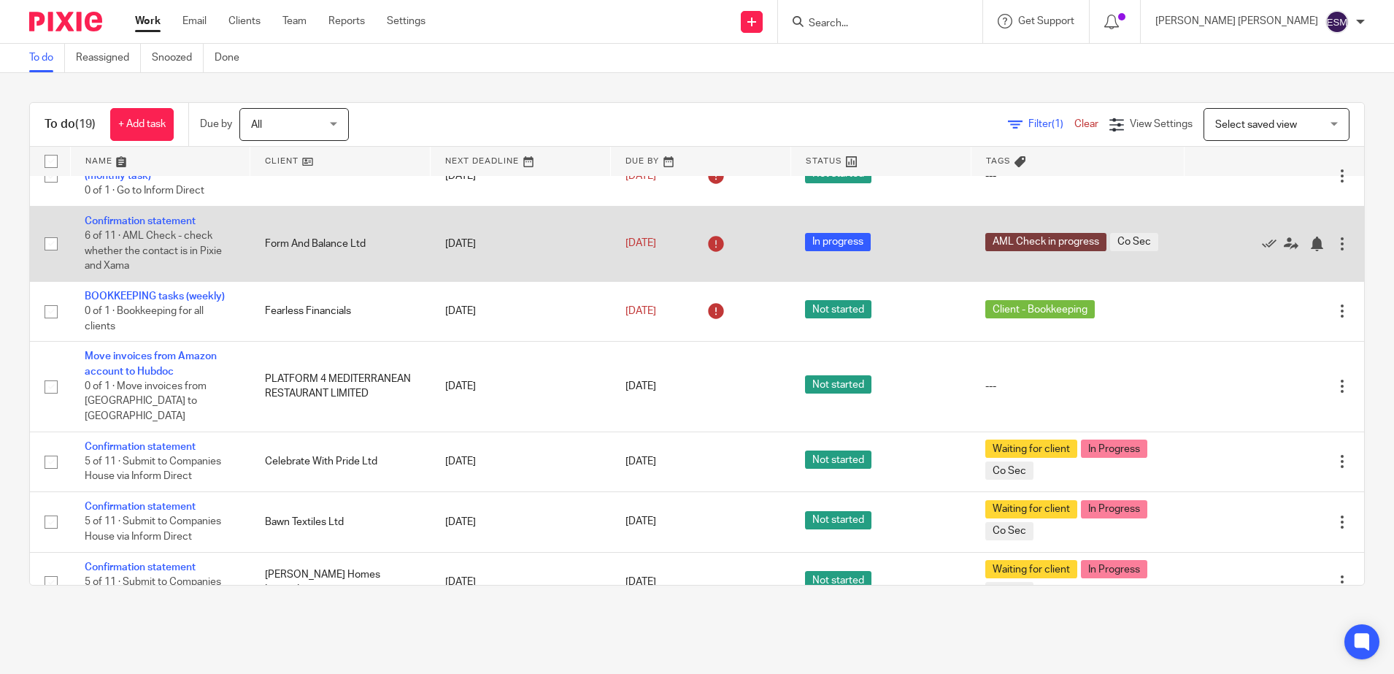
click at [270, 260] on td "Form And Balance Ltd" at bounding box center [340, 243] width 180 height 75
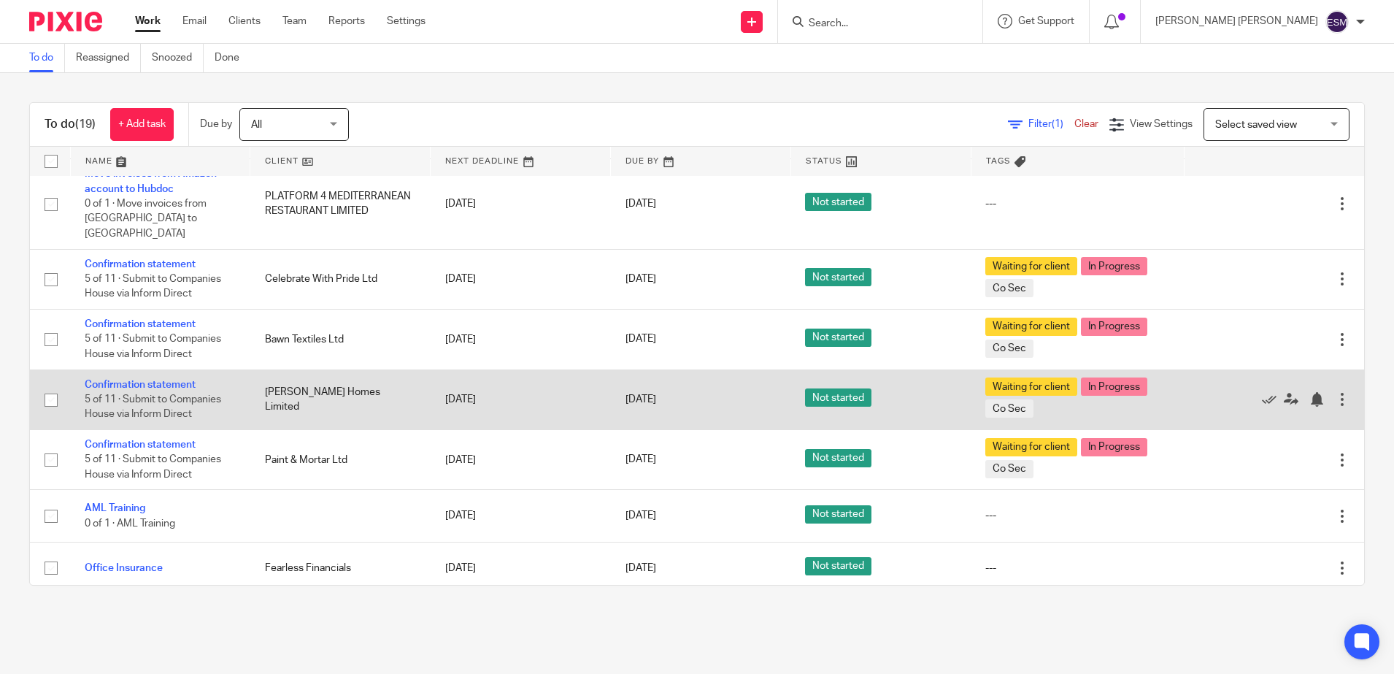
scroll to position [614, 0]
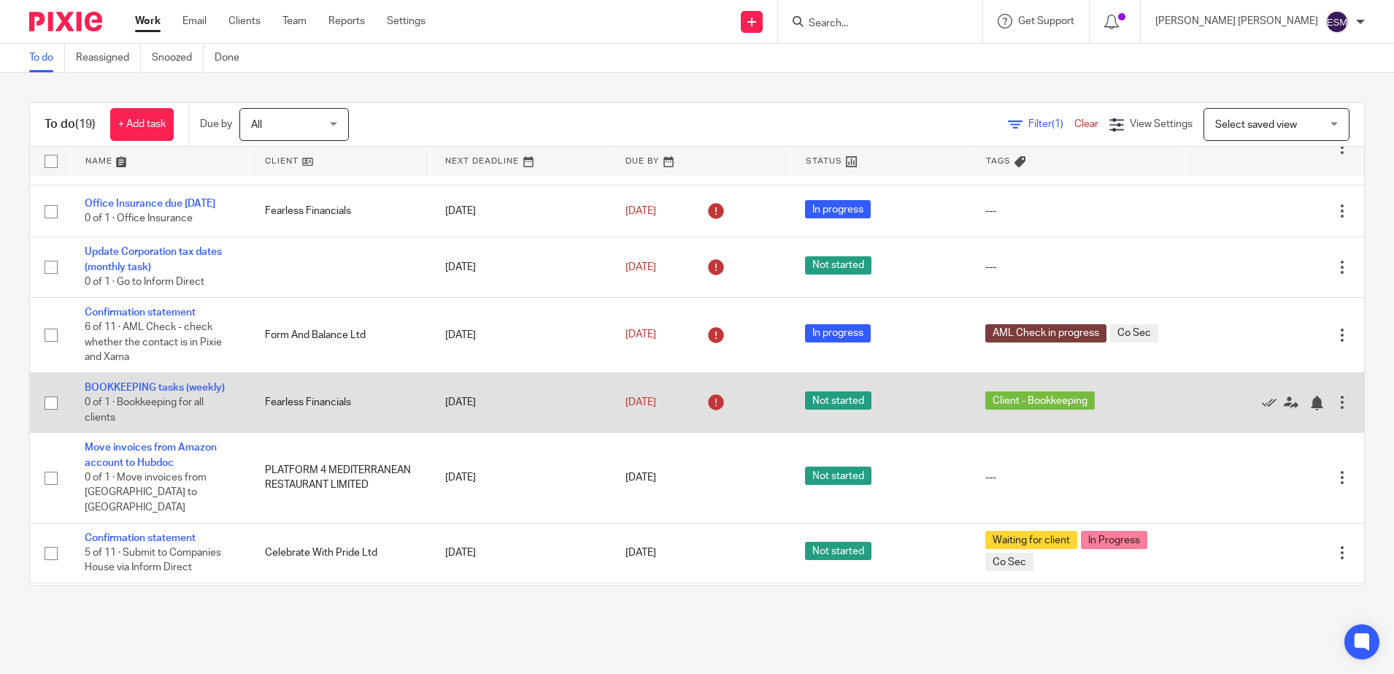
click at [173, 388] on link "BOOKKEEPING tasks (weekly)" at bounding box center [155, 387] width 140 height 10
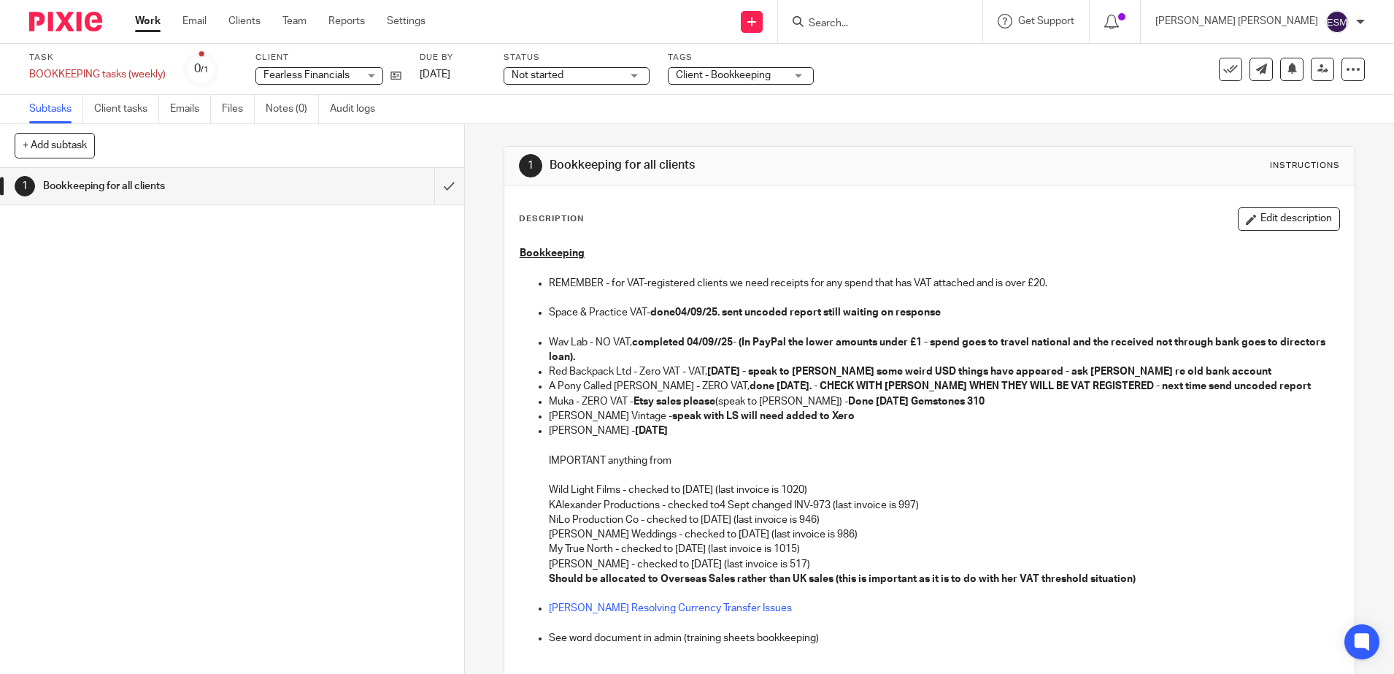
click at [690, 312] on strong "done04/09/25. sent uncoded report still waiting on response" at bounding box center [795, 312] width 290 height 10
click at [683, 319] on p "Space & Practice VAT- done04/09/25. sent uncoded report still waiting on respon…" at bounding box center [944, 312] width 790 height 15
drag, startPoint x: 1262, startPoint y: 212, endPoint x: 1251, endPoint y: 215, distance: 12.0
click at [1262, 212] on button "Edit description" at bounding box center [1289, 218] width 102 height 23
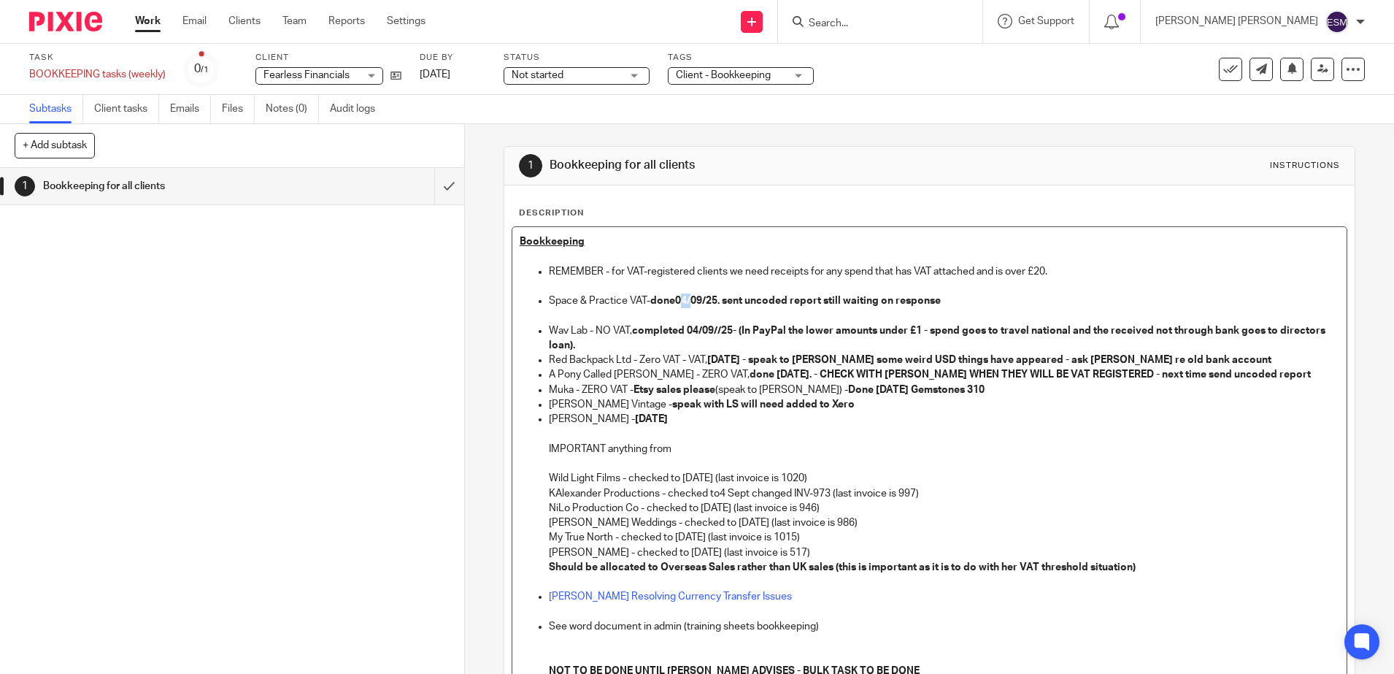
drag, startPoint x: 683, startPoint y: 299, endPoint x: 670, endPoint y: 299, distance: 13.1
click at [670, 299] on strong "done04/09/25. sent uncoded report still waiting on response" at bounding box center [795, 301] width 290 height 10
click at [642, 328] on strong "completed 04/09//25- (In PayPal the lower amounts under £1 - spend goes to trav…" at bounding box center [938, 337] width 779 height 25
click at [697, 328] on strong "completed 04/09//25- (In PayPal the lower amounts under £1 - spend goes to trav…" at bounding box center [938, 337] width 779 height 25
drag, startPoint x: 695, startPoint y: 335, endPoint x: 681, endPoint y: 333, distance: 14.0
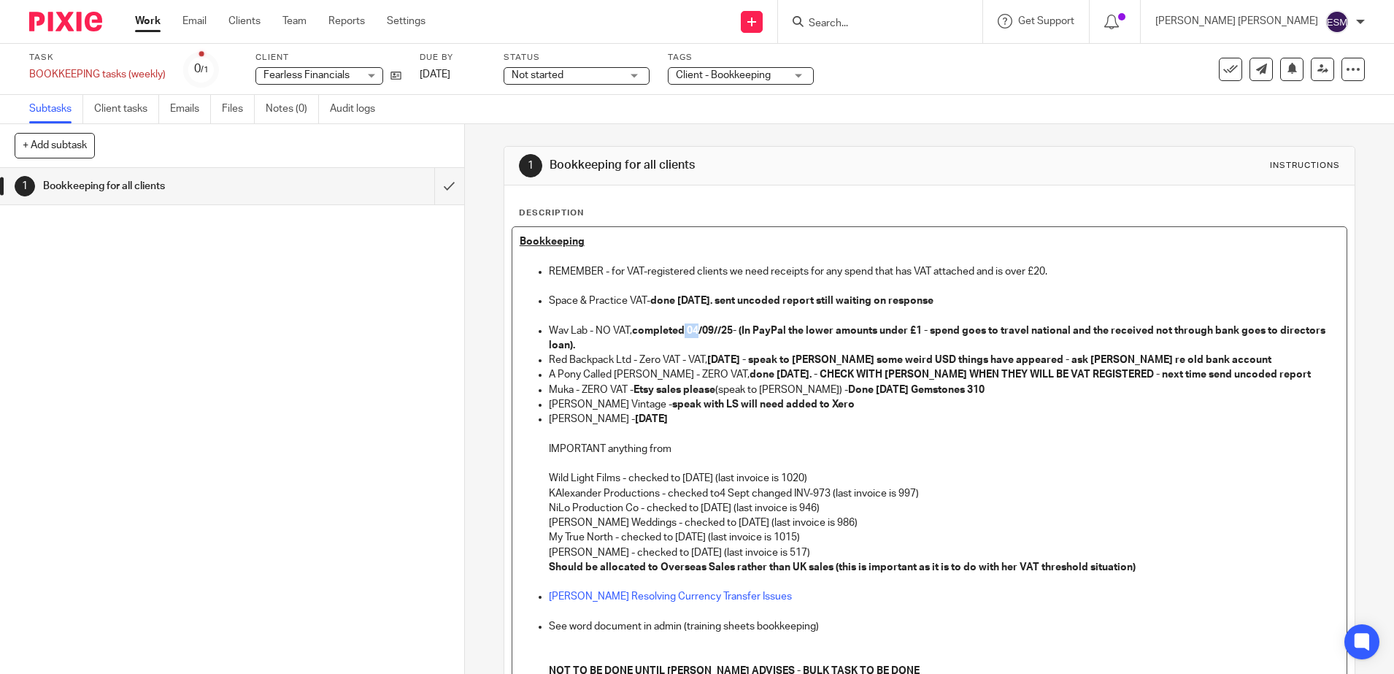
click at [681, 333] on strong "completed 04/09//25- (In PayPal the lower amounts under £1 - spend goes to trav…" at bounding box center [938, 337] width 779 height 25
drag, startPoint x: 715, startPoint y: 358, endPoint x: 707, endPoint y: 359, distance: 8.1
click at [707, 359] on strong "04/09/25 - speak to Lauren some weird USD things have appeared - ask Audra re o…" at bounding box center [989, 360] width 564 height 10
click at [1103, 359] on strong "18/09/25 - speak to Lauren some weird USD things have appeared - ask Audra re o…" at bounding box center [989, 360] width 564 height 10
click at [1179, 363] on p "Red Backpack Ltd - Zero VAT - VAT, 18/09/25 - speak to Lauren some weird USD th…" at bounding box center [944, 359] width 790 height 15
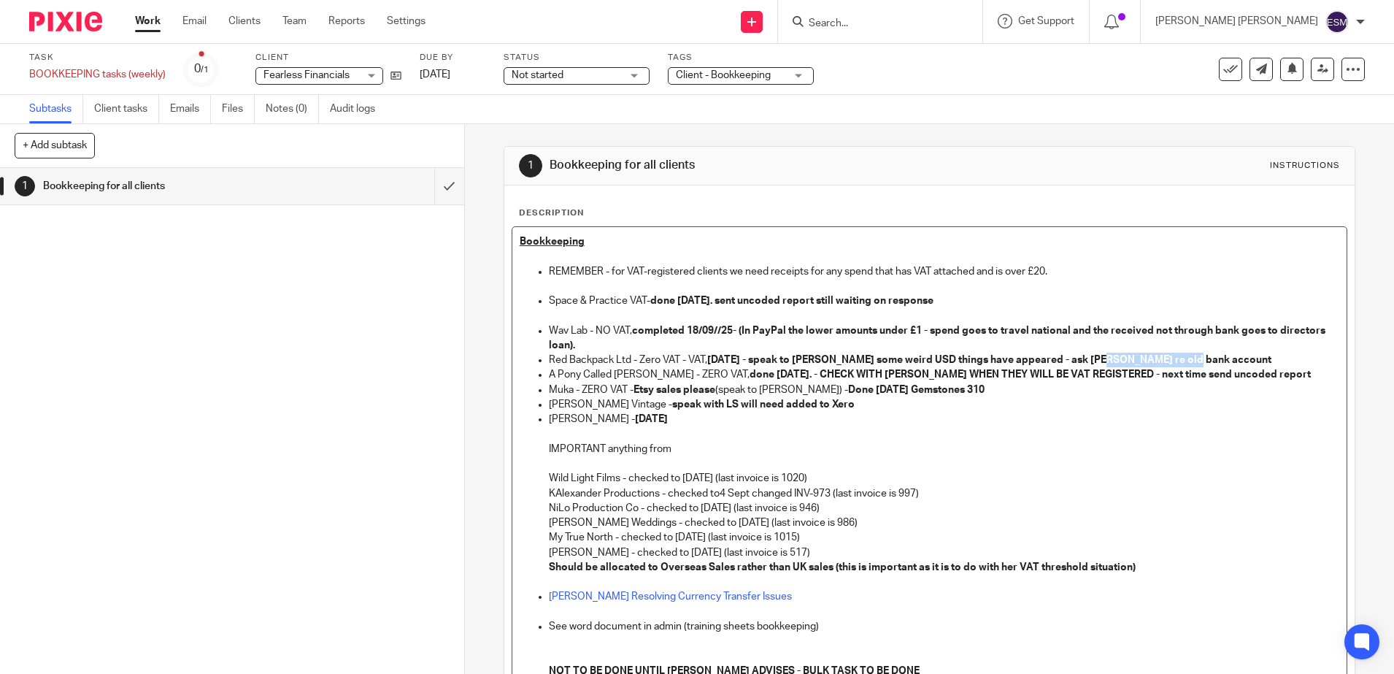
drag, startPoint x: 1179, startPoint y: 361, endPoint x: 1089, endPoint y: 358, distance: 90.6
click at [1089, 358] on p "Red Backpack Ltd - Zero VAT - VAT, 18/09/25 - speak to Lauren some weird USD th…" at bounding box center [944, 359] width 790 height 15
click at [880, 367] on p "A Pony Called Steve - ZERO VAT, done 04/09/25. - CHECK WITH LAUREN WHEN THEY WI…" at bounding box center [944, 374] width 790 height 15
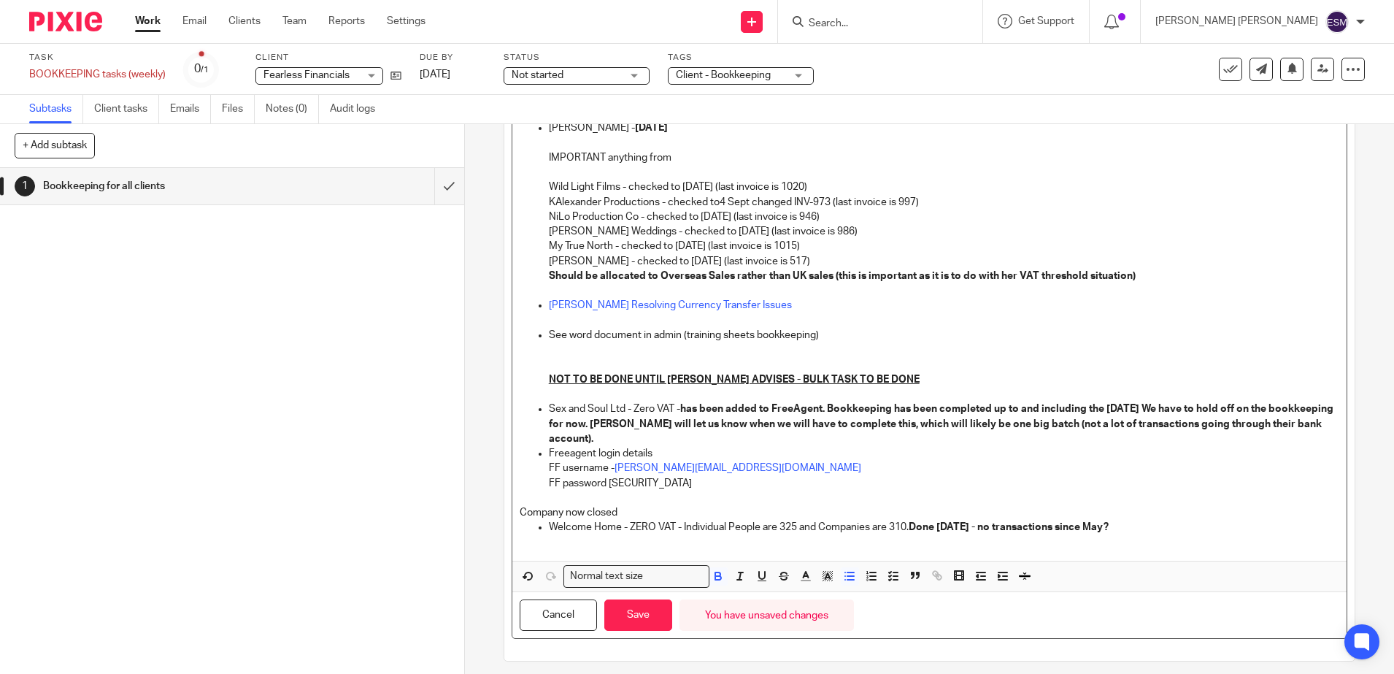
scroll to position [301, 0]
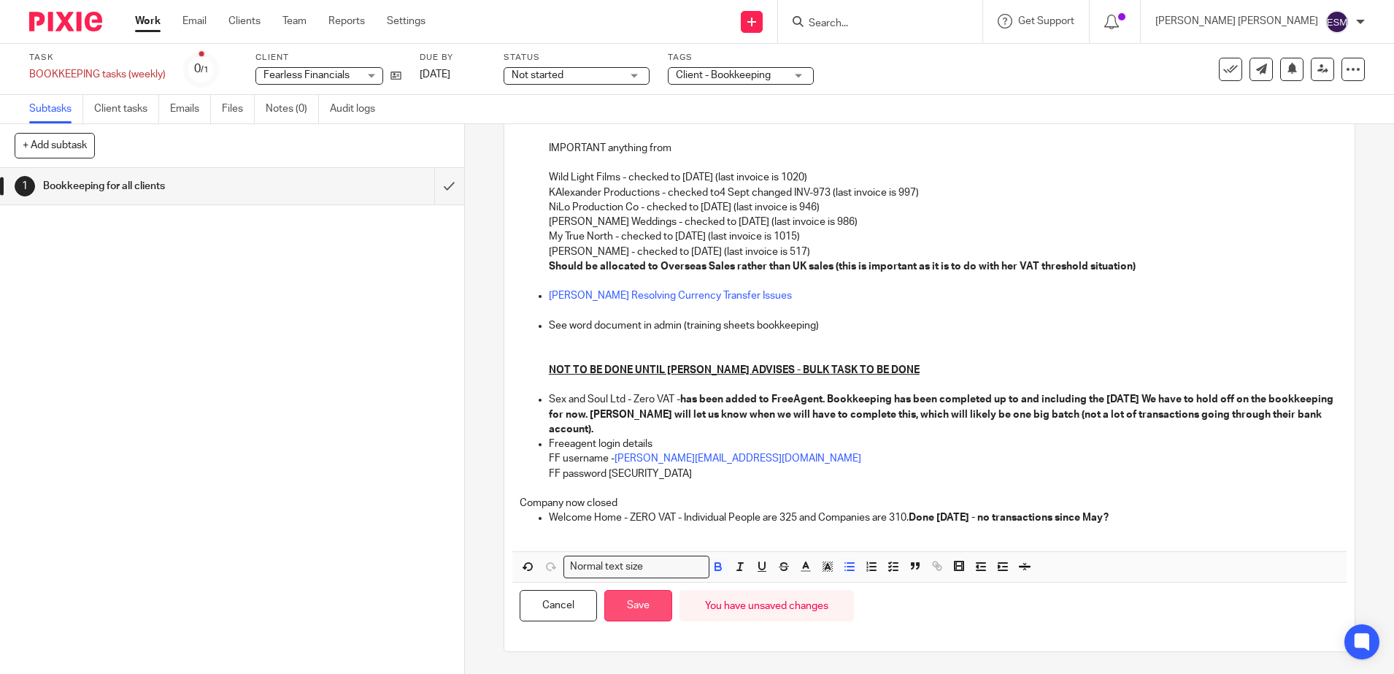
click at [645, 604] on button "Save" at bounding box center [638, 605] width 68 height 31
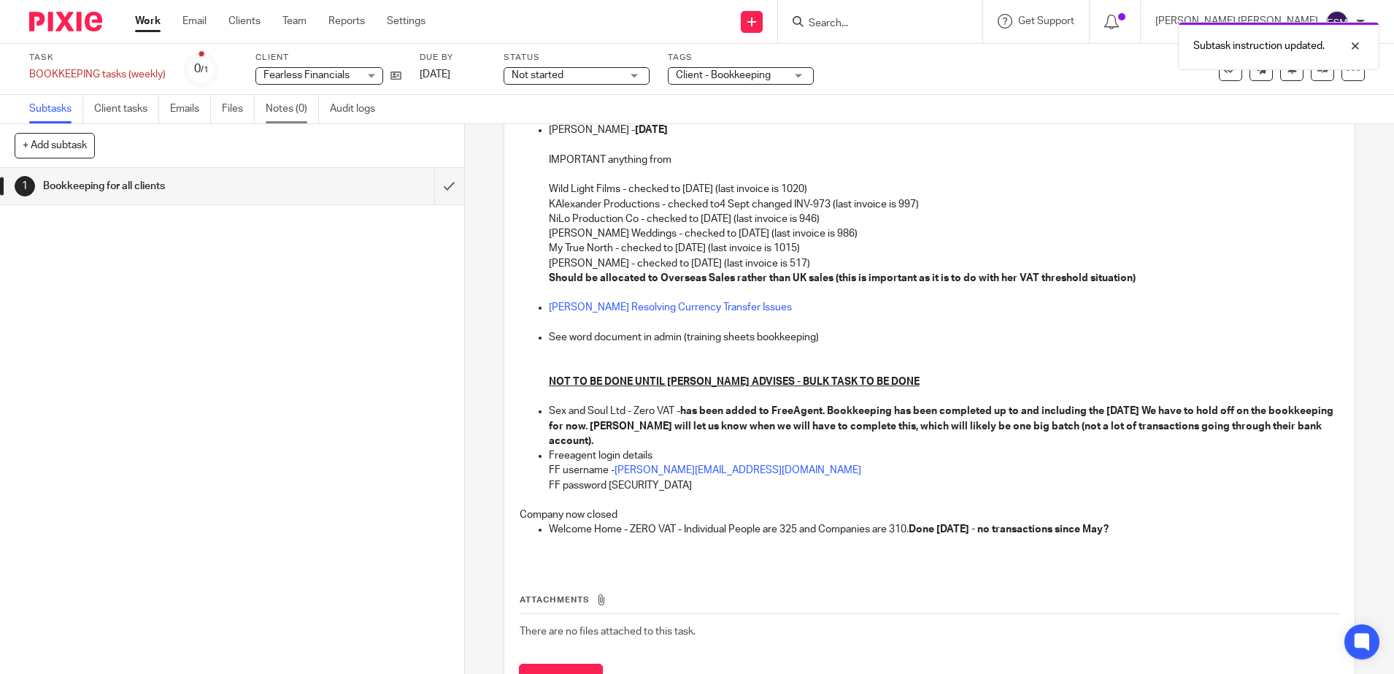
scroll to position [312, 0]
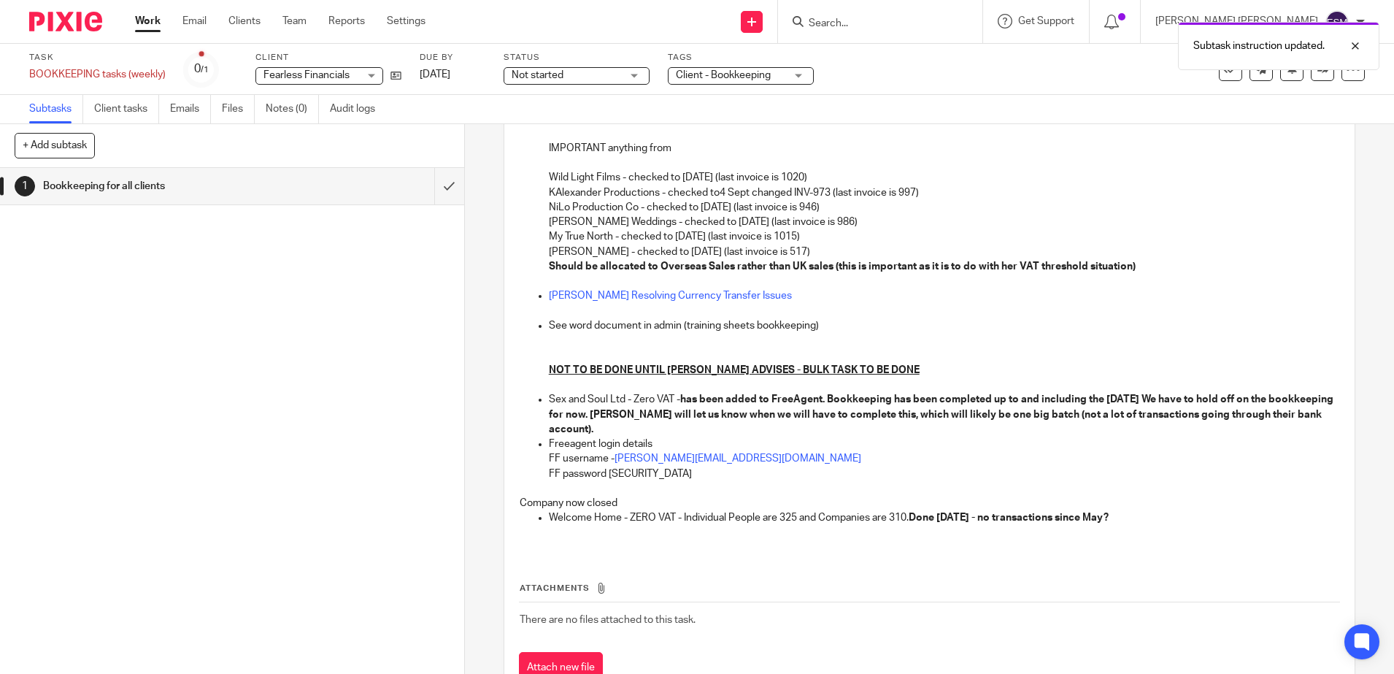
click at [64, 13] on img at bounding box center [65, 22] width 73 height 20
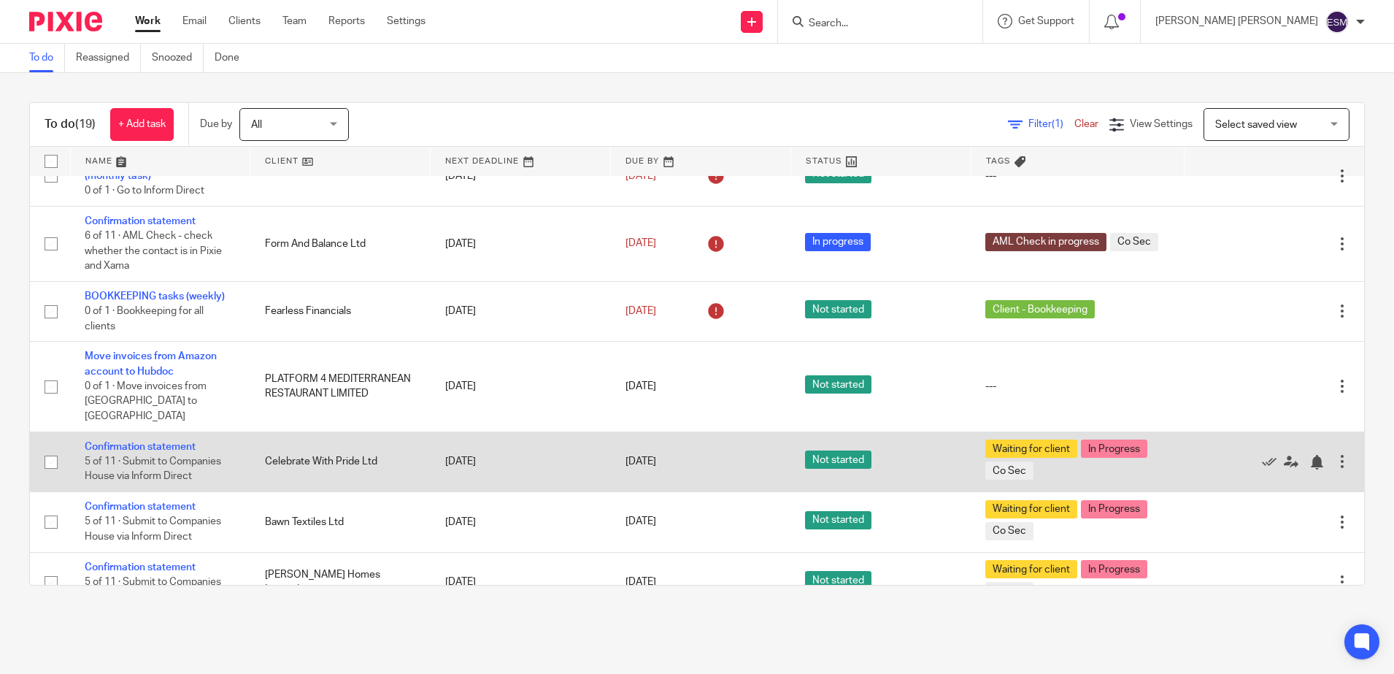
scroll to position [797, 0]
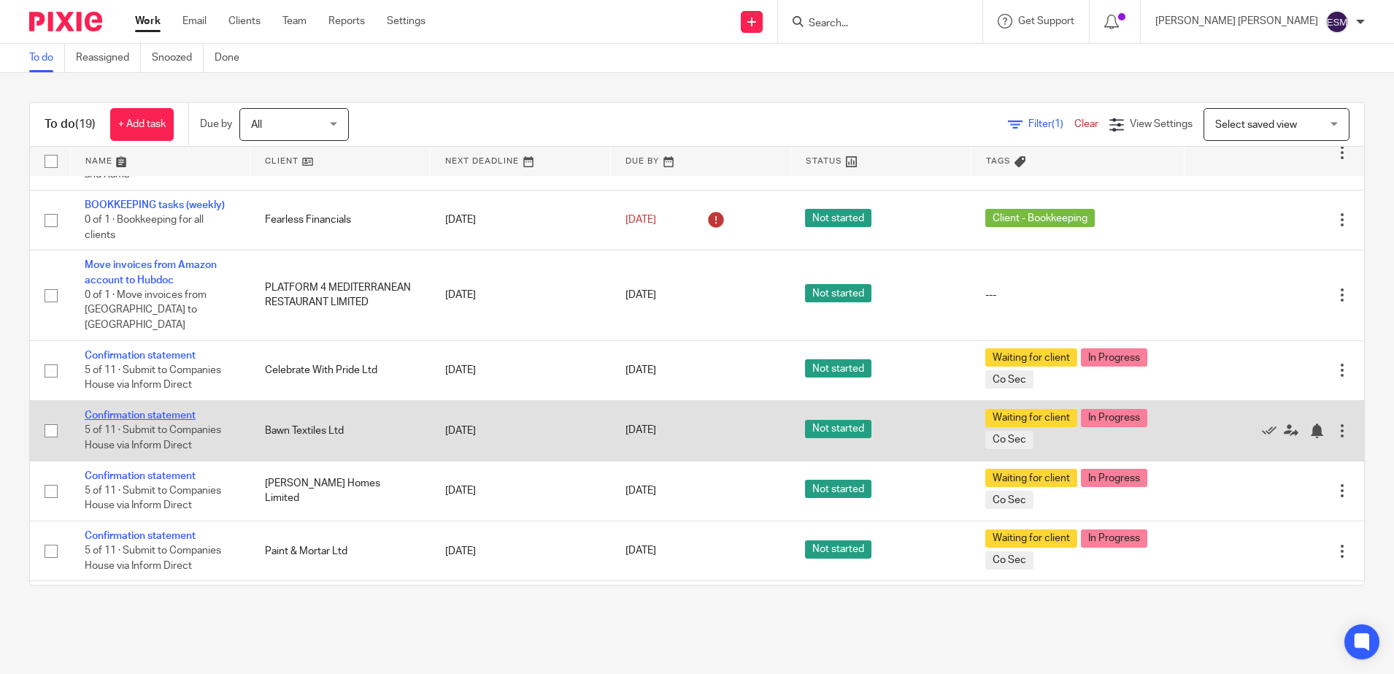
click at [181, 410] on link "Confirmation statement" at bounding box center [140, 415] width 111 height 10
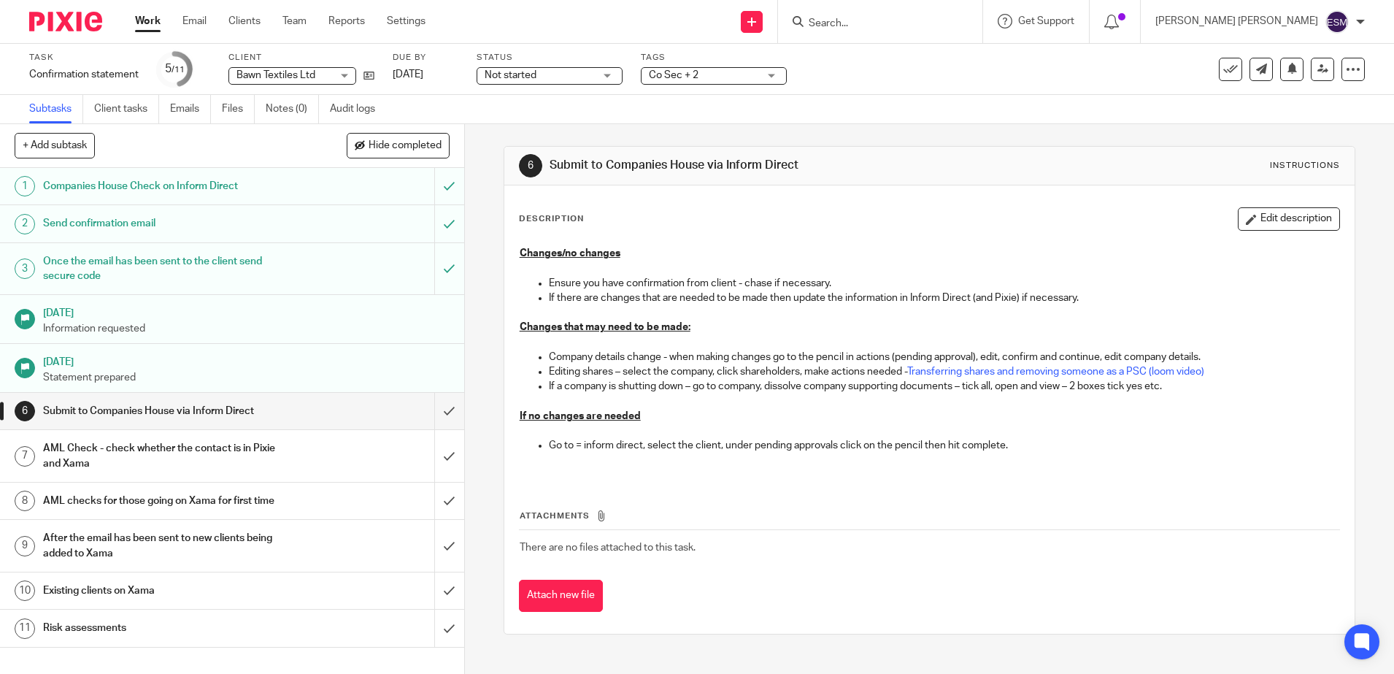
click at [771, 77] on div "Co Sec + 2" at bounding box center [714, 76] width 146 height 18
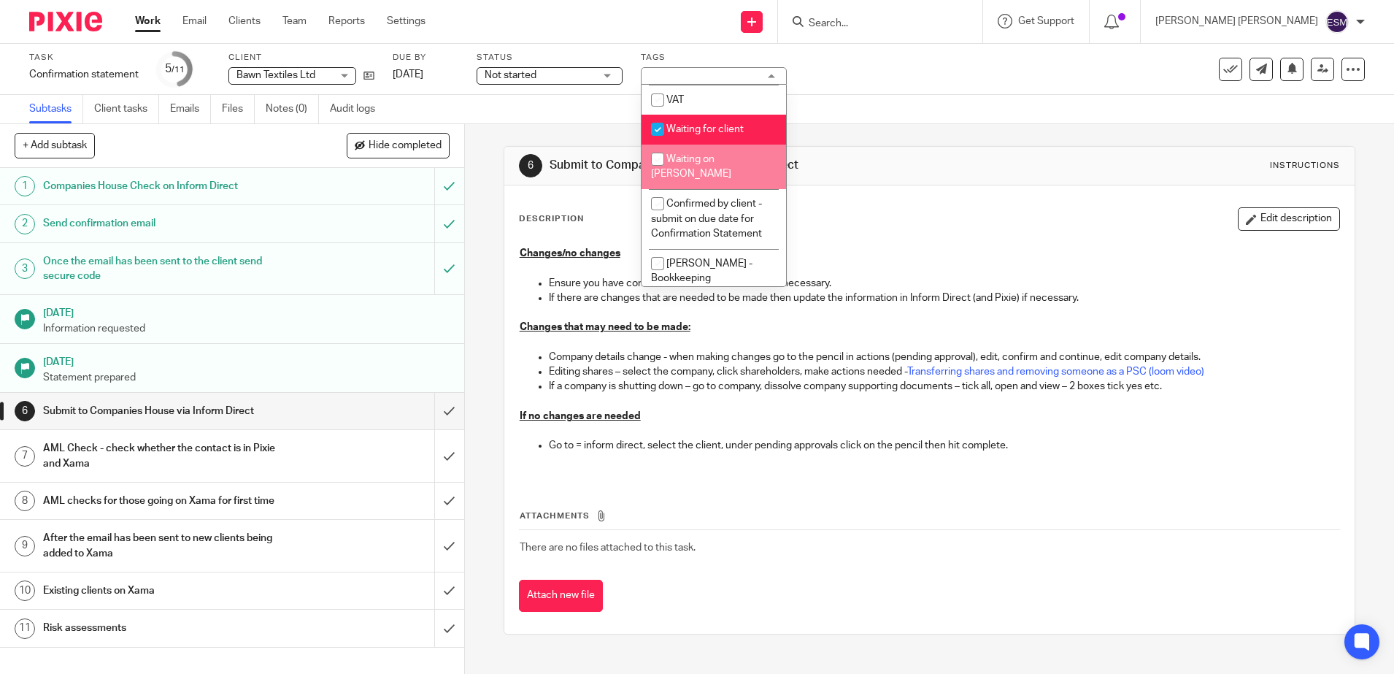
scroll to position [365, 0]
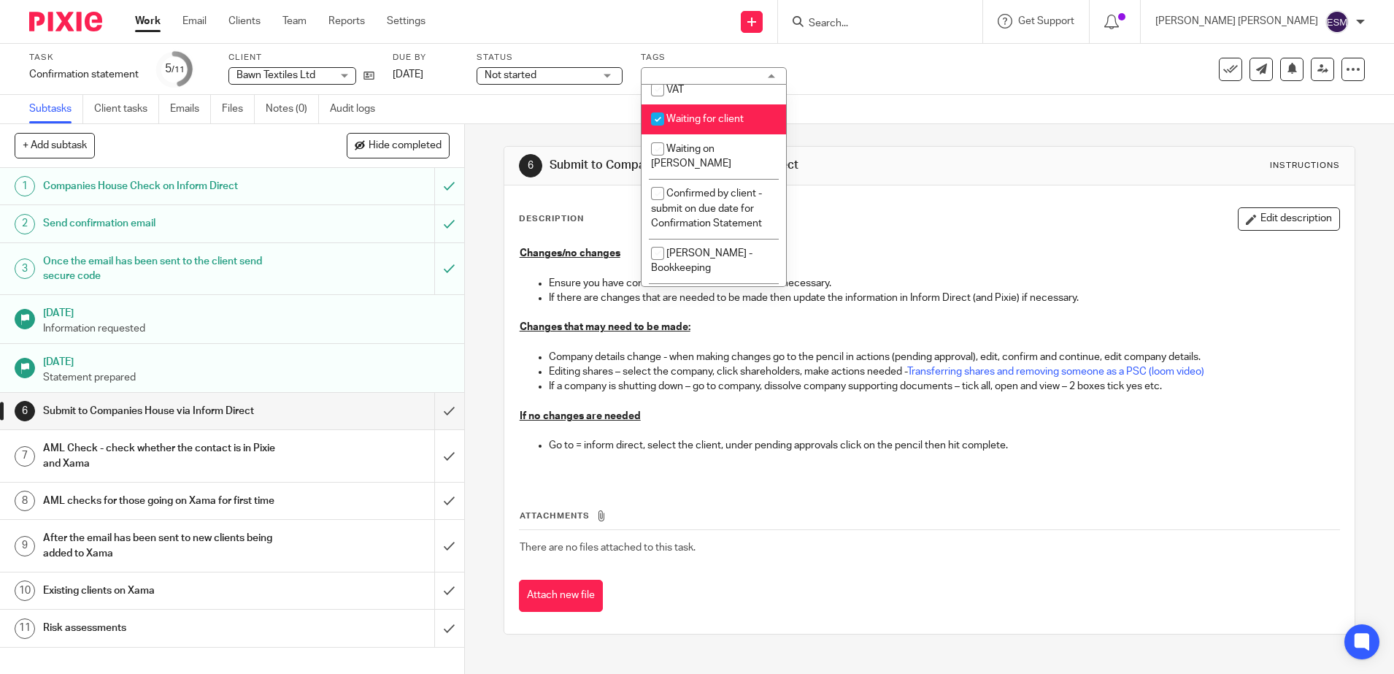
click at [659, 120] on input "checkbox" at bounding box center [658, 119] width 28 height 28
checkbox input "false"
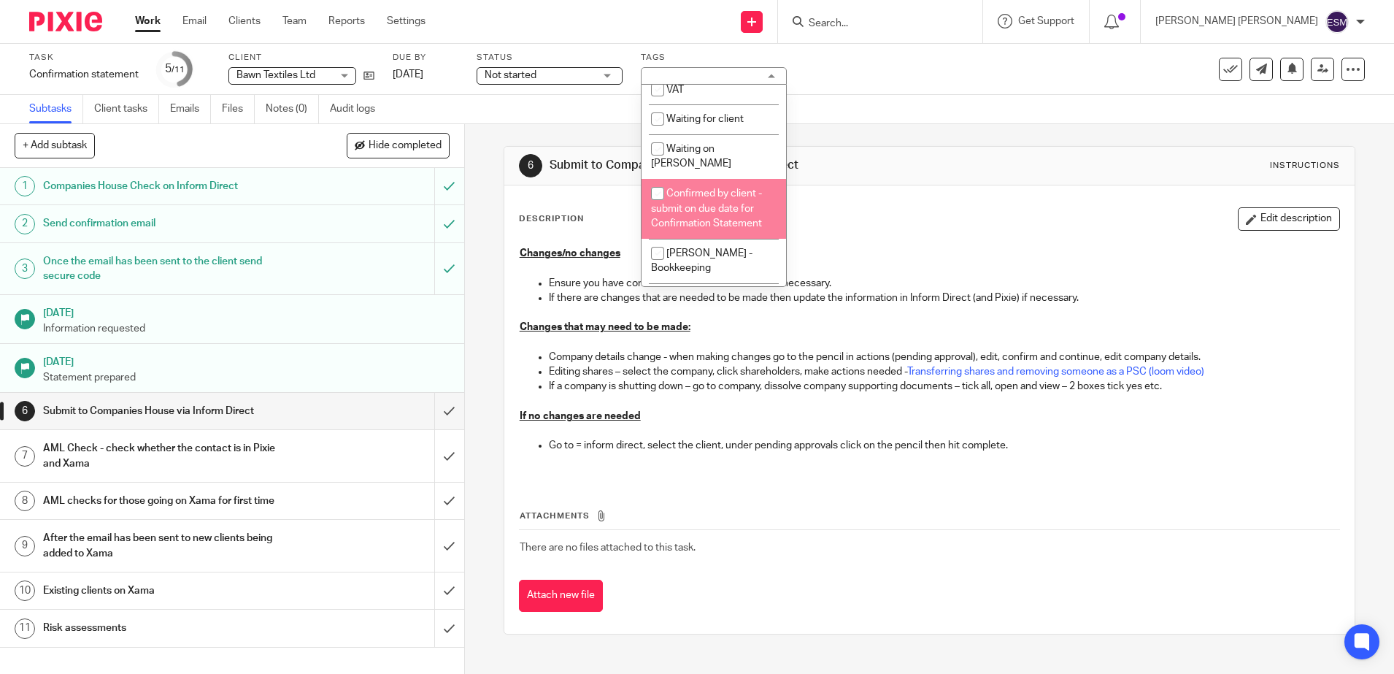
click at [661, 180] on input "checkbox" at bounding box center [658, 194] width 28 height 28
checkbox input "true"
click at [90, 28] on img at bounding box center [65, 22] width 73 height 20
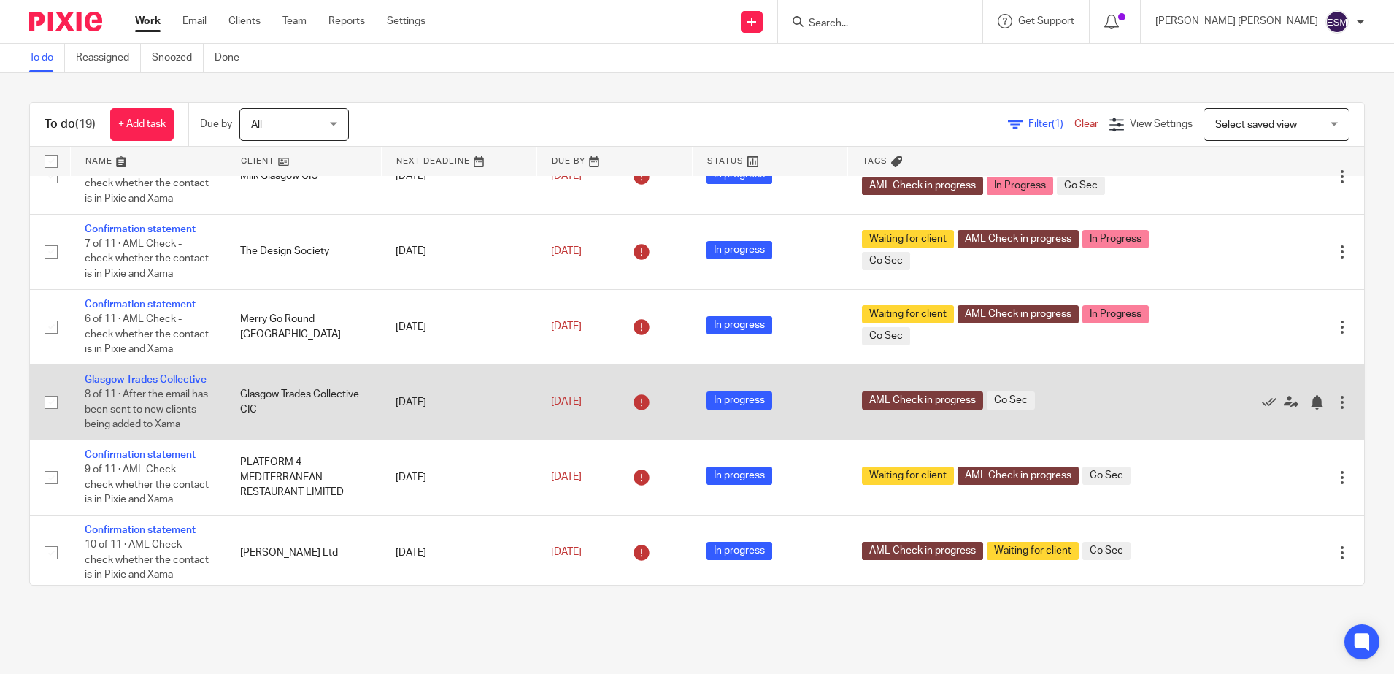
scroll to position [182, 0]
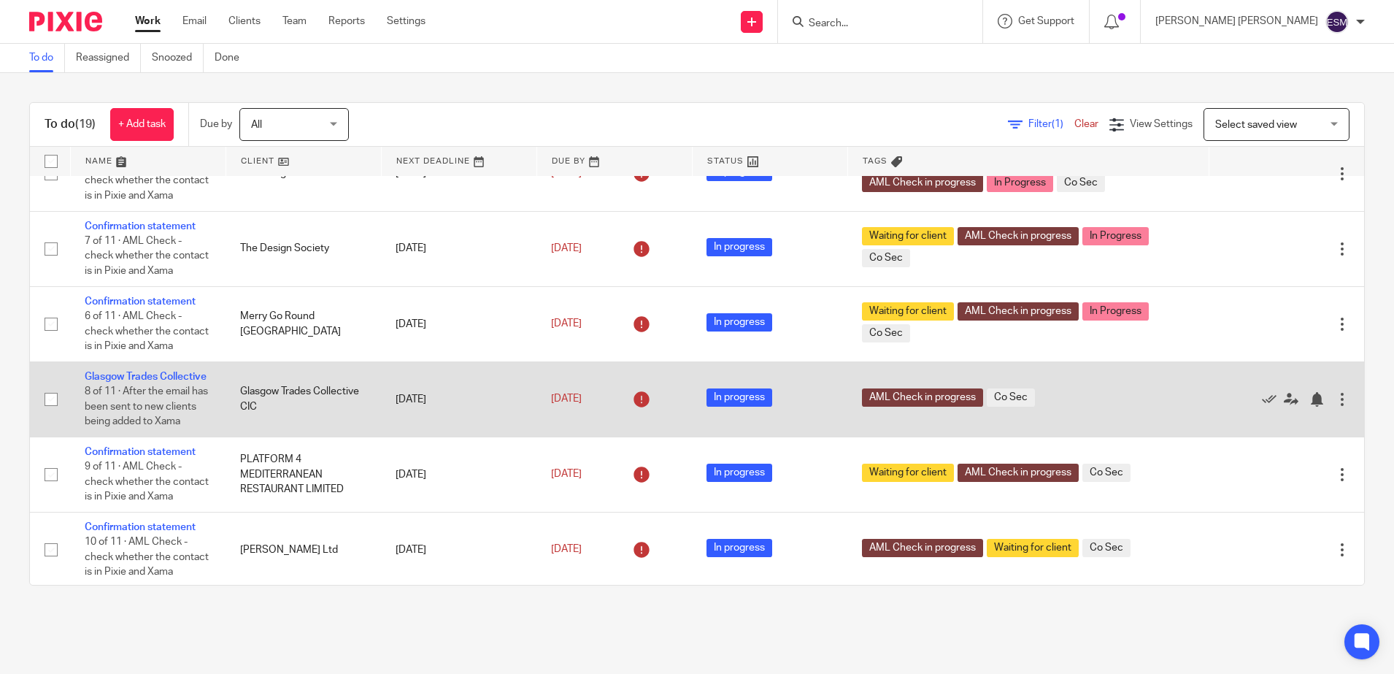
drag, startPoint x: 500, startPoint y: 447, endPoint x: 460, endPoint y: 18, distance: 430.9
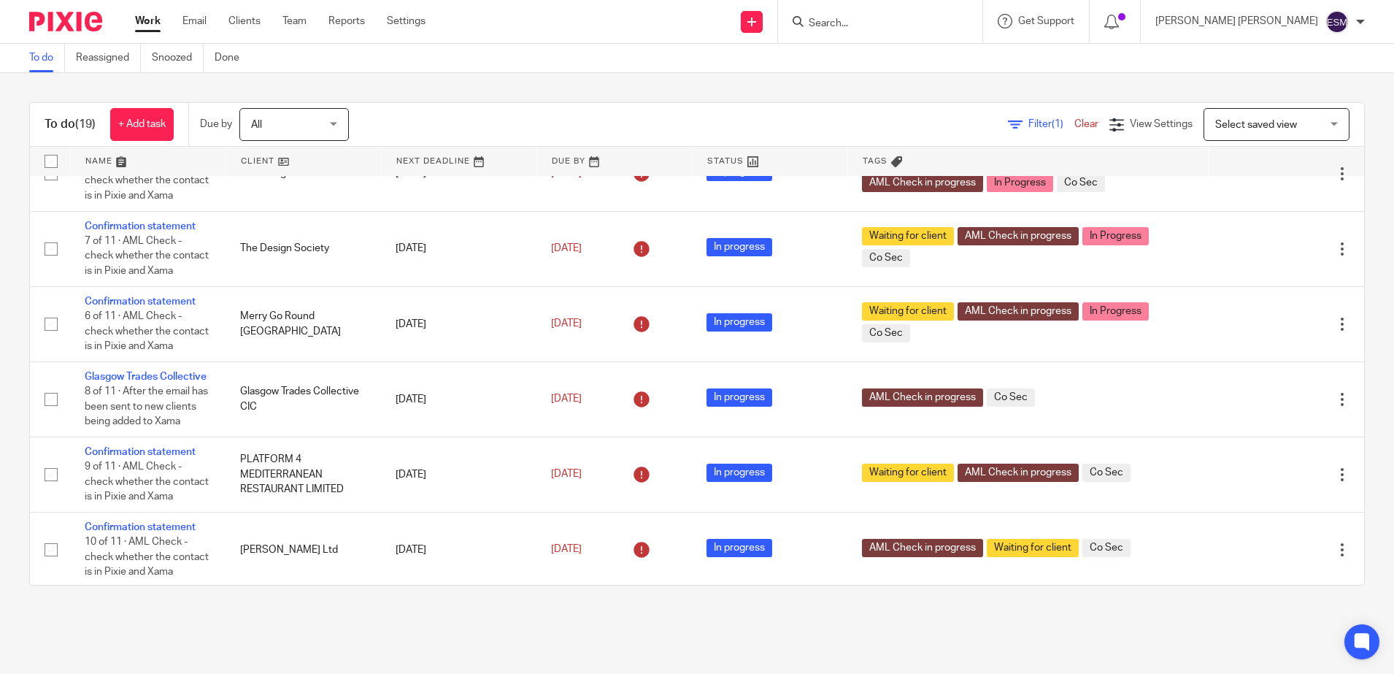
click at [460, 18] on div "Send new email Create task Add client Get Support Contact Support Help Document…" at bounding box center [920, 21] width 946 height 43
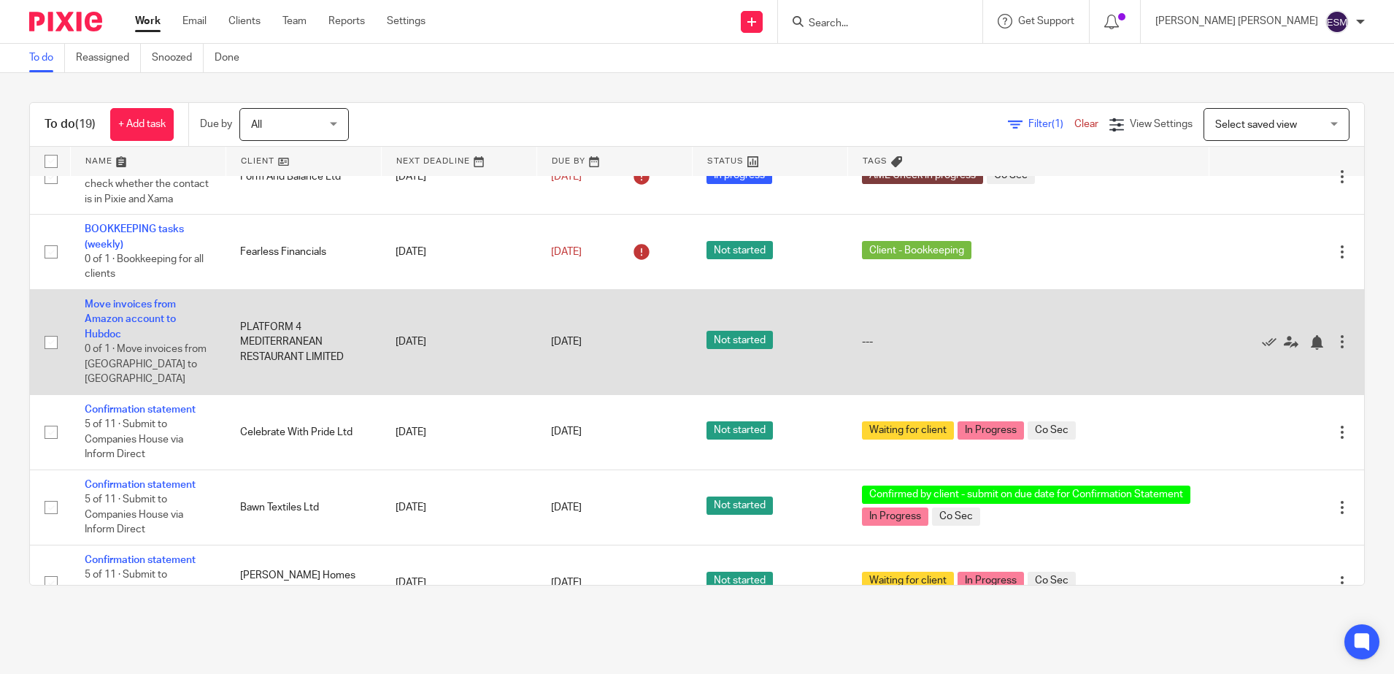
scroll to position [719, 0]
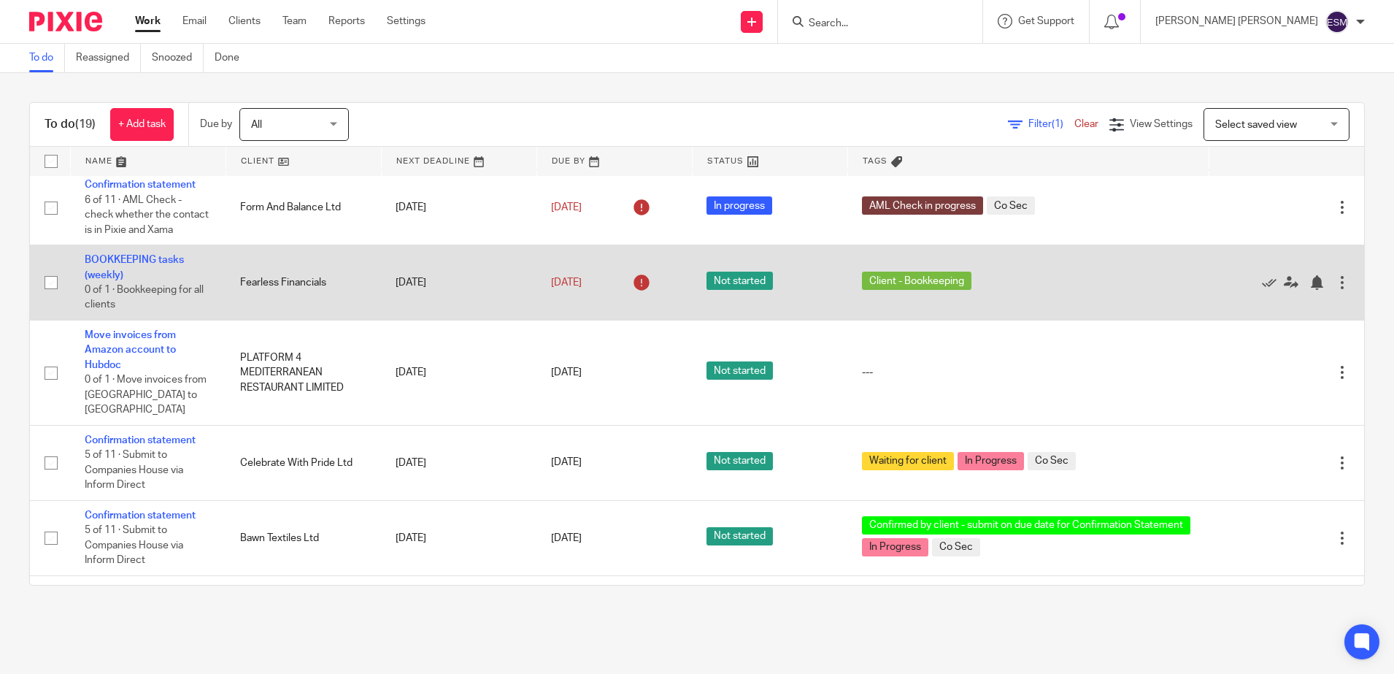
click at [159, 320] on td "BOOKKEEPING tasks (weekly) 0 of 1 · Bookkeeping for all clients" at bounding box center [147, 282] width 155 height 75
click at [160, 320] on td "BOOKKEEPING tasks (weekly) 0 of 1 · Bookkeeping for all clients" at bounding box center [147, 282] width 155 height 75
click at [163, 279] on link "BOOKKEEPING tasks (weekly)" at bounding box center [134, 267] width 99 height 25
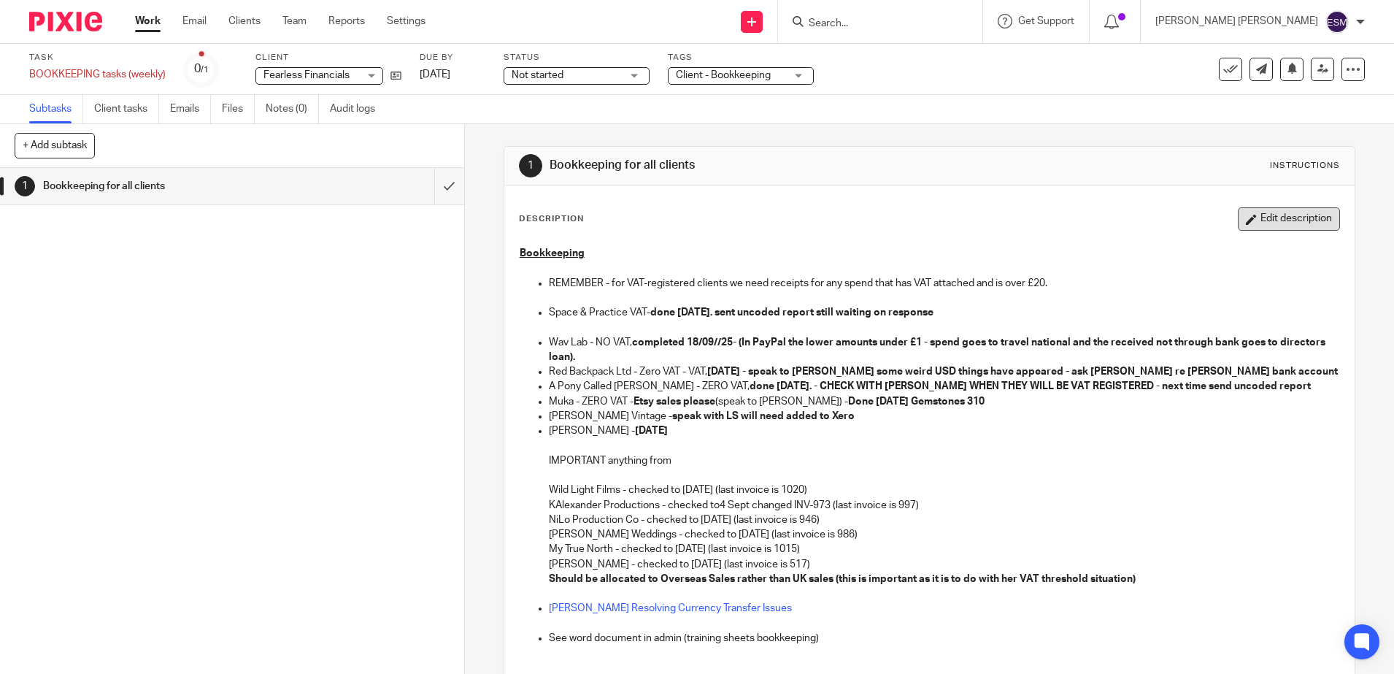
click at [1247, 220] on button "Edit description" at bounding box center [1289, 218] width 102 height 23
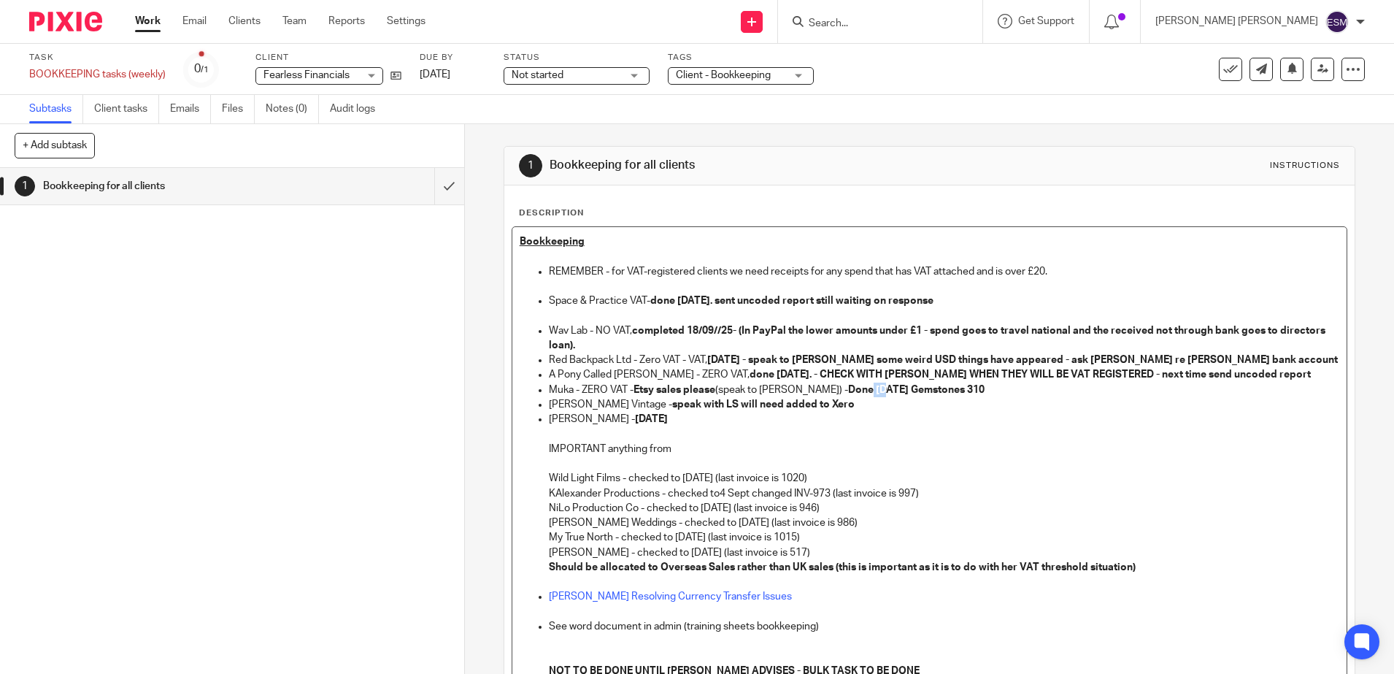
drag, startPoint x: 844, startPoint y: 389, endPoint x: 830, endPoint y: 389, distance: 14.6
click at [848, 389] on strong "Done [DATE] Gemstones 310" at bounding box center [916, 390] width 136 height 10
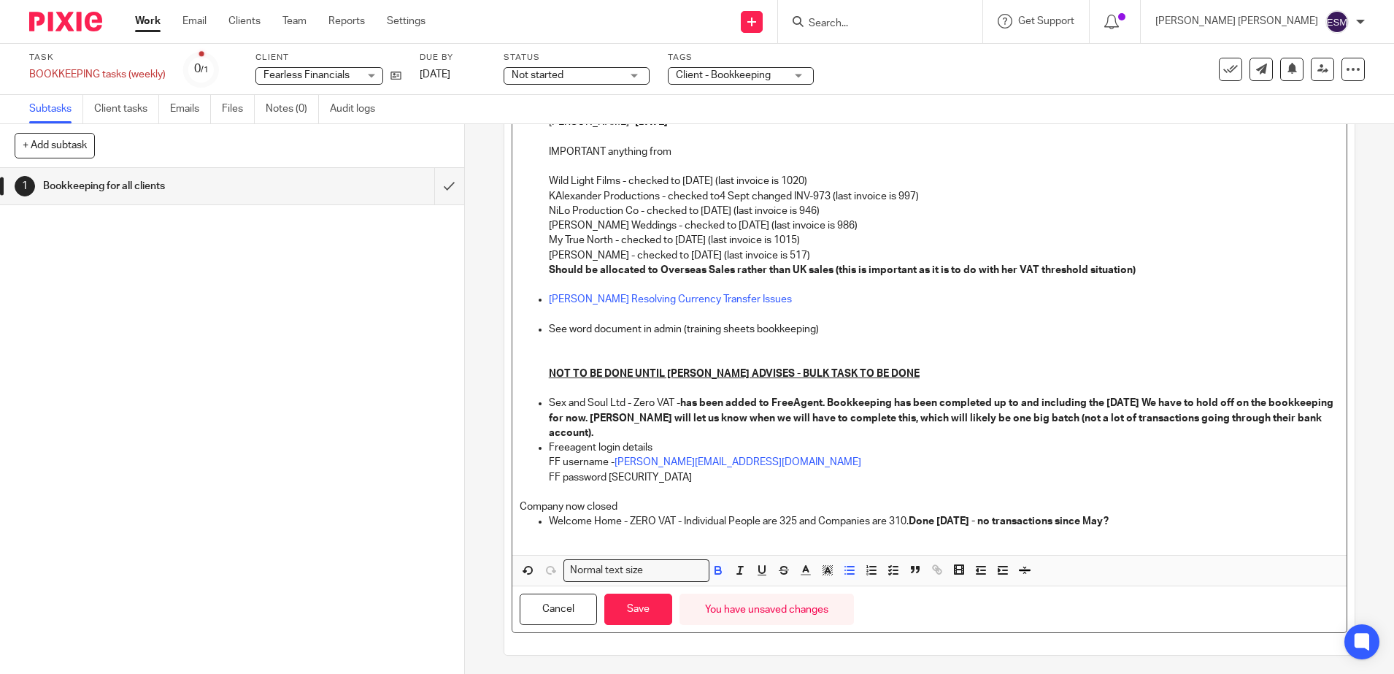
scroll to position [301, 0]
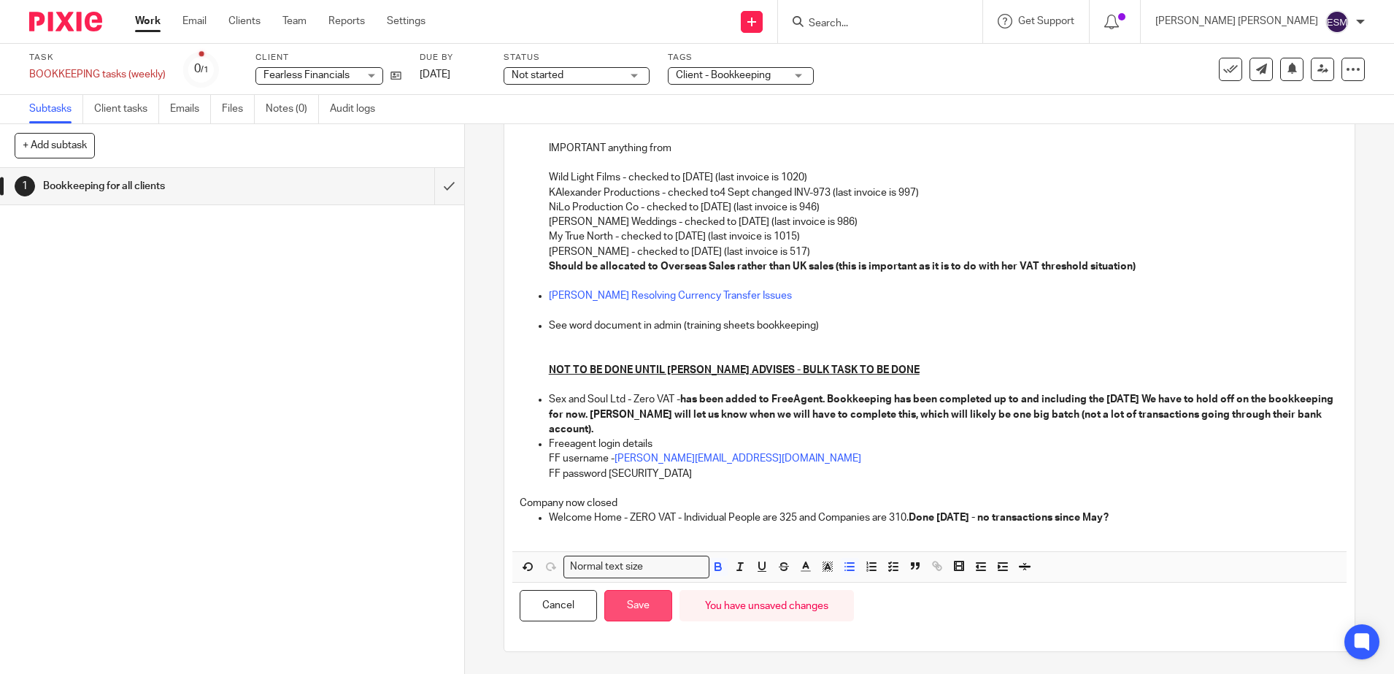
click at [645, 610] on button "Save" at bounding box center [638, 605] width 68 height 31
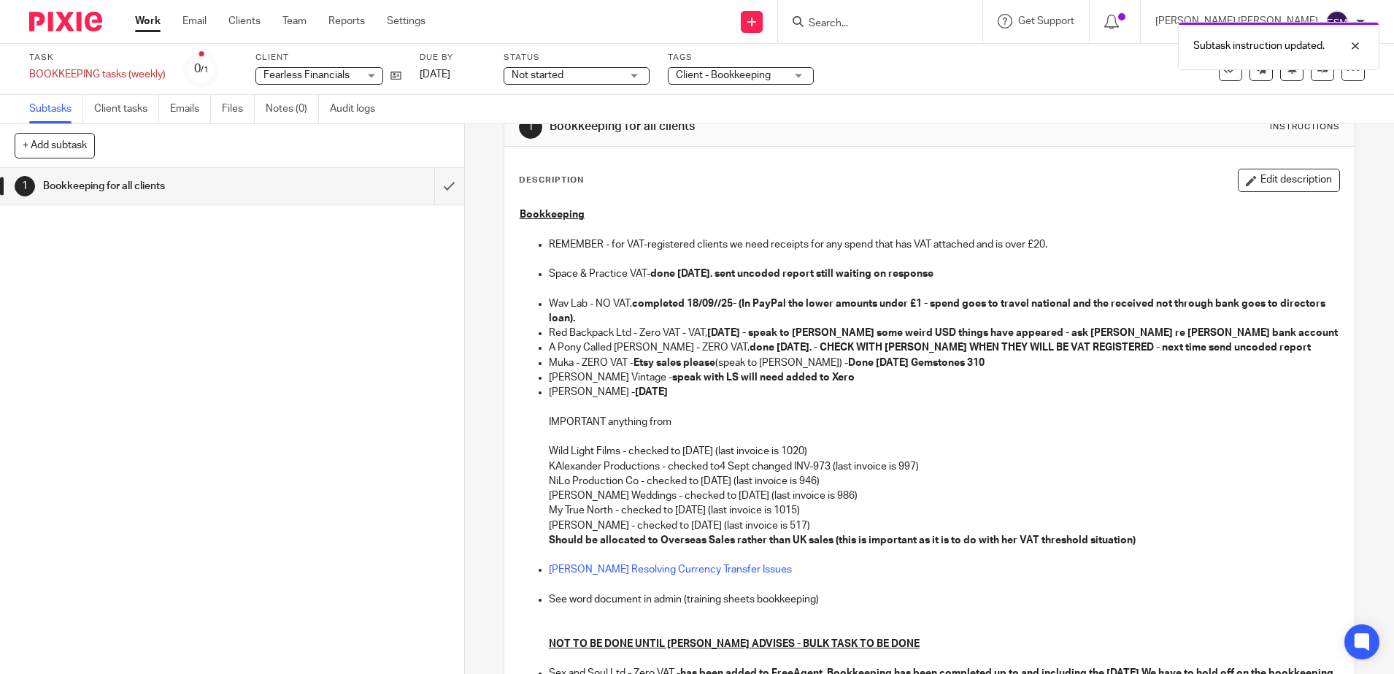
scroll to position [0, 0]
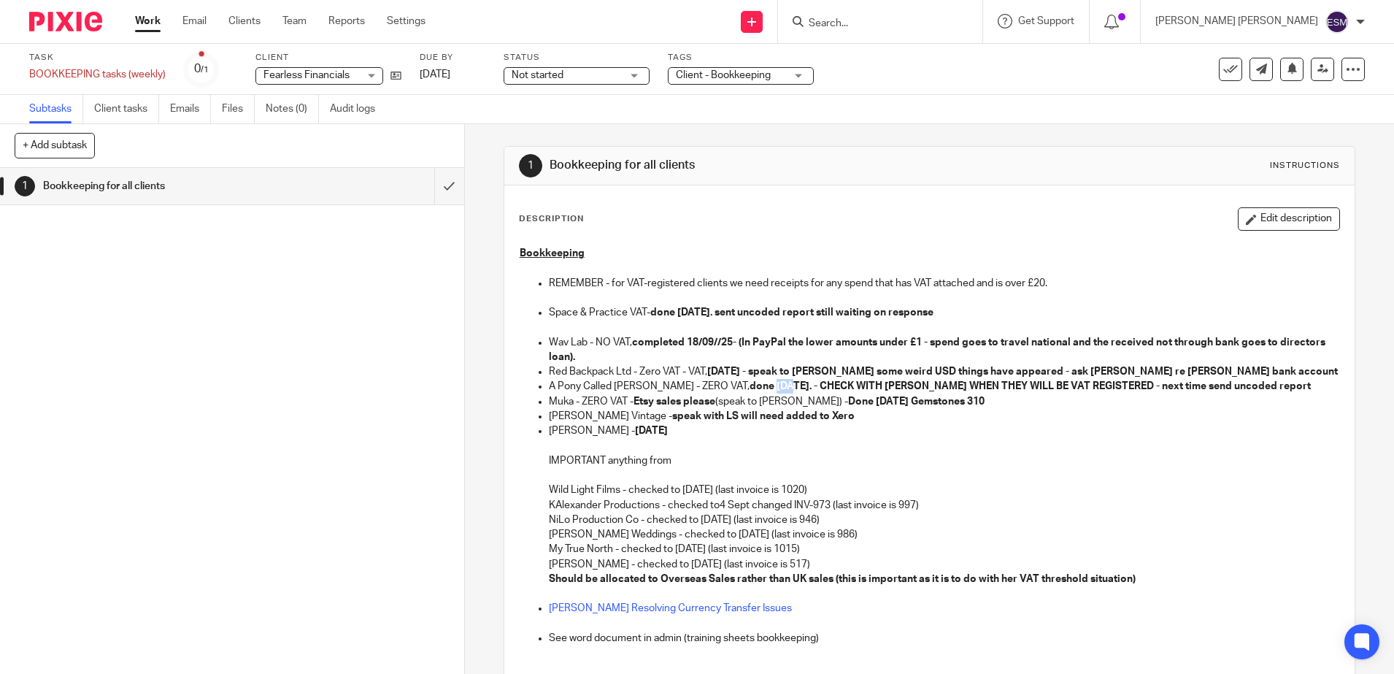
drag, startPoint x: 734, startPoint y: 385, endPoint x: 721, endPoint y: 385, distance: 13.1
click at [749, 385] on strong "done 04/09/25. - CHECK WITH LAUREN WHEN THEY WILL BE VAT REGISTERED - next time…" at bounding box center [1029, 386] width 561 height 10
click at [1238, 218] on button "Edit description" at bounding box center [1289, 218] width 102 height 23
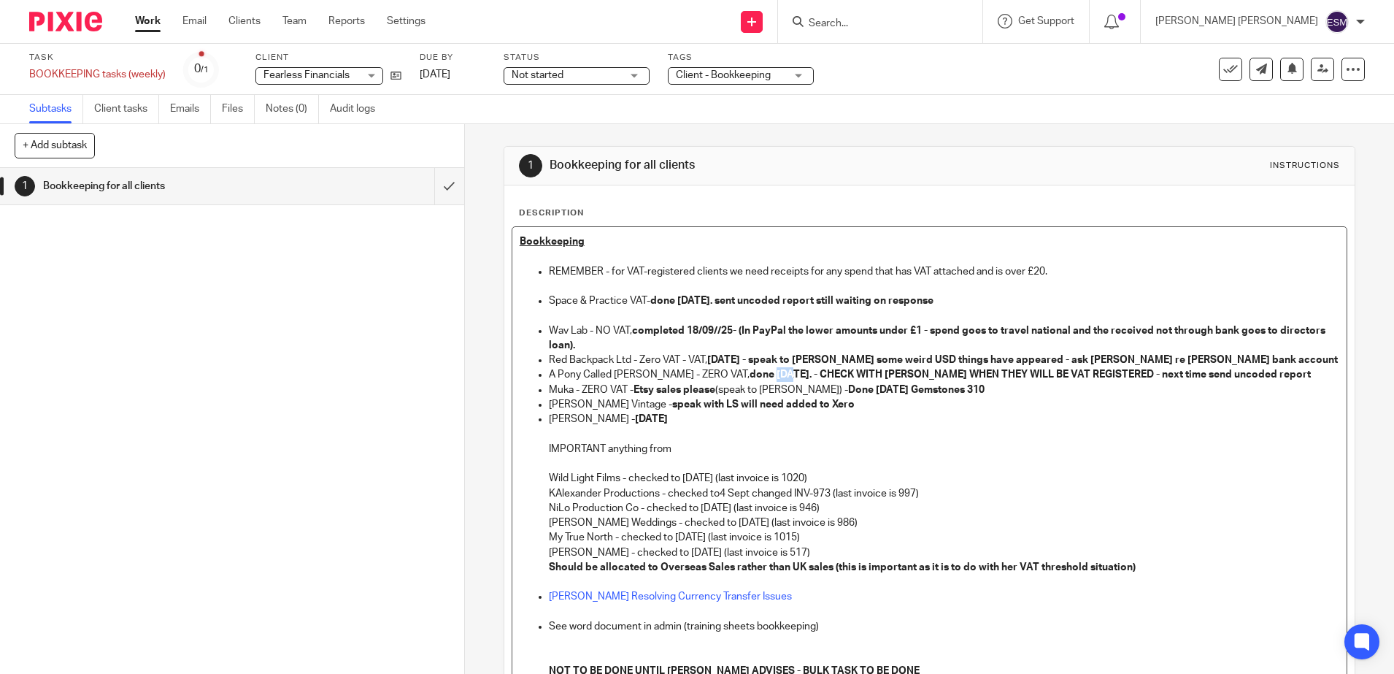
click at [749, 371] on strong "done 04/09/25. - CHECK WITH LAUREN WHEN THEY WILL BE VAT REGISTERED - next time…" at bounding box center [1029, 374] width 561 height 10
drag, startPoint x: 731, startPoint y: 371, endPoint x: 720, endPoint y: 377, distance: 12.4
click at [749, 377] on strong "done 04/09/25. - CHECK WITH LAUREN WHEN THEY WILL BE VAT REGISTERED - next time…" at bounding box center [1029, 374] width 561 height 10
click at [766, 413] on p "Rachel Shenton - 04/09/25" at bounding box center [944, 419] width 790 height 15
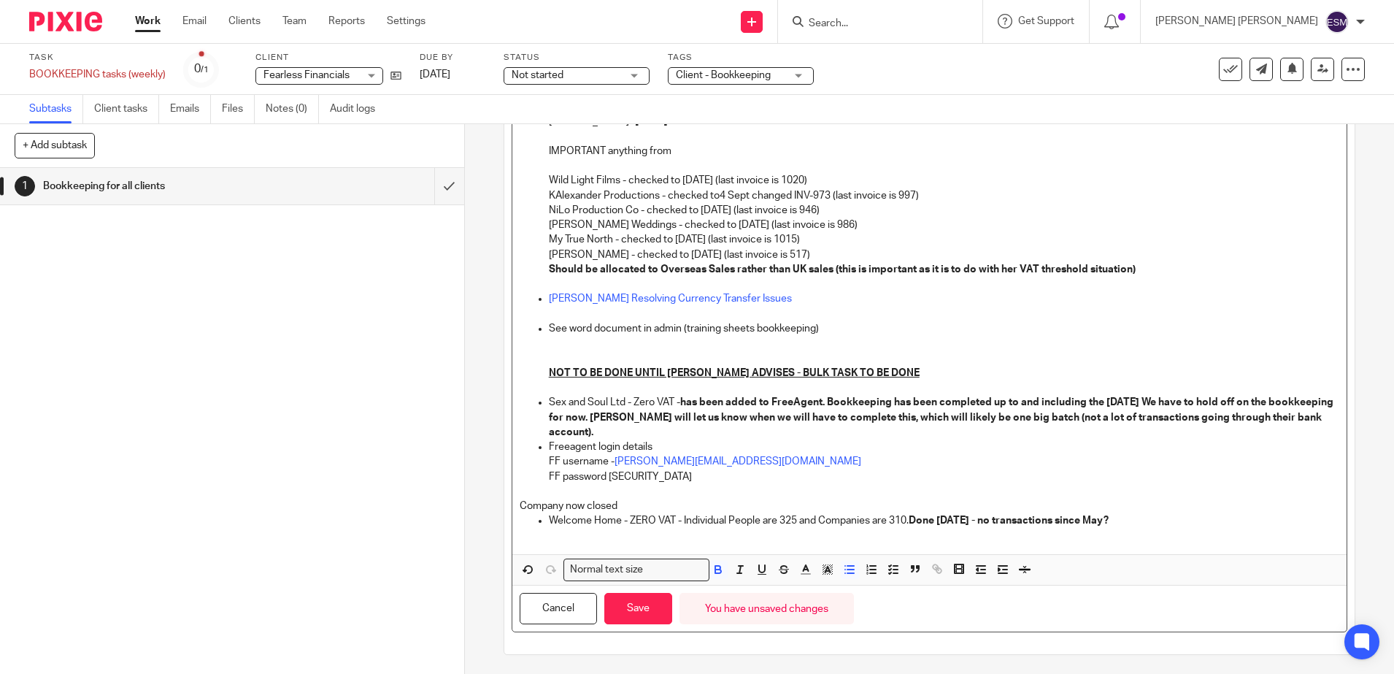
scroll to position [301, 0]
click at [640, 601] on button "Save" at bounding box center [638, 605] width 68 height 31
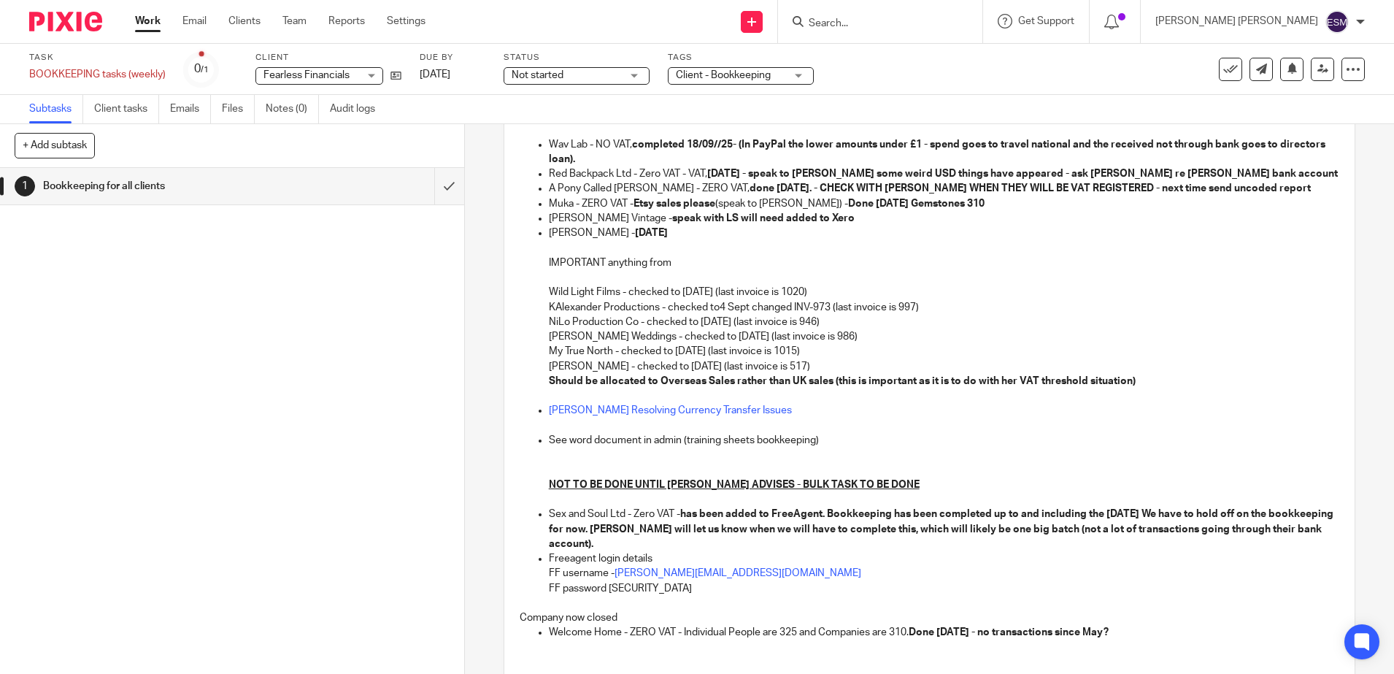
scroll to position [39, 0]
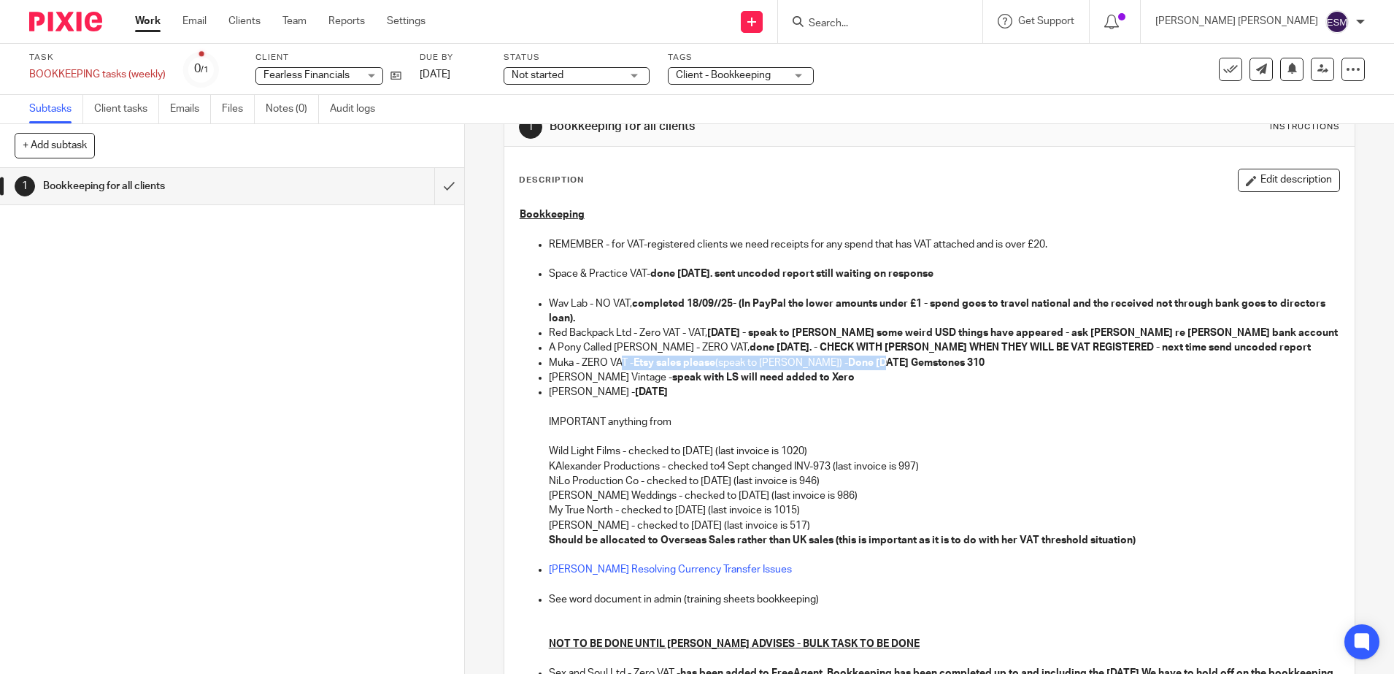
drag, startPoint x: 840, startPoint y: 363, endPoint x: 615, endPoint y: 362, distance: 224.7
click at [615, 362] on p "Muka - ZERO VAT - Etsy sales please (speak to Lauren) - Done 18/09/25 Gemstones…" at bounding box center [944, 362] width 790 height 15
drag, startPoint x: 615, startPoint y: 362, endPoint x: 693, endPoint y: 371, distance: 78.6
click at [688, 368] on p "Muka - ZERO VAT - Etsy sales please (speak to Lauren) - Done 18/09/25 Gemstones…" at bounding box center [944, 362] width 790 height 15
drag, startPoint x: 816, startPoint y: 379, endPoint x: 541, endPoint y: 374, distance: 274.4
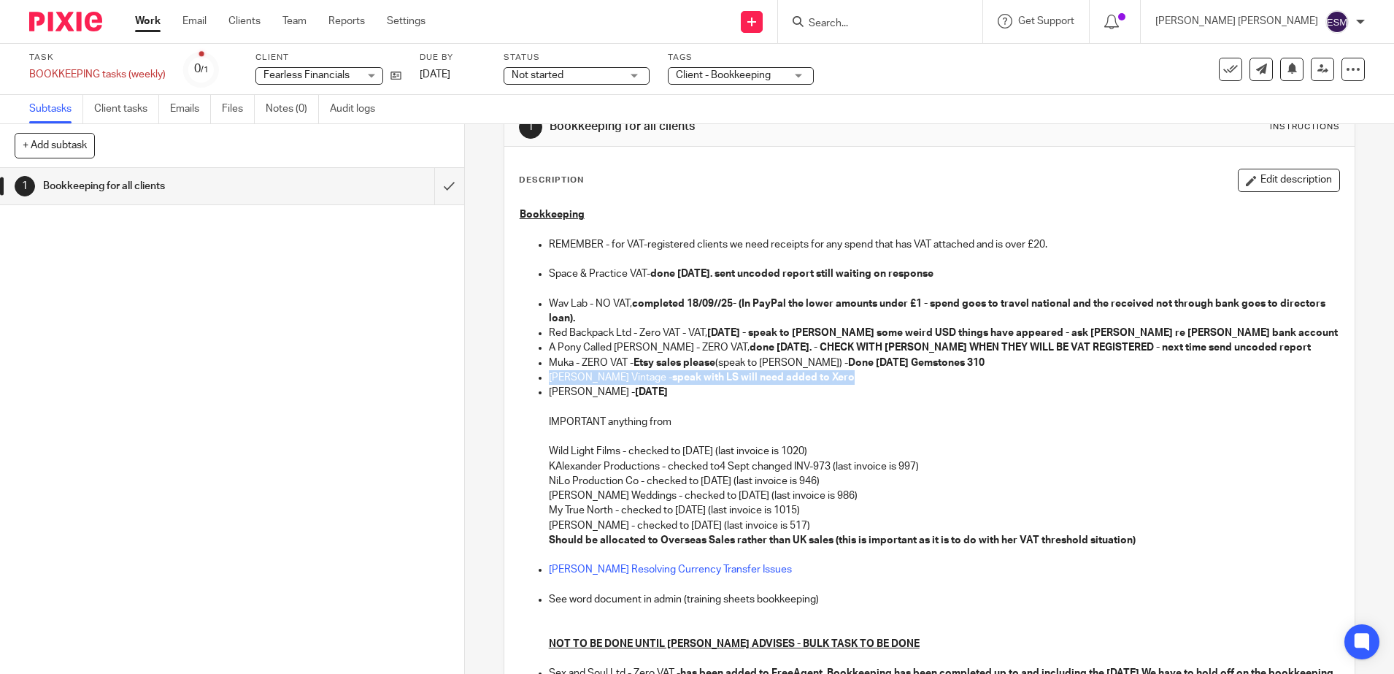
click at [541, 374] on ul "REMEMBER - for VAT-registered clients we need receipts for any spend that has V…" at bounding box center [929, 495] width 819 height 517
copy p "Emily Rose Vintage - speak with LS will need added to Xero"
drag, startPoint x: 670, startPoint y: 395, endPoint x: 663, endPoint y: 393, distance: 7.6
click at [668, 396] on p "Rachel Shenton - 04/09/25" at bounding box center [944, 392] width 790 height 15
click at [1238, 187] on button "Edit description" at bounding box center [1289, 180] width 102 height 23
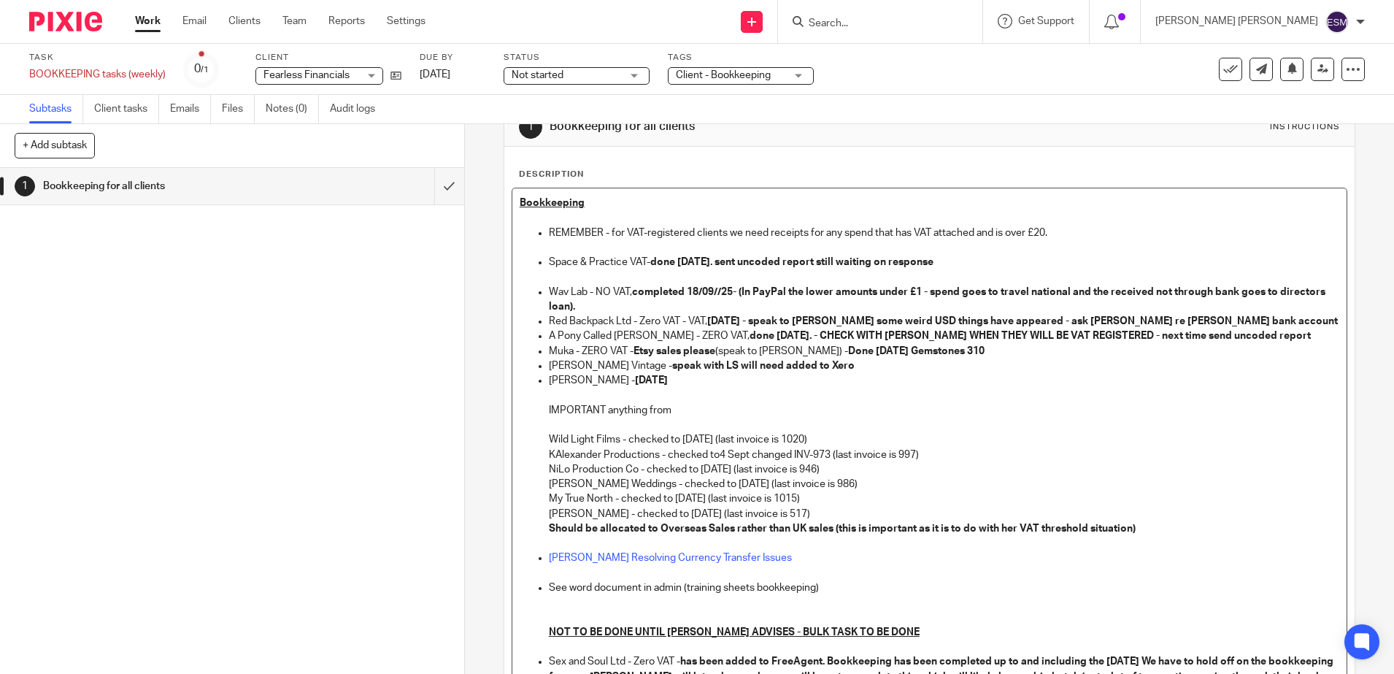
click at [640, 377] on strong "04/09/25" at bounding box center [651, 380] width 33 height 10
click at [635, 379] on strong "04/09/25" at bounding box center [651, 380] width 33 height 10
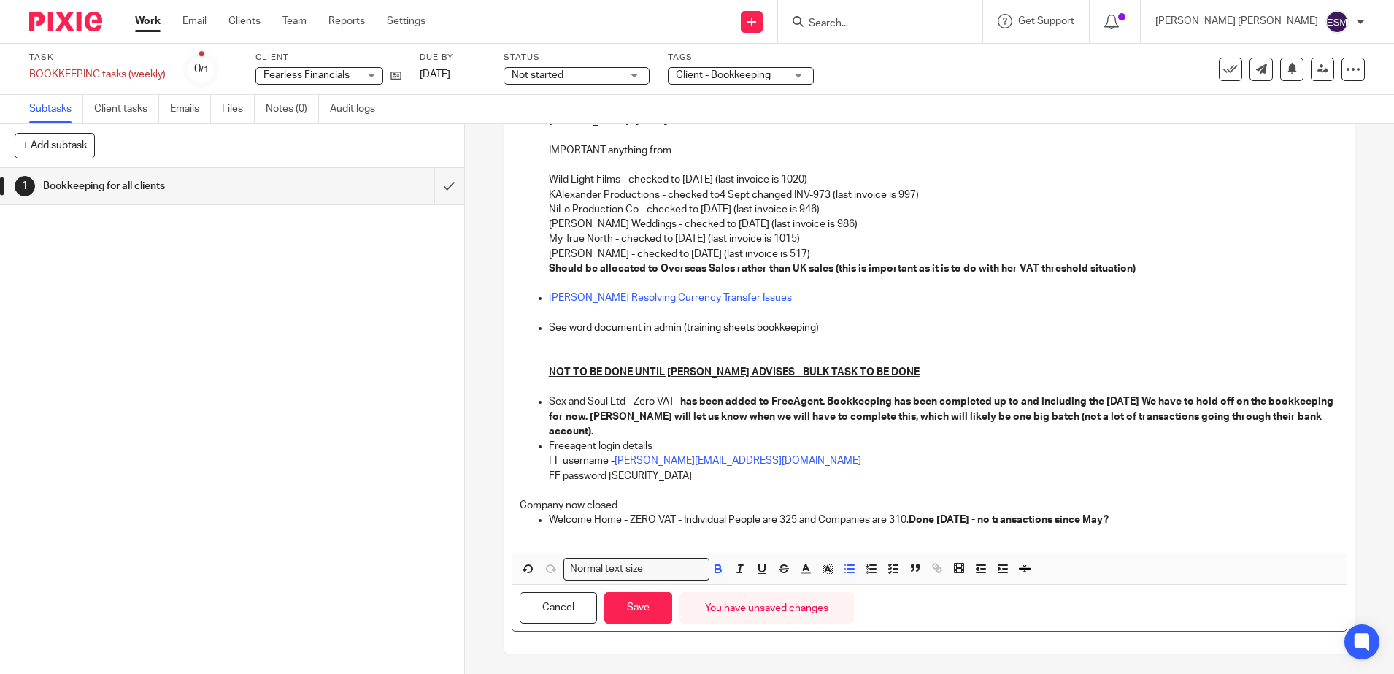
scroll to position [301, 0]
click at [646, 610] on button "Save" at bounding box center [638, 605] width 68 height 31
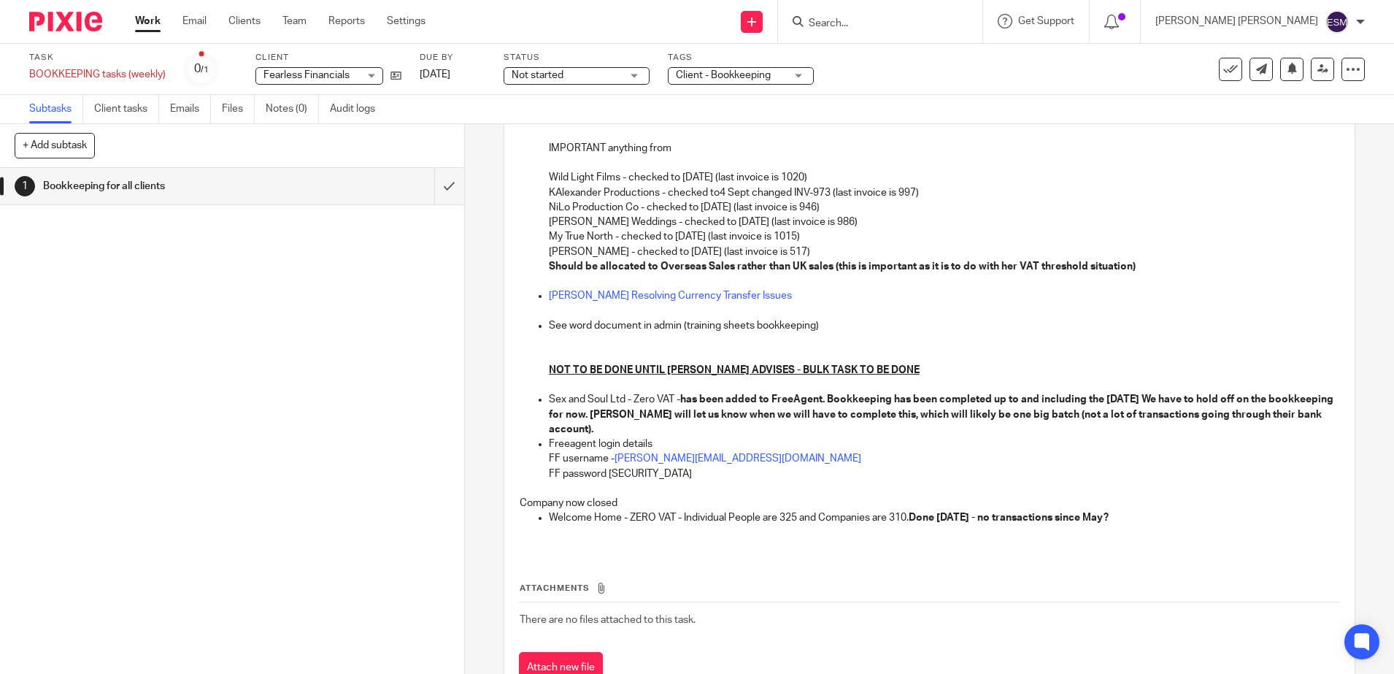
scroll to position [221, 0]
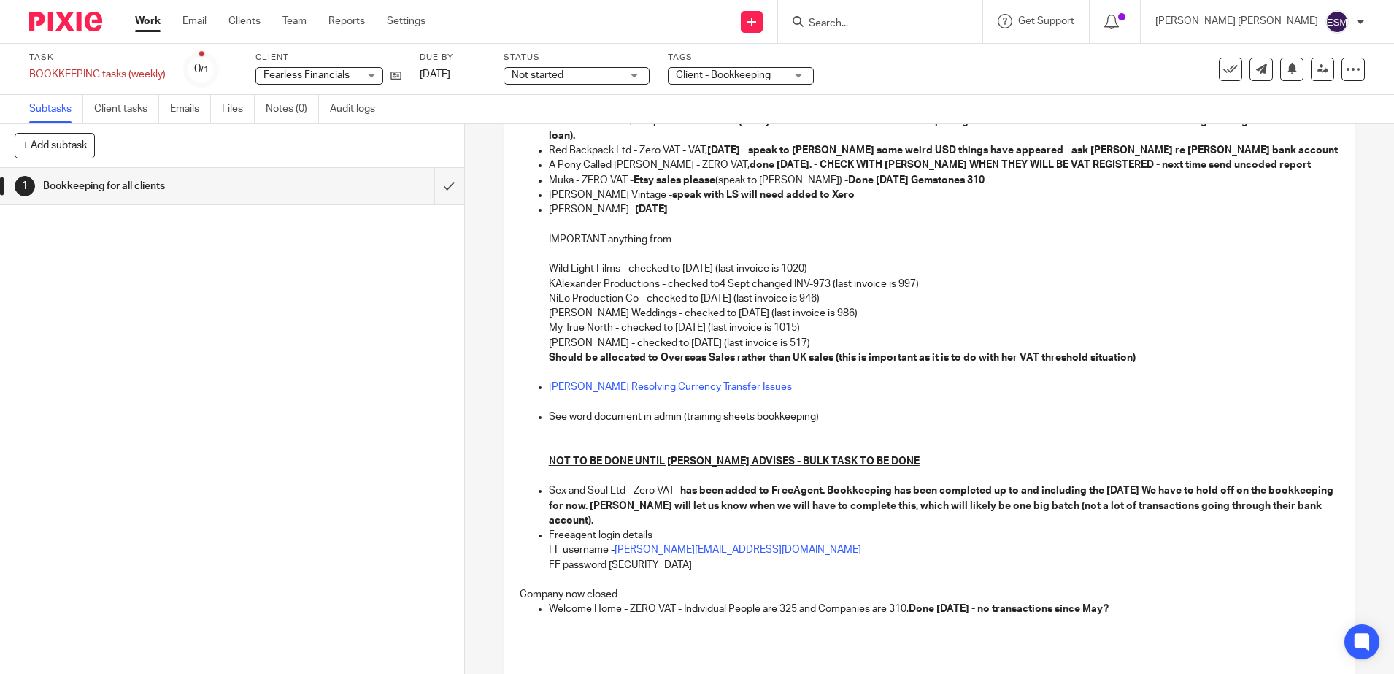
click at [604, 269] on p "Wild Light Films - checked to 4 Sept (last invoice is 1020)" at bounding box center [944, 268] width 790 height 15
drag, startPoint x: 613, startPoint y: 269, endPoint x: 539, endPoint y: 267, distance: 73.7
click at [539, 267] on ul "REMEMBER - for VAT-registered clients we need receipts for any spend that has V…" at bounding box center [929, 313] width 819 height 517
copy p "Wild Light Films"
click at [700, 268] on p "Wild Light Films - checked to 4 Sept (last invoice is 1020)" at bounding box center [944, 268] width 790 height 15
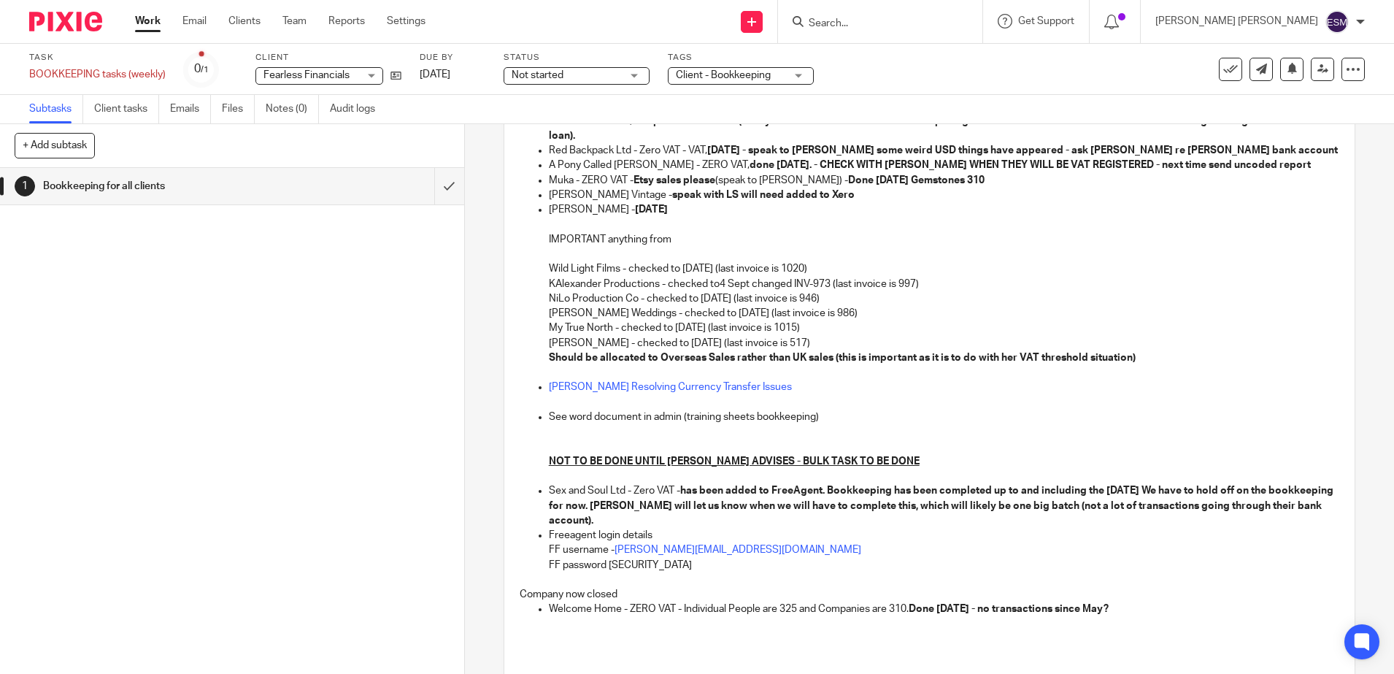
click at [681, 271] on p "Wild Light Films - checked to 4 Sept (last invoice is 1020)" at bounding box center [944, 268] width 790 height 15
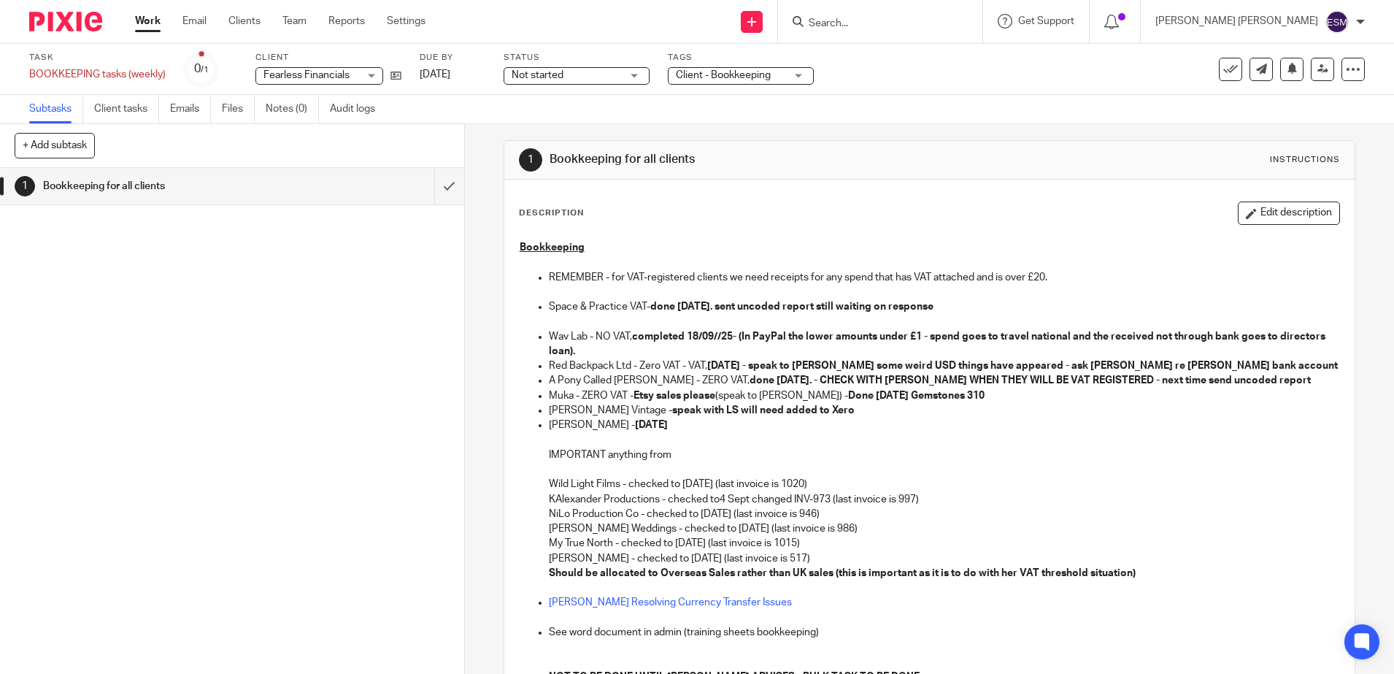
scroll to position [0, 0]
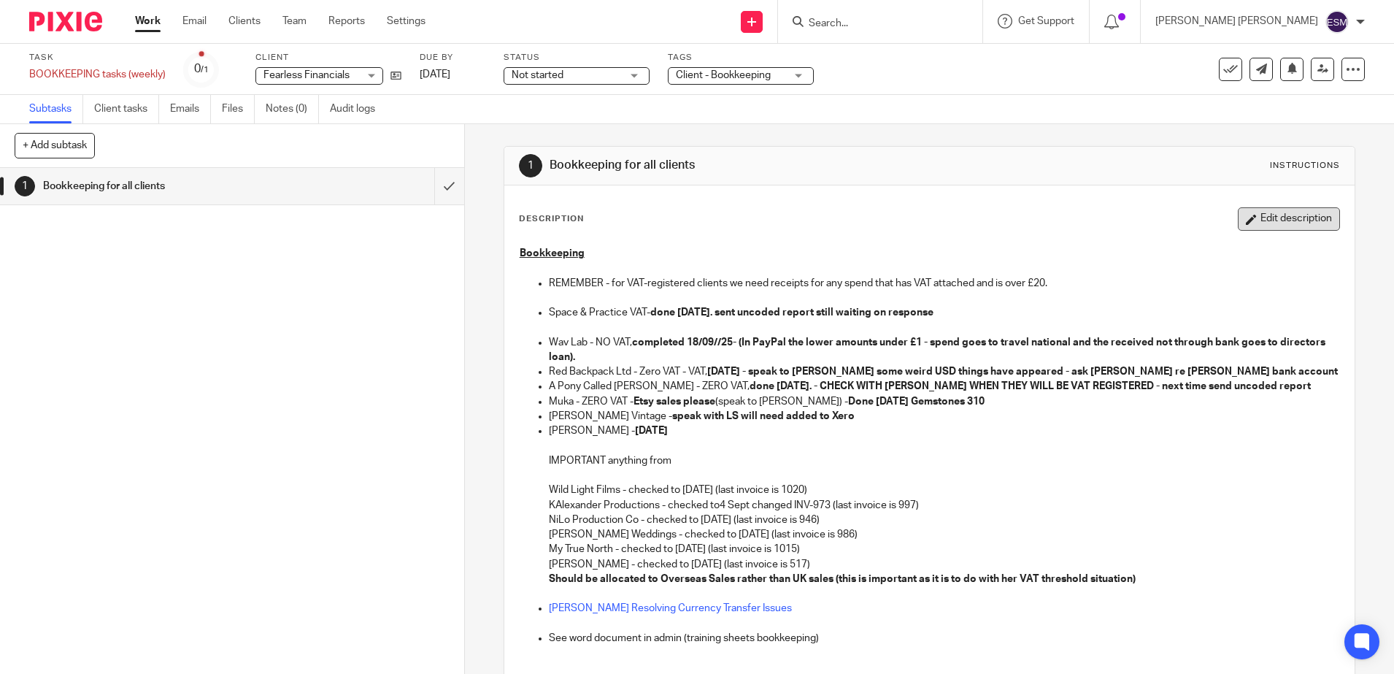
click at [1243, 224] on button "Edit description" at bounding box center [1289, 218] width 102 height 23
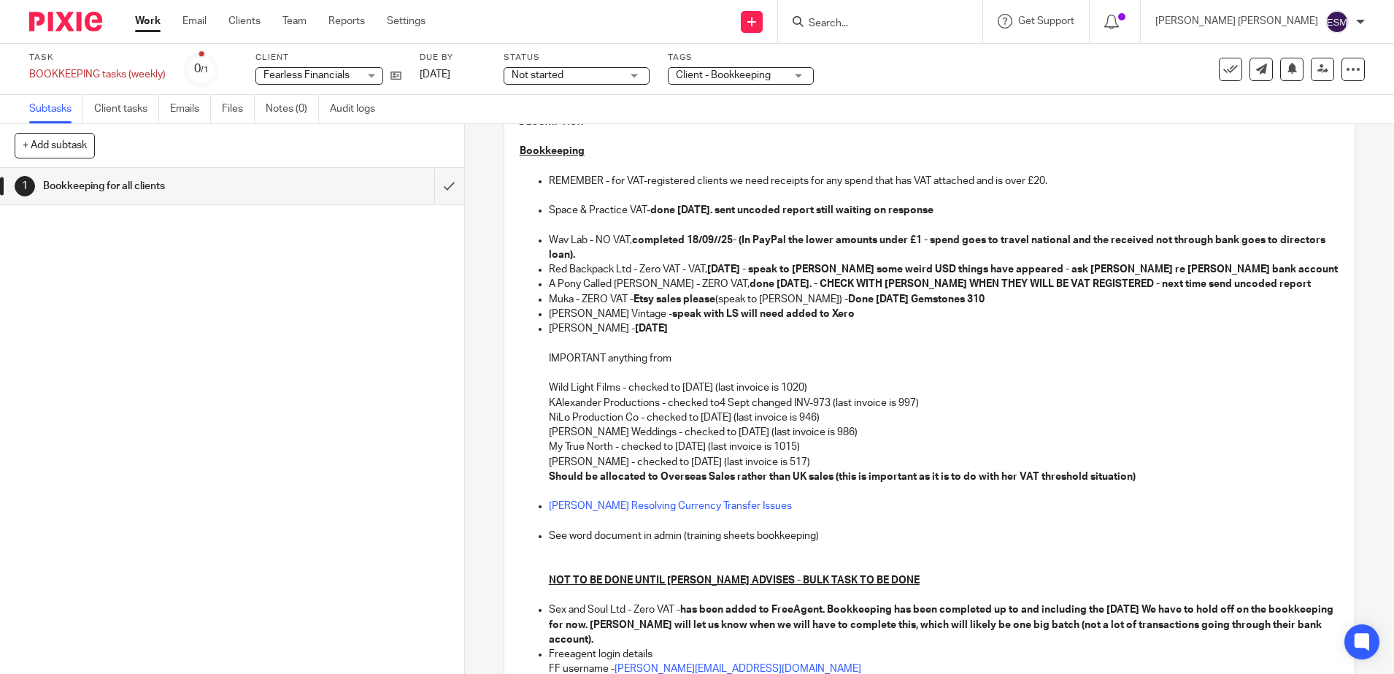
scroll to position [91, 0]
click at [686, 383] on p "Wild Light Films - checked to 4 Sept (last invoice is 1020)" at bounding box center [944, 386] width 790 height 15
click at [685, 387] on p "Wild Light Films - checked to 4 Sept (last invoice is 1020)" at bounding box center [944, 386] width 790 height 15
drag, startPoint x: 655, startPoint y: 404, endPoint x: 541, endPoint y: 397, distance: 113.3
click at [541, 397] on ul "REMEMBER - for VAT-registered clients we need receipts for any spend that has V…" at bounding box center [929, 431] width 819 height 517
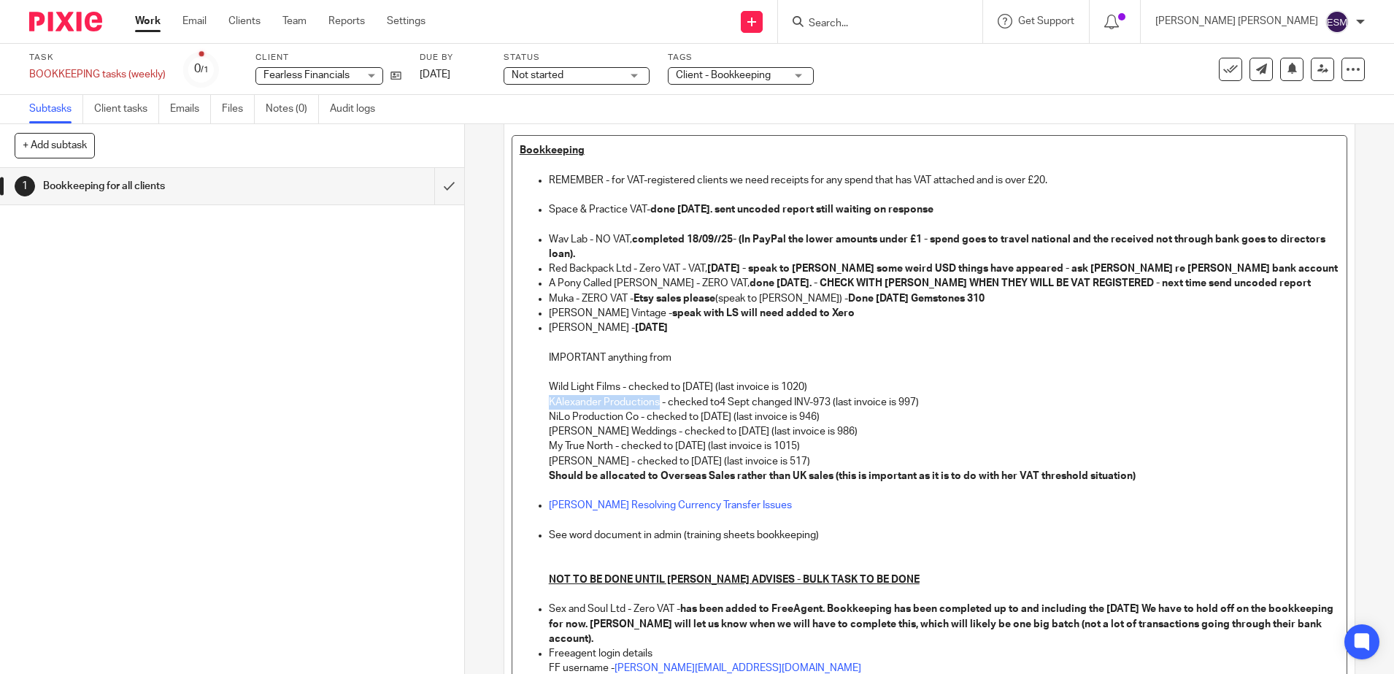
copy p "KAlexander Productions"
click at [925, 401] on p "KAlexander Productions - checked to4 Sept changed INV-973 (last invoice is 997)" at bounding box center [944, 402] width 790 height 15
click at [716, 404] on p "KAlexander Productions - checked to4 Sept changed INV-973 (last invoice is 997)" at bounding box center [944, 402] width 790 height 15
drag, startPoint x: 798, startPoint y: 395, endPoint x: 833, endPoint y: 404, distance: 36.3
click at [833, 404] on p "KAlexander Productions - checked to 18 Sept changed INV-973 (last invoice is 99…" at bounding box center [944, 402] width 790 height 15
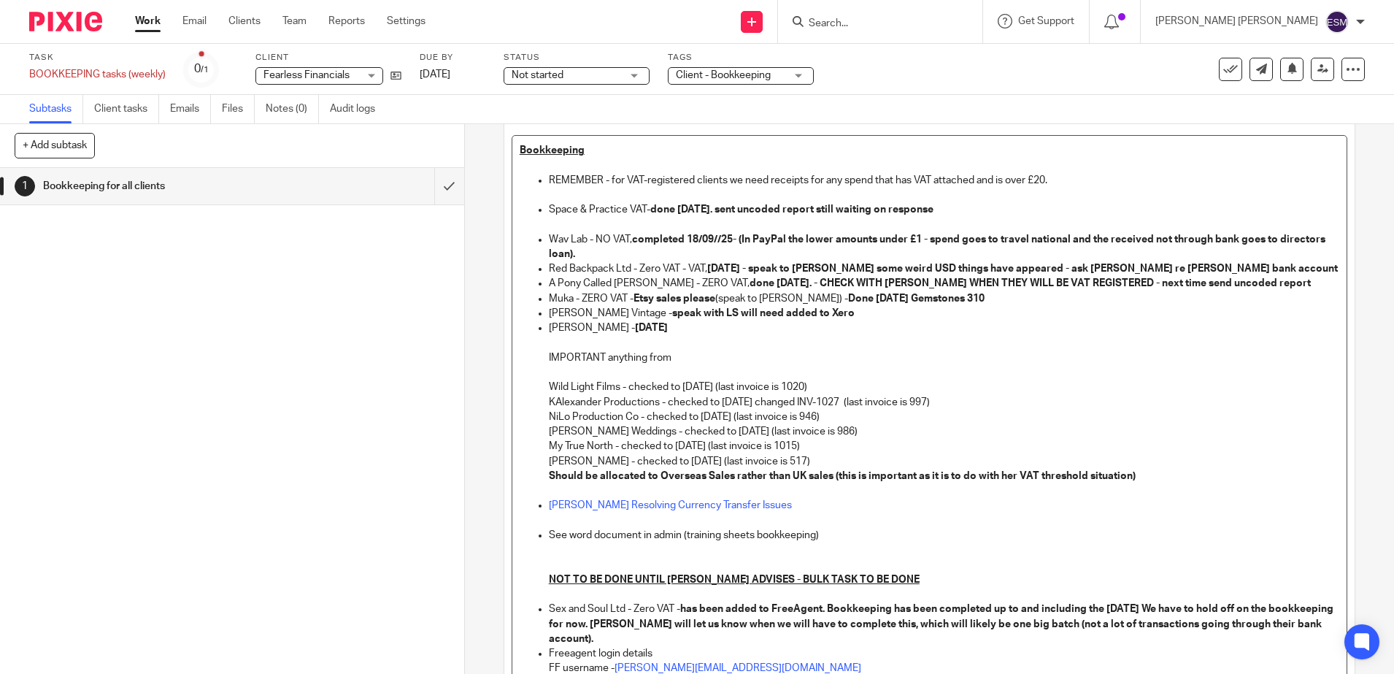
click at [922, 396] on p "KAlexander Productions - checked to 18 Sept changed INV-1027 (last invoice is 9…" at bounding box center [944, 402] width 790 height 15
click at [927, 395] on p "KAlexander Productions - checked to 18 Sept changed INV-1027 (last invoice is 9…" at bounding box center [944, 402] width 790 height 15
drag, startPoint x: 910, startPoint y: 426, endPoint x: 904, endPoint y: 420, distance: 8.3
click at [906, 424] on p "Martina H Weddings - checked to 4 Sept (last invoice is 986)" at bounding box center [944, 431] width 790 height 15
click at [632, 407] on p "KAlexander Productions - checked to 18 Sept changed INV-1027 (last invoice is 1…" at bounding box center [944, 402] width 790 height 15
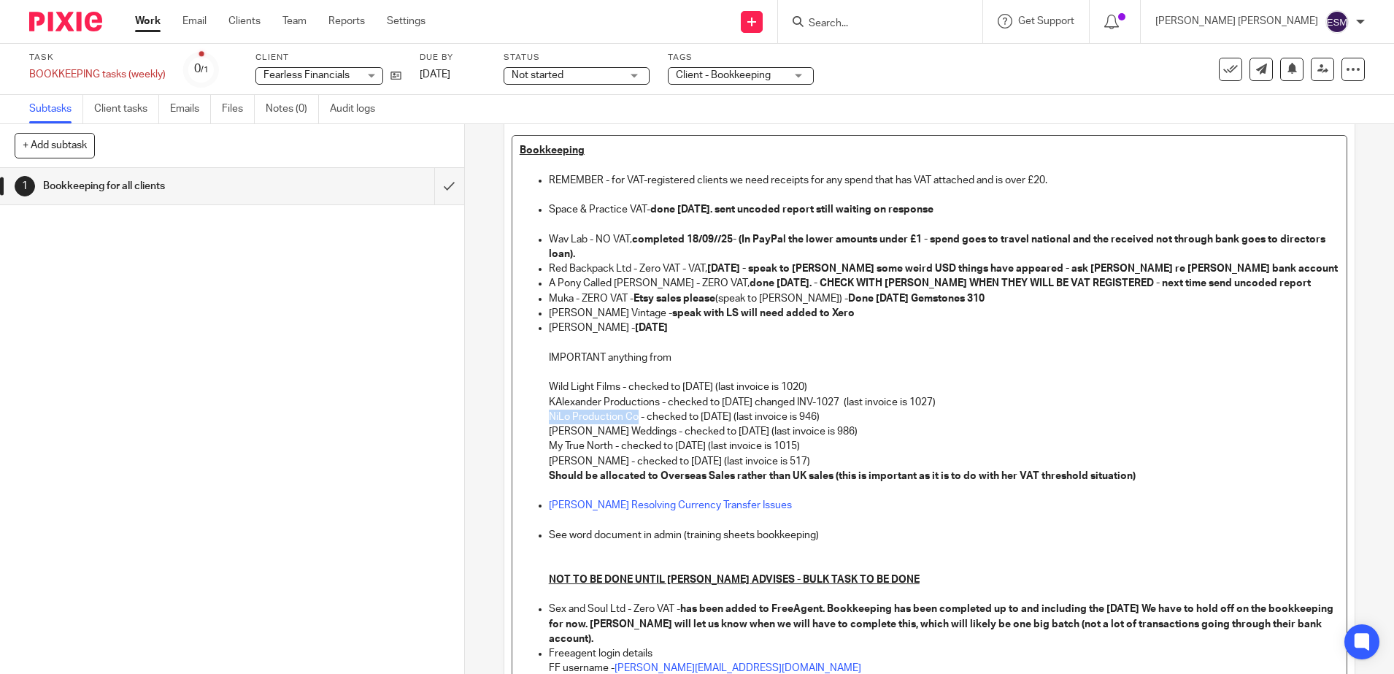
drag, startPoint x: 633, startPoint y: 415, endPoint x: 543, endPoint y: 412, distance: 89.8
click at [549, 412] on p "NiLo Production Co - checked to 4 Sept (last invoice is 946)" at bounding box center [944, 416] width 790 height 15
copy p "NiLo Production Co"
click at [664, 411] on p "NiLo Production Co - checked to 4 Sept (last invoice is 946)" at bounding box center [944, 416] width 790 height 15
click at [701, 414] on p "NiLo Production Co - checked to 4 Sept (last invoice is 946)" at bounding box center [944, 416] width 790 height 15
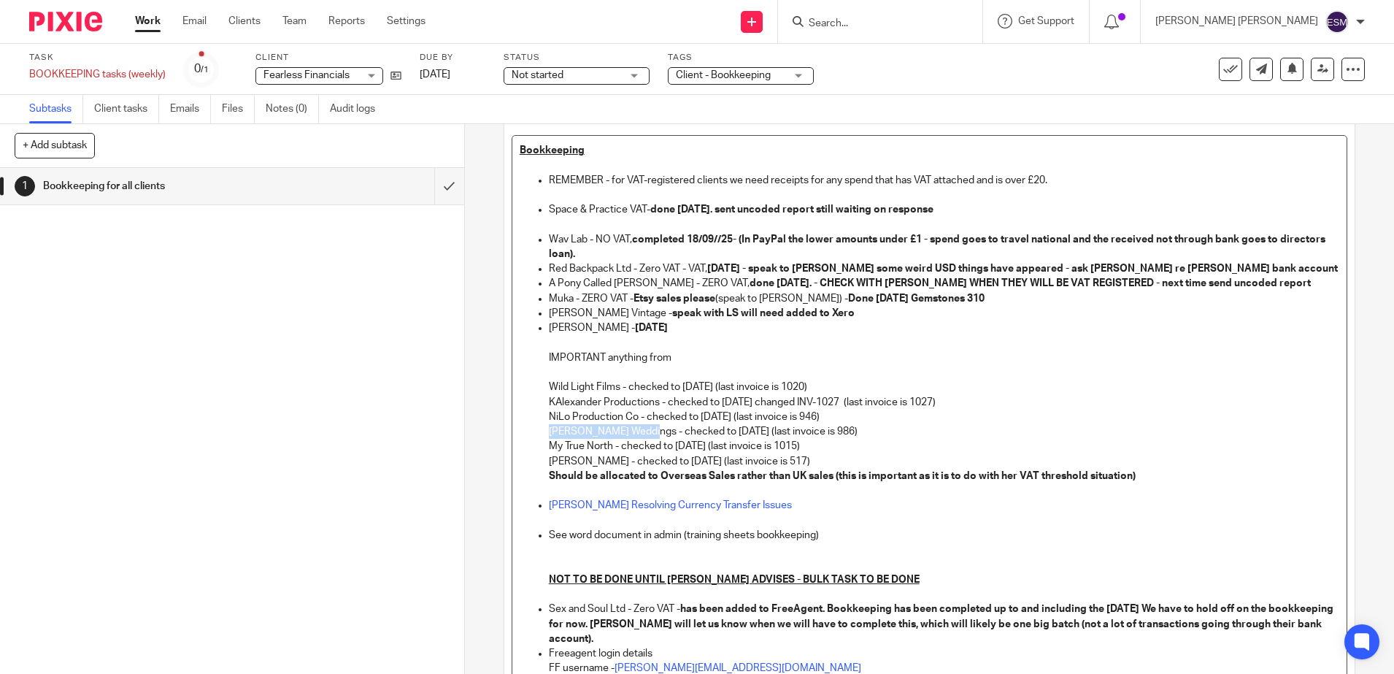
drag, startPoint x: 637, startPoint y: 431, endPoint x: 544, endPoint y: 431, distance: 93.4
click at [549, 431] on p "Martina H Weddings - checked to 4 Sept (last invoice is 986)" at bounding box center [944, 431] width 790 height 15
copy p "Martina H Weddings"
click at [704, 431] on p "Martina H Weddings - checked to 4 Sept (last invoice is 986)" at bounding box center [944, 431] width 790 height 15
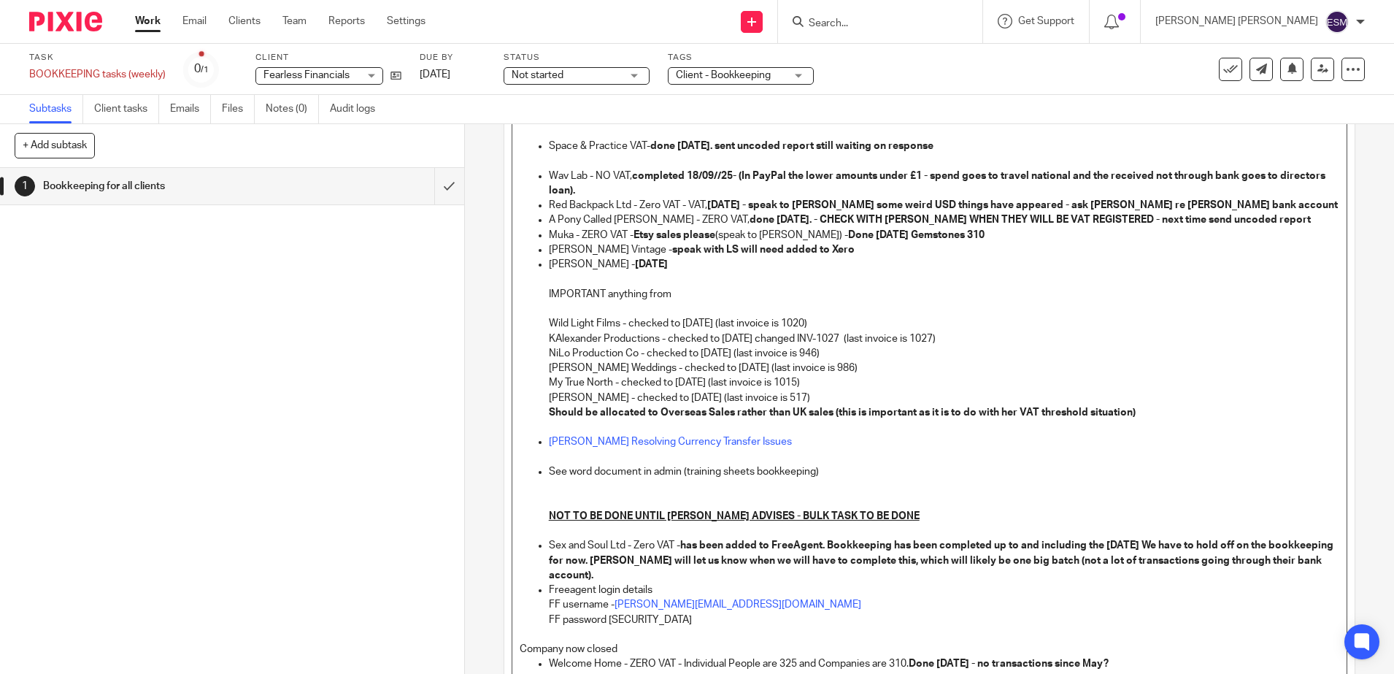
scroll to position [182, 0]
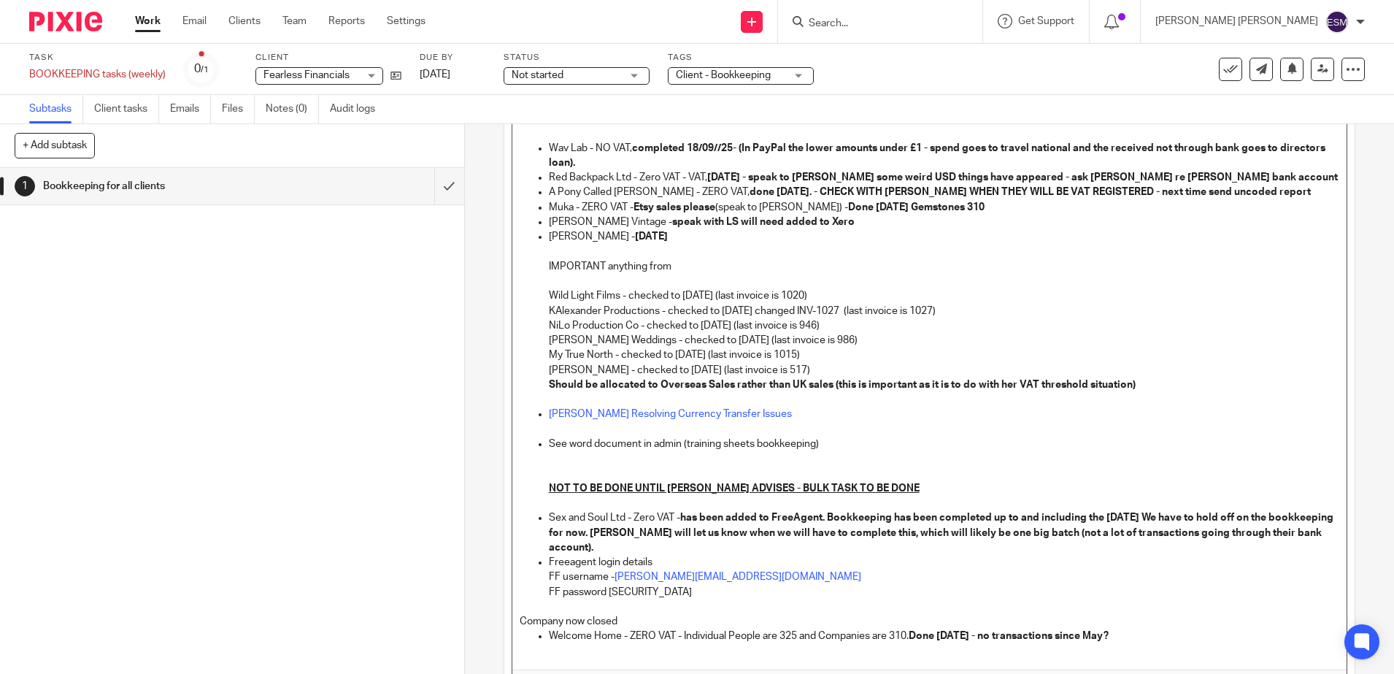
click at [597, 356] on p "My True North - checked to 4 Sept (last invoice is 1015)" at bounding box center [944, 354] width 790 height 15
drag, startPoint x: 608, startPoint y: 355, endPoint x: 543, endPoint y: 353, distance: 65.0
click at [549, 353] on p "My True North - checked to 4 Sept (last invoice is 1015)" at bounding box center [944, 354] width 790 height 15
copy p "My True North"
click at [678, 356] on p "My True North - checked to 4 Sept (last invoice is 1015)" at bounding box center [944, 354] width 790 height 15
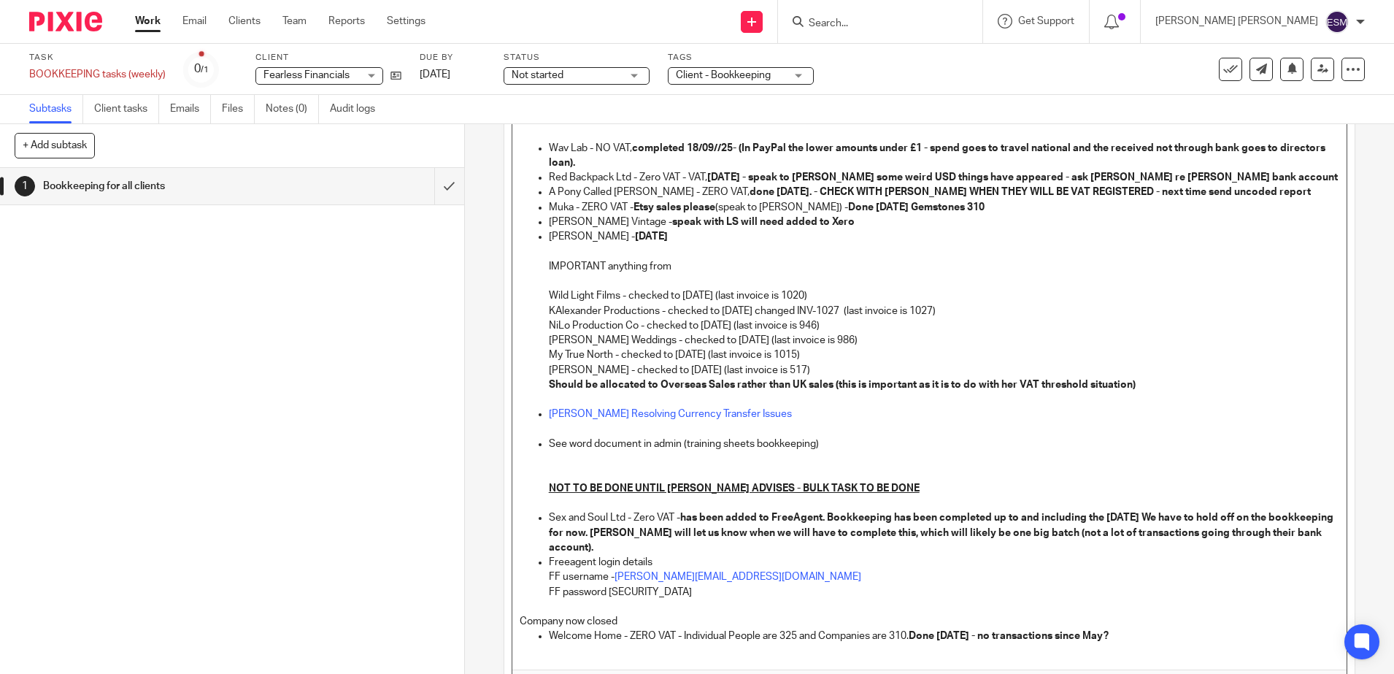
click at [674, 355] on p "My True North - checked to 4 Sept (last invoice is 1015)" at bounding box center [944, 354] width 790 height 15
click at [606, 367] on p "Katy Fendall - checked to 4 Sept (last invoice is 517)" at bounding box center [944, 370] width 790 height 15
drag, startPoint x: 599, startPoint y: 372, endPoint x: 555, endPoint y: 369, distance: 44.6
click at [541, 368] on ul "REMEMBER - for VAT-registered clients we need receipts for any spend that has V…" at bounding box center [929, 340] width 819 height 517
copy p "Katy Fendall"
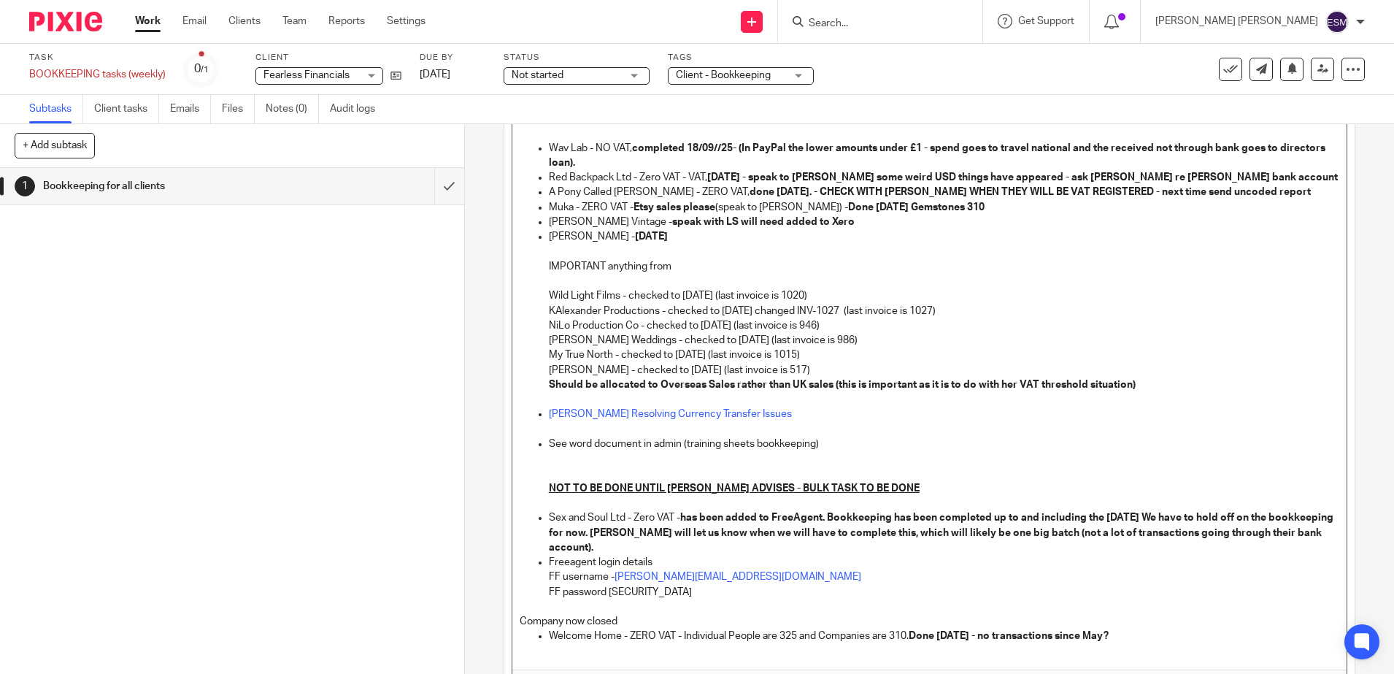
click at [672, 373] on p "Katy Fendall - checked to 4 Sept (last invoice is 517)" at bounding box center [944, 370] width 790 height 15
click at [666, 371] on p "Katy Fendall - checked to 4 Sept (last invoice is 517)" at bounding box center [944, 370] width 790 height 15
click at [896, 412] on p "Rachel Shenton Resolving Currency Transfer Issues" at bounding box center [944, 413] width 790 height 15
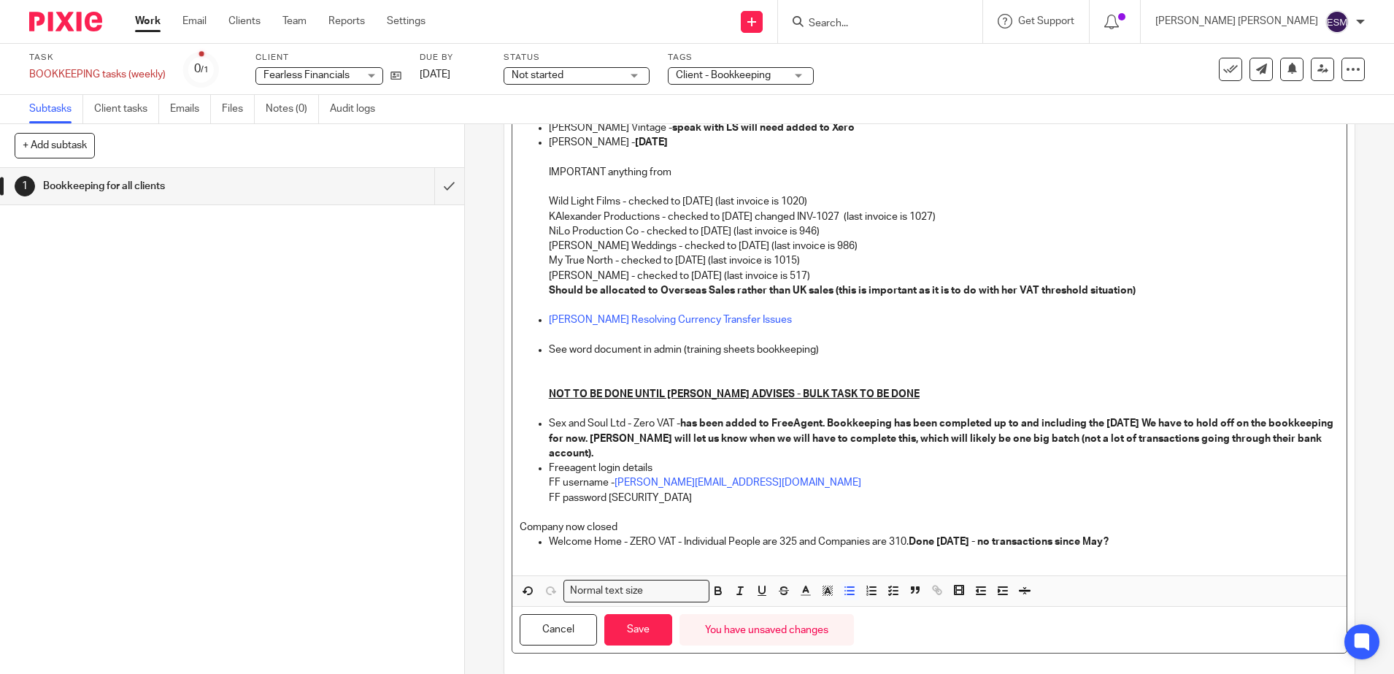
scroll to position [301, 0]
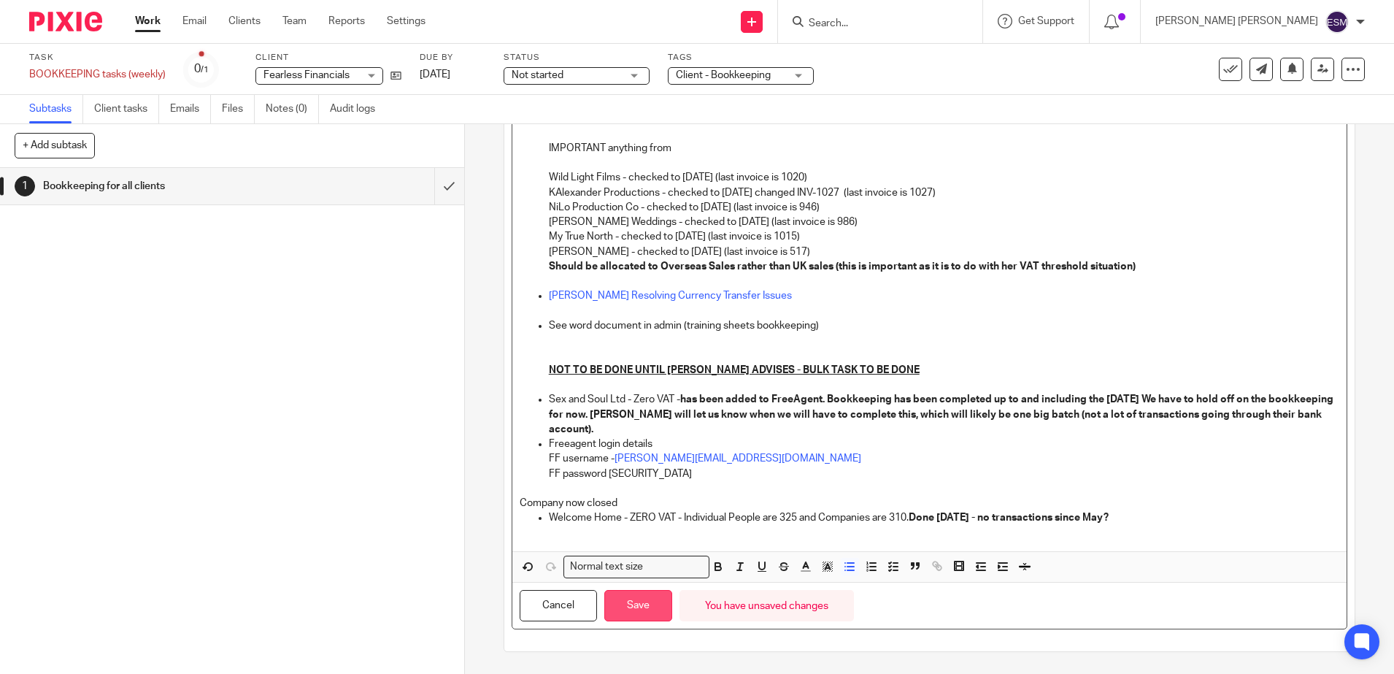
click at [645, 611] on button "Save" at bounding box center [638, 605] width 68 height 31
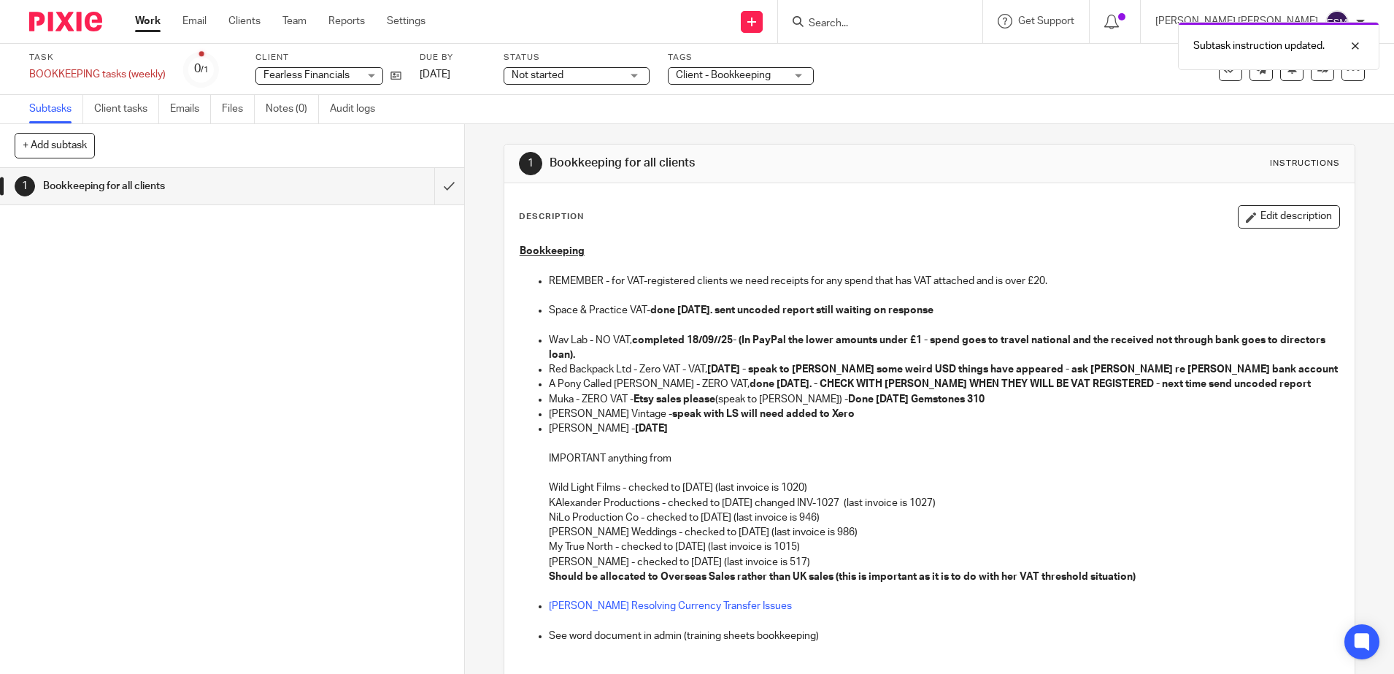
scroll to position [0, 0]
click at [469, 74] on link "15 Sep 2025" at bounding box center [453, 74] width 66 height 15
click at [77, 29] on img at bounding box center [65, 22] width 73 height 20
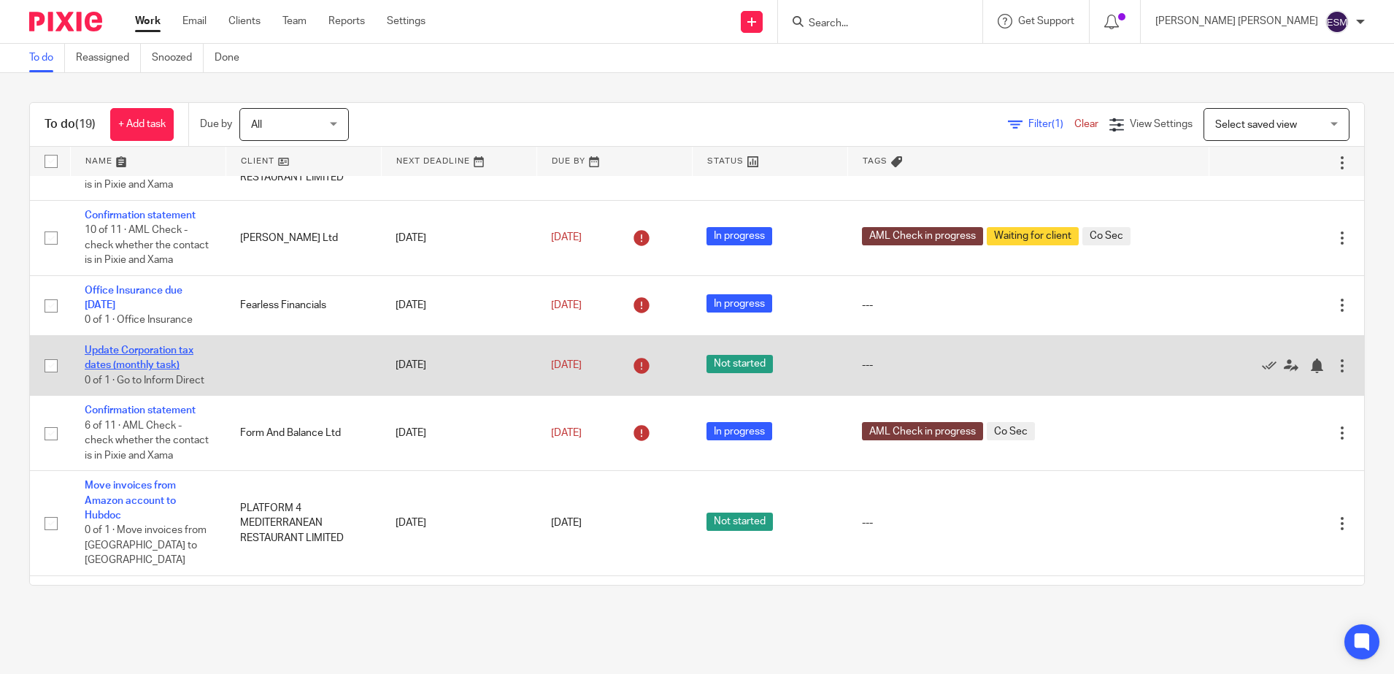
scroll to position [537, 0]
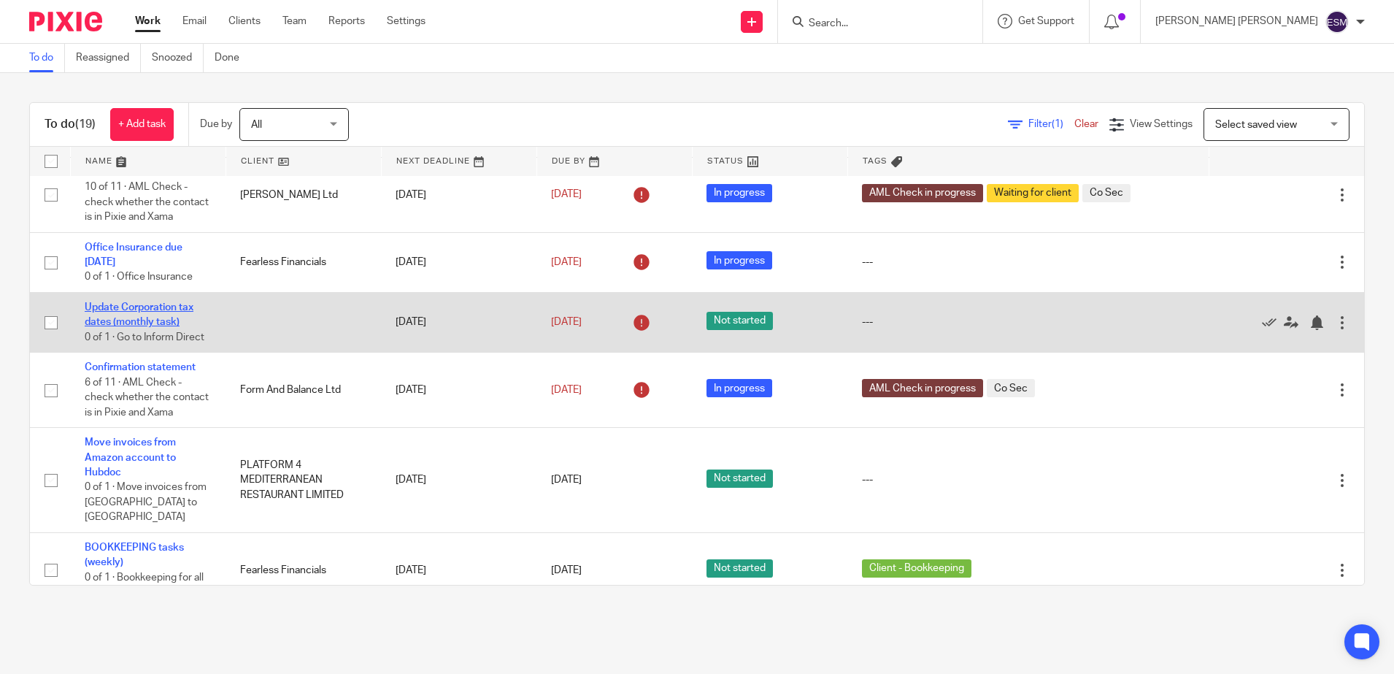
click at [149, 327] on link "Update Corporation tax dates (monthly task)" at bounding box center [139, 314] width 109 height 25
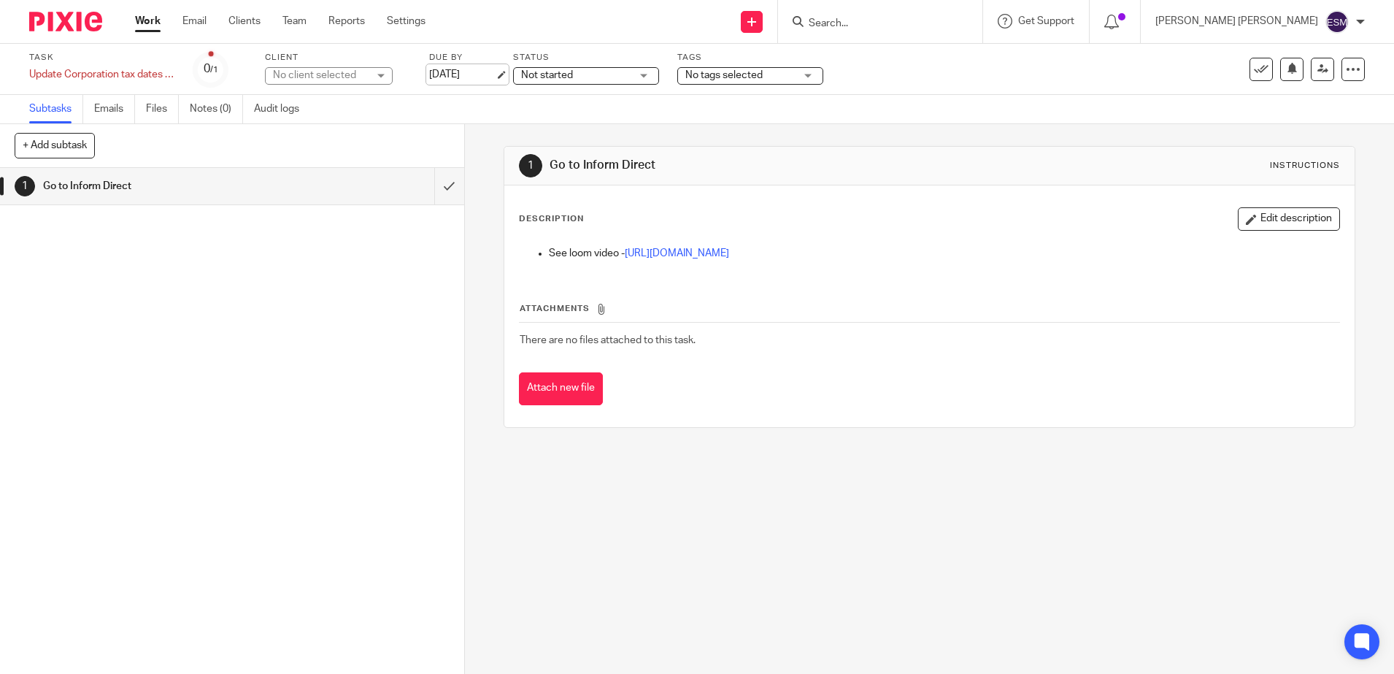
click at [468, 75] on link "[DATE]" at bounding box center [462, 74] width 66 height 15
click at [93, 37] on div at bounding box center [60, 21] width 120 height 43
click at [96, 29] on img at bounding box center [65, 22] width 73 height 20
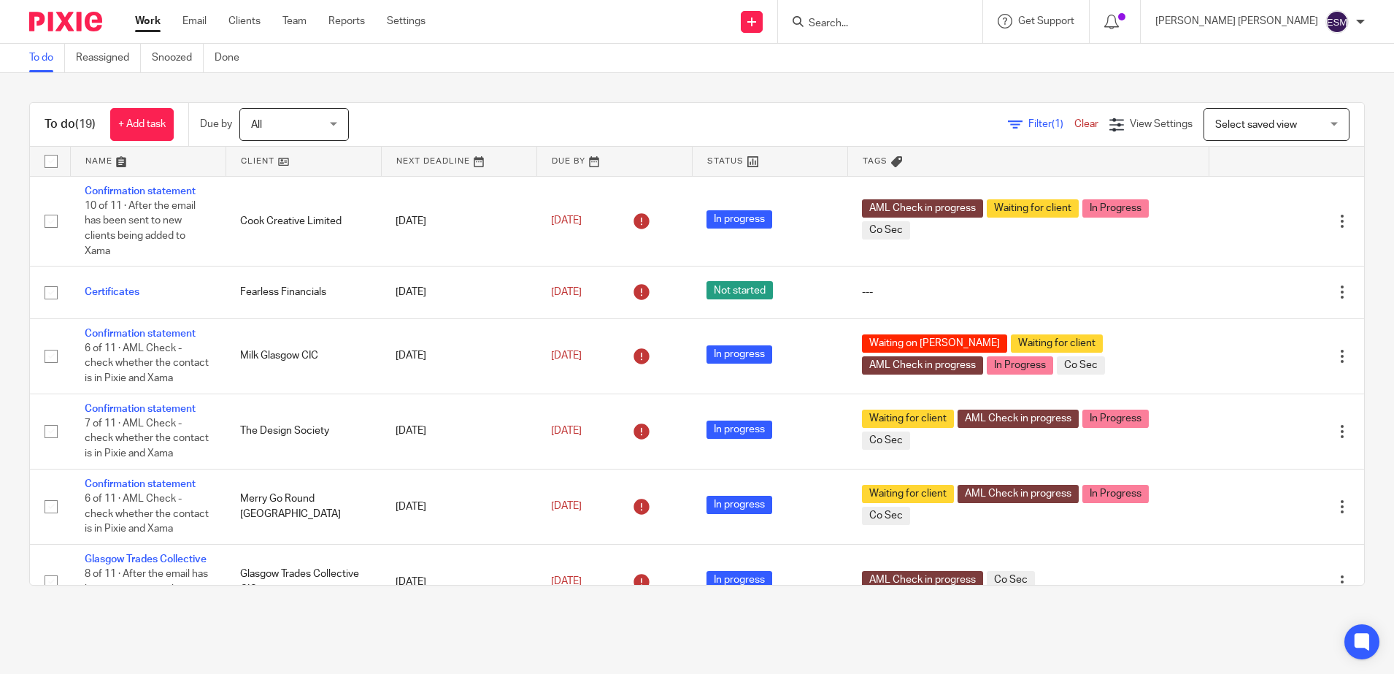
click at [1359, 24] on div at bounding box center [1360, 22] width 9 height 9
click at [1281, 93] on li "Logout" at bounding box center [1308, 101] width 96 height 21
